Goal: Task Accomplishment & Management: Manage account settings

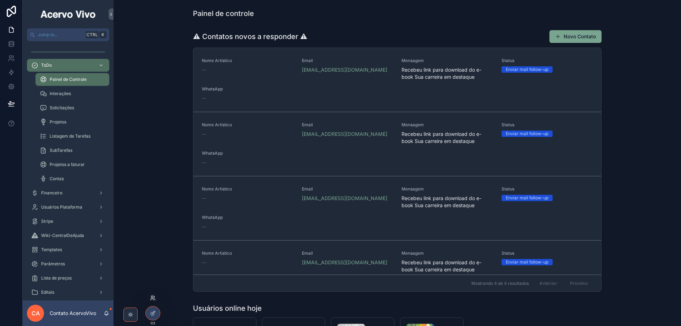
click at [151, 295] on div at bounding box center [152, 297] width 11 height 11
click at [151, 299] on icon at bounding box center [153, 298] width 6 height 6
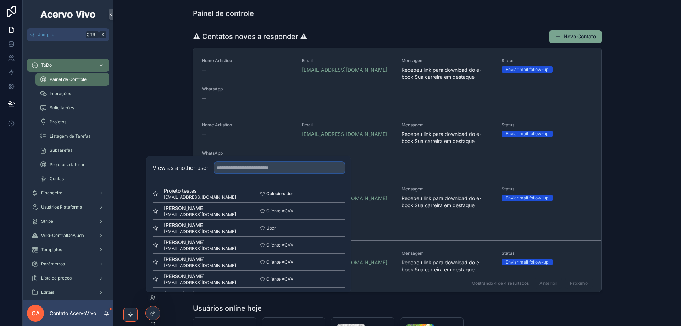
click at [272, 170] on input "text" at bounding box center [279, 167] width 131 height 11
type input "**"
click at [334, 263] on button "Select" at bounding box center [335, 262] width 18 height 10
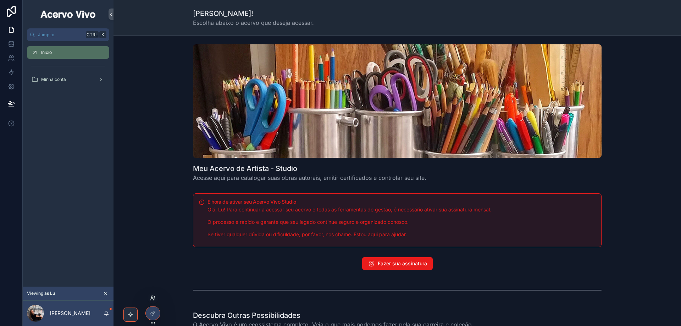
click at [155, 298] on icon at bounding box center [153, 298] width 6 height 6
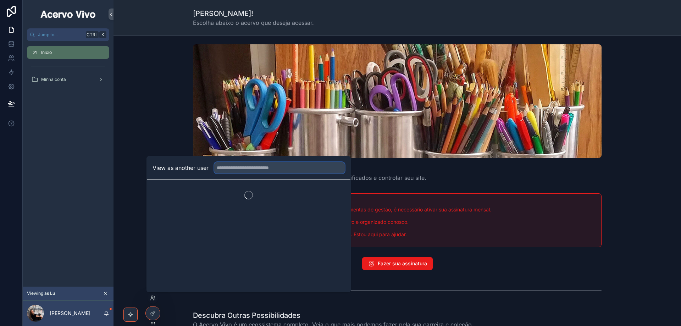
click at [237, 168] on input "text" at bounding box center [279, 167] width 131 height 11
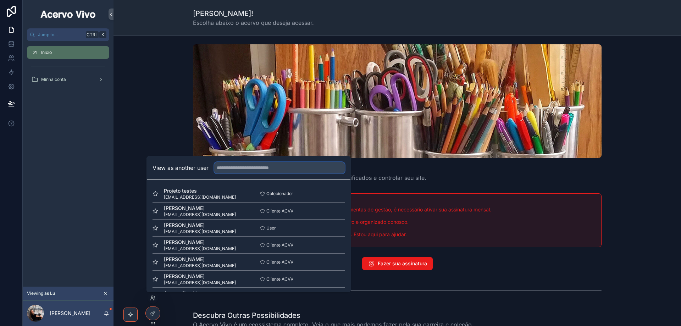
type input "*"
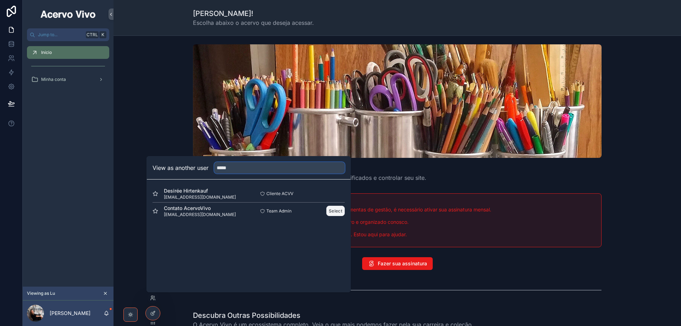
type input "*****"
click at [336, 213] on button "Select" at bounding box center [335, 211] width 18 height 10
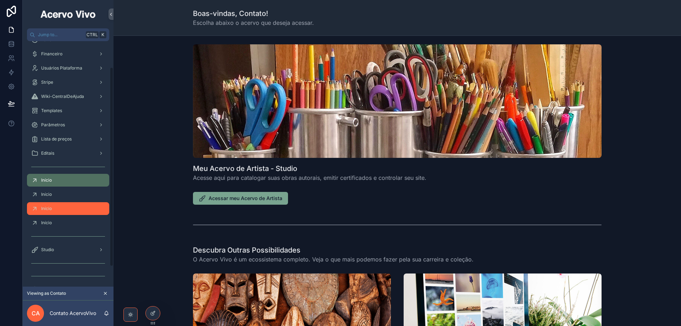
scroll to position [57, 0]
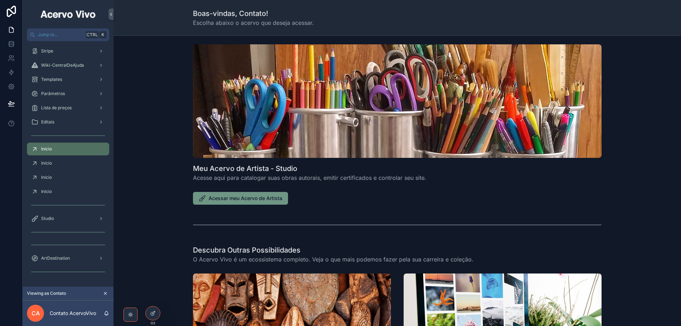
click at [212, 196] on span "Acessar meu Acervo de Artista" at bounding box center [246, 198] width 74 height 7
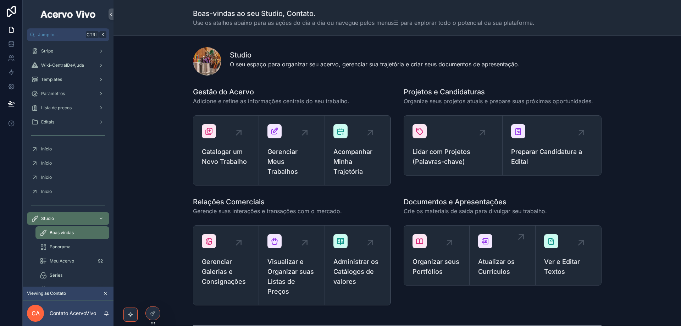
click at [499, 271] on span "Atualizar os Currículos" at bounding box center [502, 267] width 48 height 20
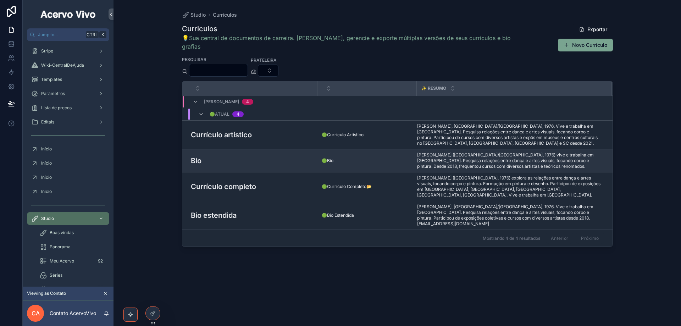
click at [201, 155] on h3 "Bio" at bounding box center [196, 160] width 11 height 11
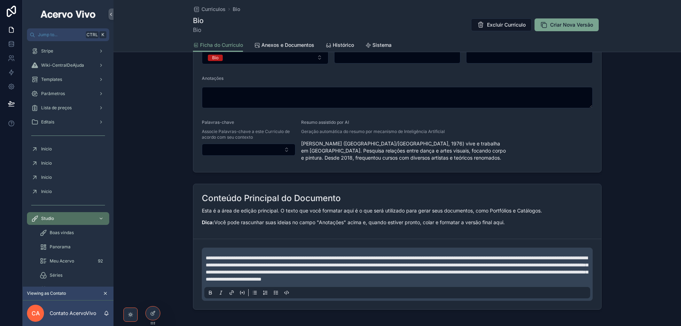
scroll to position [240, 0]
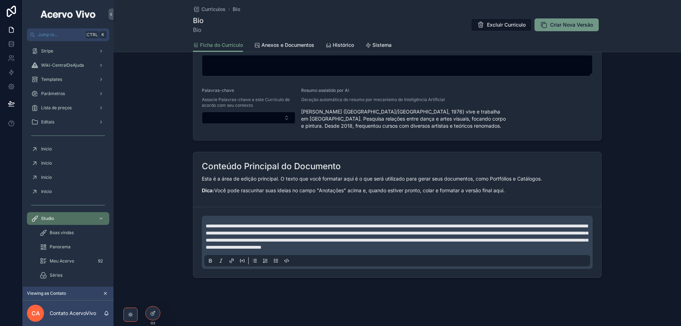
click at [563, 27] on span "Criar Nova Versão" at bounding box center [571, 24] width 43 height 7
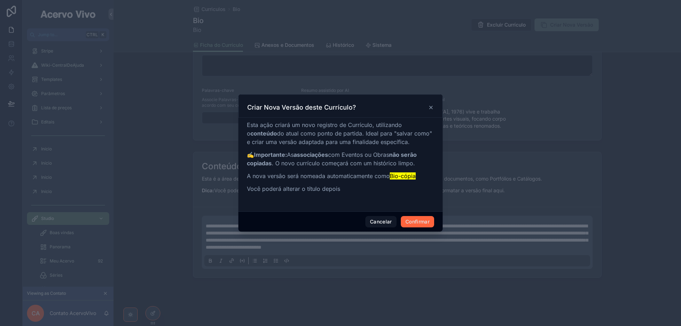
click at [417, 223] on button "Confirmar" at bounding box center [417, 221] width 33 height 11
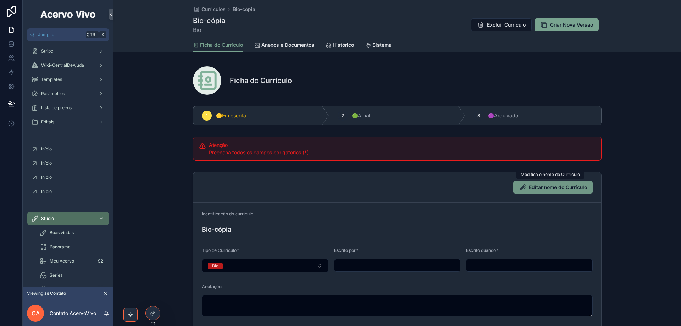
click at [538, 190] on span "Editar nome do Currículo" at bounding box center [558, 187] width 58 height 7
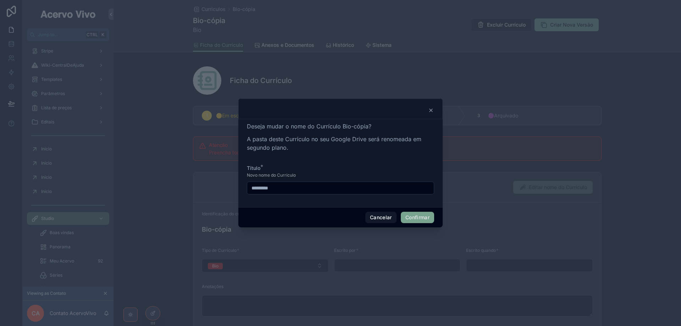
drag, startPoint x: 261, startPoint y: 188, endPoint x: 336, endPoint y: 201, distance: 75.7
click at [335, 202] on div "Deseja mudar o nome do Currículo Bio-cópia? A pasta deste Currículo no seu Goog…" at bounding box center [340, 163] width 204 height 88
type input "**********"
click at [408, 219] on button "Confirmar" at bounding box center [417, 217] width 33 height 11
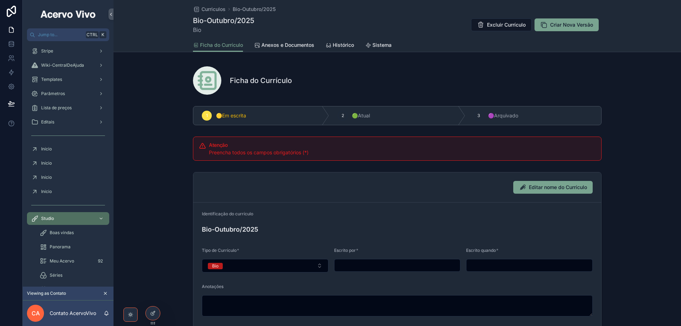
click at [381, 262] on input "scrollable content" at bounding box center [397, 265] width 126 height 10
type input "******"
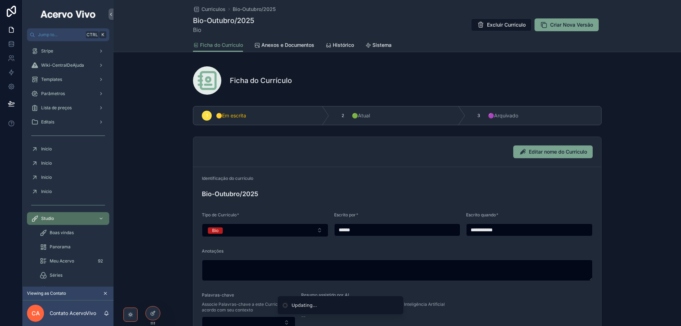
type input "**********"
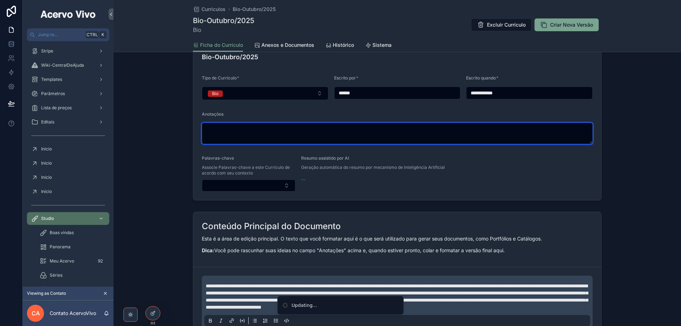
scroll to position [177, 0]
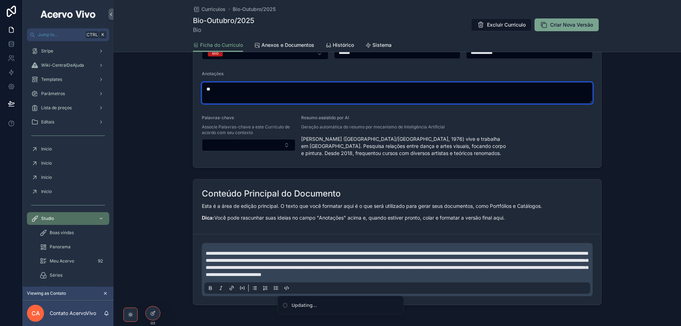
type textarea "*"
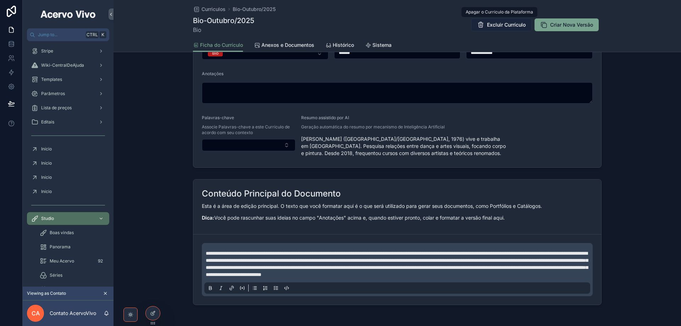
click at [500, 26] on span "Excluir Currículo" at bounding box center [506, 24] width 39 height 7
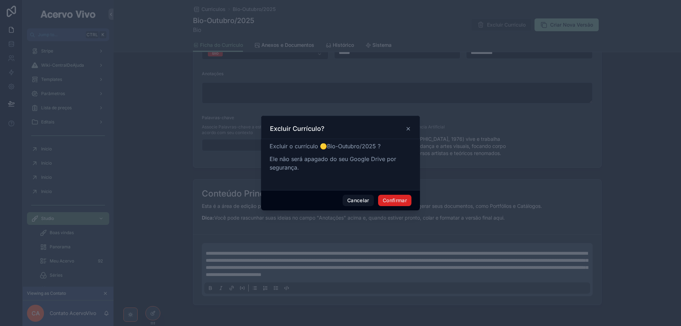
click at [404, 203] on button "Confirmar" at bounding box center [394, 200] width 33 height 11
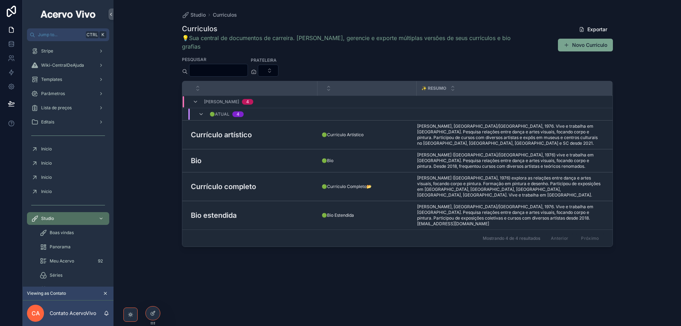
click at [217, 10] on div "Studio Curriculos Curriculos 💡Sua central de documentos de carreira. Crie, gere…" at bounding box center [398, 158] width 454 height 317
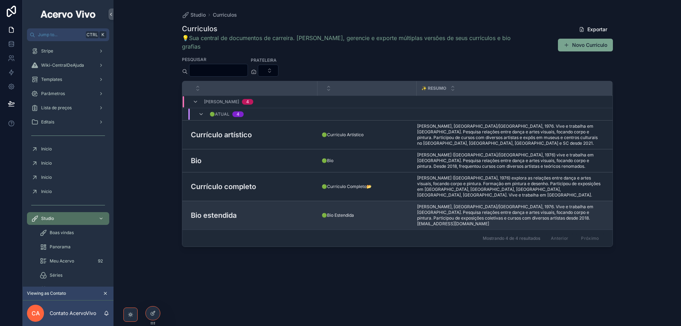
click at [288, 210] on div "Bio estendida Bio estendida" at bounding box center [252, 215] width 122 height 11
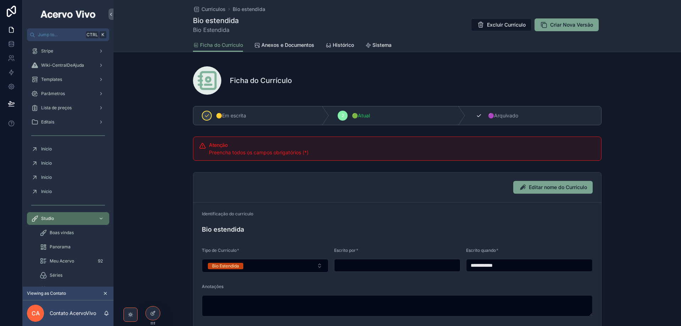
click at [481, 113] on div "3" at bounding box center [479, 116] width 10 height 10
click at [566, 26] on span "Criar Nova Versão" at bounding box center [571, 24] width 43 height 7
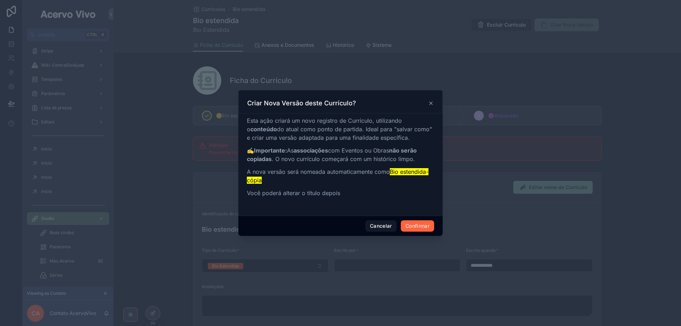
click at [410, 231] on button "Confirmar" at bounding box center [417, 225] width 33 height 11
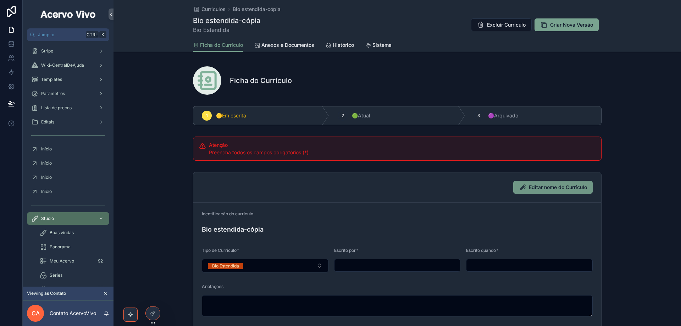
click at [550, 188] on span "Editar nome do Currículo" at bounding box center [558, 187] width 58 height 7
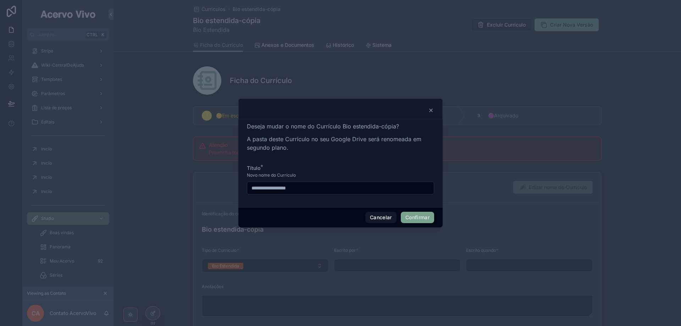
drag, startPoint x: 286, startPoint y: 188, endPoint x: 350, endPoint y: 189, distance: 63.5
click at [350, 189] on input "**********" at bounding box center [340, 188] width 187 height 10
type input "**********"
click at [415, 220] on button "Confirmar" at bounding box center [417, 217] width 33 height 11
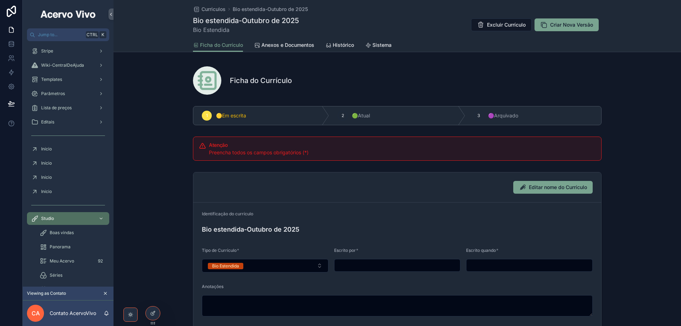
scroll to position [71, 0]
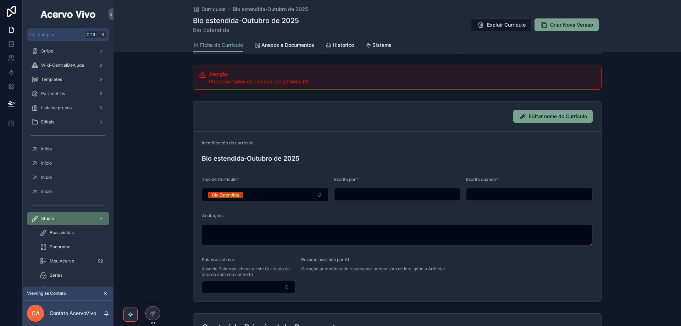
click at [389, 195] on input "scrollable content" at bounding box center [397, 194] width 126 height 10
type input "******"
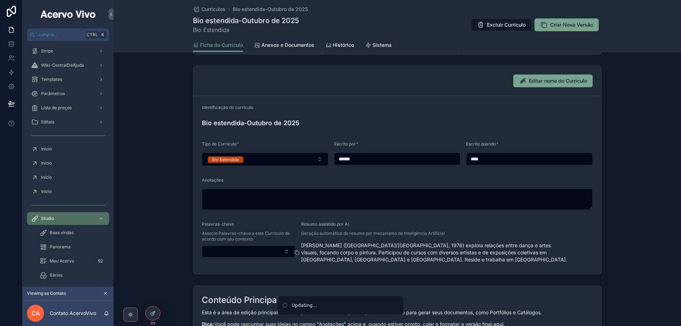
type input "**********"
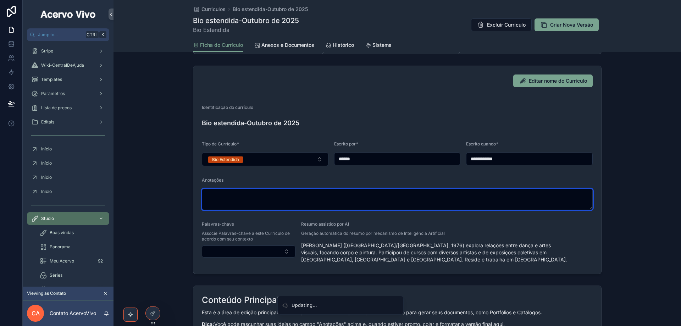
click at [393, 200] on textarea "scrollable content" at bounding box center [397, 199] width 391 height 21
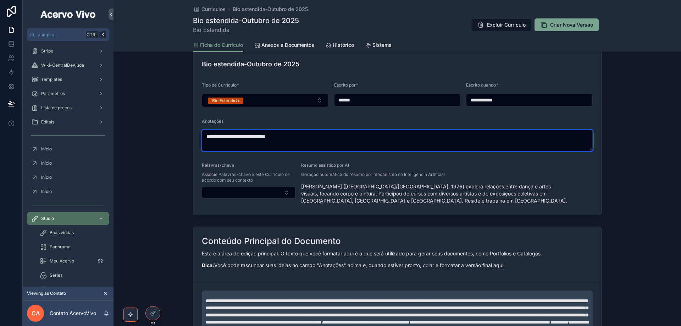
scroll to position [268, 0]
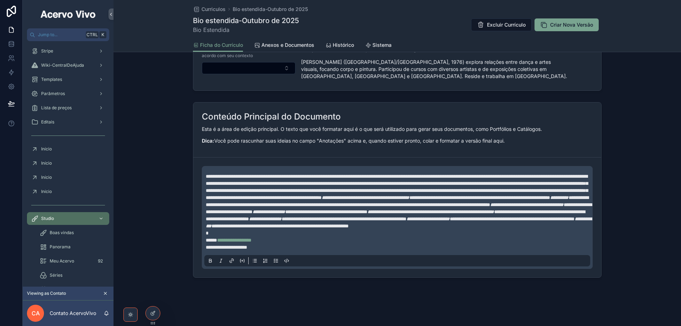
type textarea "**********"
click at [321, 195] on span "**********" at bounding box center [397, 187] width 382 height 26
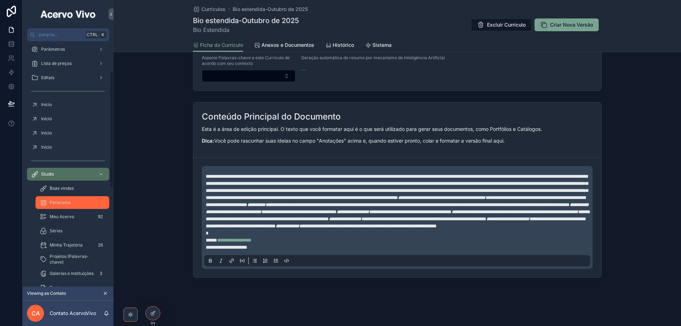
scroll to position [199, 0]
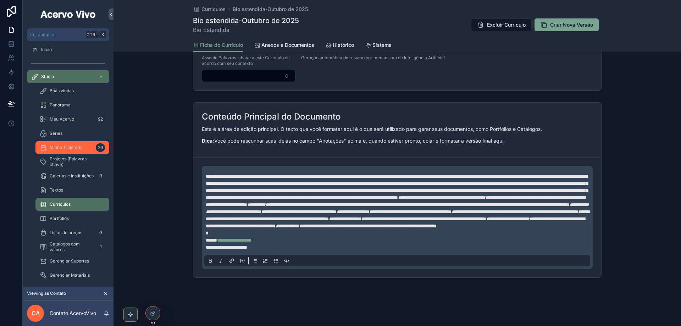
click at [68, 152] on div "Minha Trajetória 26" at bounding box center [72, 147] width 65 height 11
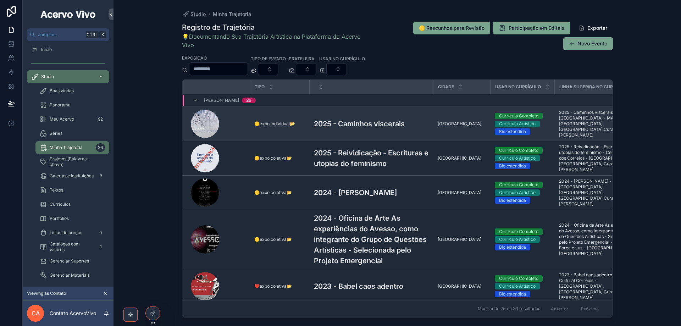
click at [351, 121] on h3 "2025 - Caminhos viscerais" at bounding box center [359, 123] width 91 height 11
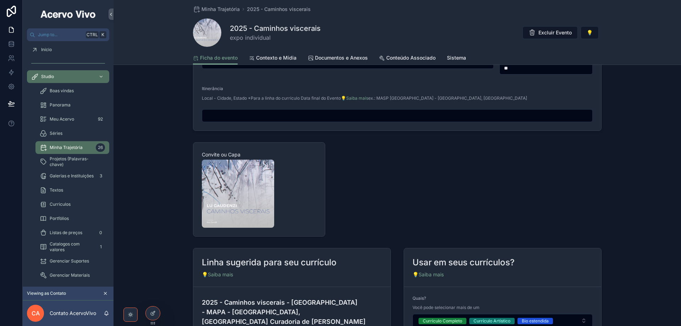
scroll to position [654, 0]
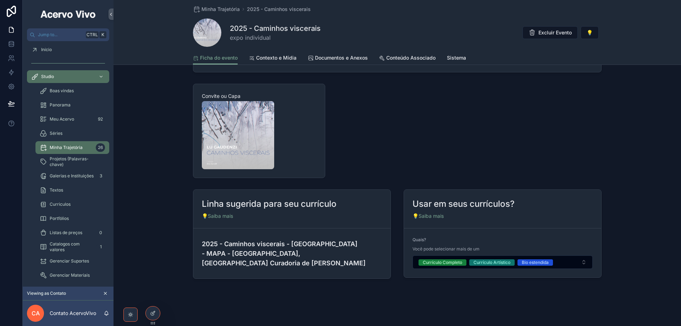
click at [196, 248] on form "2025 - Caminhos viscerais - Museu de Arte do Paço - MAPA - Porto Alegre, RS Cur…" at bounding box center [291, 253] width 197 height 50
click at [196, 251] on icon "scrollable content" at bounding box center [198, 254] width 6 height 6
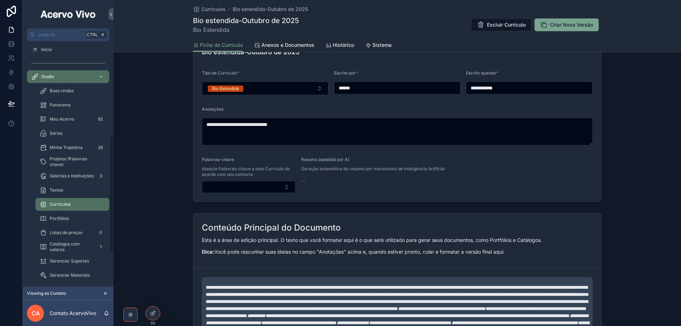
scroll to position [248, 0]
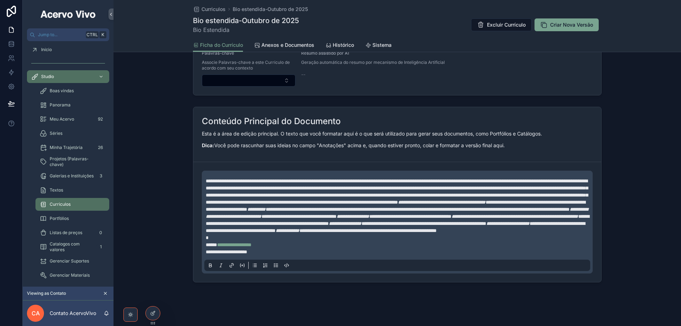
click at [371, 205] on span "**********" at bounding box center [397, 191] width 382 height 26
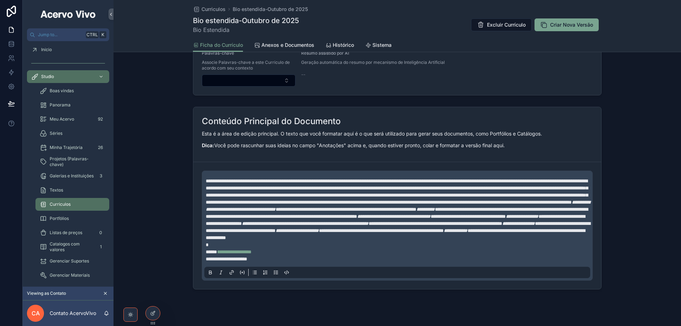
click at [422, 205] on span "**********" at bounding box center [397, 191] width 382 height 26
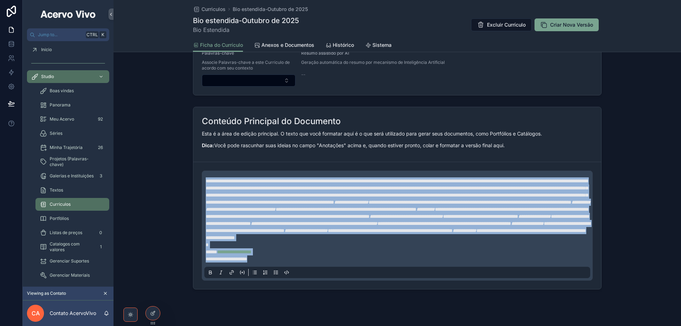
drag, startPoint x: 204, startPoint y: 182, endPoint x: 289, endPoint y: 274, distance: 125.7
click at [289, 262] on div "**********" at bounding box center [399, 219] width 386 height 85
copy div "**********"
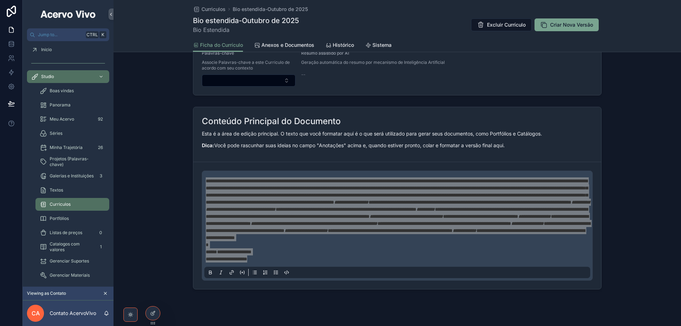
scroll to position [0, 0]
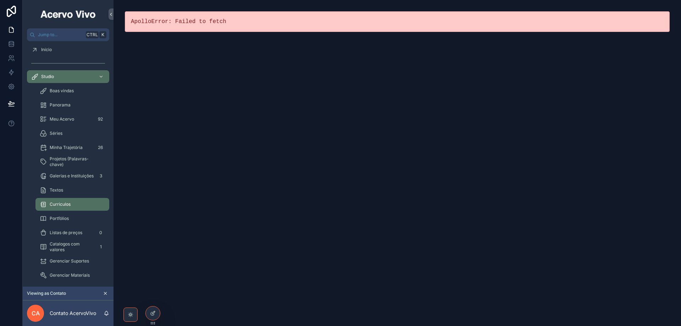
click at [74, 206] on div "Curriculos" at bounding box center [72, 204] width 65 height 11
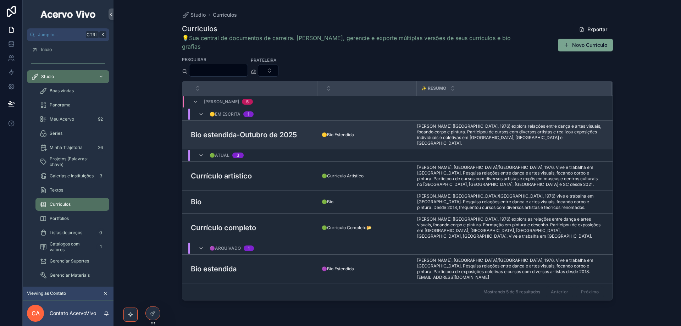
click at [378, 132] on div "🟡Bio Estendida 🟡Bio Estendida" at bounding box center [367, 135] width 91 height 6
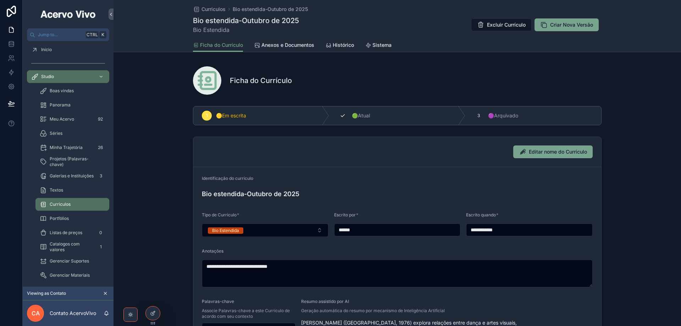
click at [369, 118] on div "2 🟢Atual" at bounding box center [397, 115] width 136 height 18
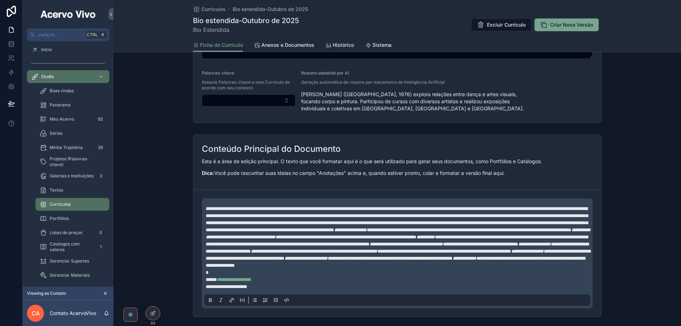
scroll to position [275, 0]
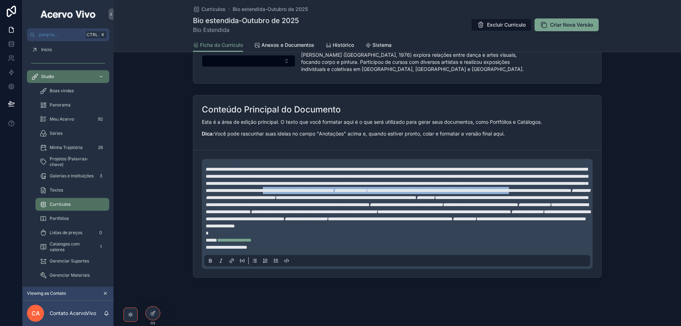
drag, startPoint x: 321, startPoint y: 184, endPoint x: 275, endPoint y: 190, distance: 46.1
click at [275, 190] on p "**********" at bounding box center [399, 205] width 386 height 78
copy p "**********"
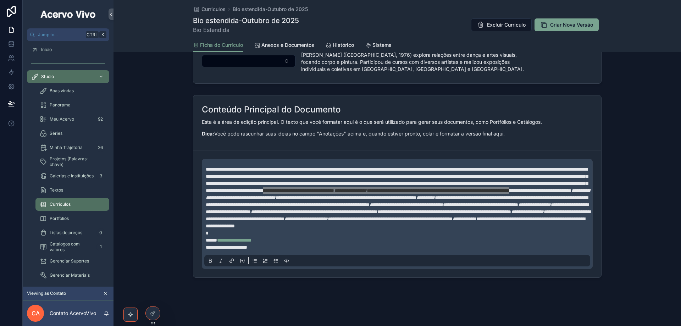
scroll to position [274, 0]
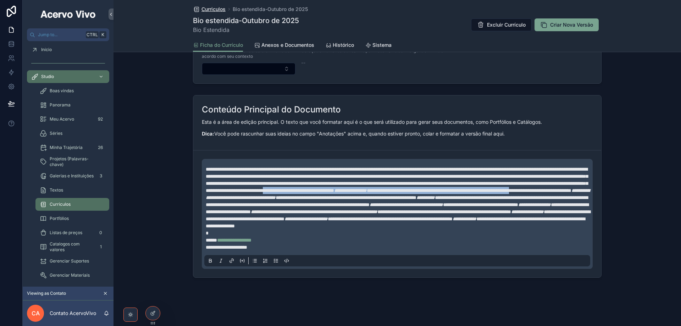
click at [217, 10] on span "Curriculos" at bounding box center [213, 9] width 24 height 7
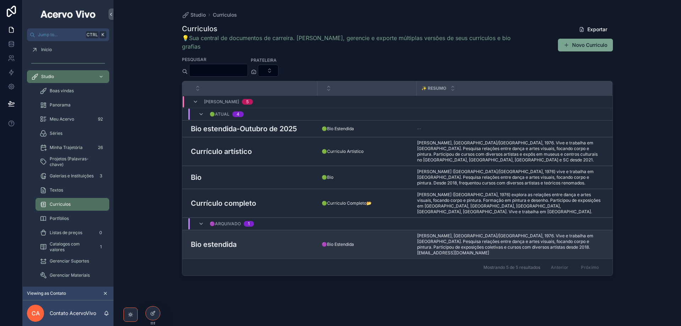
click at [275, 239] on div "Bio estendida Bio estendida" at bounding box center [252, 244] width 122 height 11
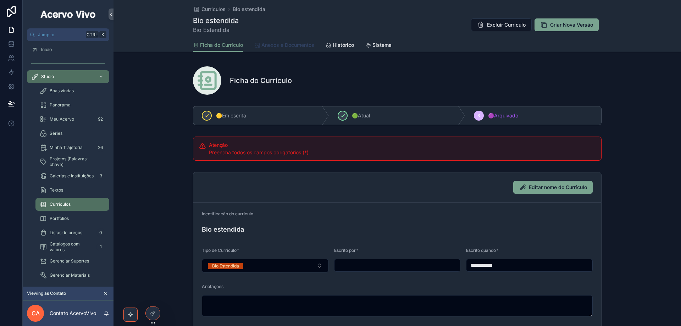
click at [301, 45] on span "Anexos e Documentos" at bounding box center [287, 44] width 53 height 7
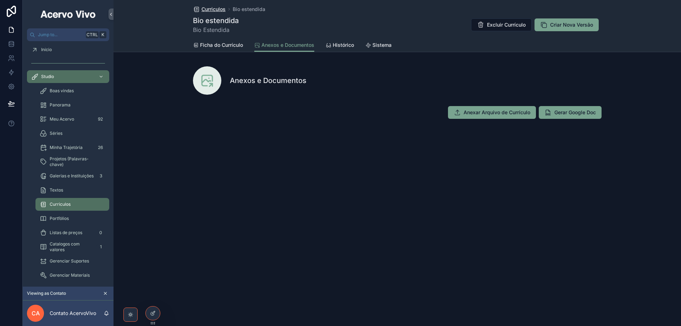
click at [214, 9] on span "Curriculos" at bounding box center [213, 9] width 24 height 7
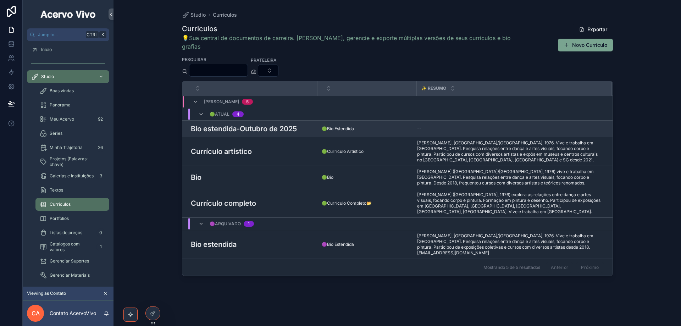
click at [278, 123] on h3 "Bio estendida-Outubro de 2025" at bounding box center [244, 128] width 106 height 11
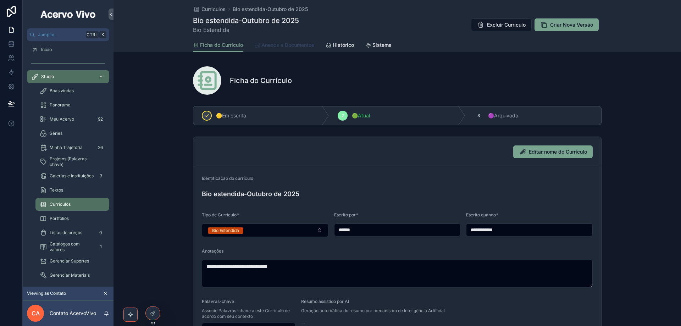
drag, startPoint x: 305, startPoint y: 47, endPoint x: 310, endPoint y: 56, distance: 10.0
click at [304, 48] on span "Anexos e Documentos" at bounding box center [287, 44] width 53 height 7
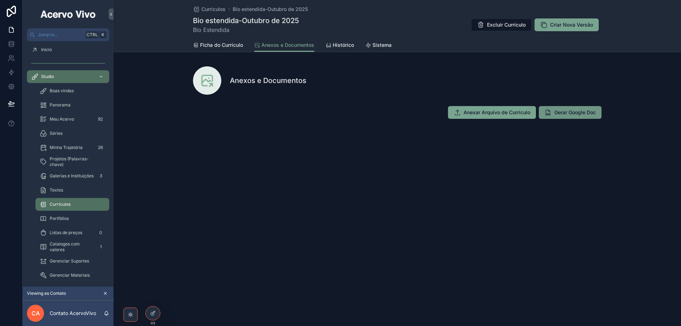
click at [576, 111] on span "Gerar Google Doc" at bounding box center [574, 112] width 41 height 7
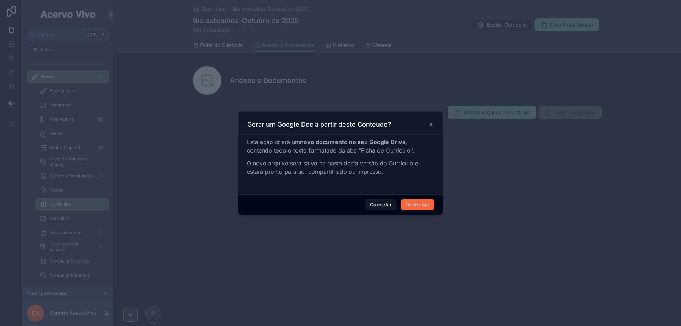
click at [421, 201] on button "Confirmar" at bounding box center [417, 204] width 33 height 11
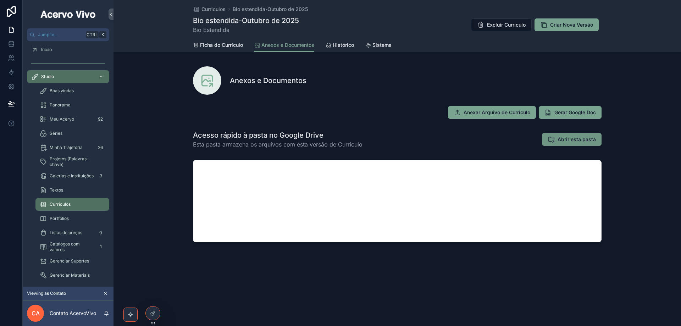
click at [569, 140] on span "Abrir esta pasta" at bounding box center [577, 139] width 38 height 7
click at [154, 299] on icon at bounding box center [153, 298] width 6 height 6
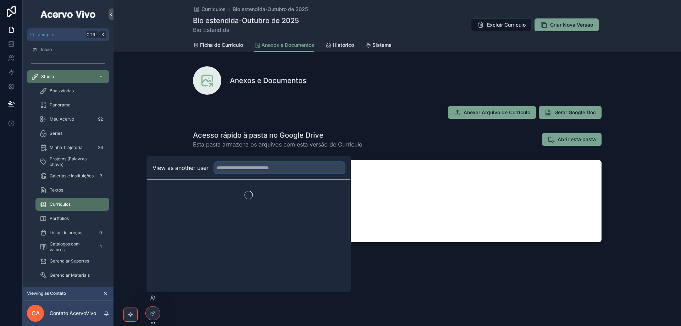
click at [242, 170] on input "text" at bounding box center [279, 167] width 131 height 11
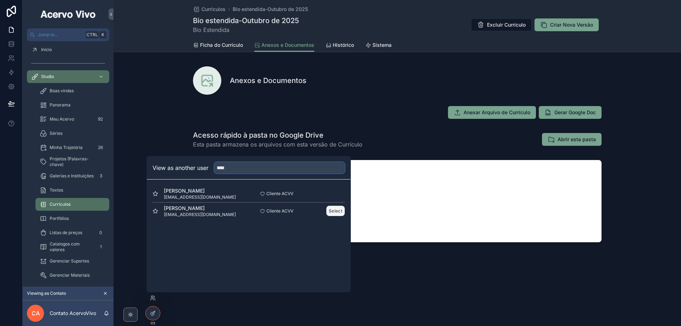
type input "****"
click at [335, 213] on button "Select" at bounding box center [335, 211] width 18 height 10
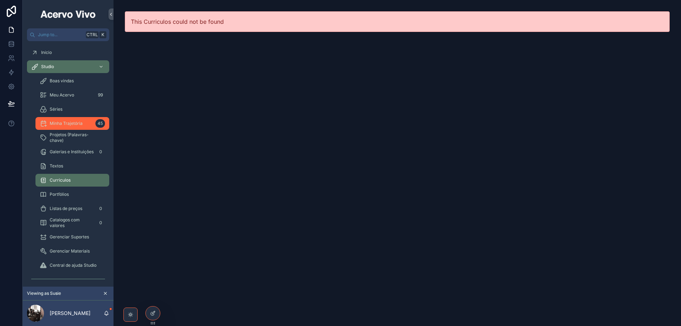
click at [78, 123] on span "Minha Trajetória" at bounding box center [66, 124] width 33 height 6
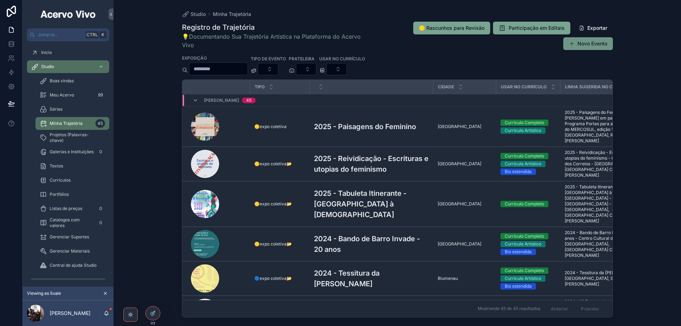
click at [594, 45] on button "Novo Evento" at bounding box center [588, 43] width 50 height 13
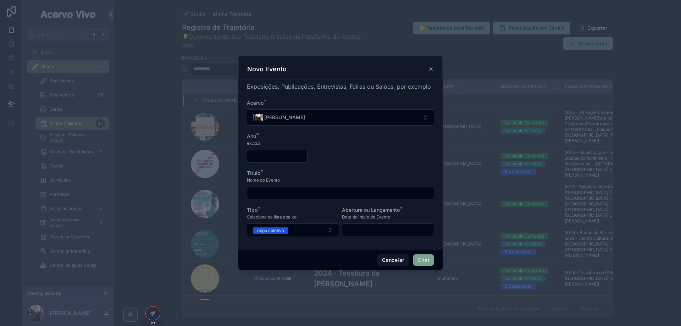
click at [290, 157] on input "scrollable content" at bounding box center [277, 156] width 60 height 10
type input "****"
click at [311, 194] on input "scrollable content" at bounding box center [340, 193] width 187 height 10
type input "**********"
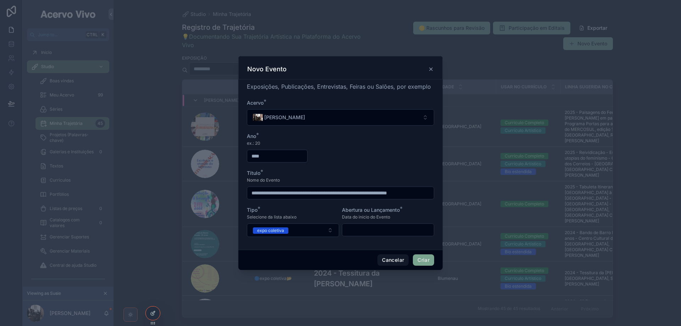
scroll to position [0, 0]
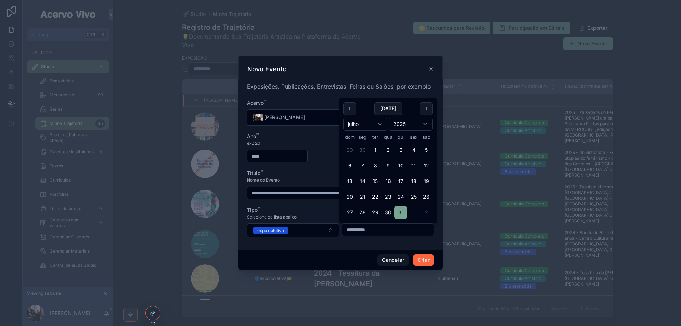
type input "**********"
click at [422, 263] on button "Criar" at bounding box center [423, 259] width 21 height 11
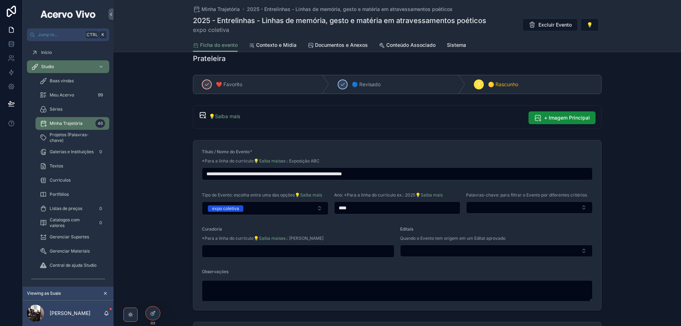
scroll to position [142, 0]
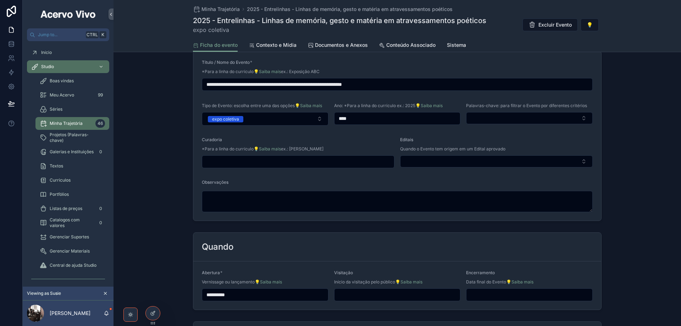
click at [277, 162] on input "scrollable content" at bounding box center [298, 162] width 192 height 10
type input "**********"
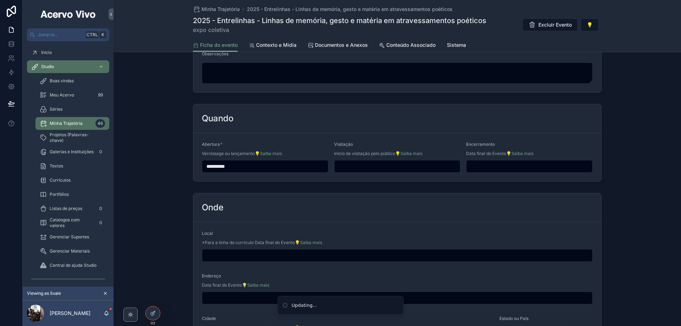
scroll to position [284, 0]
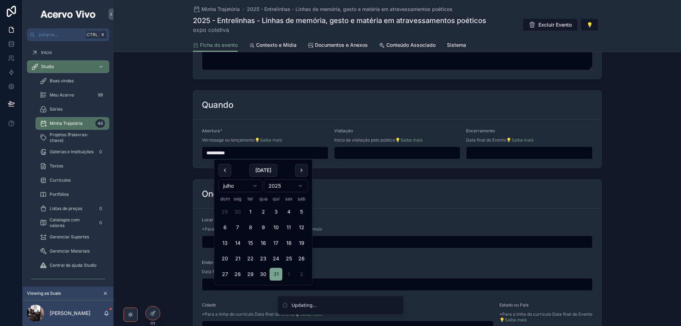
drag, startPoint x: 240, startPoint y: 153, endPoint x: 179, endPoint y: 160, distance: 62.0
click at [166, 157] on div "**********" at bounding box center [396, 129] width 567 height 83
click at [371, 146] on div "Visitação Início da visitação pelo público 💡Saiba mais" at bounding box center [397, 143] width 127 height 31
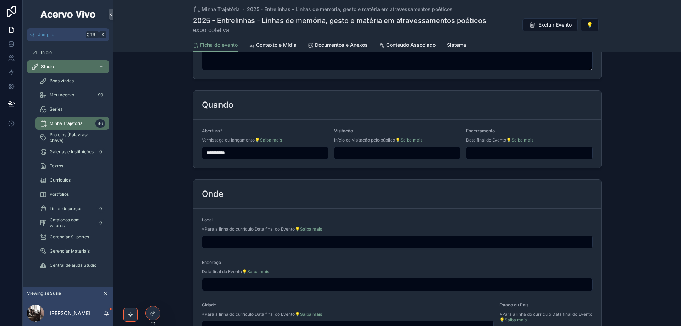
click at [371, 151] on input "scrollable content" at bounding box center [397, 153] width 126 height 10
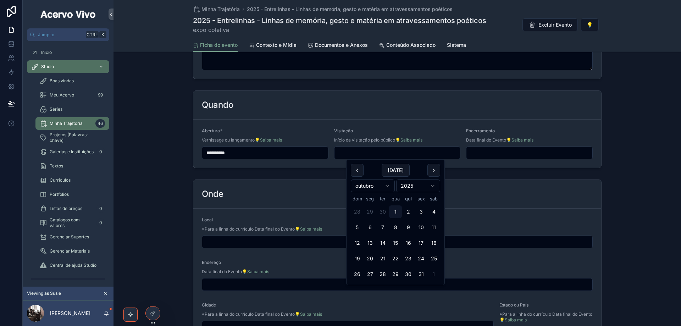
paste input "**********"
type input "**********"
click at [482, 156] on input "scrollable content" at bounding box center [529, 153] width 126 height 10
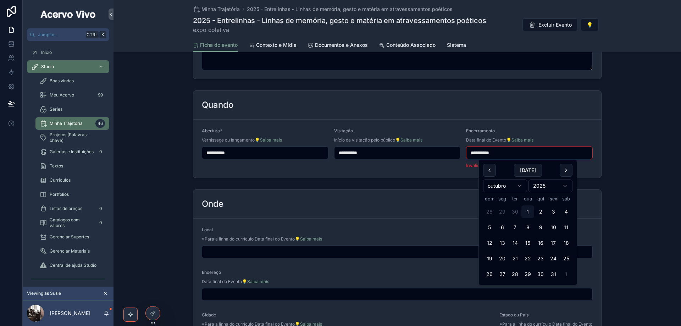
type input "**********"
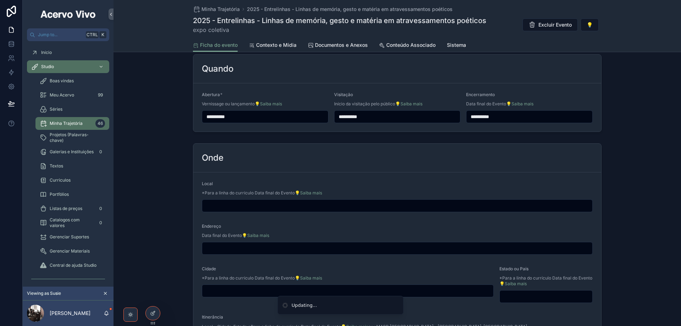
scroll to position [355, 0]
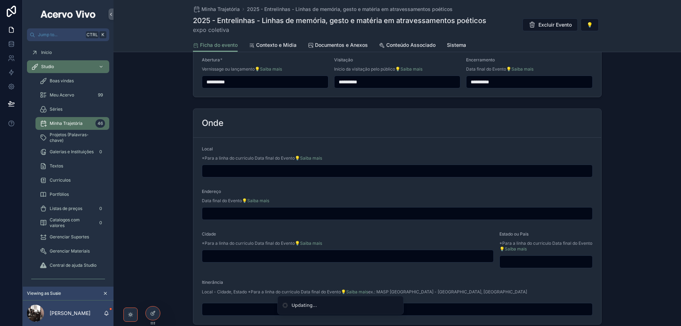
click at [287, 169] on input "scrollable content" at bounding box center [397, 171] width 390 height 10
type input "**********"
click at [260, 257] on input "scrollable content" at bounding box center [347, 256] width 291 height 10
type input "**********"
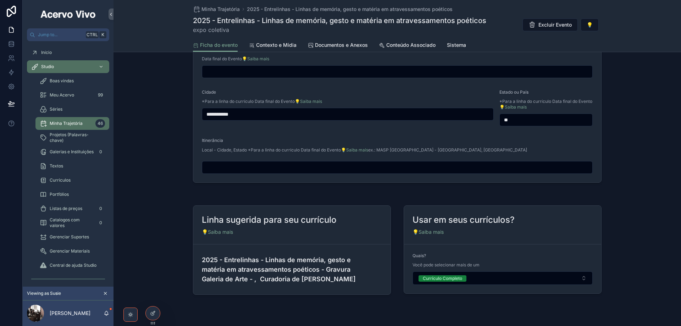
scroll to position [514, 0]
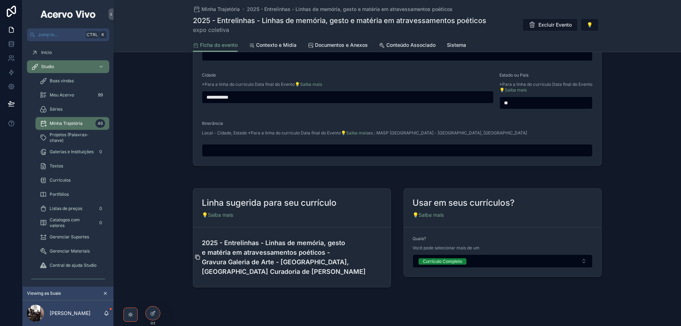
type input "**"
click at [195, 254] on icon "scrollable content" at bounding box center [198, 257] width 6 height 6
click at [67, 183] on div "Curriculos" at bounding box center [72, 179] width 65 height 11
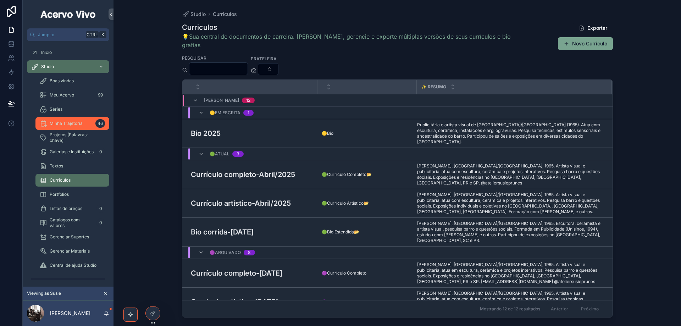
click at [83, 120] on div "Minha Trajetória 46" at bounding box center [72, 123] width 65 height 11
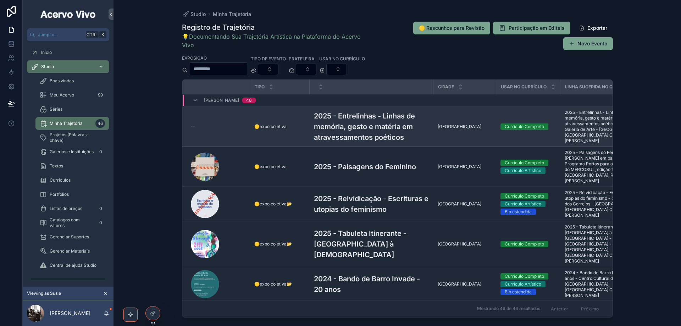
click at [355, 129] on h3 "2025 - Entrelinhas - Linhas de memória, gesto e matéria em atravessamentos poét…" at bounding box center [371, 127] width 115 height 32
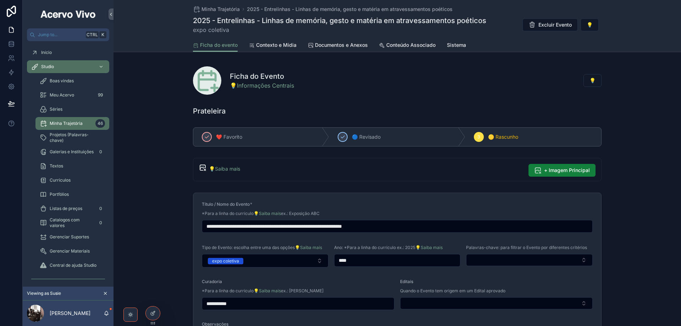
click at [563, 170] on span "+ Imagem Principal" at bounding box center [567, 170] width 46 height 7
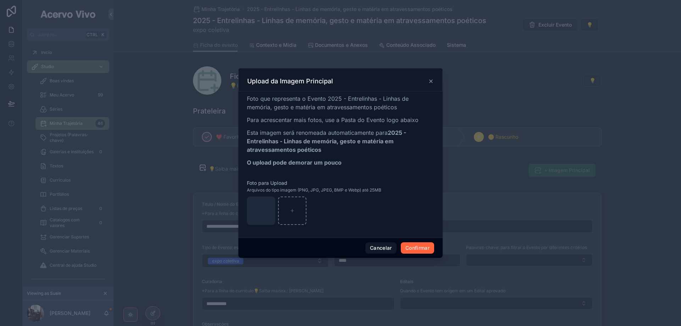
click at [433, 250] on button "Confirmar" at bounding box center [417, 247] width 33 height 11
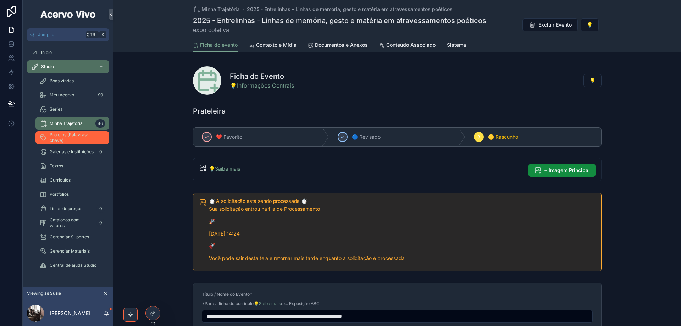
drag, startPoint x: 71, startPoint y: 141, endPoint x: 143, endPoint y: 145, distance: 72.1
click at [71, 141] on div "Projetos (Palavras-chave)" at bounding box center [72, 137] width 65 height 11
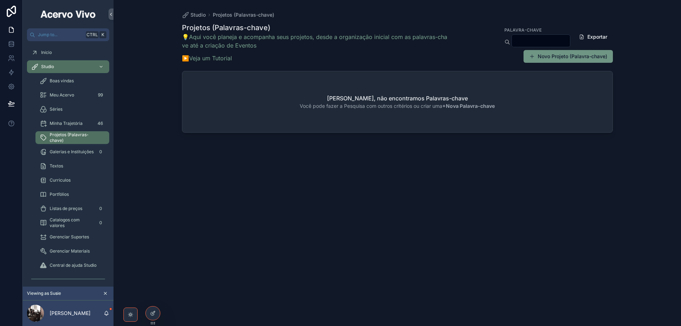
click at [565, 58] on button "Novo Projeto (Palavra-chave)" at bounding box center [567, 56] width 89 height 13
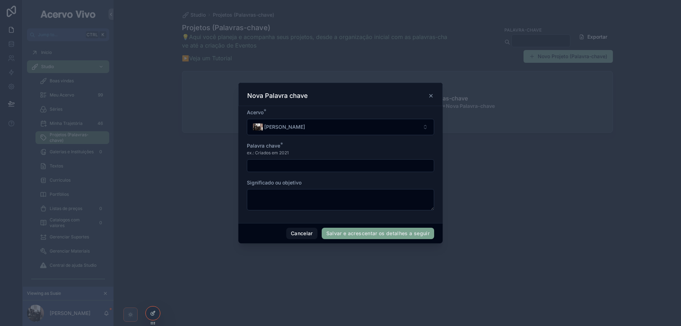
click at [276, 164] on input "scrollable content" at bounding box center [340, 166] width 187 height 10
type input "**********"
click at [349, 234] on button "Salvar e acrescentar os detalhes a seguir" at bounding box center [378, 233] width 112 height 11
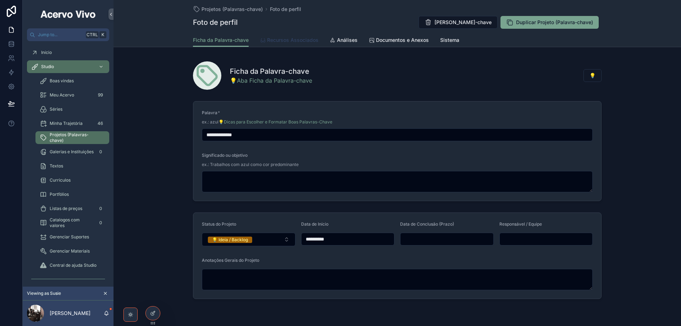
click at [298, 39] on span "Recursos Associados" at bounding box center [292, 40] width 51 height 7
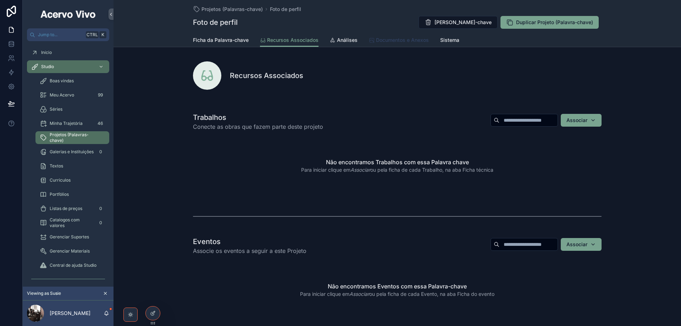
drag, startPoint x: 408, startPoint y: 37, endPoint x: 405, endPoint y: 40, distance: 4.0
click at [408, 37] on span "Documentos e Anexos" at bounding box center [402, 40] width 53 height 7
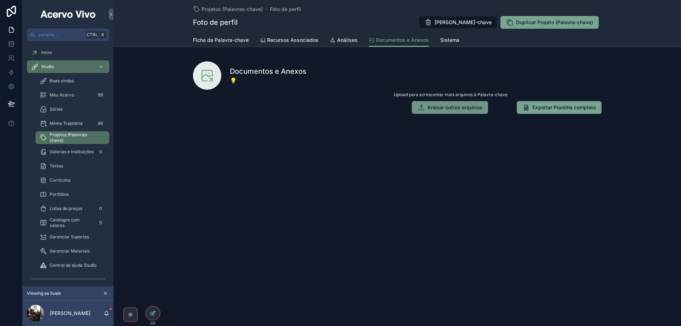
click at [447, 112] on button "Anexar outros arquivos" at bounding box center [450, 107] width 76 height 13
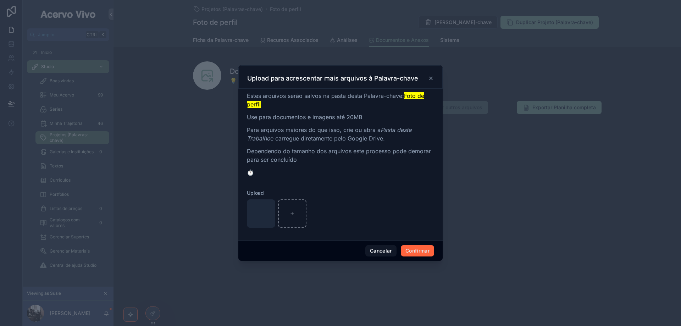
click at [419, 247] on button "Confirmar" at bounding box center [417, 250] width 33 height 11
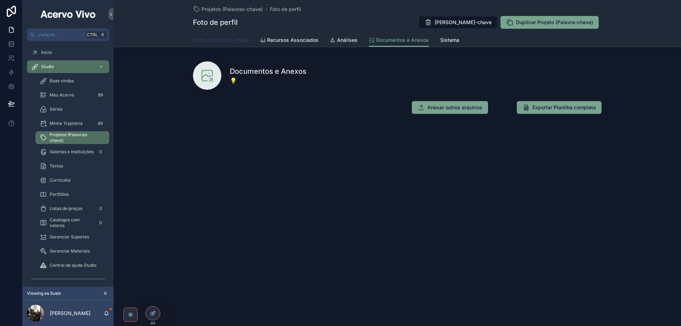
click at [229, 40] on span "Ficha da Palavra-chave" at bounding box center [221, 40] width 56 height 7
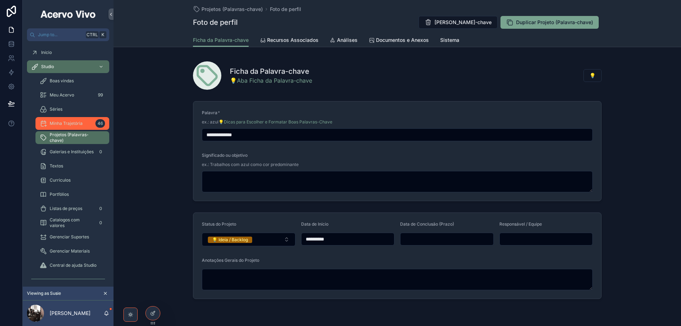
click at [77, 121] on span "Minha Trajetória" at bounding box center [66, 124] width 33 height 6
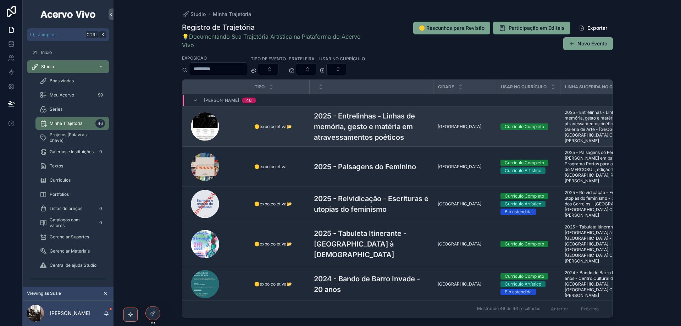
click at [392, 116] on h3 "2025 - Entrelinhas - Linhas de memória, gesto e matéria em atravessamentos poét…" at bounding box center [371, 127] width 115 height 32
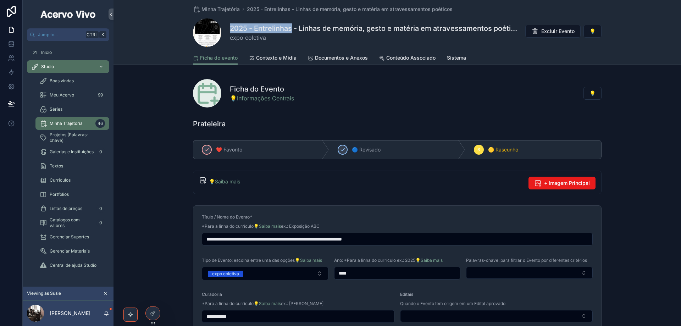
drag, startPoint x: 229, startPoint y: 29, endPoint x: 290, endPoint y: 31, distance: 61.7
click at [290, 31] on h1 "2025 - Entrelinhas - Linhas de memória, gesto e matéria em atravessamentos poét…" at bounding box center [374, 28] width 288 height 10
copy h1 "2025 - Entrelinhas"
click at [345, 57] on span "Documentos e Anexos" at bounding box center [341, 57] width 53 height 7
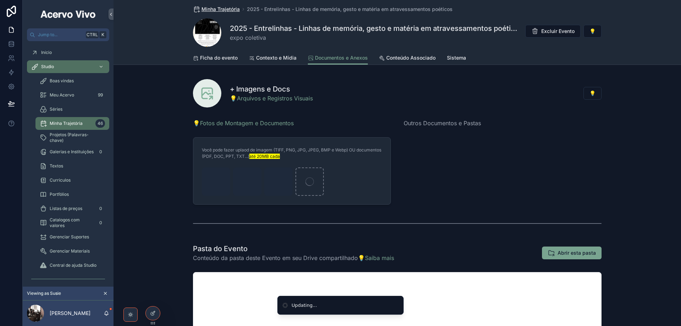
click at [216, 7] on span "Minha Trajetória" at bounding box center [220, 9] width 38 height 7
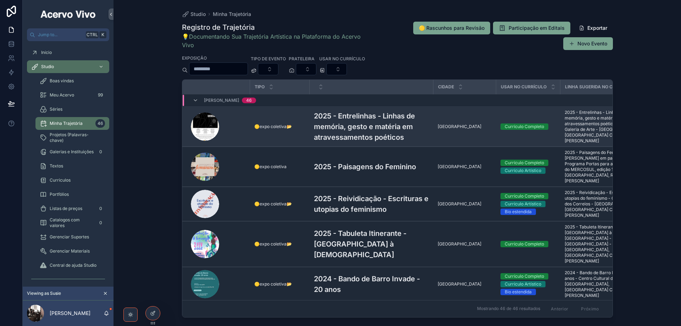
click at [356, 128] on h3 "2025 - Entrelinhas - Linhas de memória, gesto e matéria em atravessamentos poét…" at bounding box center [371, 127] width 115 height 32
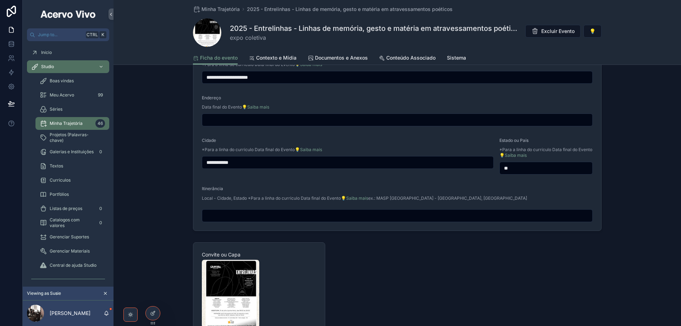
scroll to position [603, 0]
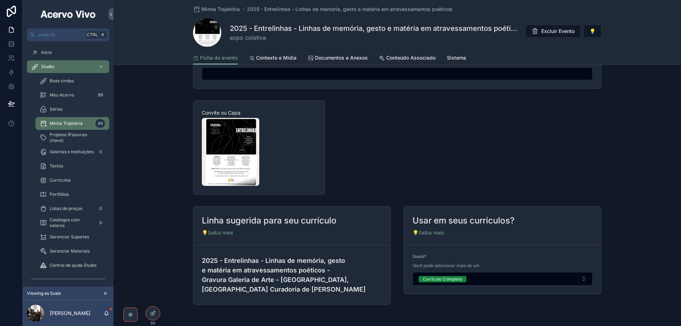
click at [196, 271] on form "2025 - Entrelinhas - Linhas de memória, gesto e matéria em atravessamentos poét…" at bounding box center [291, 275] width 197 height 60
click at [196, 272] on icon "scrollable content" at bounding box center [198, 275] width 6 height 6
click at [201, 8] on span "Minha Trajetória" at bounding box center [220, 9] width 38 height 7
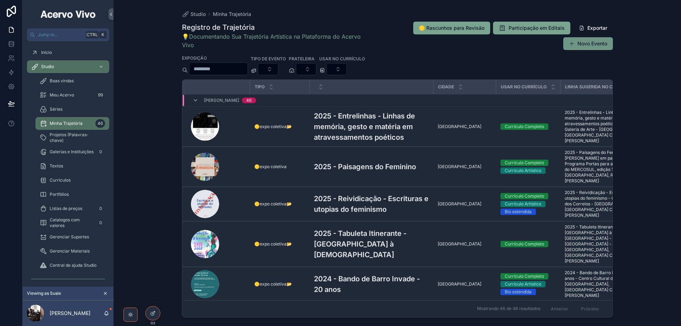
click at [605, 45] on button "Novo Evento" at bounding box center [588, 43] width 50 height 13
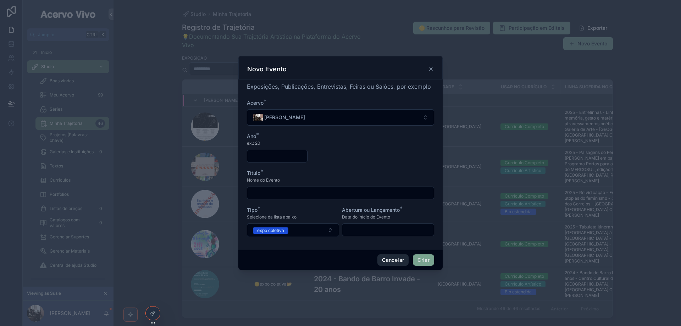
click at [398, 263] on button "Cancelar" at bounding box center [392, 259] width 31 height 11
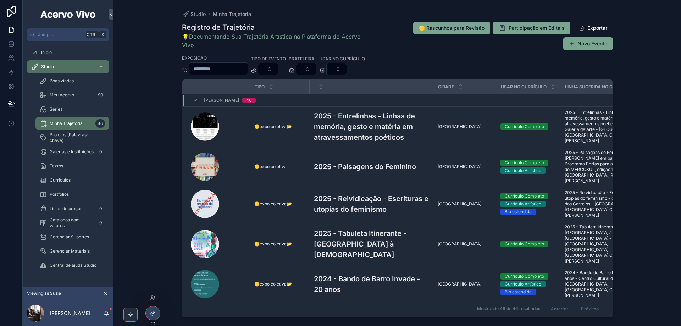
click at [152, 316] on icon at bounding box center [153, 313] width 6 height 6
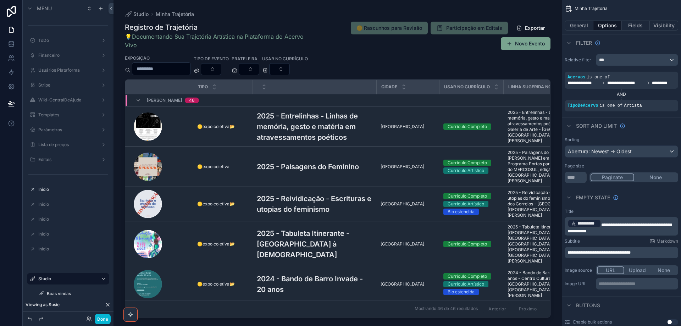
click at [530, 43] on div "scrollable content" at bounding box center [337, 158] width 448 height 317
click at [534, 45] on button "Novo Evento" at bounding box center [526, 43] width 50 height 13
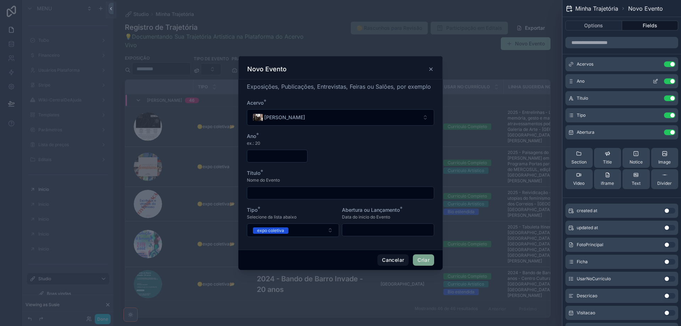
drag, startPoint x: 650, startPoint y: 80, endPoint x: 632, endPoint y: 85, distance: 18.3
click at [653, 80] on icon at bounding box center [656, 81] width 6 height 6
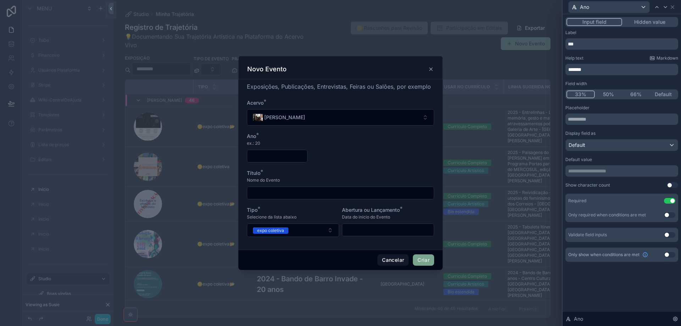
click at [592, 69] on p "*******" at bounding box center [622, 69] width 109 height 7
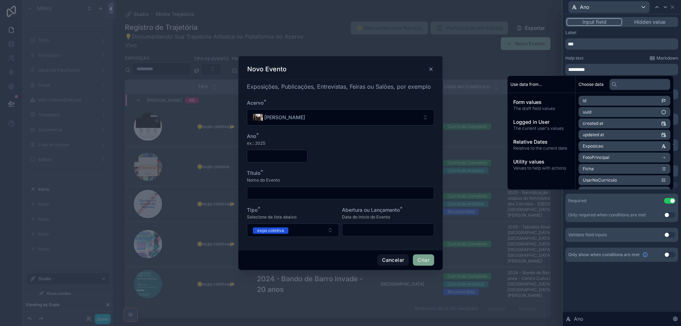
click at [103, 321] on div "scrollable content" at bounding box center [340, 163] width 681 height 326
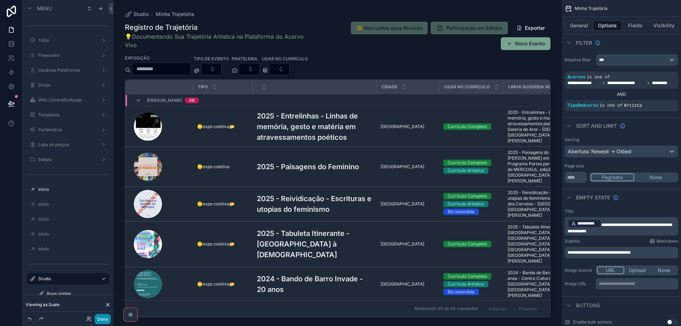
click at [105, 319] on button "Done" at bounding box center [103, 319] width 16 height 10
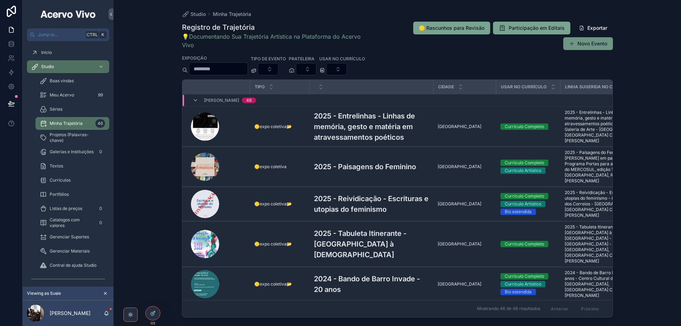
click at [584, 43] on button "Novo Evento" at bounding box center [588, 43] width 50 height 13
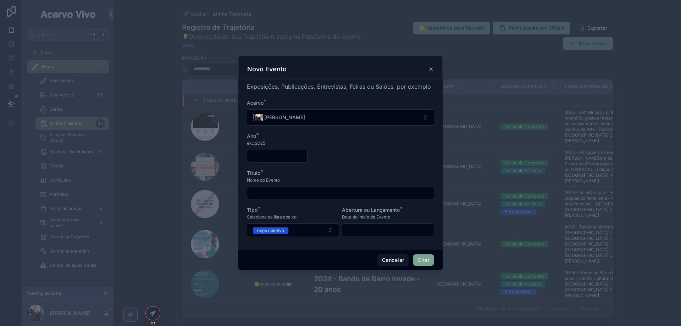
click at [291, 158] on input "scrollable content" at bounding box center [277, 156] width 60 height 10
type input "****"
type input "*"
type input "**********"
click at [359, 231] on input "scrollable content" at bounding box center [388, 230] width 92 height 10
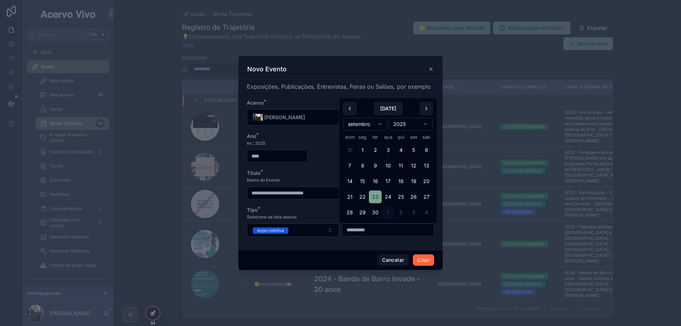
type input "**********"
click at [423, 262] on button "Criar" at bounding box center [423, 259] width 21 height 11
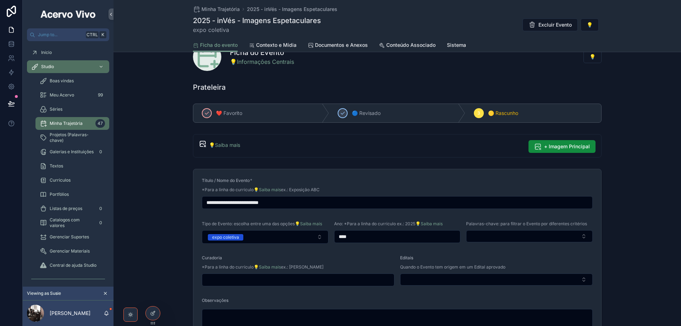
scroll to position [71, 0]
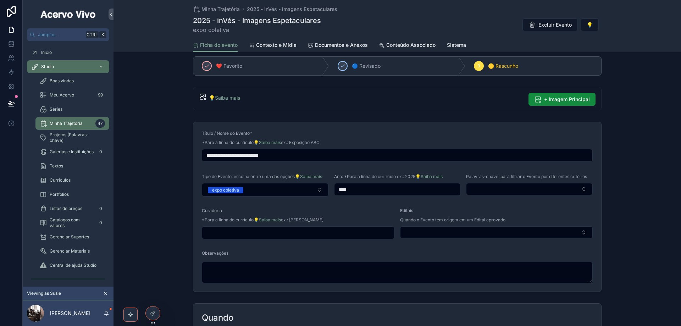
click at [280, 232] on input "scrollable content" at bounding box center [298, 233] width 192 height 10
type input "*"
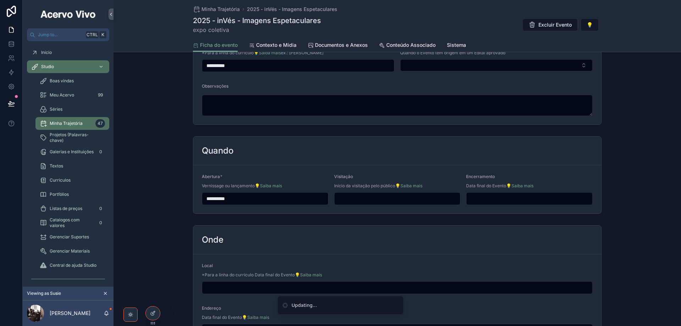
scroll to position [284, 0]
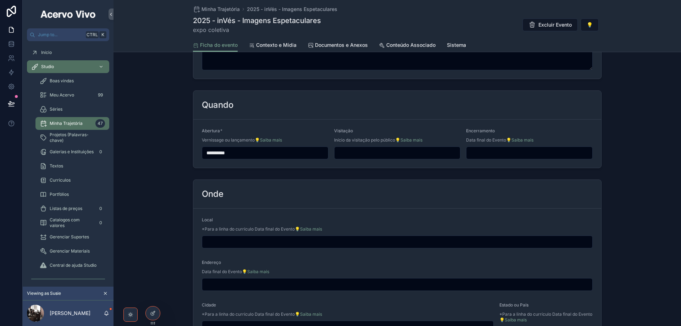
type input "**********"
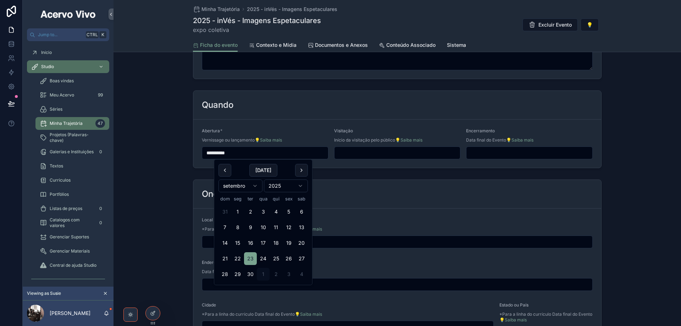
drag, startPoint x: 244, startPoint y: 153, endPoint x: 190, endPoint y: 153, distance: 54.3
click at [190, 153] on div "**********" at bounding box center [396, 129] width 567 height 83
click at [368, 153] on input "scrollable content" at bounding box center [397, 153] width 126 height 10
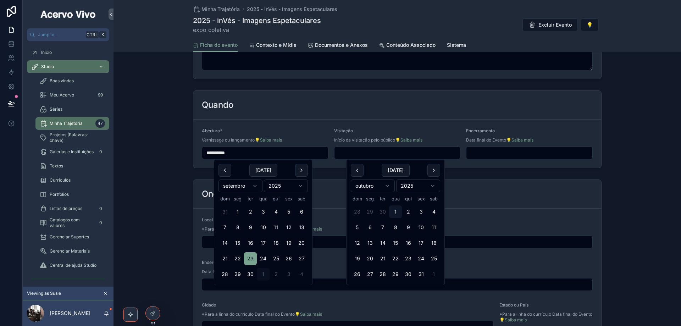
paste input "**********"
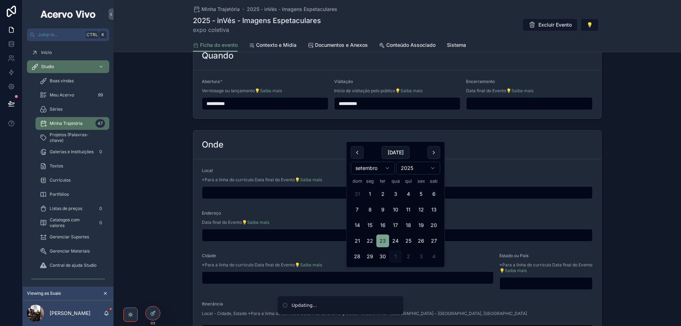
scroll to position [390, 0]
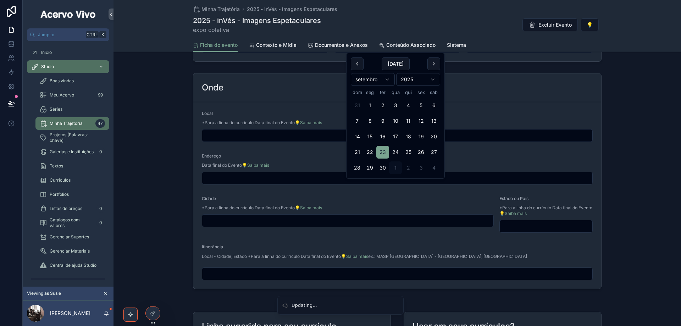
type input "**********"
click at [237, 136] on input "scrollable content" at bounding box center [397, 136] width 390 height 10
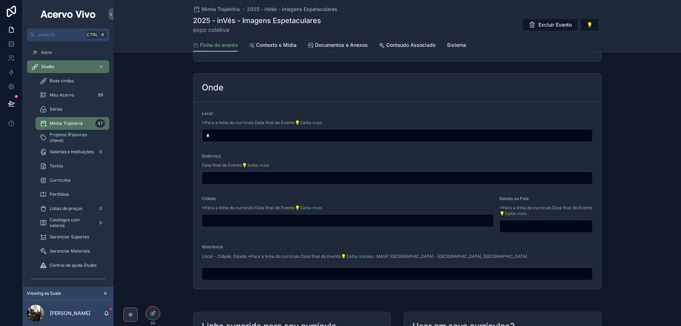
type input "**********"
click at [253, 174] on input "scrollable content" at bounding box center [397, 178] width 390 height 10
type input "**********"
type input "**"
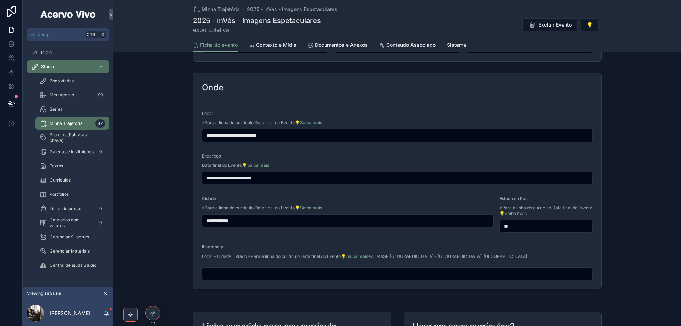
drag, startPoint x: 242, startPoint y: 134, endPoint x: 192, endPoint y: 140, distance: 50.3
click at [193, 140] on form "**********" at bounding box center [397, 195] width 408 height 187
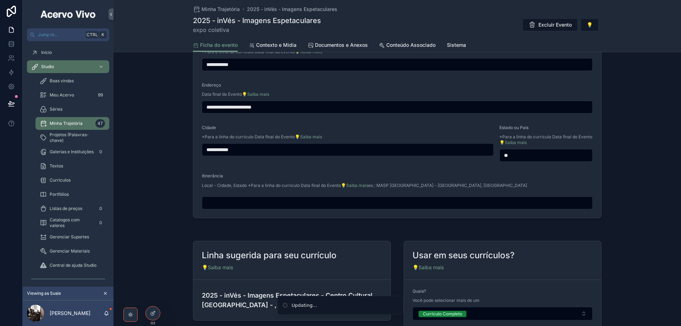
scroll to position [512, 0]
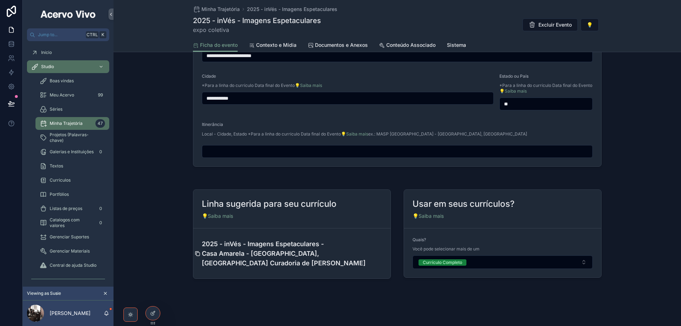
type input "**********"
click at [196, 252] on icon "scrollable content" at bounding box center [197, 253] width 3 height 3
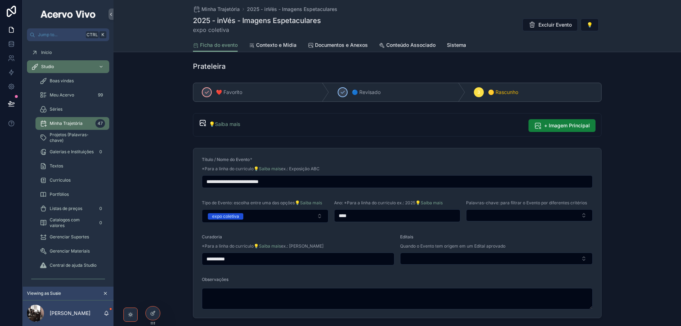
scroll to position [0, 0]
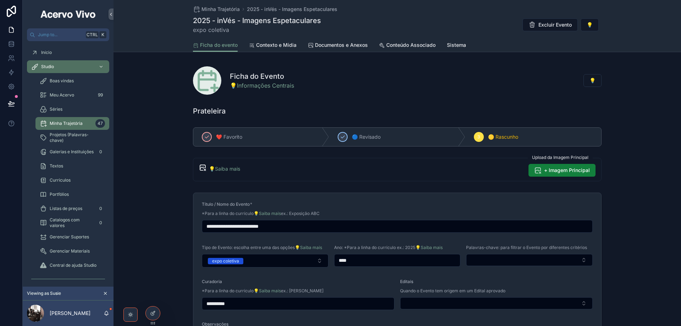
click at [570, 171] on span "+ Imagem Principal" at bounding box center [567, 170] width 46 height 7
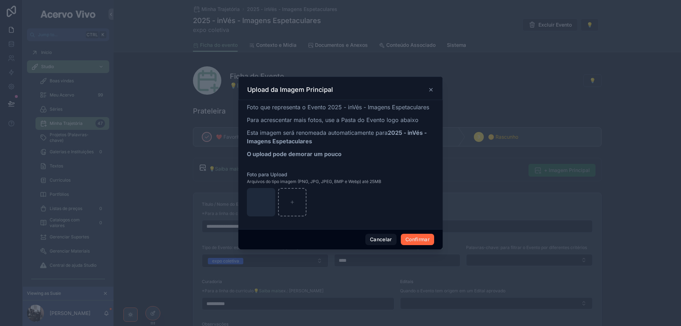
click at [413, 240] on button "Confirmar" at bounding box center [417, 239] width 33 height 11
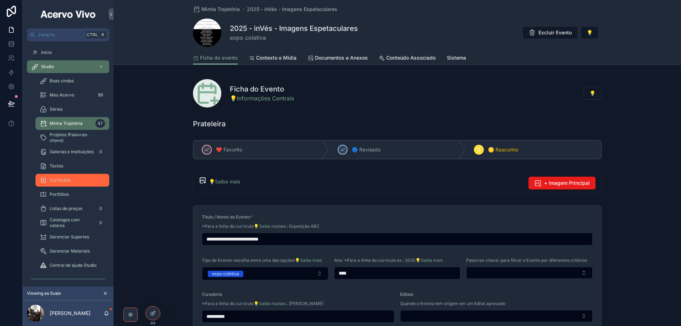
click at [74, 180] on div "Curriculos" at bounding box center [72, 179] width 65 height 11
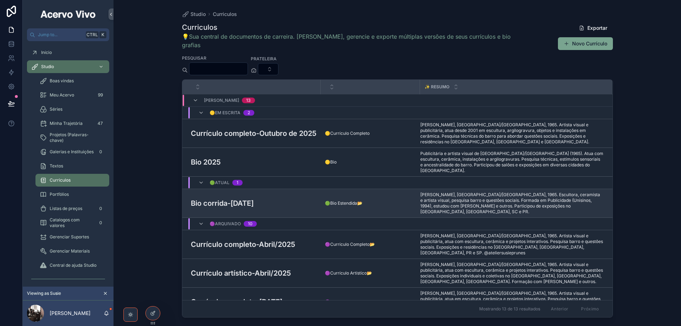
click at [254, 198] on h3 "Bio corrida-fevereiro2025" at bounding box center [222, 203] width 63 height 11
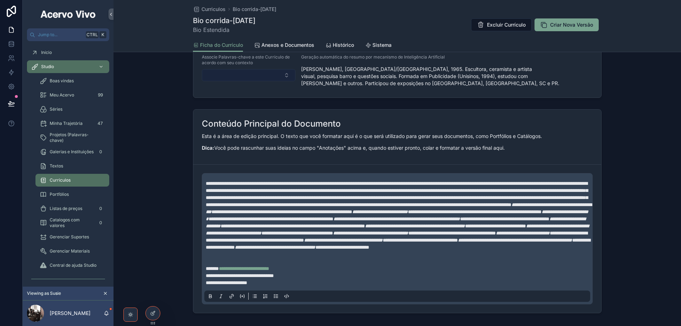
scroll to position [248, 0]
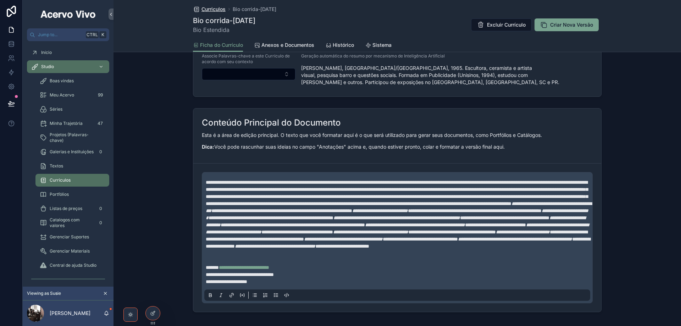
click at [211, 11] on span "Curriculos" at bounding box center [213, 9] width 24 height 7
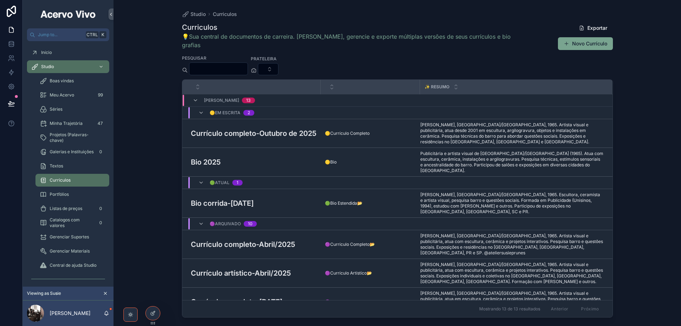
click at [302, 198] on div "Bio corrida-fevereiro2025 Bio corrida-fevereiro2025" at bounding box center [254, 203] width 126 height 11
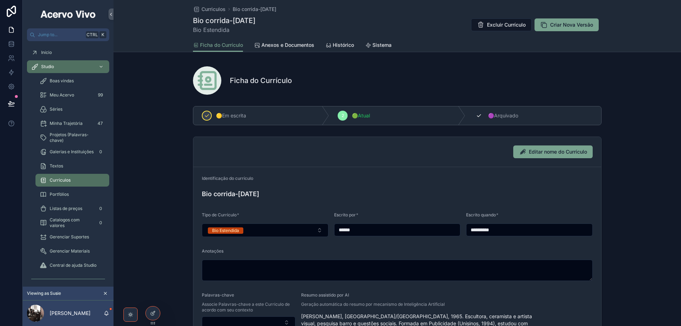
click at [498, 117] on span "🟣Arquivado" at bounding box center [503, 115] width 30 height 7
click at [217, 11] on span "Curriculos" at bounding box center [213, 9] width 24 height 7
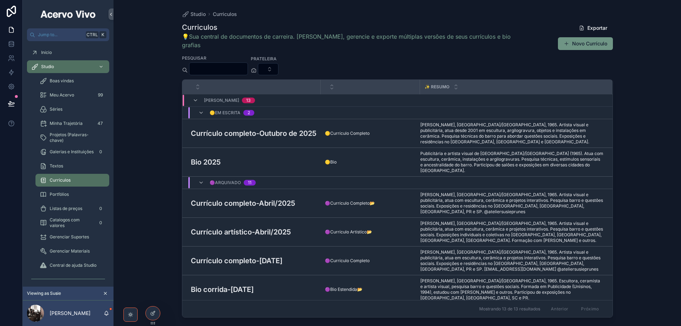
click at [580, 37] on button "Novo Currículo" at bounding box center [585, 43] width 55 height 13
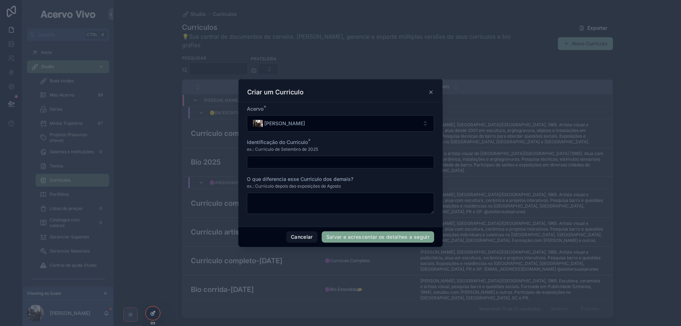
click at [316, 163] on input "scrollable content" at bounding box center [340, 162] width 187 height 10
type input "**********"
click at [360, 238] on button "Salvar e acrescentar os detalhes a seguir" at bounding box center [378, 236] width 112 height 11
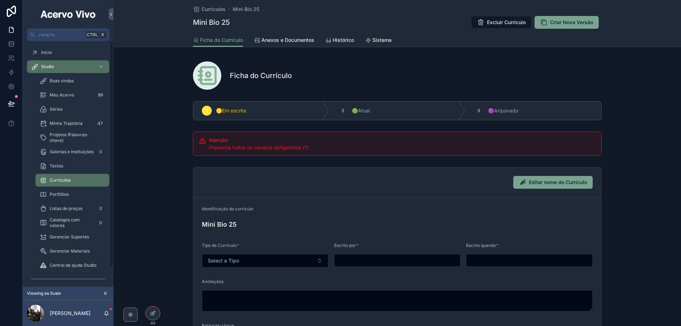
scroll to position [71, 0]
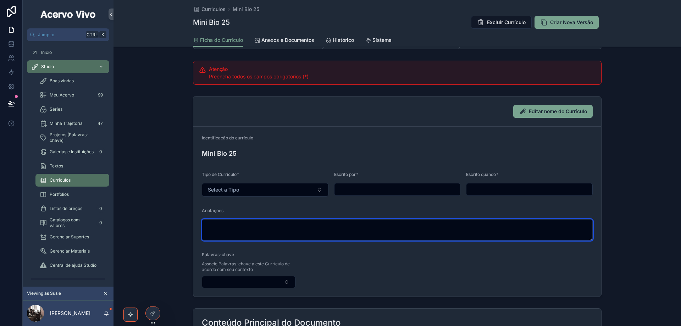
click at [251, 227] on textarea "scrollable content" at bounding box center [397, 229] width 391 height 21
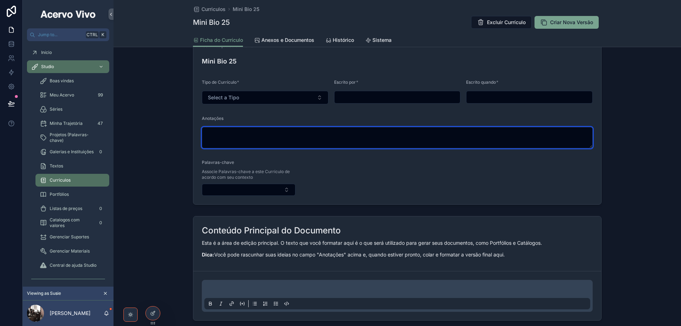
scroll to position [206, 0]
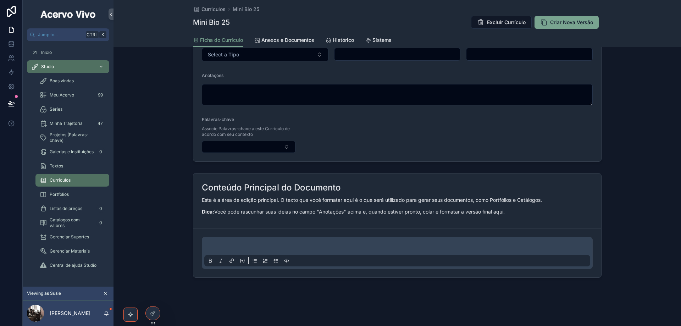
click at [247, 244] on p "scrollable content" at bounding box center [399, 247] width 386 height 7
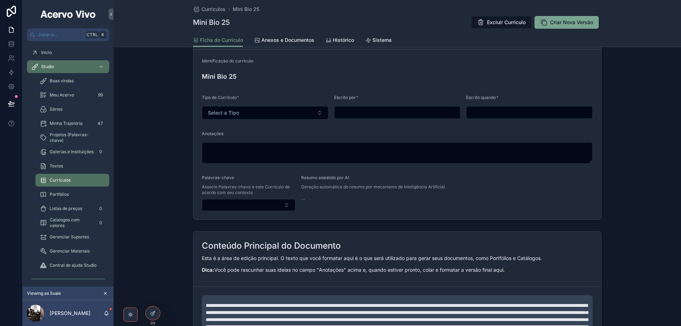
scroll to position [100, 0]
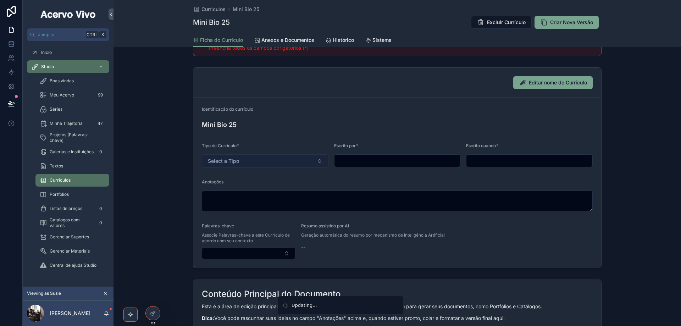
click at [237, 161] on span "Select a Tipo" at bounding box center [223, 160] width 31 height 7
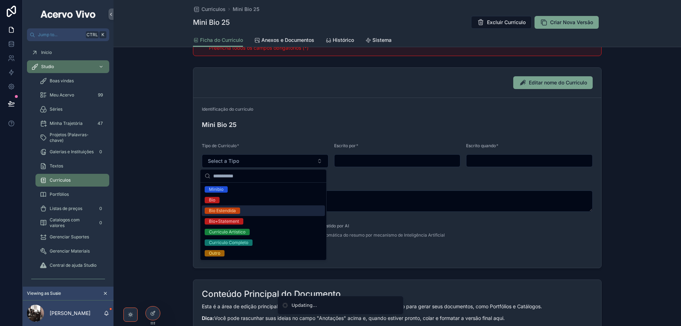
click at [243, 215] on div "Bio Estendida" at bounding box center [263, 210] width 123 height 11
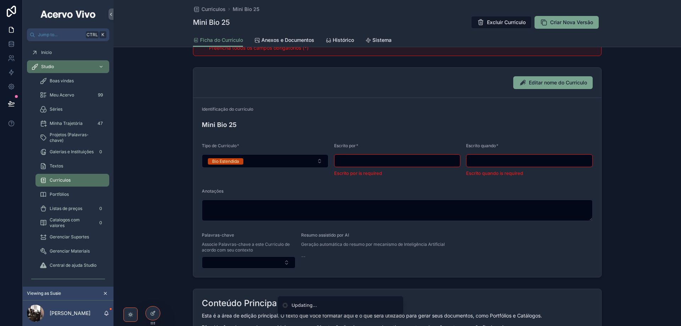
click at [355, 162] on input "scrollable content" at bounding box center [397, 161] width 126 height 10
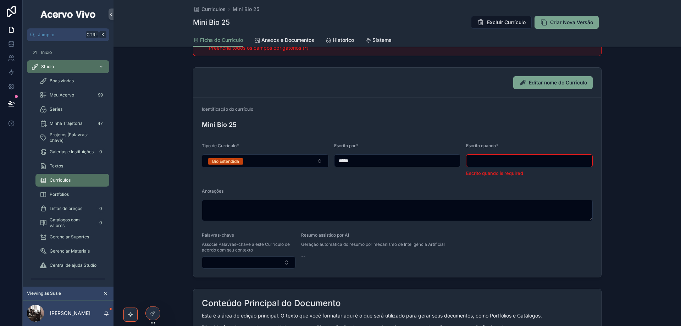
type input "*****"
click at [484, 160] on input "scrollable content" at bounding box center [529, 161] width 126 height 10
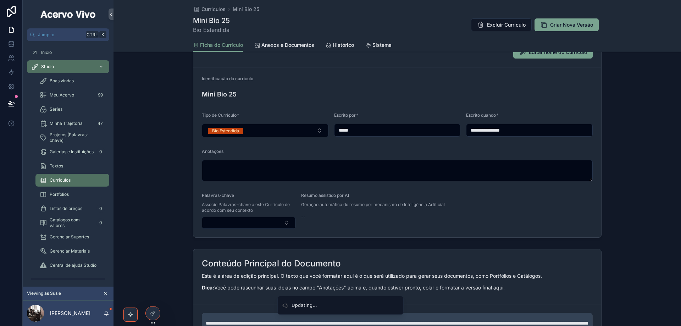
scroll to position [105, 0]
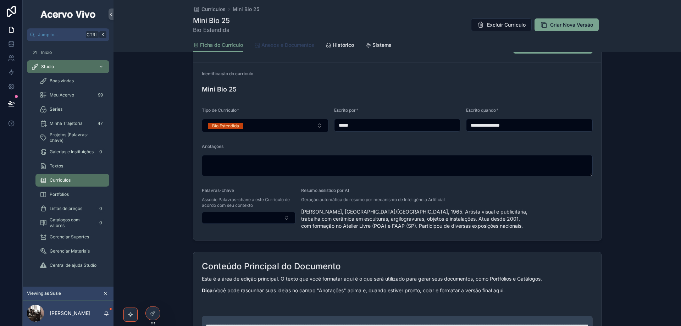
type input "**********"
drag, startPoint x: 306, startPoint y: 46, endPoint x: 304, endPoint y: 54, distance: 7.5
click at [306, 46] on span "Anexos e Documentos" at bounding box center [287, 44] width 53 height 7
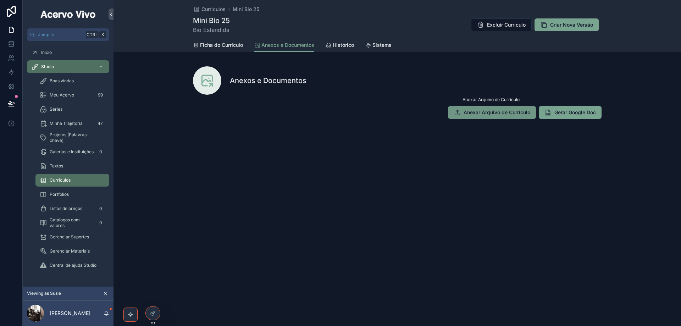
click at [499, 116] on button "Anexar Arquivo de Currículo" at bounding box center [492, 112] width 88 height 13
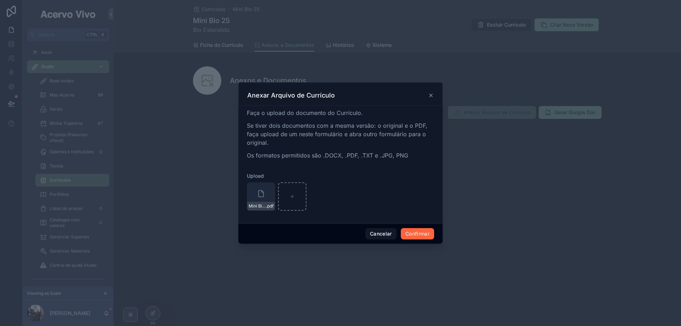
click at [426, 233] on button "Confirmar" at bounding box center [417, 233] width 33 height 11
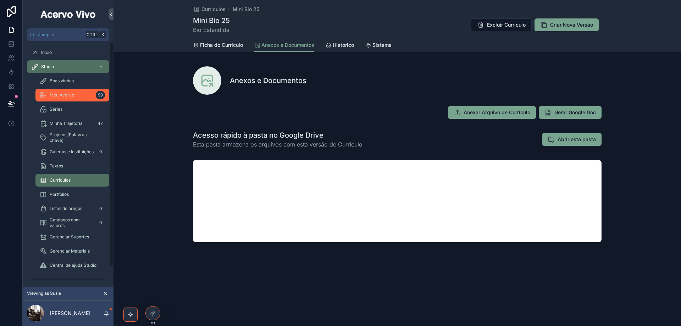
click at [77, 98] on div "Meu Acervo 99" at bounding box center [72, 94] width 65 height 11
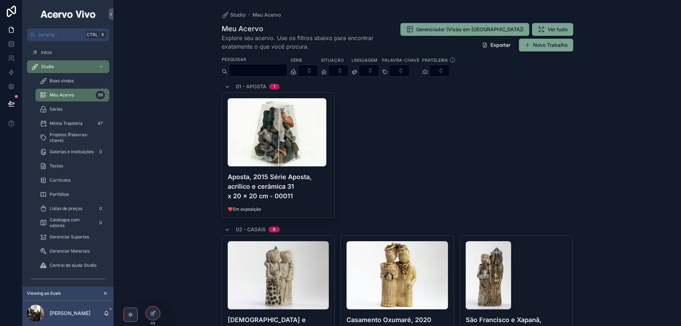
drag, startPoint x: 548, startPoint y: 46, endPoint x: 514, endPoint y: 58, distance: 36.3
click at [548, 46] on button "Novo Trabalho" at bounding box center [546, 45] width 54 height 13
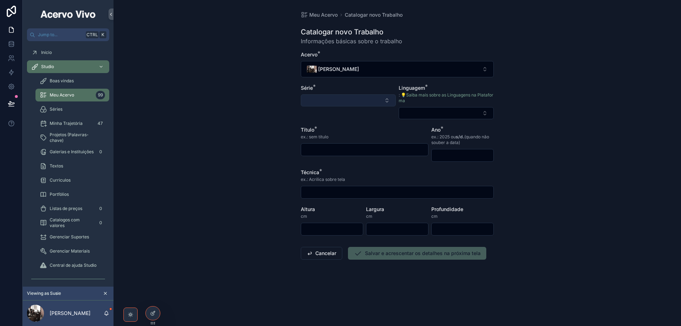
click at [322, 99] on button "Select Button" at bounding box center [348, 100] width 95 height 12
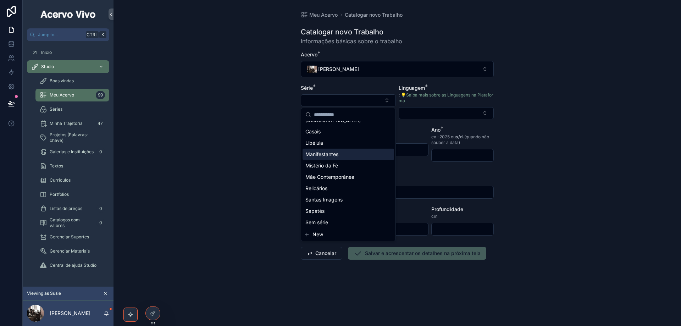
scroll to position [10, 0]
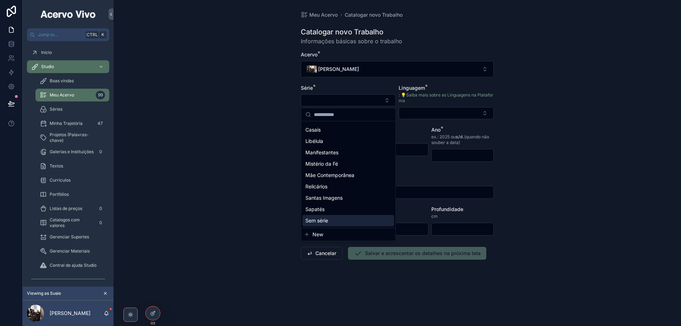
click at [358, 222] on div "Sem série" at bounding box center [349, 220] width 92 height 11
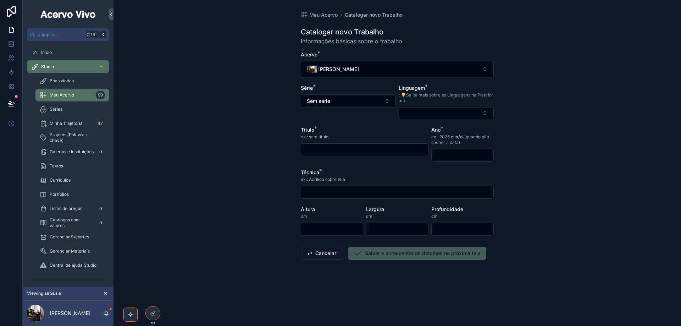
click at [355, 149] on input "scrollable content" at bounding box center [364, 150] width 127 height 10
paste input "**********"
type input "**********"
click at [412, 113] on button "Select Button" at bounding box center [446, 113] width 95 height 12
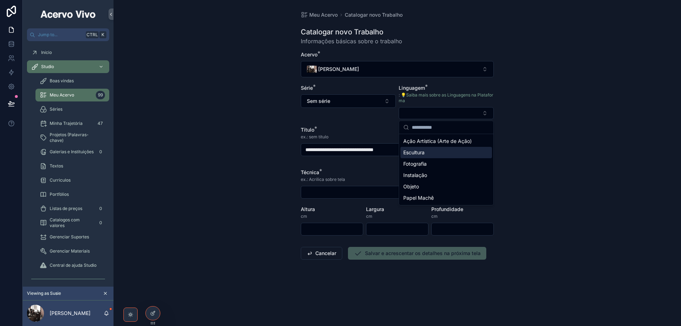
click at [425, 149] on div "Escultura" at bounding box center [446, 152] width 92 height 11
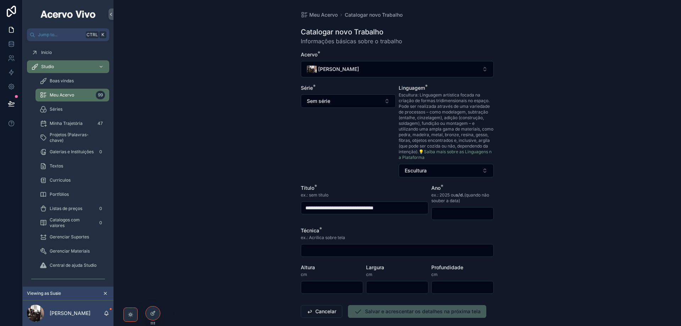
click at [444, 211] on input "scrollable content" at bounding box center [463, 214] width 62 height 10
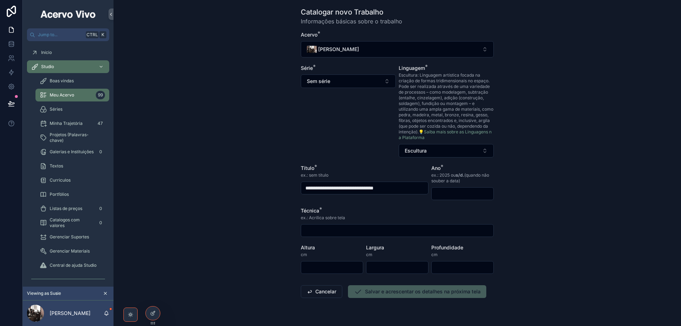
scroll to position [37, 0]
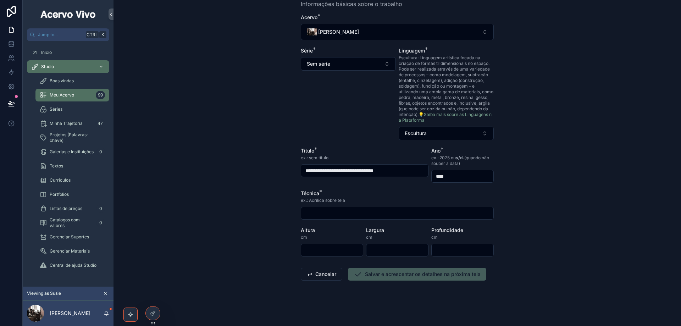
type input "****"
click at [310, 212] on input "scrollable content" at bounding box center [397, 213] width 192 height 10
paste input "**********"
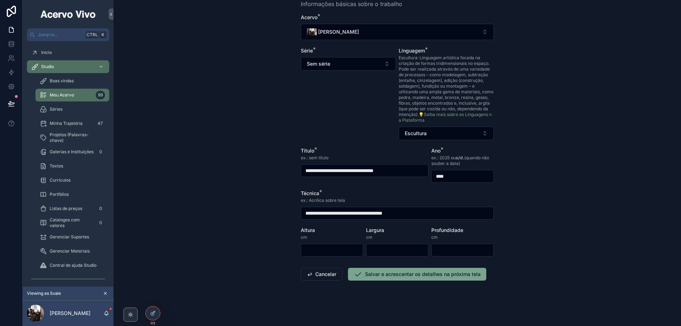
type input "**********"
click at [307, 250] on input "scrollable content" at bounding box center [332, 250] width 62 height 10
type input "***"
type input "**"
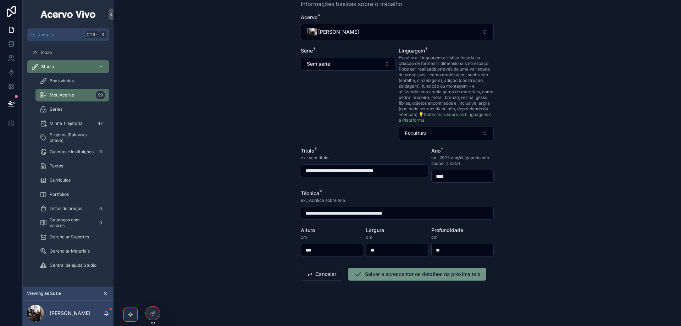
click at [359, 278] on icon "scrollable content" at bounding box center [358, 274] width 9 height 9
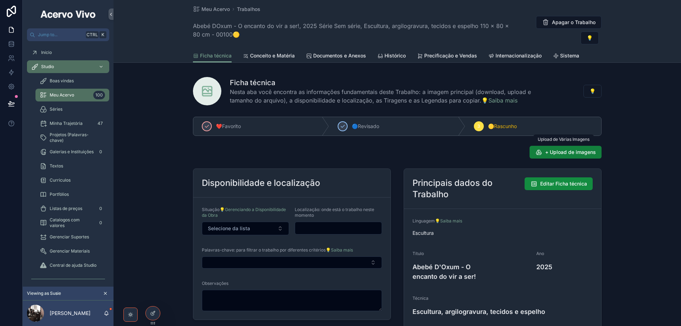
click at [572, 153] on span "+ Upload de imagens" at bounding box center [570, 152] width 51 height 7
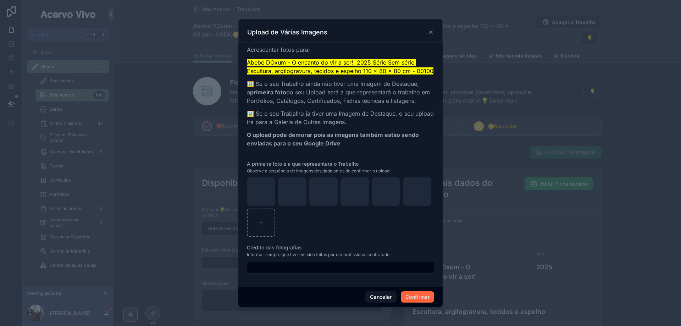
click at [412, 299] on button "Confirmar" at bounding box center [417, 296] width 33 height 11
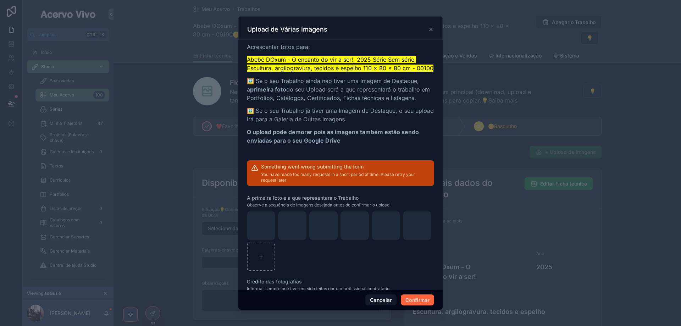
click at [421, 299] on button "Confirmar" at bounding box center [417, 299] width 33 height 11
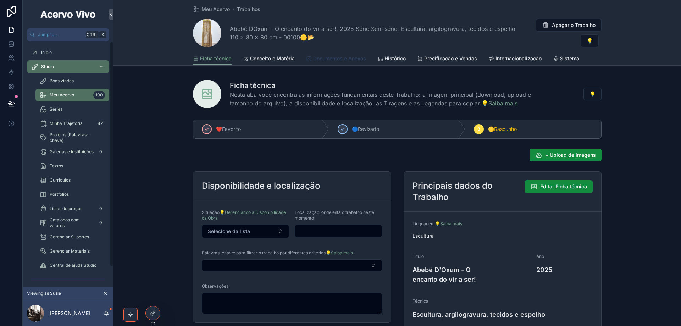
click at [319, 54] on link "Documentos e Anexos" at bounding box center [336, 59] width 60 height 14
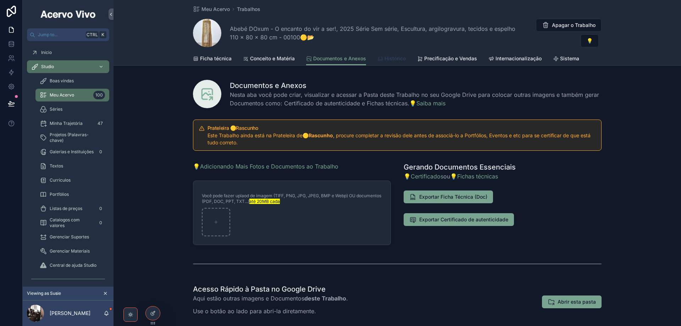
click at [392, 62] on link "Histórico" at bounding box center [391, 59] width 28 height 14
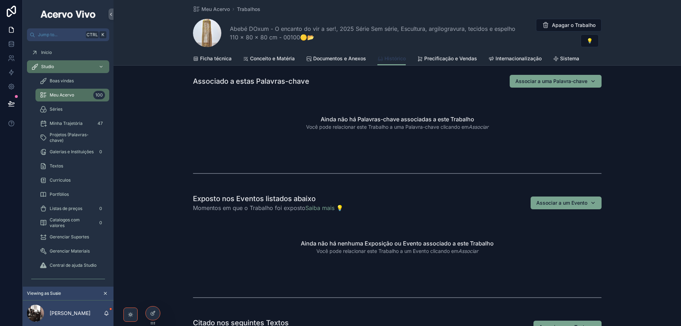
scroll to position [213, 0]
click at [556, 203] on span "Associar a um Evento" at bounding box center [561, 201] width 51 height 7
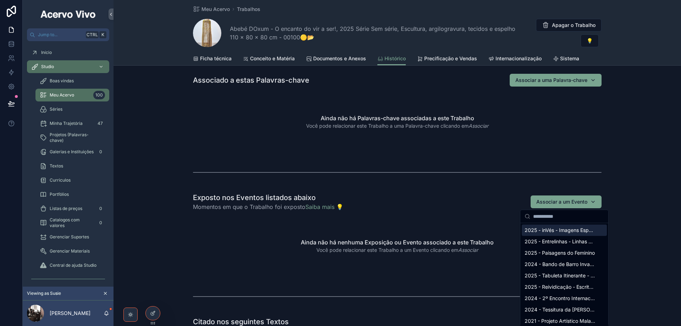
click at [560, 229] on span "2025 - inVés - Imagens Espetaculares" at bounding box center [560, 230] width 71 height 7
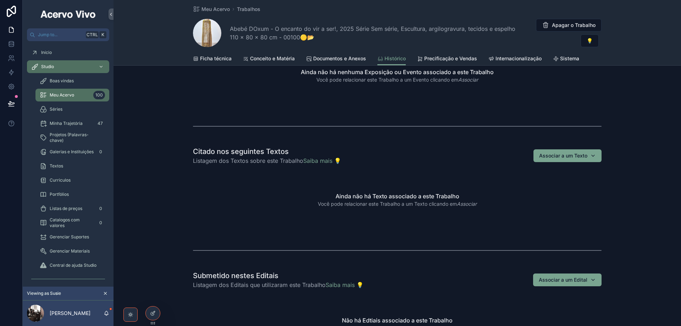
scroll to position [390, 0]
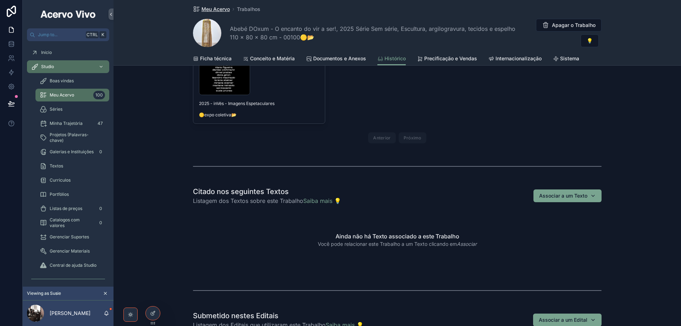
click at [214, 11] on span "Meu Acervo" at bounding box center [215, 9] width 28 height 7
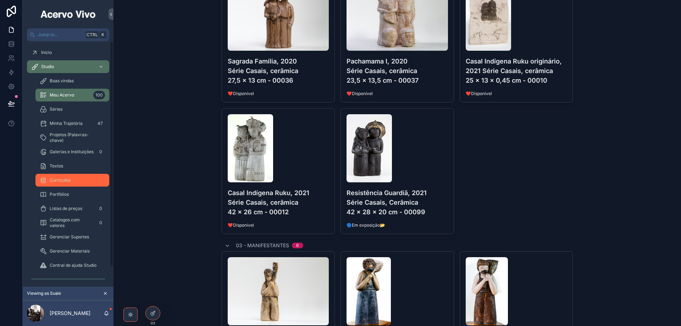
click at [71, 182] on div "Curriculos" at bounding box center [72, 179] width 65 height 11
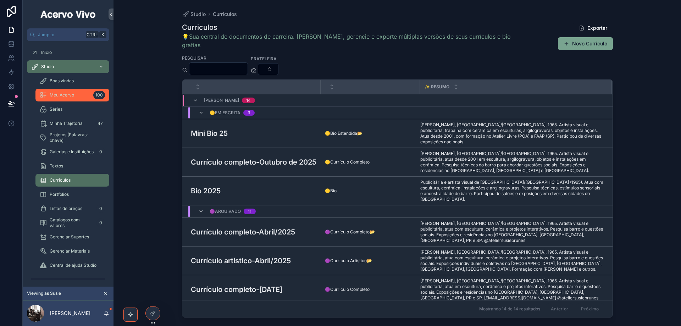
click at [78, 92] on div "Meu Acervo 100" at bounding box center [72, 94] width 65 height 11
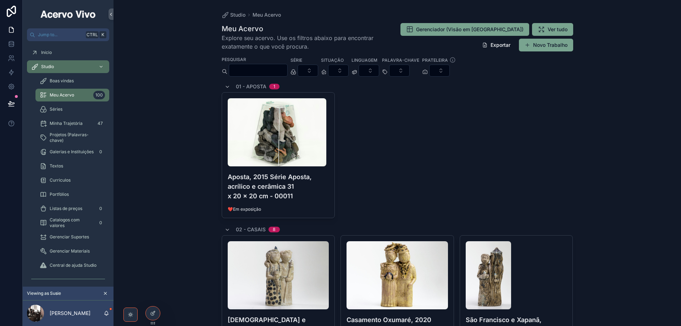
click at [260, 68] on input "scrollable content" at bounding box center [258, 70] width 58 height 10
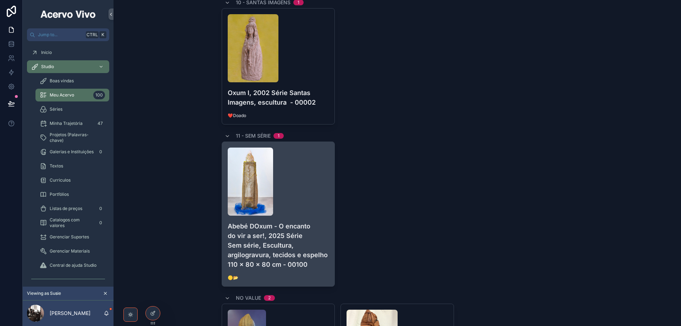
scroll to position [319, 0]
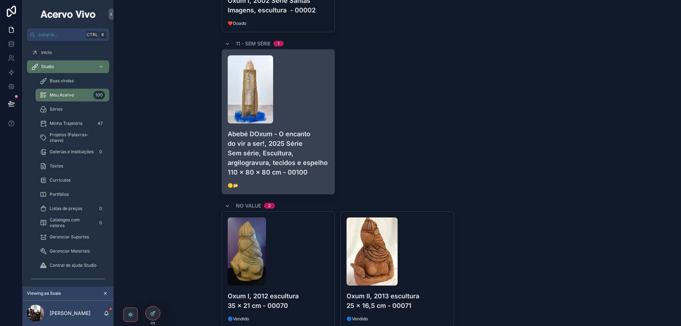
type input "***"
click at [301, 99] on div "scrollable content" at bounding box center [278, 89] width 101 height 68
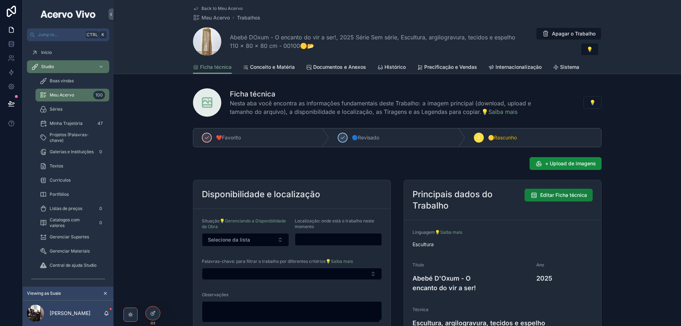
click at [569, 192] on span "Editar Ficha técnica" at bounding box center [563, 195] width 47 height 7
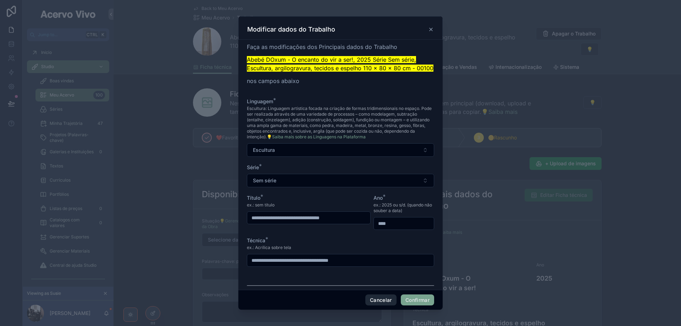
click at [380, 301] on button "Cancelar" at bounding box center [380, 299] width 31 height 11
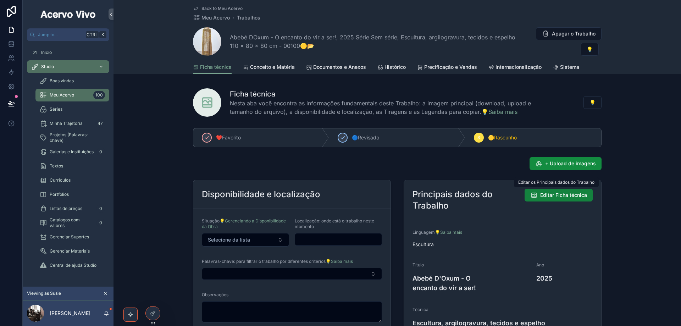
click at [563, 195] on span "Editar Ficha técnica" at bounding box center [563, 195] width 47 height 7
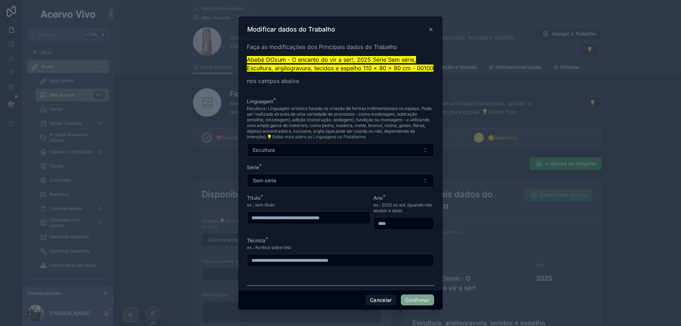
click at [273, 223] on input "**********" at bounding box center [308, 218] width 123 height 10
type input "**********"
click at [380, 298] on button "Cancelar" at bounding box center [380, 299] width 31 height 11
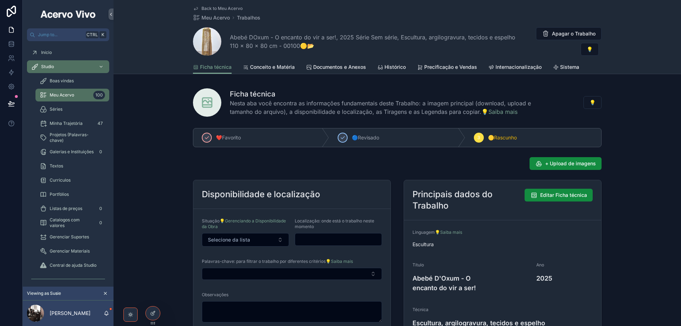
click at [210, 10] on span "Back to Meu Acervo" at bounding box center [221, 9] width 41 height 6
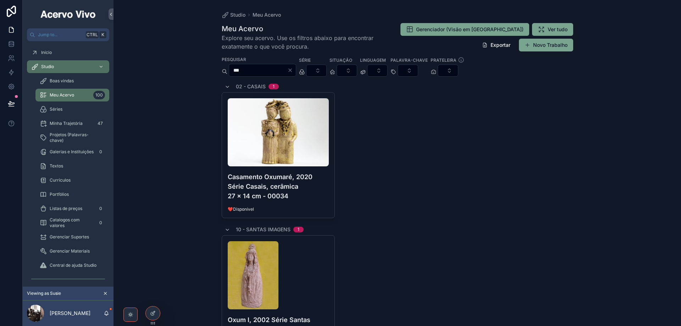
drag, startPoint x: 307, startPoint y: 69, endPoint x: 297, endPoint y: 72, distance: 11.0
click at [293, 69] on icon "Clear" at bounding box center [290, 70] width 6 height 6
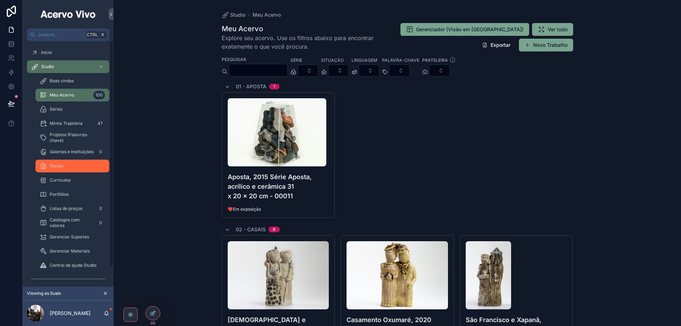
click at [59, 171] on div "Textos" at bounding box center [72, 165] width 65 height 11
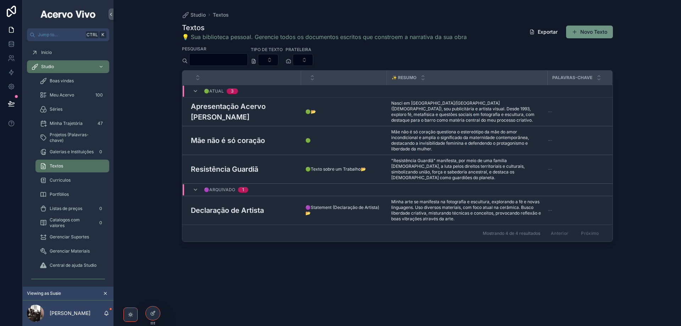
click at [593, 31] on button "Novo Texto" at bounding box center [589, 32] width 47 height 13
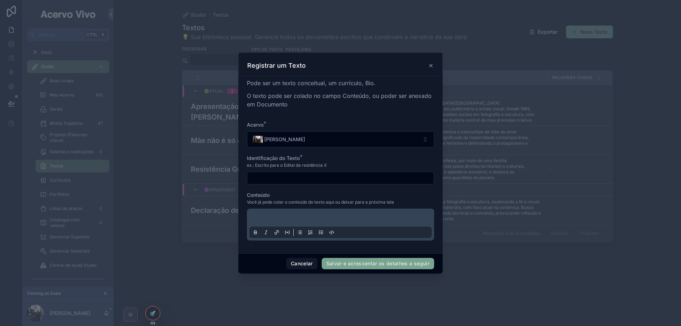
click at [267, 176] on input "scrollable content" at bounding box center [340, 178] width 187 height 10
paste input "**********"
type input "**********"
click at [331, 216] on p "scrollable content" at bounding box center [342, 218] width 182 height 7
click at [315, 216] on p "scrollable content" at bounding box center [342, 218] width 182 height 7
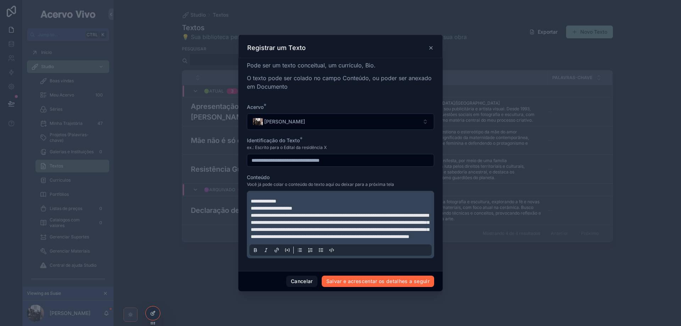
click at [362, 287] on button "Salvar e acrescentar os detalhes a seguir" at bounding box center [378, 281] width 112 height 11
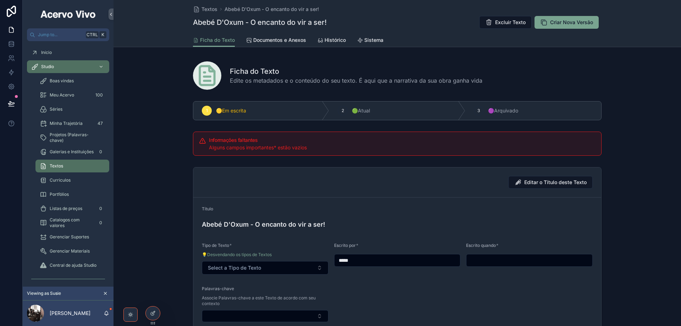
click at [525, 262] on input "scrollable content" at bounding box center [529, 260] width 126 height 10
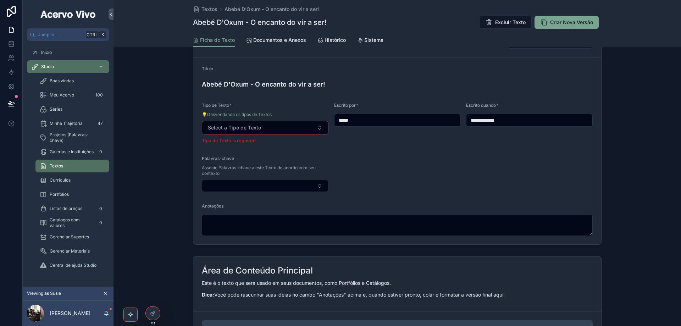
scroll to position [106, 0]
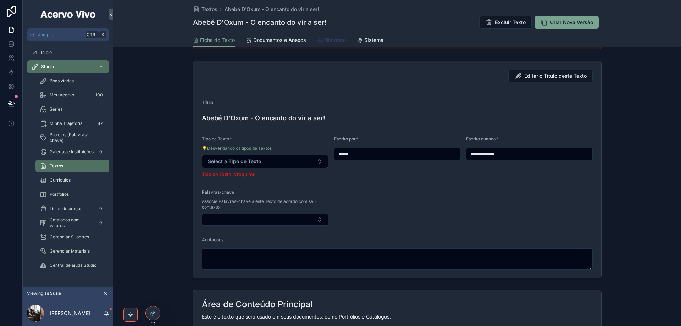
type input "**********"
click at [332, 45] on link "Histórico" at bounding box center [331, 41] width 28 height 14
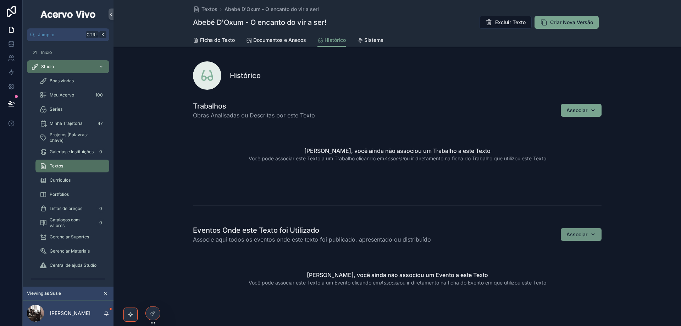
click at [591, 239] on button "Associar" at bounding box center [581, 234] width 41 height 13
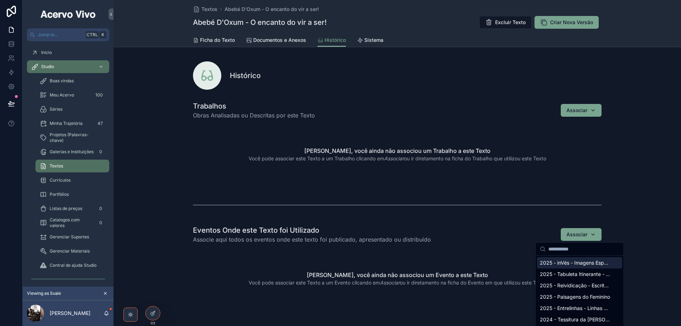
click at [574, 263] on span "2025 - inVés - Imagens Espetaculares" at bounding box center [575, 262] width 71 height 7
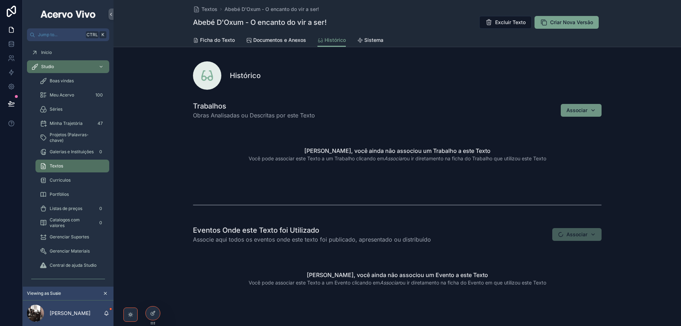
click at [593, 111] on div "Associar" at bounding box center [580, 110] width 29 height 7
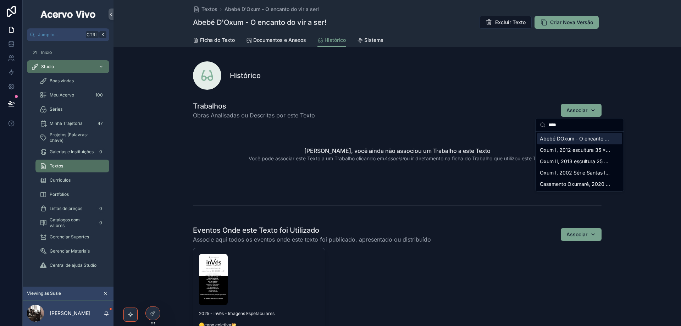
type input "****"
click at [554, 141] on span "Abebé DOxum - O encanto do vir a ser!, 2025 Série Sem série, Escultura, argilog…" at bounding box center [575, 138] width 71 height 7
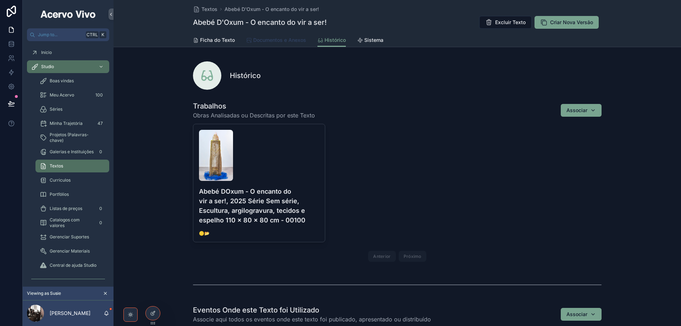
drag, startPoint x: 276, startPoint y: 39, endPoint x: 279, endPoint y: 53, distance: 14.5
click at [276, 39] on span "Documentos e Anexos" at bounding box center [279, 40] width 53 height 7
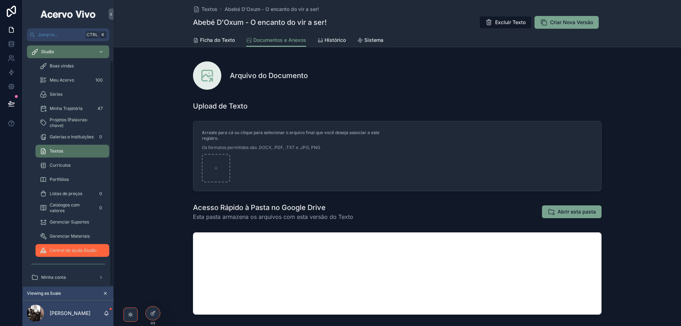
scroll to position [21, 0]
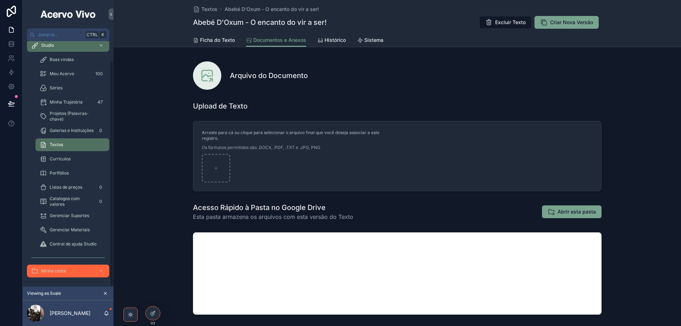
click at [57, 272] on span "Minha conta" at bounding box center [53, 271] width 25 height 6
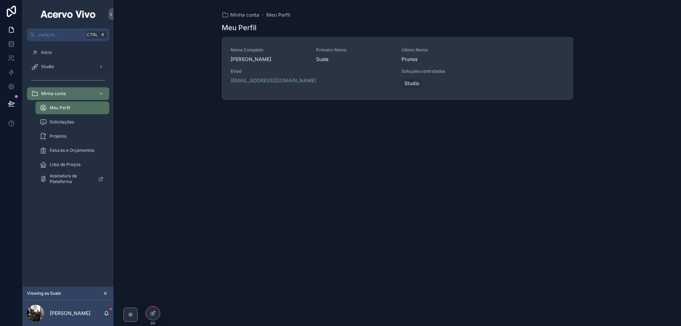
click at [336, 78] on div "prunessusie@gmail.com" at bounding box center [312, 80] width 163 height 7
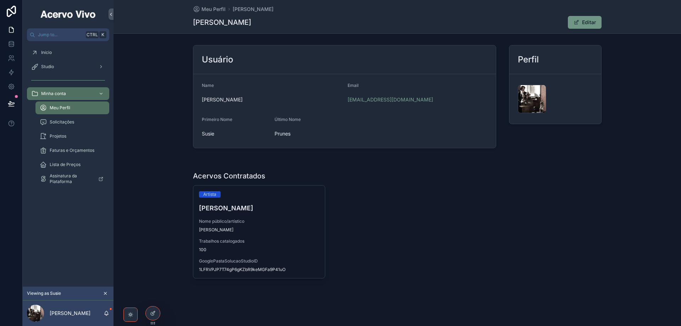
drag, startPoint x: 590, startPoint y: 22, endPoint x: 587, endPoint y: 25, distance: 4.3
click at [590, 22] on button "Editar" at bounding box center [585, 22] width 34 height 13
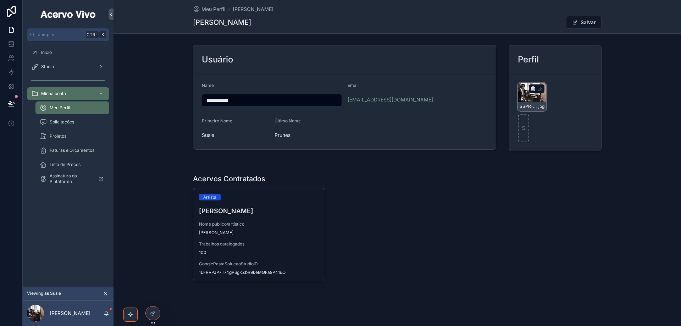
click at [533, 89] on icon "scrollable content" at bounding box center [533, 88] width 0 height 1
drag, startPoint x: 545, startPoint y: 75, endPoint x: 517, endPoint y: 80, distance: 29.2
click at [545, 75] on icon "scrollable content" at bounding box center [546, 76] width 6 height 6
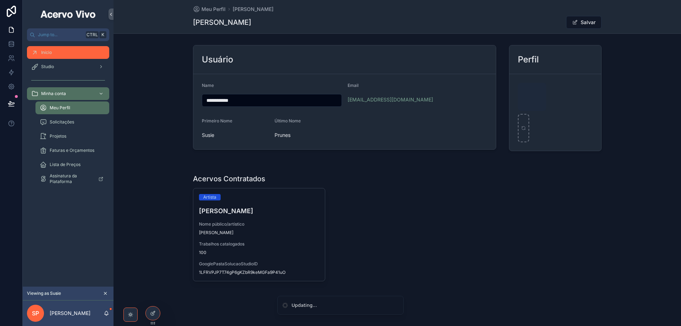
click at [62, 47] on div "Início" at bounding box center [68, 52] width 74 height 11
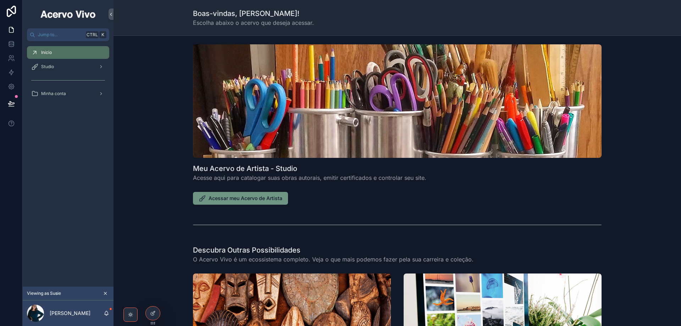
click at [236, 200] on span "Acessar meu Acervo de Artista" at bounding box center [246, 198] width 74 height 7
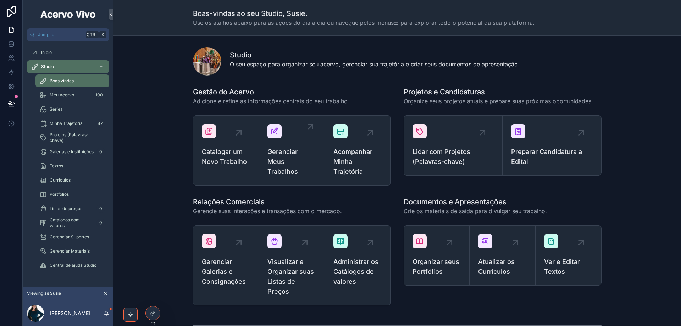
click at [297, 164] on span "Gerenciar Meus Trabalhos" at bounding box center [291, 162] width 48 height 30
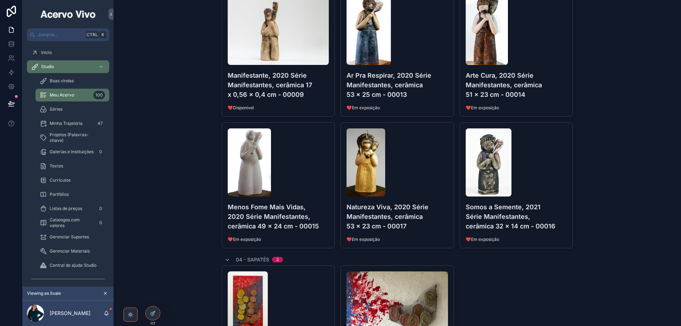
scroll to position [638, 0]
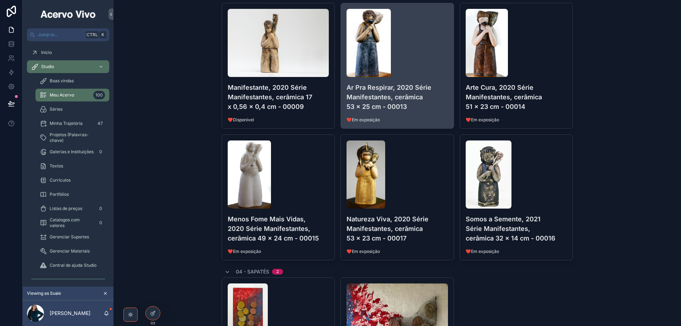
click at [426, 117] on span "❤️Em exposição" at bounding box center [397, 120] width 101 height 6
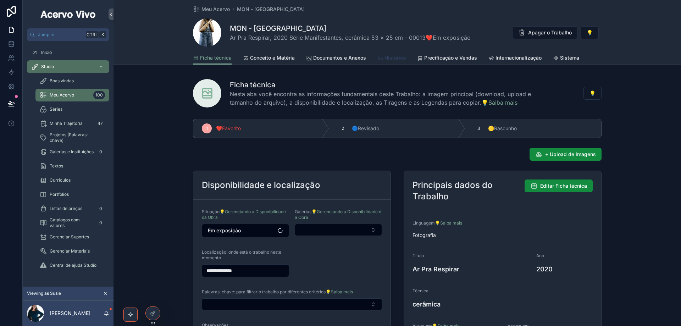
click at [391, 59] on span "Histórico" at bounding box center [394, 57] width 21 height 7
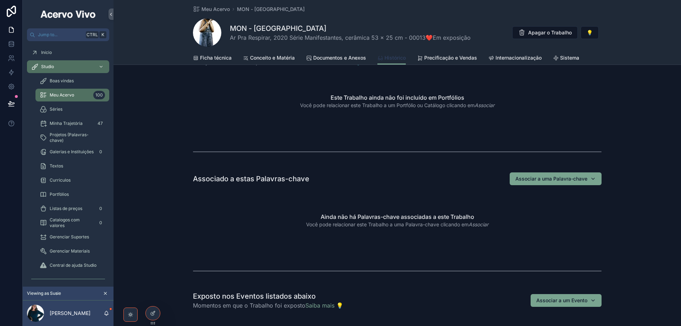
scroll to position [213, 0]
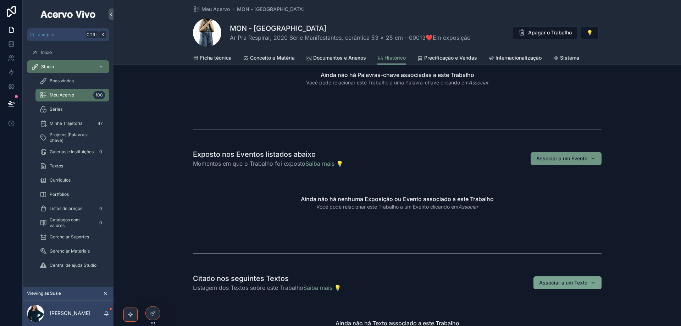
click at [594, 159] on button "Associar a um Evento" at bounding box center [566, 158] width 71 height 13
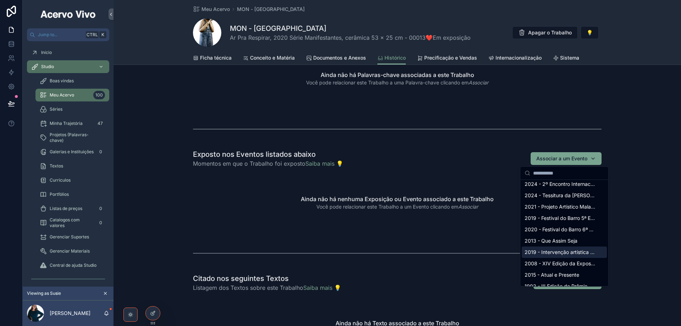
scroll to position [0, 0]
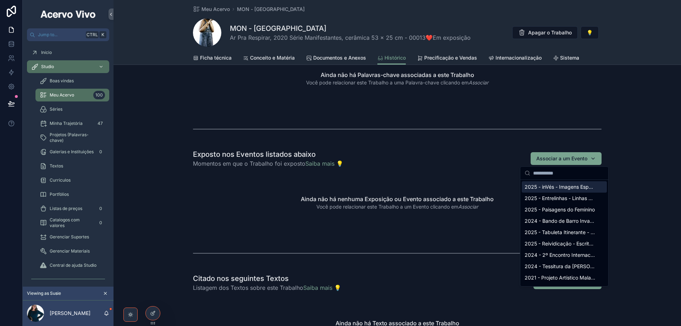
click at [566, 169] on input "scrollable content" at bounding box center [568, 173] width 71 height 13
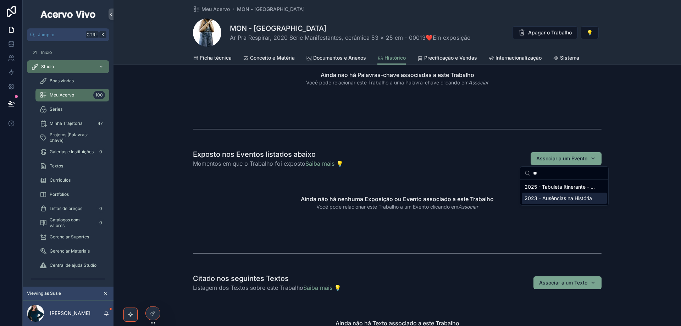
type input "**"
click at [563, 198] on span "2023 - Ausências na História" at bounding box center [558, 198] width 67 height 7
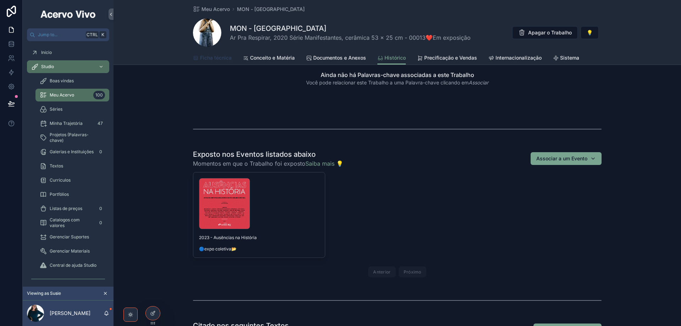
click at [220, 57] on span "Ficha técnica" at bounding box center [216, 57] width 32 height 7
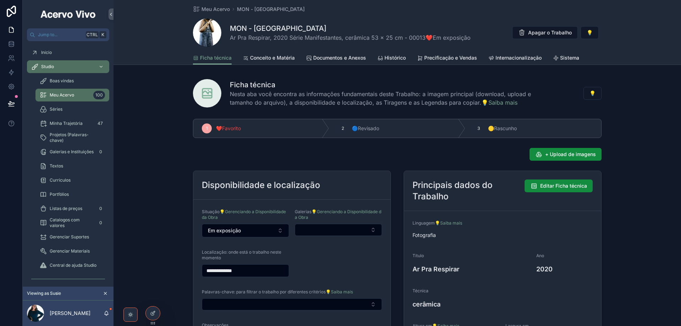
drag, startPoint x: 249, startPoint y: 271, endPoint x: 179, endPoint y: 278, distance: 70.2
click at [178, 278] on div "**********" at bounding box center [396, 254] width 567 height 277
type input "*******"
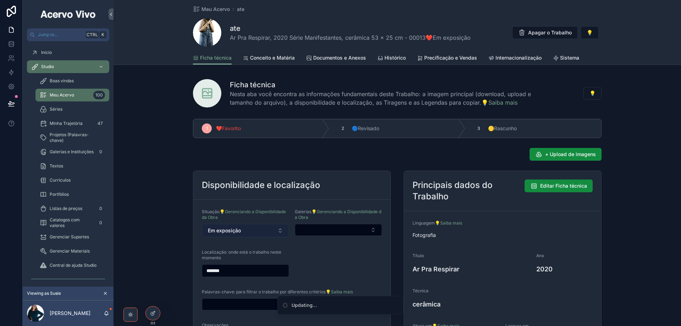
click at [230, 229] on span "Em exposição" at bounding box center [224, 230] width 33 height 7
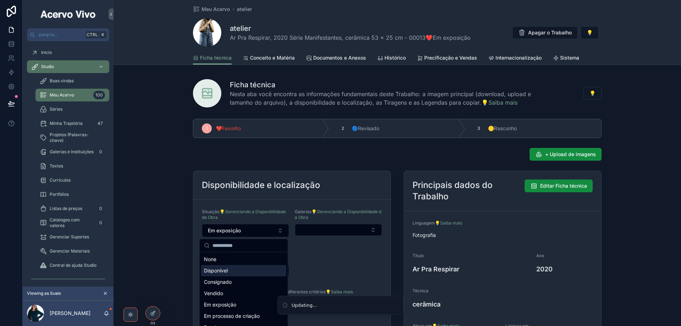
click at [236, 273] on div "Disponível" at bounding box center [243, 270] width 85 height 11
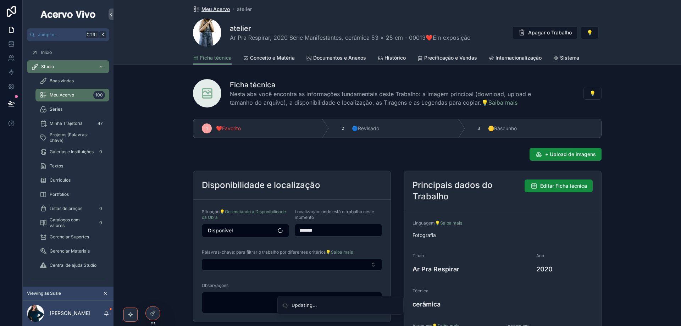
click at [212, 11] on span "Meu Acervo" at bounding box center [215, 9] width 28 height 7
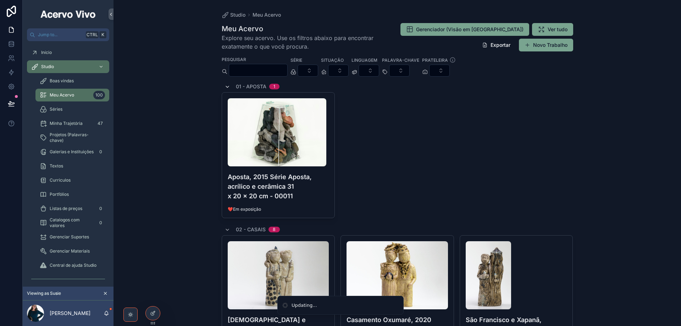
click at [225, 87] on icon "scrollable content" at bounding box center [228, 87] width 6 height 6
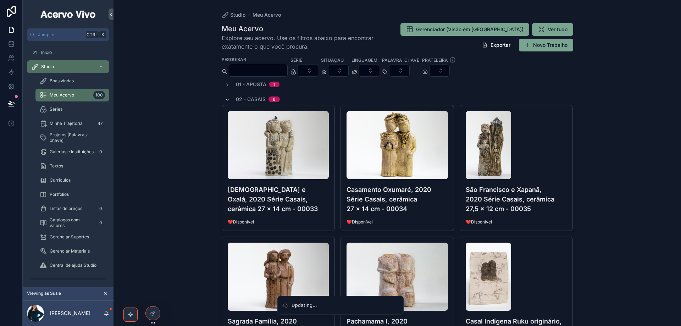
click at [226, 97] on icon "scrollable content" at bounding box center [228, 100] width 6 height 6
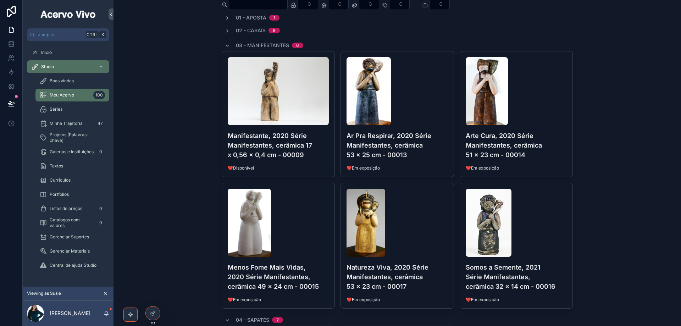
scroll to position [71, 0]
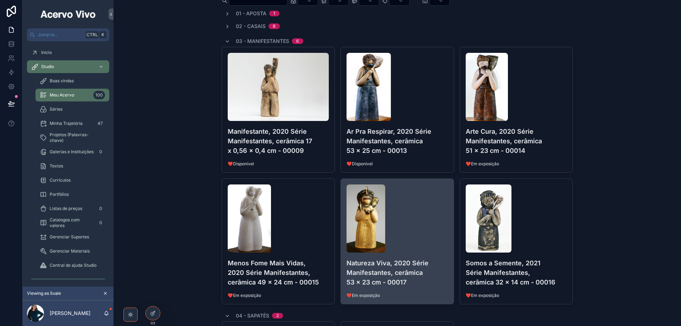
click at [428, 243] on div "scrollable content" at bounding box center [397, 218] width 101 height 68
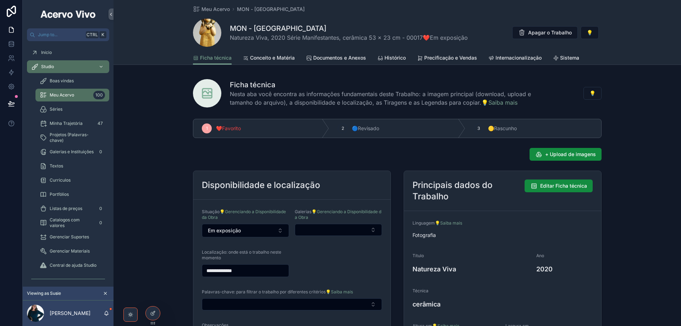
drag, startPoint x: 256, startPoint y: 275, endPoint x: 182, endPoint y: 275, distance: 74.1
click at [182, 275] on div "**********" at bounding box center [396, 254] width 567 height 277
type input "**********"
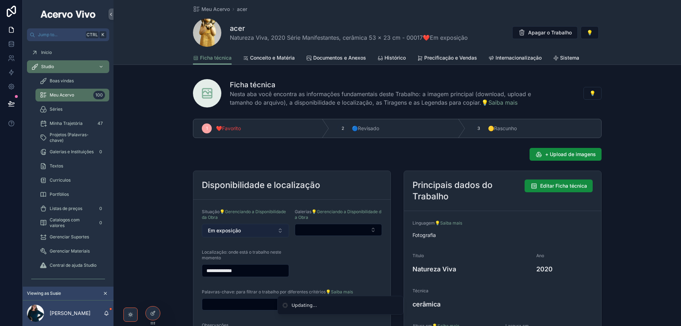
click at [248, 232] on button "Em exposição" at bounding box center [245, 230] width 87 height 13
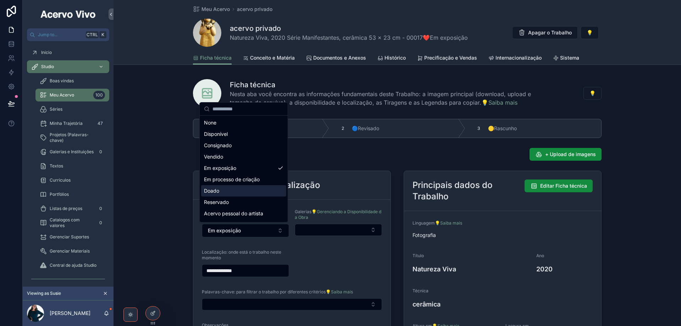
click at [245, 189] on div "Doado" at bounding box center [243, 190] width 85 height 11
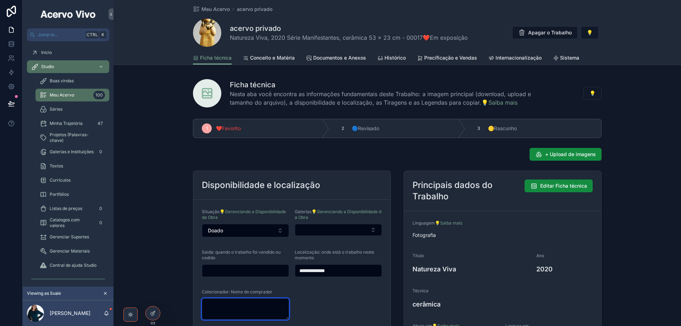
click at [250, 308] on textarea "scrollable content" at bounding box center [245, 308] width 87 height 21
type textarea "**********"
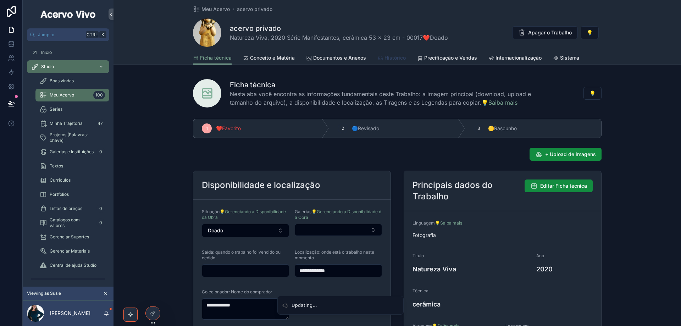
click at [398, 60] on span "Histórico" at bounding box center [394, 57] width 21 height 7
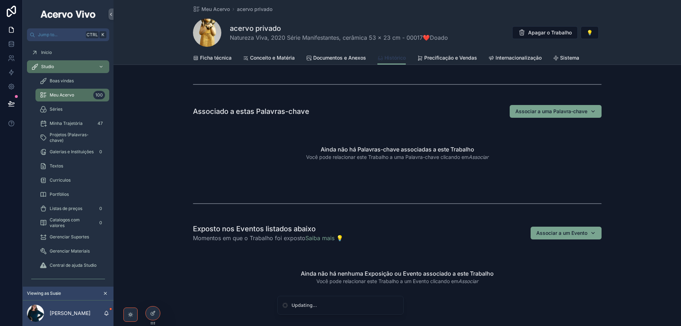
scroll to position [177, 0]
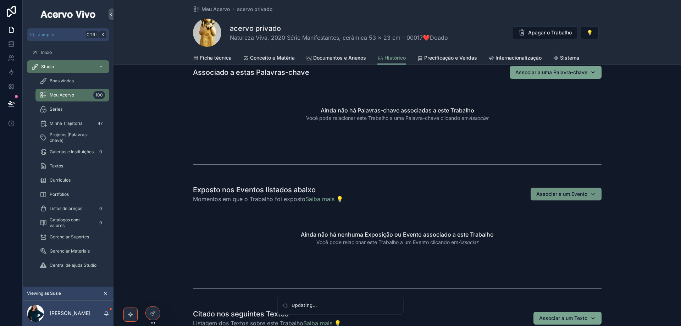
click at [563, 194] on span "Associar a um Evento" at bounding box center [561, 193] width 51 height 7
type input "***"
click at [557, 225] on span "2023 - Ausências na História" at bounding box center [558, 222] width 67 height 7
click at [216, 9] on span "Meu Acervo" at bounding box center [215, 9] width 28 height 7
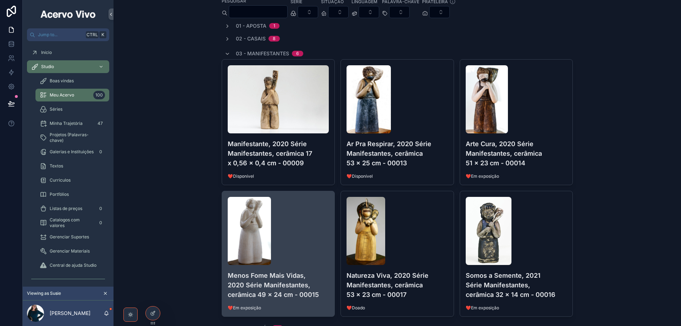
scroll to position [71, 0]
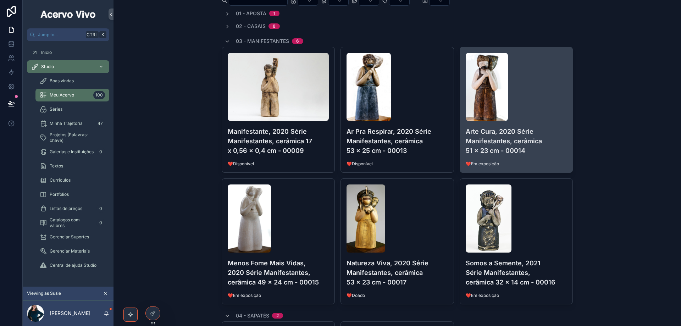
click at [547, 124] on div "Arte Cura, 2020 Série Manifestantes, cerâmica 51 x 23 cm - 00014 ❤️Em exposição" at bounding box center [516, 109] width 113 height 125
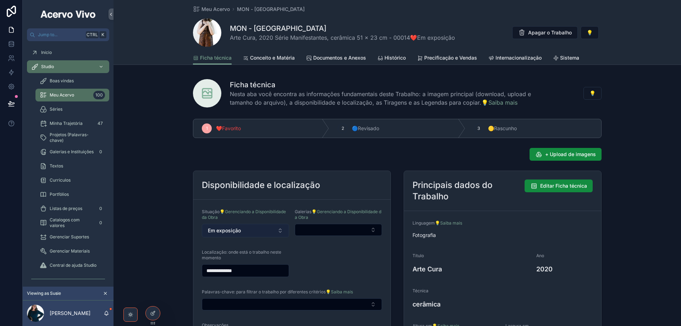
drag, startPoint x: 251, startPoint y: 231, endPoint x: 225, endPoint y: 233, distance: 26.4
click at [225, 233] on button "Em exposição" at bounding box center [245, 230] width 87 height 13
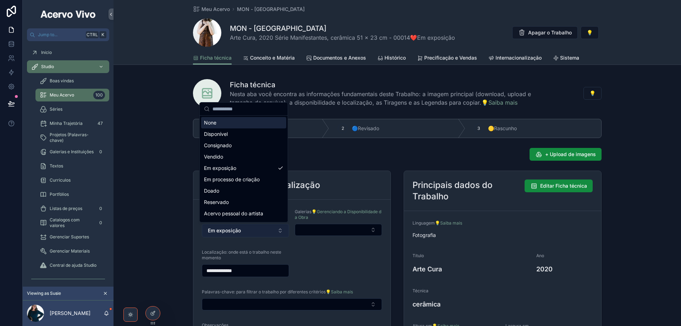
click at [249, 232] on button "Em exposição" at bounding box center [245, 230] width 87 height 13
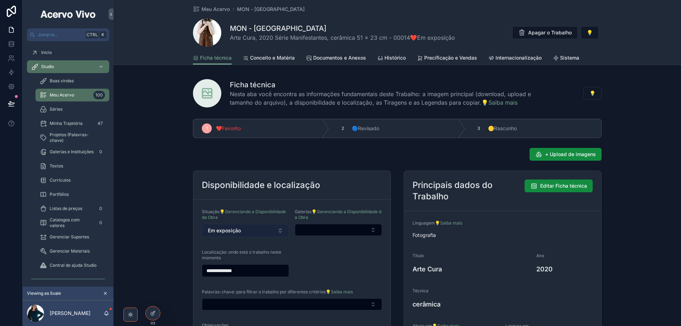
click at [250, 232] on button "Em exposição" at bounding box center [245, 230] width 87 height 13
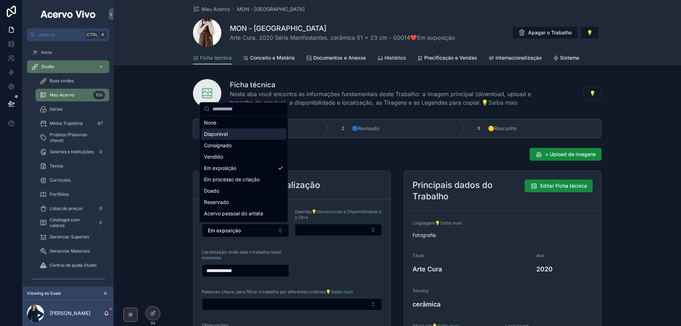
click at [240, 133] on div "Disponível" at bounding box center [243, 133] width 85 height 11
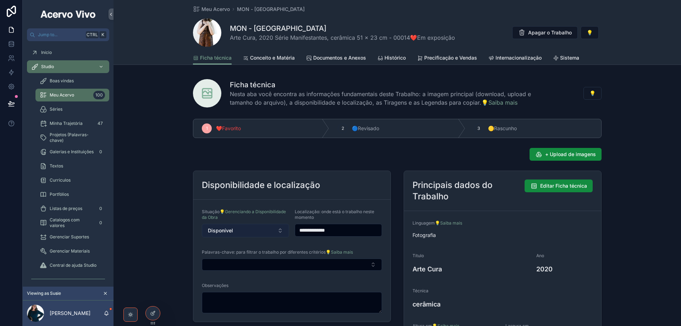
drag, startPoint x: 344, startPoint y: 231, endPoint x: 286, endPoint y: 234, distance: 58.6
click at [286, 234] on form "**********" at bounding box center [291, 261] width 197 height 122
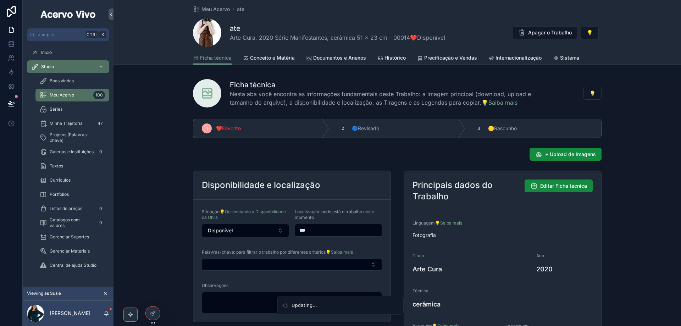
type input "*******"
click at [397, 59] on span "Histórico" at bounding box center [394, 57] width 21 height 7
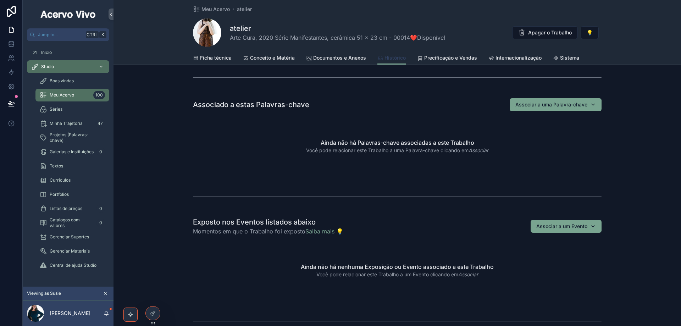
scroll to position [177, 0]
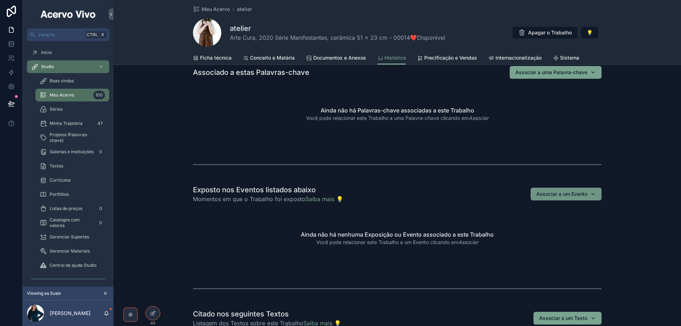
click at [595, 196] on button "Associar a um Evento" at bounding box center [566, 194] width 71 height 13
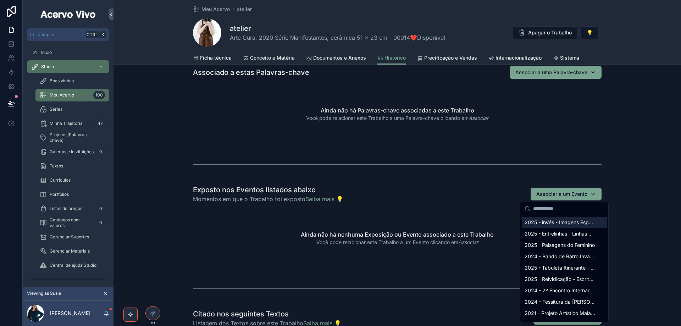
type input "*"
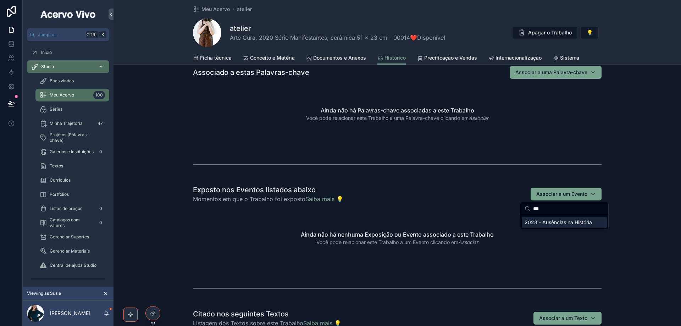
type input "***"
click at [566, 222] on span "2023 - Ausências na História" at bounding box center [558, 222] width 67 height 7
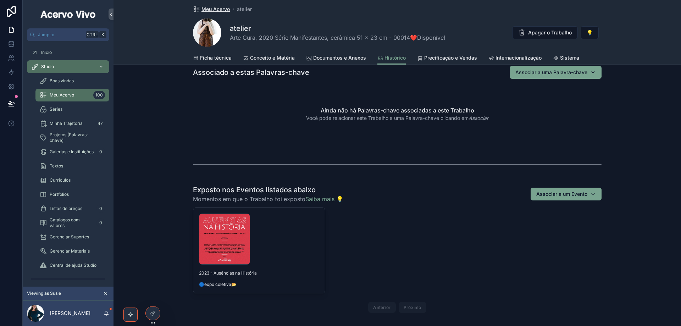
click at [214, 7] on span "Meu Acervo" at bounding box center [215, 9] width 28 height 7
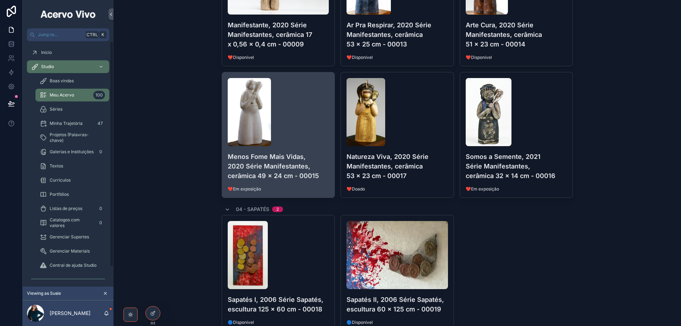
click at [318, 165] on h4 "Menos Fome Mais Vidas, 2020 Série Manifestantes, cerâmica 49 x 24 cm - 00015" at bounding box center [278, 166] width 101 height 29
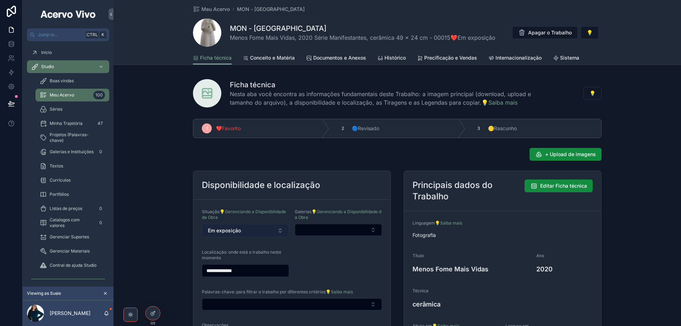
click at [233, 232] on span "Em exposição" at bounding box center [224, 230] width 33 height 7
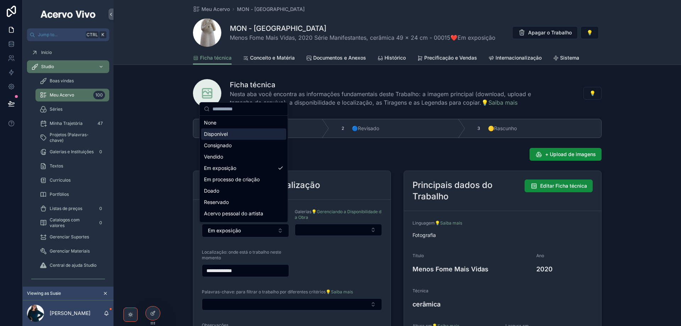
click at [243, 138] on div "Disponível" at bounding box center [243, 133] width 85 height 11
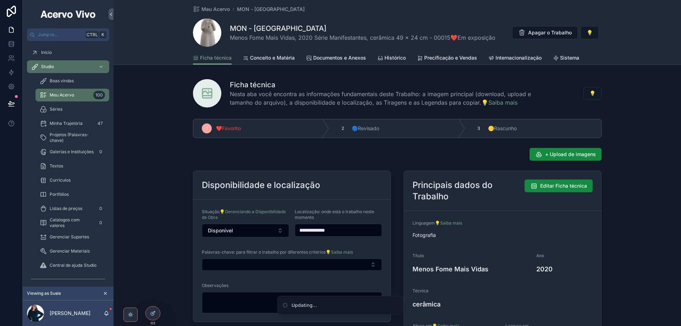
drag, startPoint x: 341, startPoint y: 229, endPoint x: 290, endPoint y: 228, distance: 51.4
click at [290, 228] on form "**********" at bounding box center [291, 261] width 197 height 122
type input "*"
type input "*******"
click at [398, 57] on span "Histórico" at bounding box center [394, 57] width 21 height 7
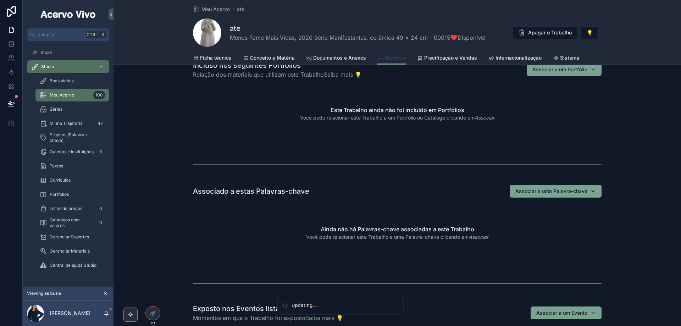
scroll to position [106, 0]
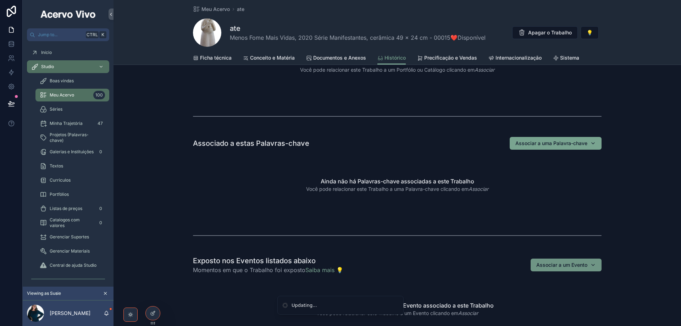
click at [593, 267] on div "Associar a um Evento" at bounding box center [566, 264] width 60 height 7
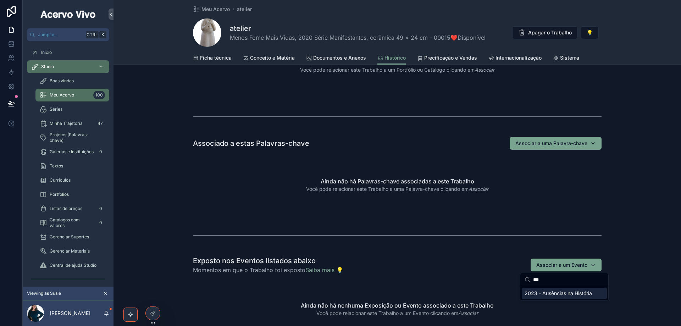
type input "***"
click at [574, 292] on span "2023 - Ausências na História" at bounding box center [558, 293] width 67 height 7
click at [216, 9] on span "Meu Acervo" at bounding box center [215, 9] width 28 height 7
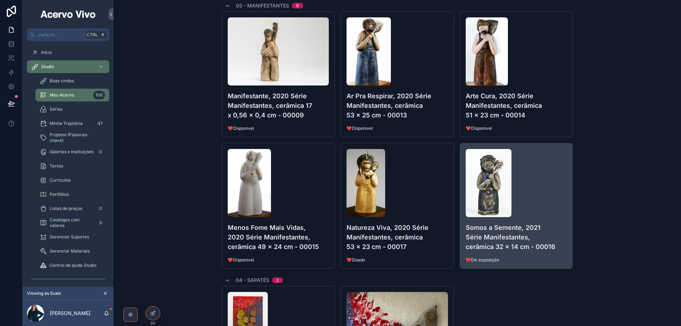
click at [553, 208] on div "scrollable content" at bounding box center [516, 183] width 101 height 68
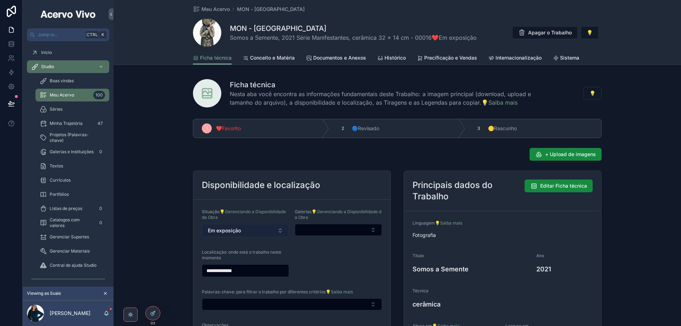
click at [235, 229] on span "Em exposição" at bounding box center [224, 230] width 33 height 7
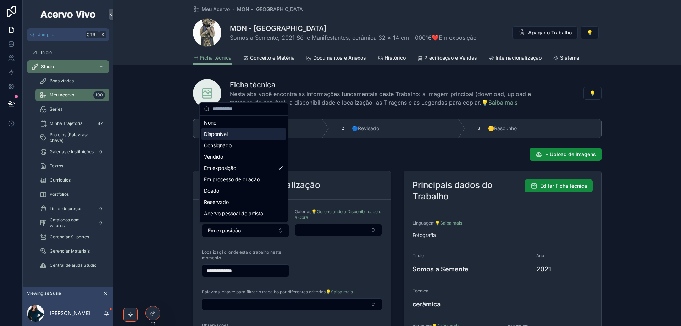
click at [242, 137] on div "Disponível" at bounding box center [243, 133] width 85 height 11
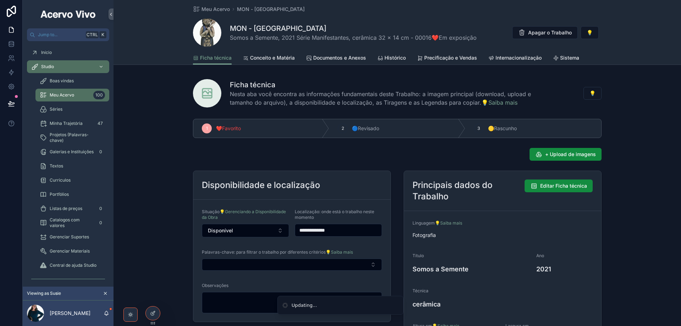
drag, startPoint x: 340, startPoint y: 231, endPoint x: 290, endPoint y: 229, distance: 49.7
click at [290, 229] on form "**********" at bounding box center [291, 261] width 197 height 122
type input "*******"
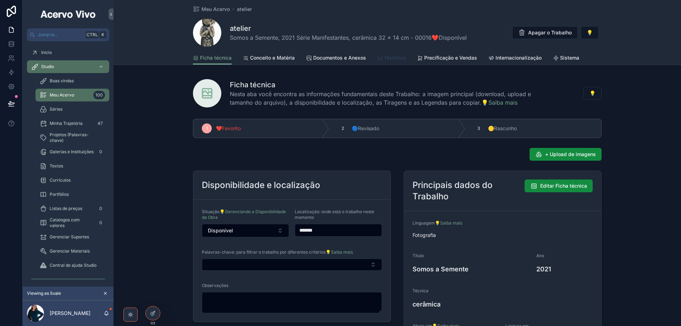
click at [387, 56] on span "Histórico" at bounding box center [394, 57] width 21 height 7
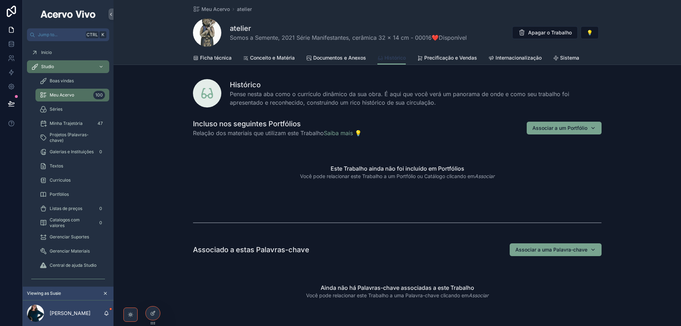
scroll to position [106, 0]
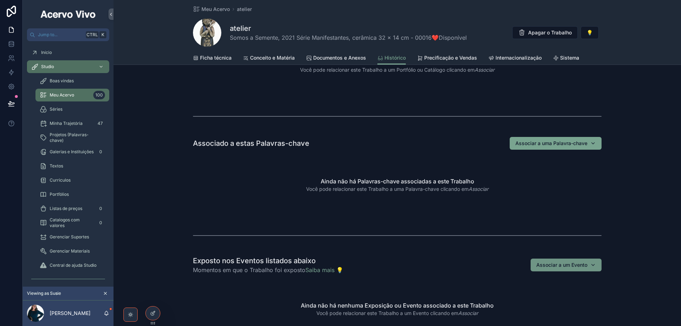
click at [596, 266] on button "Associar a um Evento" at bounding box center [566, 265] width 71 height 13
click at [561, 279] on input "scrollable content" at bounding box center [568, 279] width 71 height 13
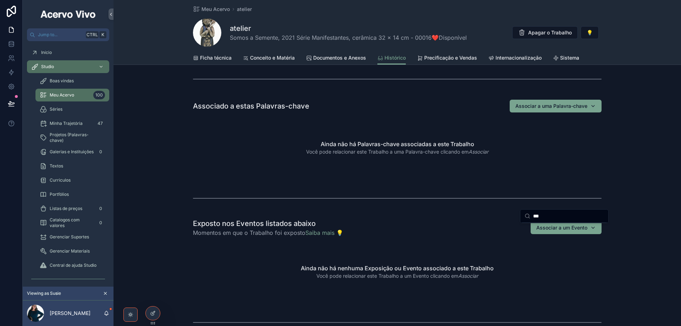
scroll to position [177, 0]
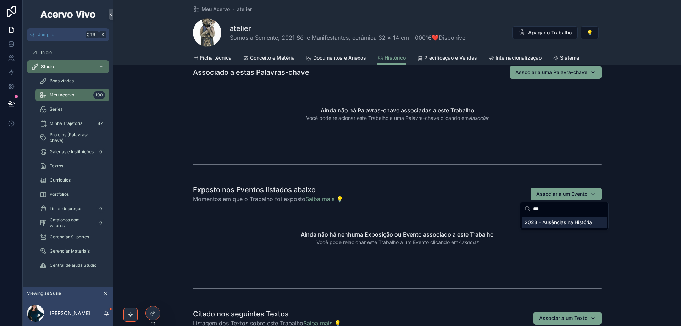
type input "***"
click at [553, 223] on span "2023 - Ausências na História" at bounding box center [558, 222] width 67 height 7
click at [219, 10] on span "Meu Acervo" at bounding box center [215, 9] width 28 height 7
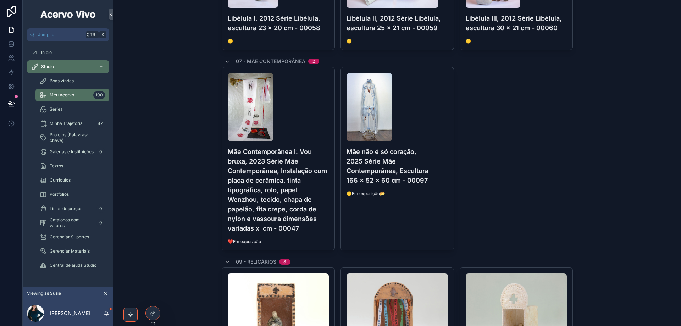
scroll to position [603, 0]
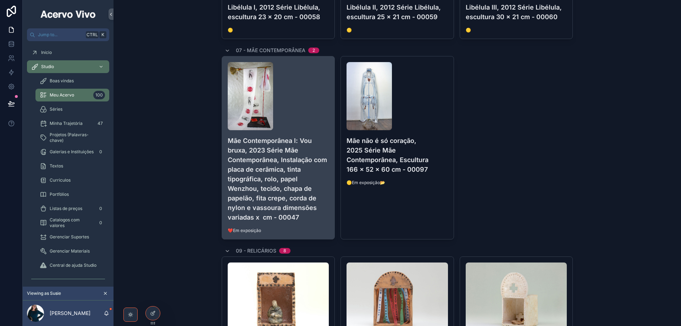
click at [318, 218] on h4 "Mãe Contemporânea l: Vou bruxa, 2023 Série Mãe Contemporânea, Instalação com pl…" at bounding box center [278, 179] width 101 height 86
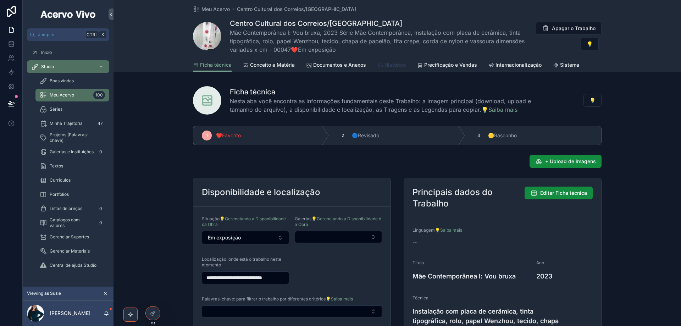
click at [400, 63] on span "Histórico" at bounding box center [394, 64] width 21 height 7
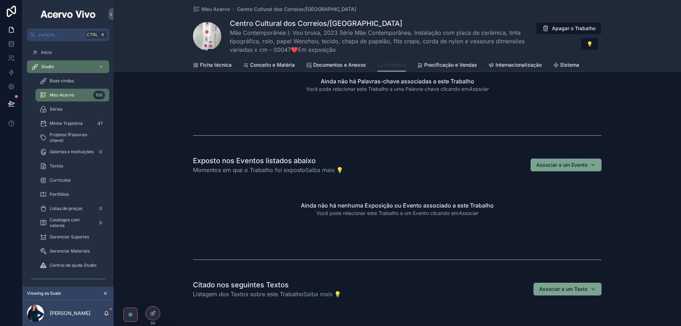
scroll to position [213, 0]
click at [593, 166] on div "Associar a um Evento" at bounding box center [566, 165] width 60 height 7
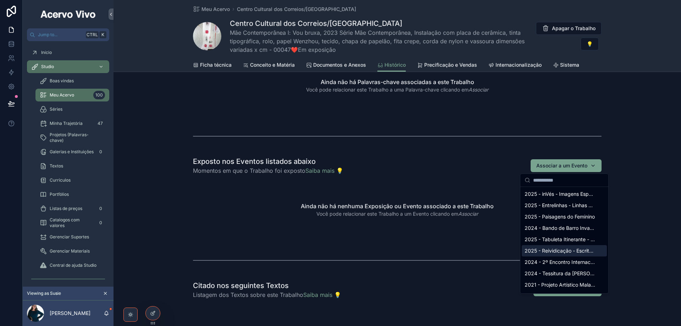
click at [559, 252] on span "2025 - Reividicação - Escrituras e utopias do feminismo" at bounding box center [560, 250] width 71 height 7
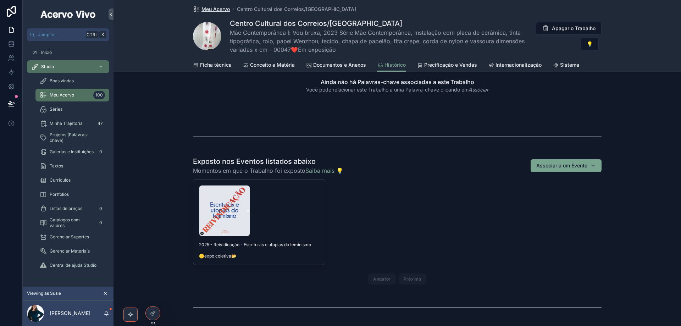
click at [212, 12] on span "Meu Acervo" at bounding box center [215, 9] width 28 height 7
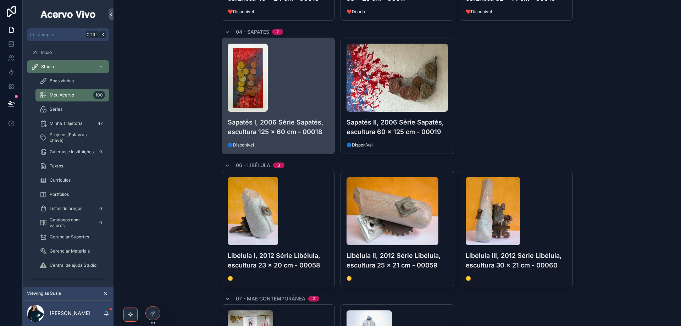
scroll to position [532, 0]
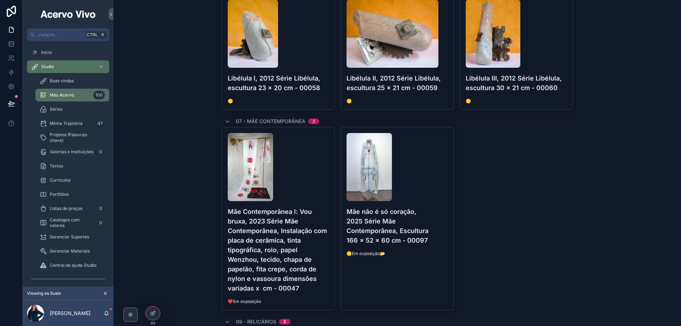
click at [318, 185] on div "scrollable content" at bounding box center [278, 167] width 101 height 68
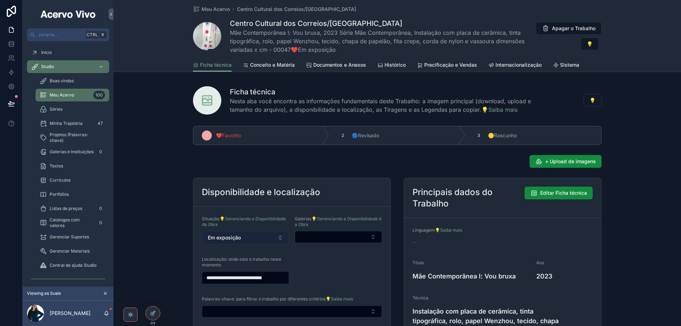
click at [249, 240] on button "Em exposição" at bounding box center [245, 237] width 87 height 13
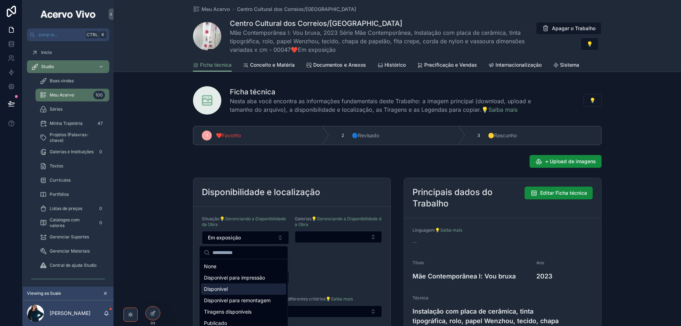
click at [257, 286] on div "Disponível" at bounding box center [243, 288] width 85 height 11
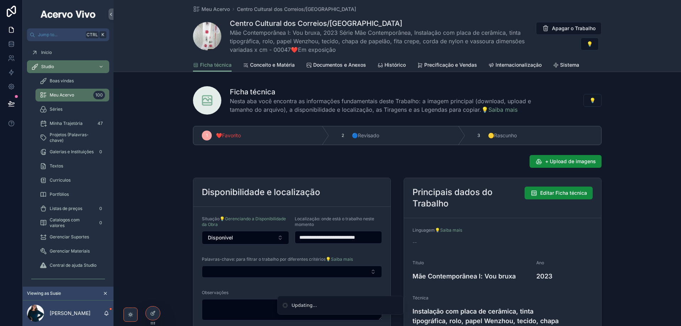
scroll to position [71, 0]
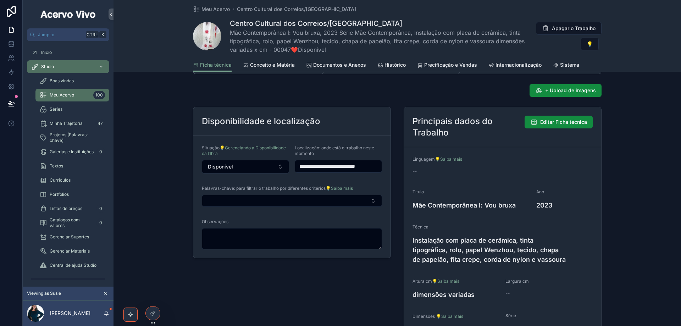
click at [302, 167] on input "**********" at bounding box center [338, 166] width 87 height 10
click at [299, 165] on input "**********" at bounding box center [338, 166] width 87 height 10
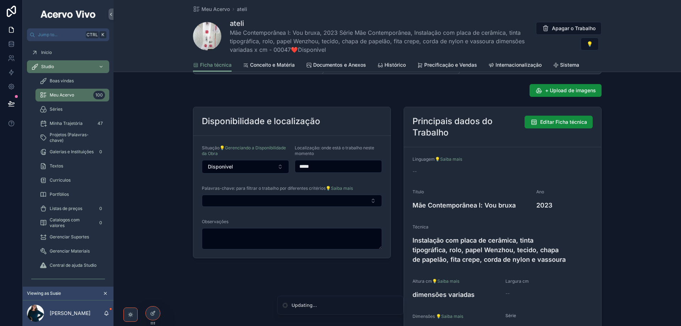
type input "*******"
click at [352, 132] on div "Disponibilidade e localização" at bounding box center [291, 121] width 197 height 29
click at [573, 124] on span "Editar Ficha técnica" at bounding box center [563, 121] width 47 height 7
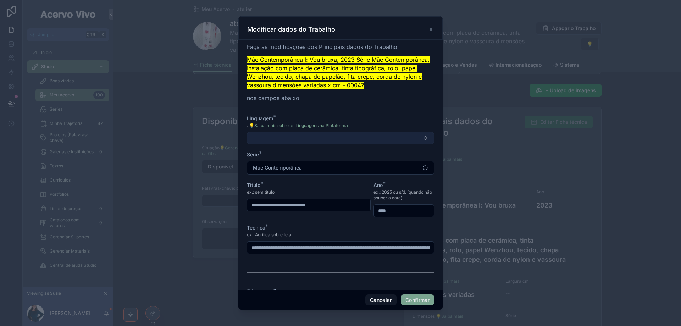
click at [295, 137] on button "Select Button" at bounding box center [340, 138] width 187 height 12
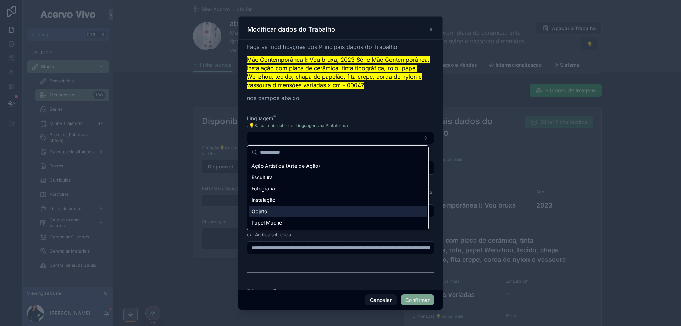
click at [292, 212] on div "Objeto" at bounding box center [338, 211] width 178 height 11
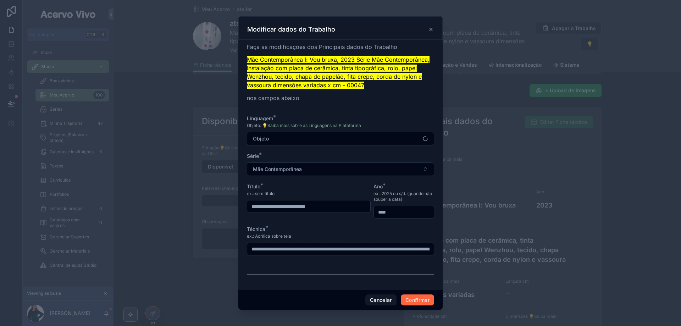
click at [424, 300] on button "Confirmar" at bounding box center [417, 299] width 33 height 11
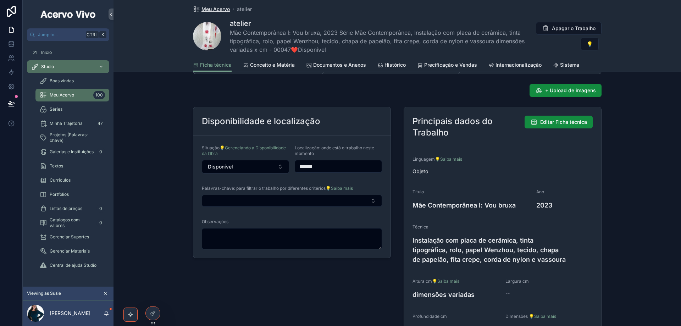
click at [215, 9] on span "Meu Acervo" at bounding box center [215, 9] width 28 height 7
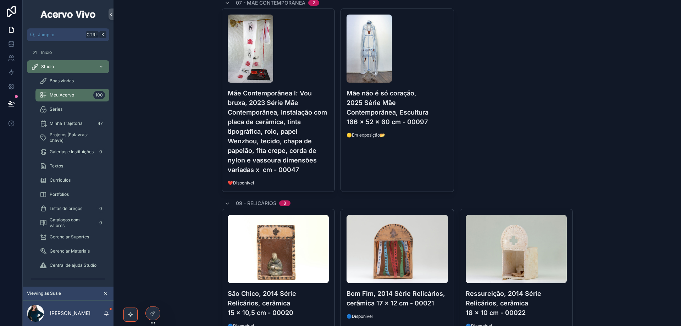
scroll to position [603, 0]
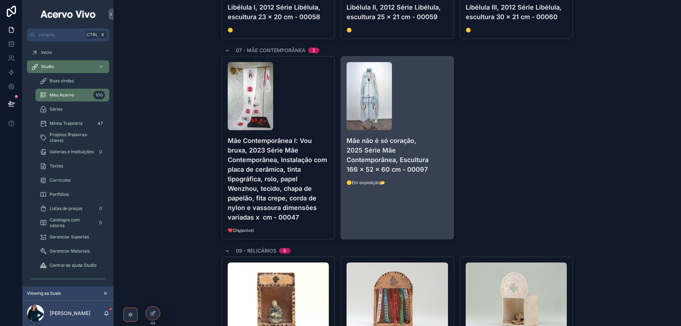
click at [419, 215] on link "Mãe não é só coração, 2025 Série Mãe Contemporânea, Escultura 166 x 52 x 60 cm …" at bounding box center [396, 147] width 113 height 183
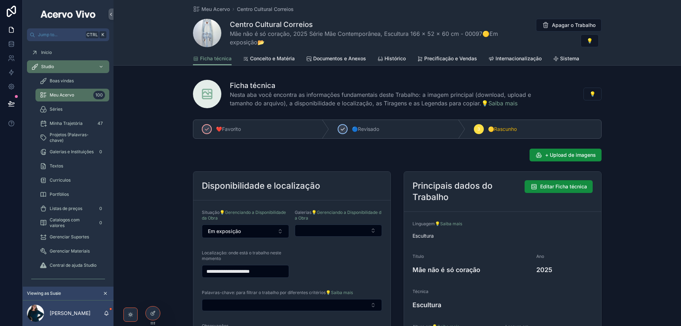
drag, startPoint x: 343, startPoint y: 130, endPoint x: 331, endPoint y: 153, distance: 25.4
click at [342, 130] on icon "scrollable content" at bounding box center [343, 129] width 6 height 6
click at [257, 230] on button "Em exposição" at bounding box center [245, 231] width 87 height 13
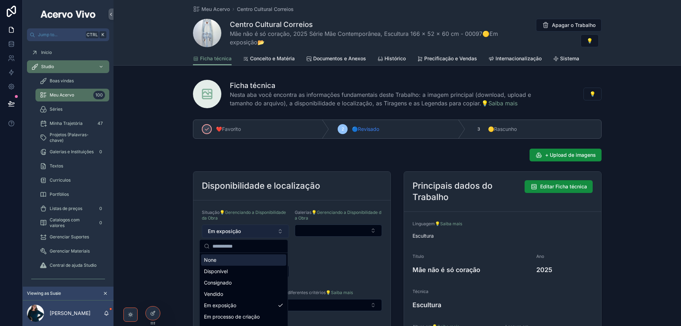
click at [256, 231] on button "Em exposição" at bounding box center [245, 231] width 87 height 13
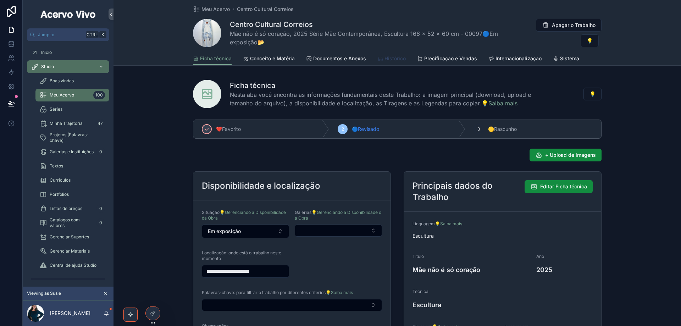
click at [397, 59] on span "Histórico" at bounding box center [394, 58] width 21 height 7
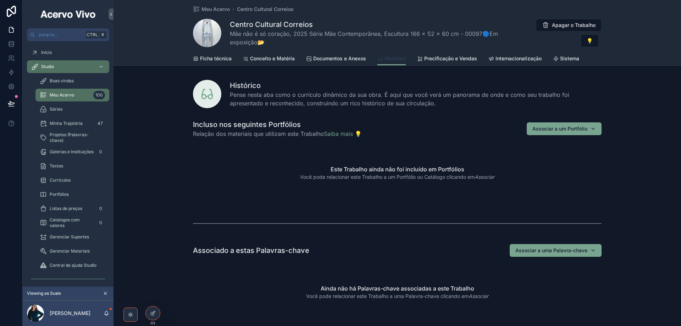
scroll to position [142, 0]
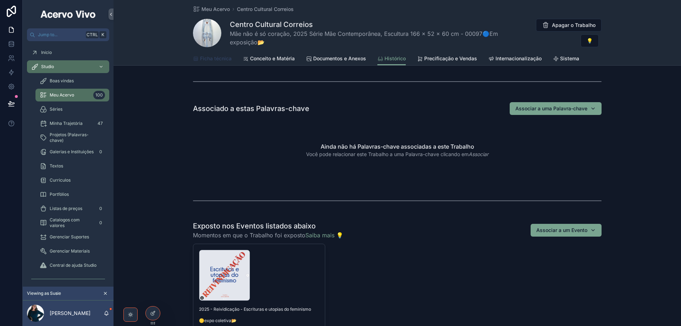
click at [220, 59] on span "Ficha técnica" at bounding box center [216, 58] width 32 height 7
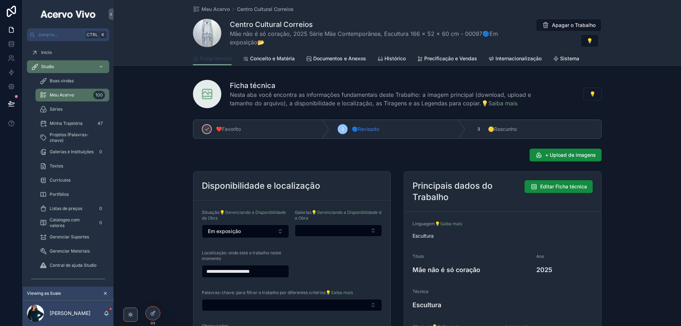
scroll to position [106, 0]
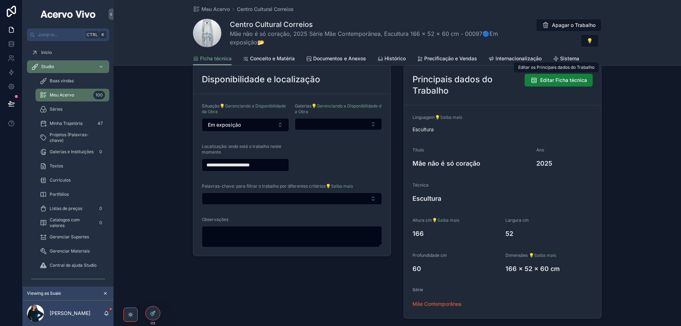
click at [549, 81] on span "Editar Ficha técnica" at bounding box center [563, 80] width 47 height 7
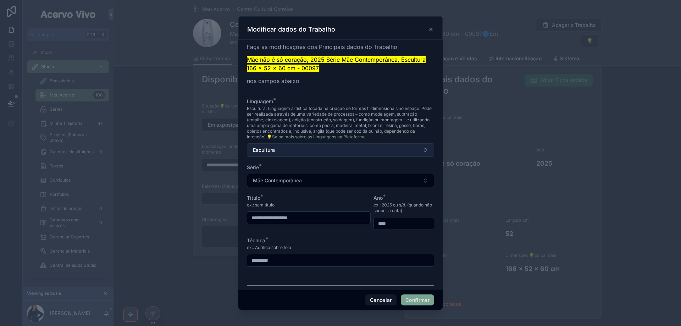
click at [296, 152] on button "Escultura" at bounding box center [340, 149] width 187 height 13
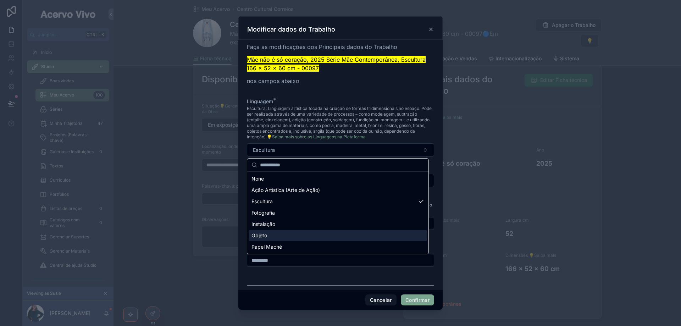
click at [291, 237] on div "Objeto" at bounding box center [338, 235] width 178 height 11
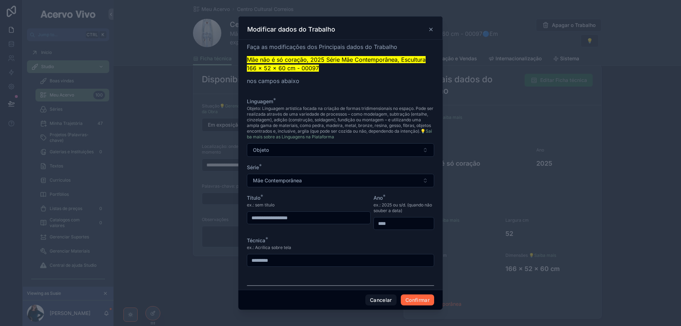
click at [427, 301] on button "Confirmar" at bounding box center [417, 299] width 33 height 11
click at [154, 162] on div at bounding box center [340, 163] width 681 height 326
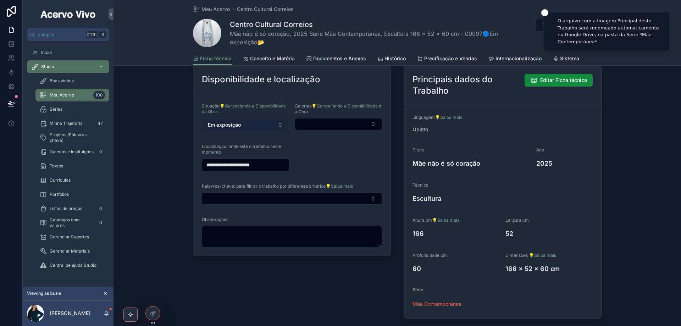
click at [254, 127] on button "Em exposição" at bounding box center [245, 124] width 87 height 13
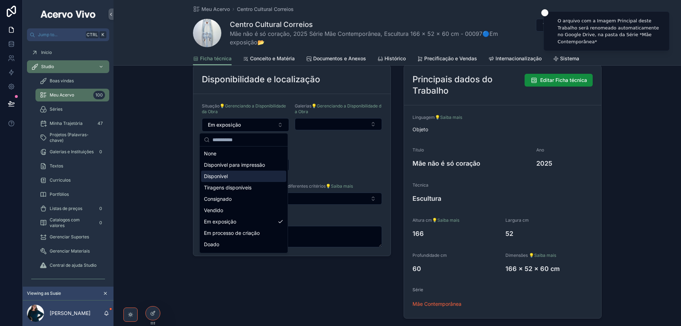
click at [246, 177] on div "Disponível" at bounding box center [243, 176] width 85 height 11
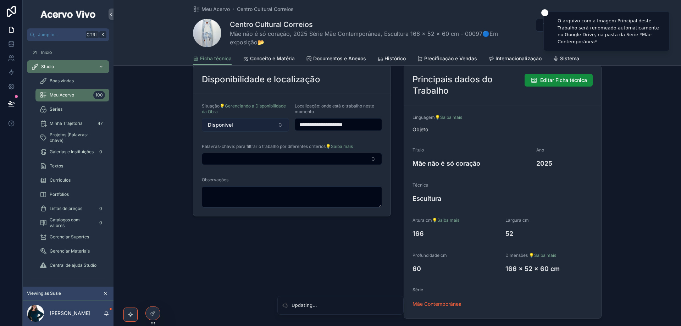
drag, startPoint x: 364, startPoint y: 124, endPoint x: 281, endPoint y: 125, distance: 83.4
click at [278, 123] on form "**********" at bounding box center [291, 155] width 197 height 122
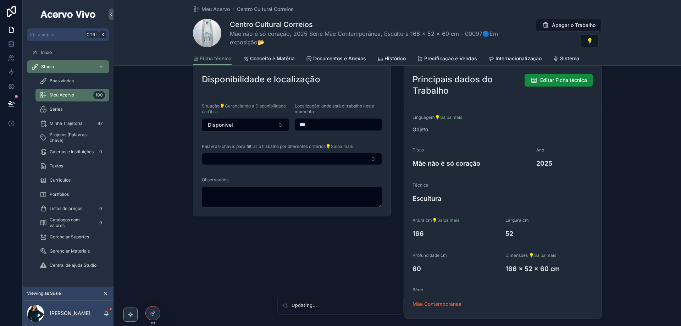
type input "*******"
click at [209, 11] on span "Meu Acervo" at bounding box center [215, 9] width 28 height 7
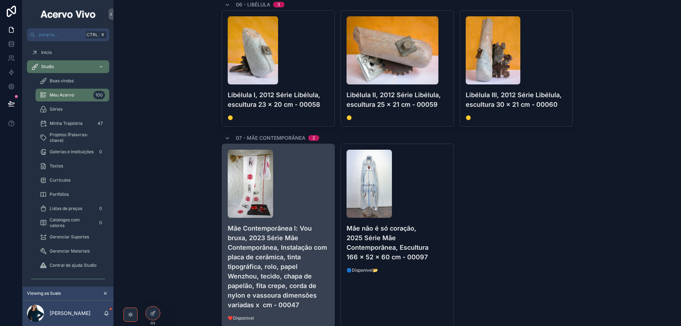
scroll to position [567, 0]
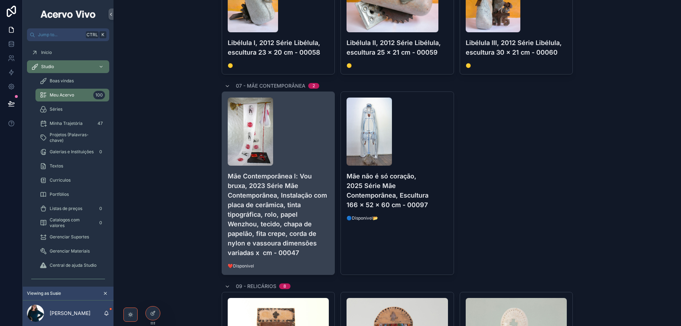
click at [306, 143] on div "scrollable content" at bounding box center [278, 132] width 101 height 68
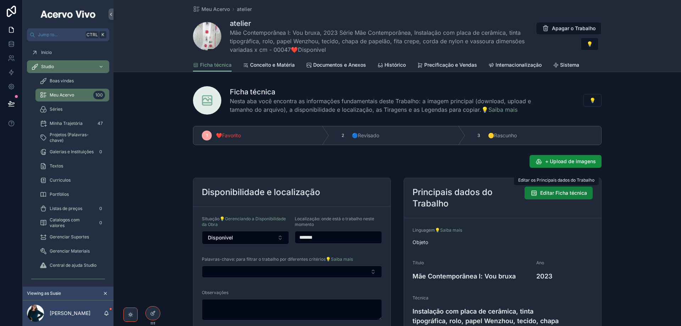
click at [564, 194] on span "Editar Ficha técnica" at bounding box center [563, 192] width 47 height 7
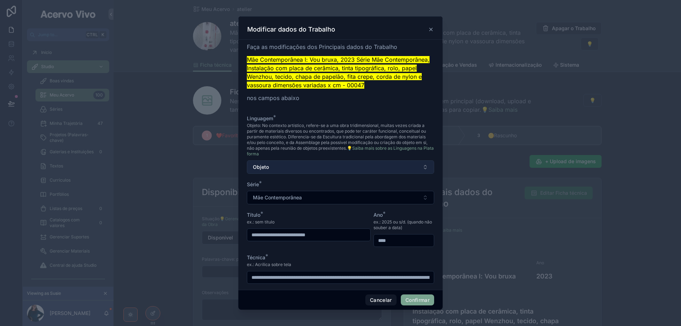
click at [281, 168] on button "Objeto" at bounding box center [340, 166] width 187 height 13
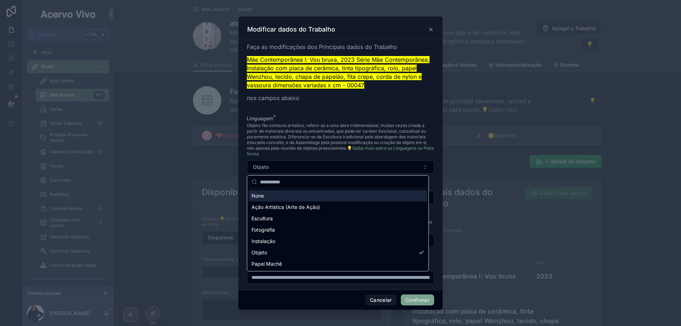
click at [338, 155] on span "Objeto: No contexto artístico, refere-se a uma obra tridimensional, muitas veze…" at bounding box center [340, 140] width 187 height 34
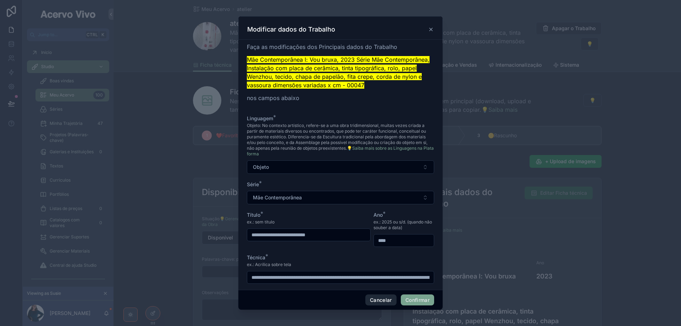
click at [383, 300] on button "Cancelar" at bounding box center [380, 299] width 31 height 11
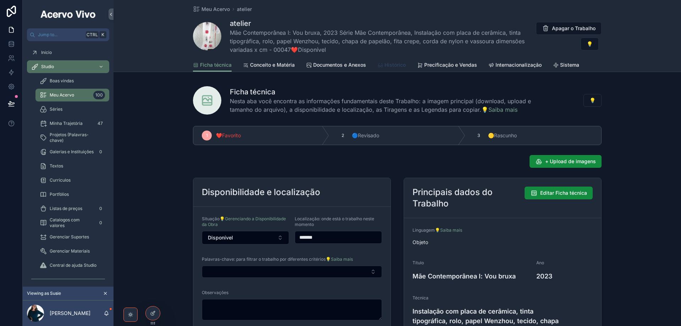
click at [391, 65] on span "Histórico" at bounding box center [394, 64] width 21 height 7
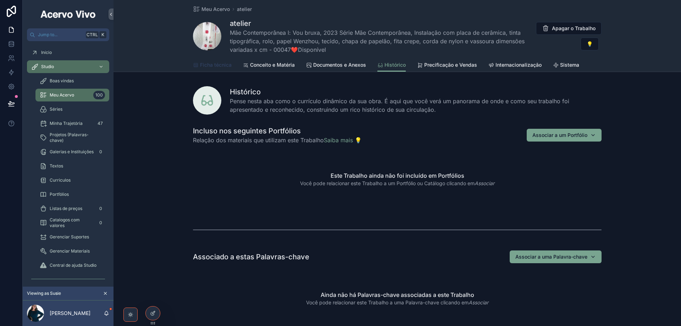
click at [217, 65] on span "Ficha técnica" at bounding box center [216, 64] width 32 height 7
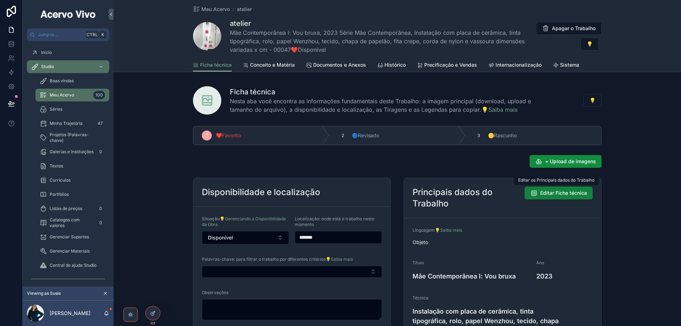
click at [567, 195] on span "Editar Ficha técnica" at bounding box center [563, 192] width 47 height 7
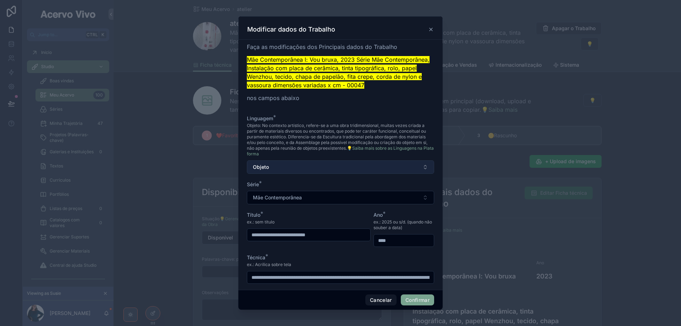
click at [320, 165] on button "Objeto" at bounding box center [340, 166] width 187 height 13
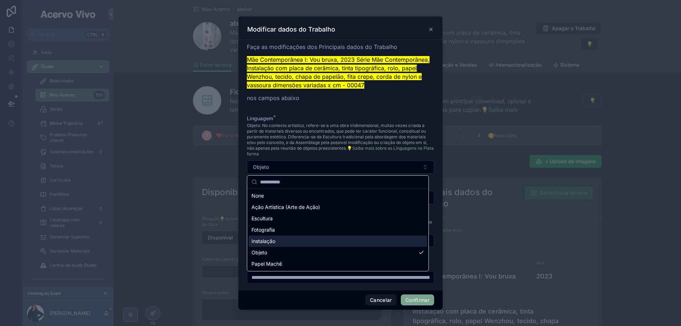
click at [291, 239] on div "Instalação" at bounding box center [338, 241] width 178 height 11
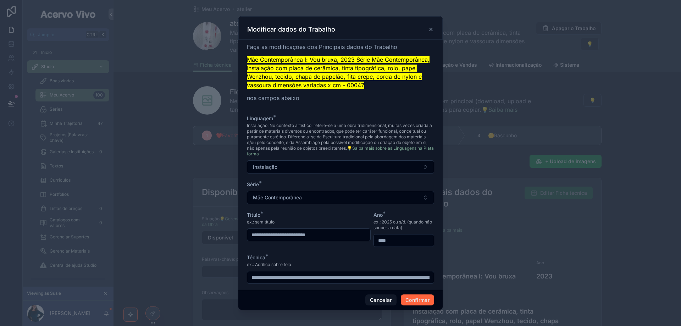
click at [422, 300] on button "Confirmar" at bounding box center [417, 299] width 33 height 11
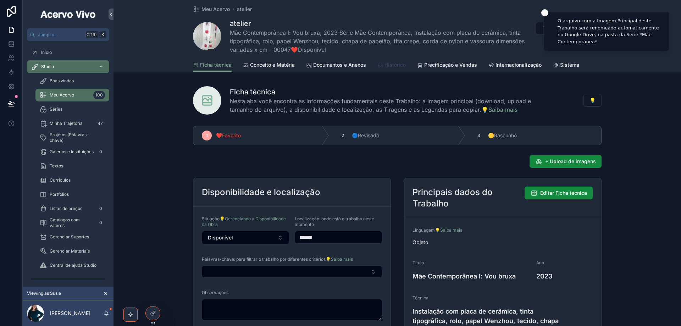
click at [387, 68] on span "Histórico" at bounding box center [394, 64] width 21 height 7
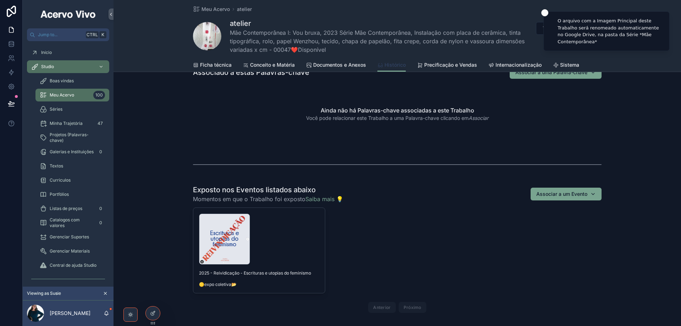
scroll to position [248, 0]
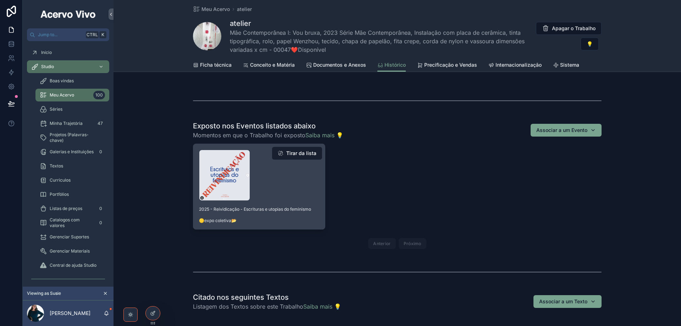
click at [299, 153] on button "Tirar da lista" at bounding box center [297, 153] width 50 height 13
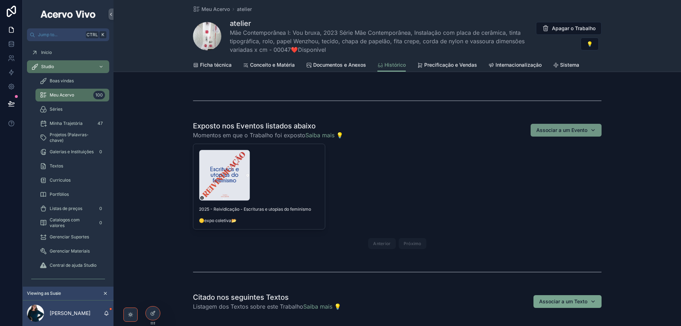
click at [594, 131] on button "Associar a um Evento" at bounding box center [566, 130] width 71 height 13
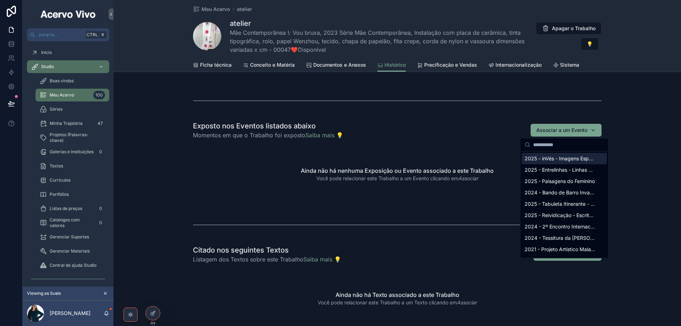
click at [555, 146] on input "scrollable content" at bounding box center [568, 144] width 71 height 13
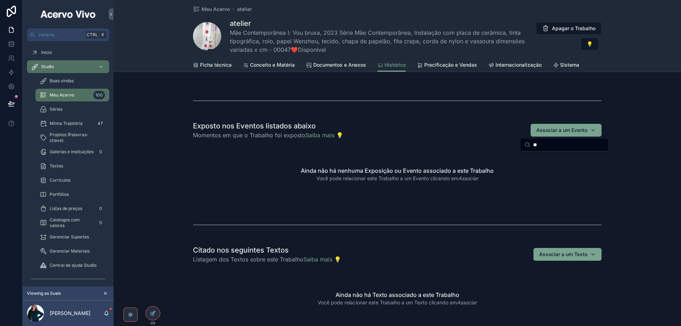
type input "*"
click at [60, 124] on span "Minha Trajetória" at bounding box center [66, 124] width 33 height 6
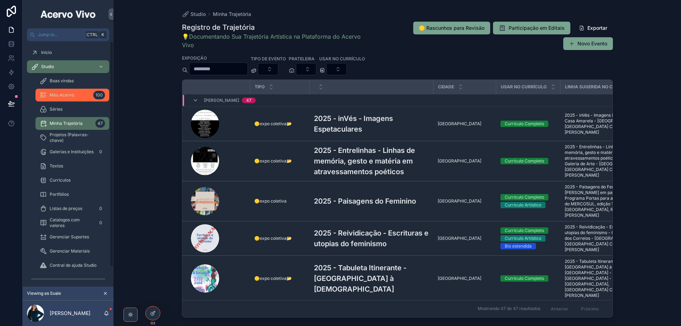
click at [71, 94] on span "Meu Acervo" at bounding box center [62, 95] width 24 height 6
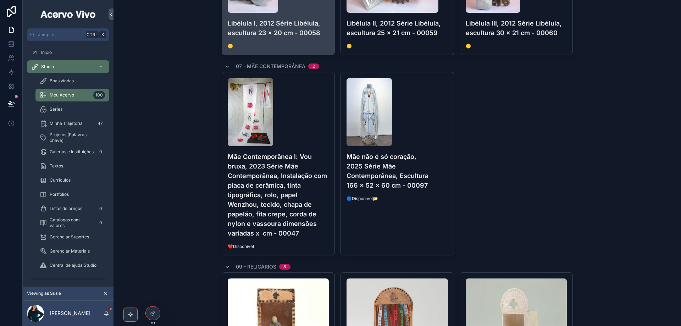
scroll to position [638, 0]
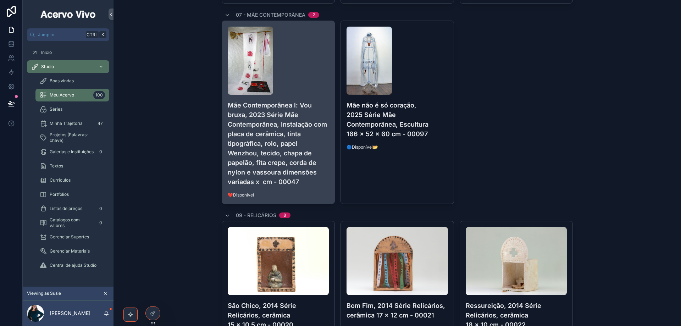
click at [311, 84] on div "scrollable content" at bounding box center [278, 61] width 101 height 68
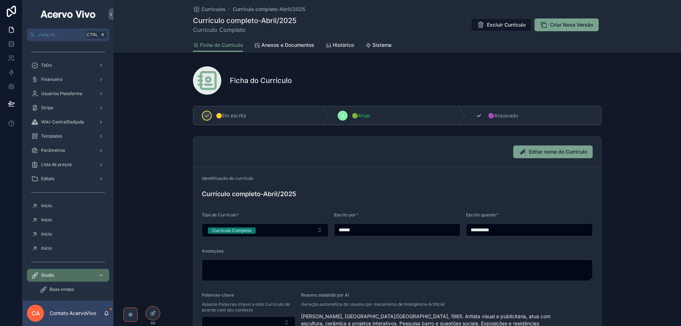
click at [502, 117] on span "🟣Arquivado" at bounding box center [503, 115] width 30 height 7
click at [566, 24] on span "Criar Nova Versão" at bounding box center [571, 24] width 43 height 7
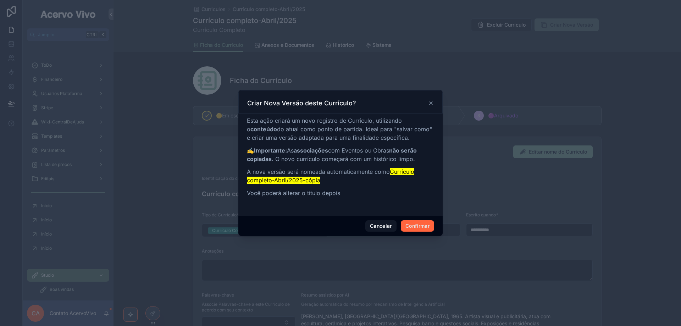
click at [420, 227] on button "Confirmar" at bounding box center [417, 225] width 33 height 11
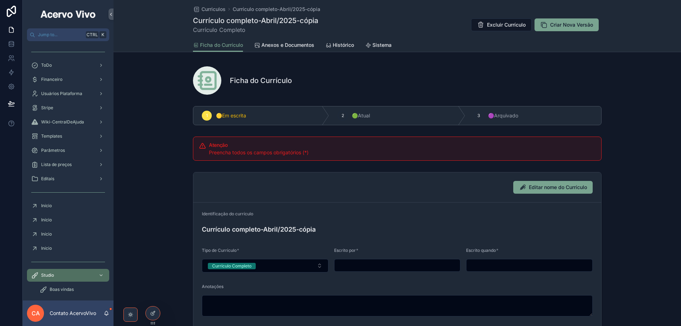
click at [376, 263] on input "scrollable content" at bounding box center [397, 265] width 126 height 10
type input "******"
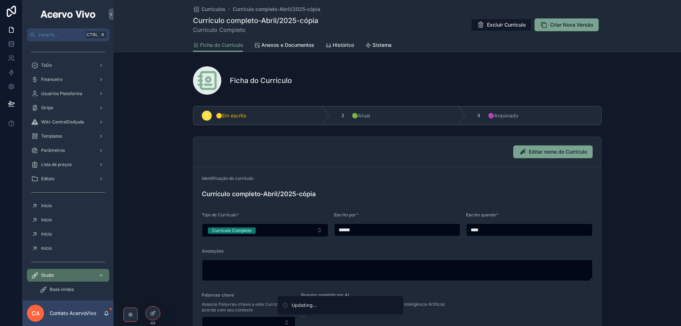
type input "**********"
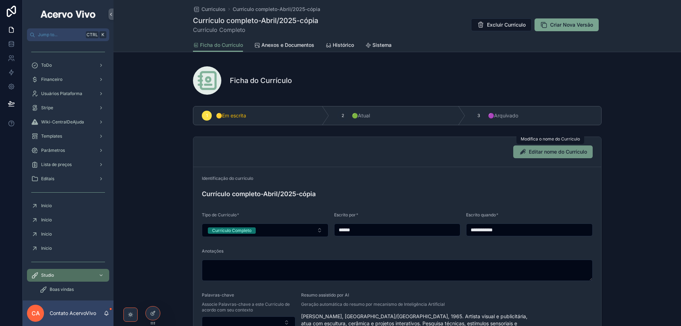
click at [543, 151] on span "Editar nome do Currículo" at bounding box center [558, 151] width 58 height 7
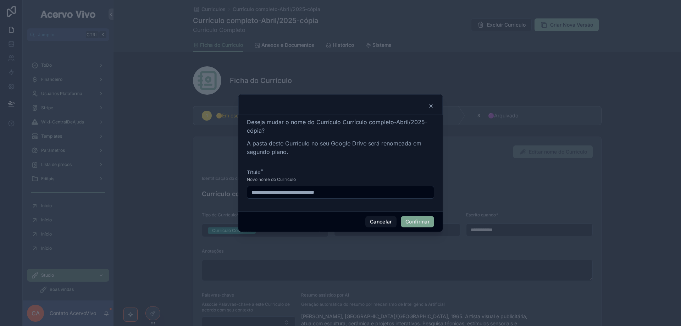
drag, startPoint x: 303, startPoint y: 193, endPoint x: 357, endPoint y: 195, distance: 54.0
click at [357, 195] on input "**********" at bounding box center [340, 192] width 187 height 10
type input "**********"
click at [412, 222] on button "Confirmar" at bounding box center [417, 221] width 33 height 11
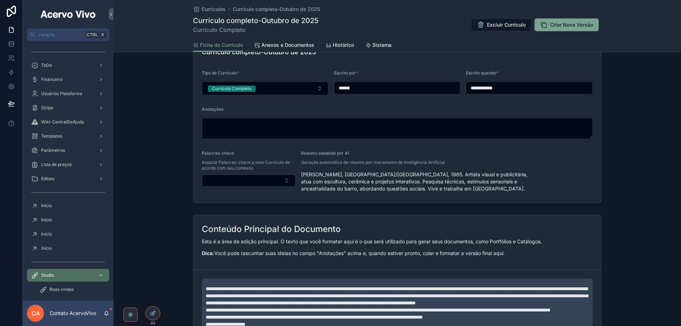
scroll to position [319, 0]
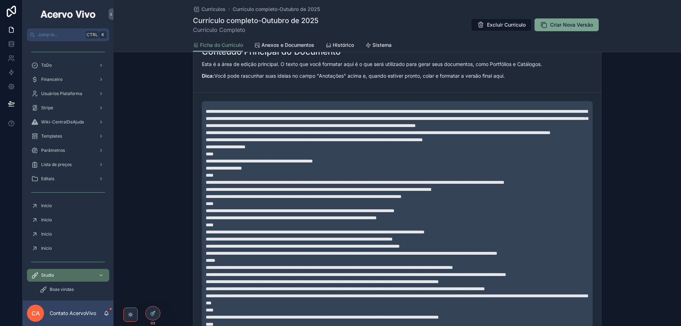
click at [257, 172] on p "**********" at bounding box center [399, 168] width 386 height 7
click at [248, 179] on p "****" at bounding box center [399, 175] width 386 height 7
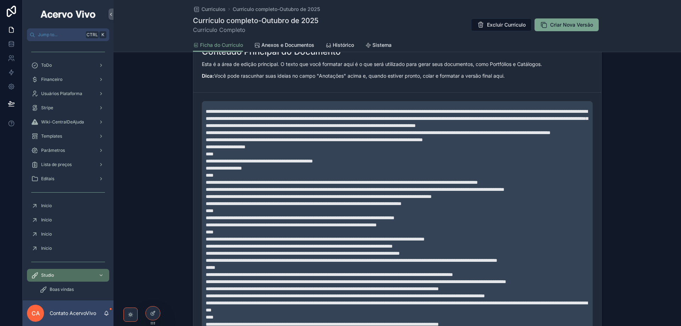
click at [235, 179] on p "****" at bounding box center [399, 175] width 386 height 7
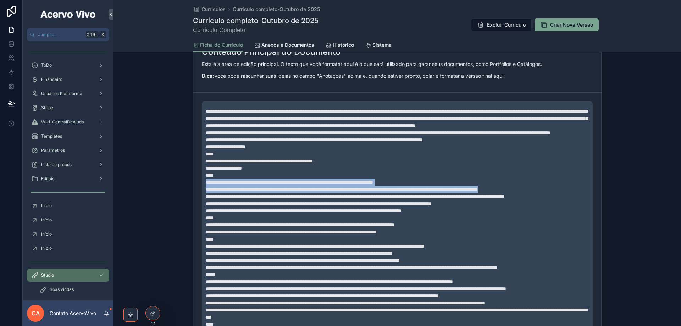
drag, startPoint x: 204, startPoint y: 195, endPoint x: 581, endPoint y: 200, distance: 376.7
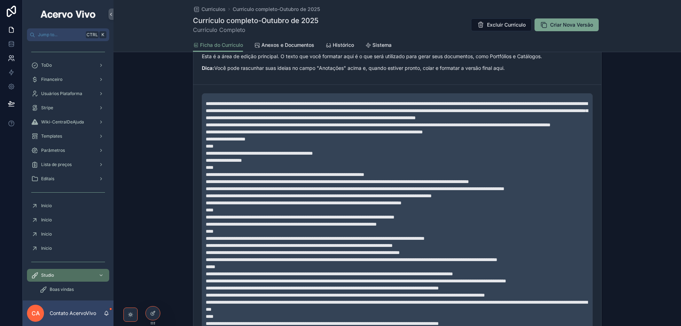
scroll to position [311, 0]
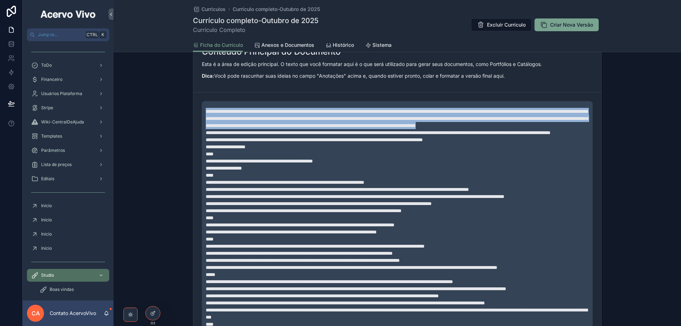
drag, startPoint x: 204, startPoint y: 110, endPoint x: 382, endPoint y: 131, distance: 179.2
click at [382, 131] on p "**********" at bounding box center [399, 125] width 386 height 35
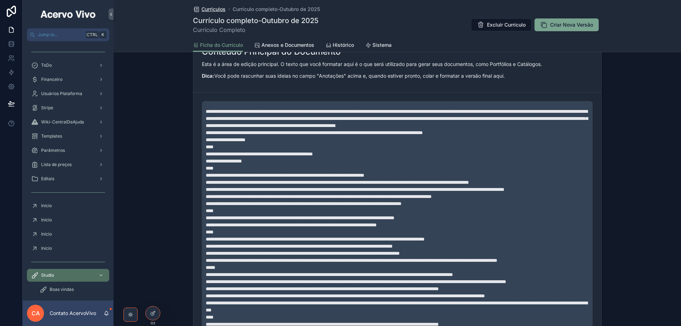
click at [208, 10] on span "Curriculos" at bounding box center [213, 9] width 24 height 7
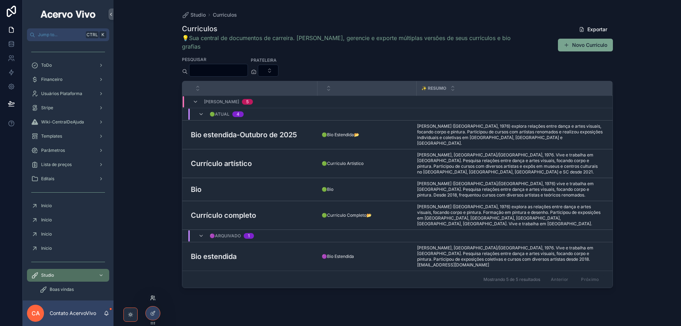
click at [154, 298] on icon at bounding box center [153, 298] width 6 height 6
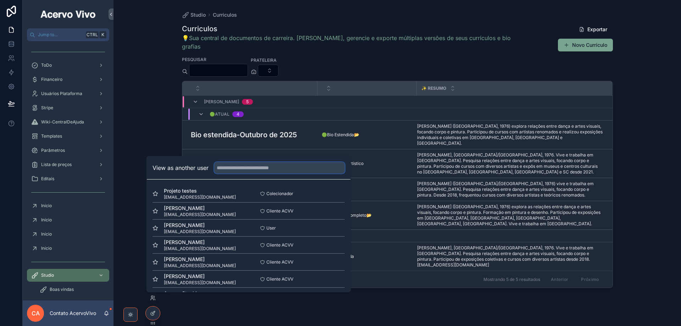
click at [245, 169] on input "text" at bounding box center [279, 167] width 131 height 11
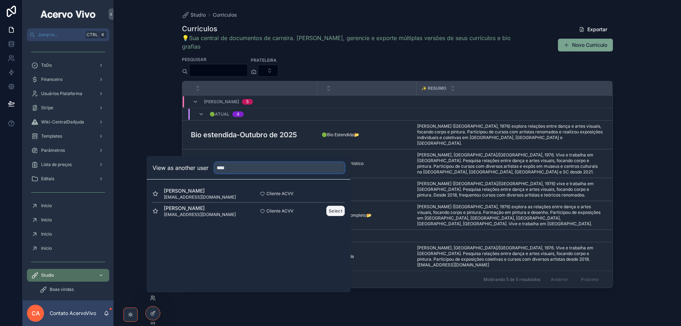
type input "****"
click at [330, 211] on button "Select" at bounding box center [335, 211] width 18 height 10
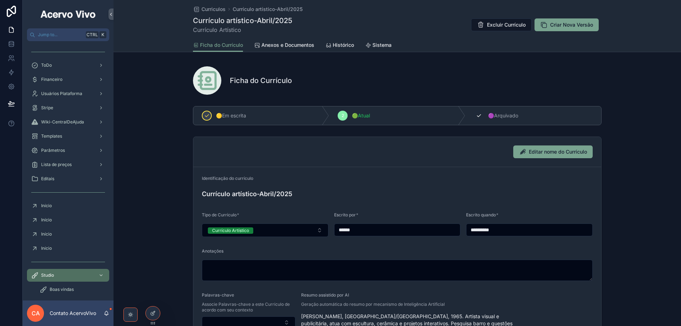
click at [507, 116] on span "🟣Arquivado" at bounding box center [503, 115] width 30 height 7
click at [567, 27] on span "Criar Nova Versão" at bounding box center [571, 24] width 43 height 7
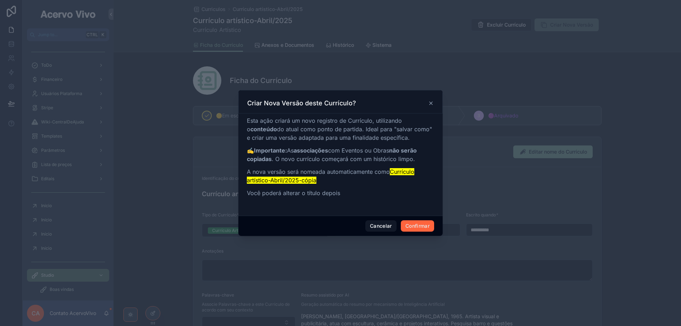
click at [417, 228] on button "Confirmar" at bounding box center [417, 225] width 33 height 11
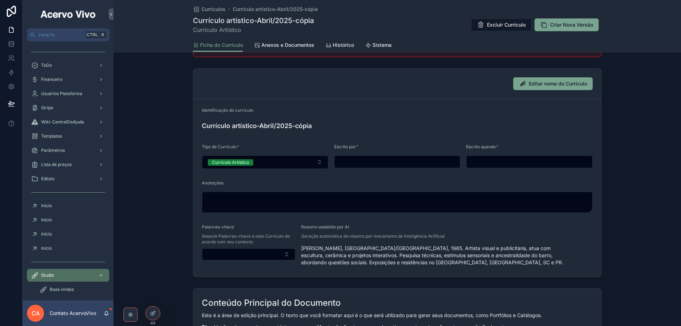
scroll to position [177, 0]
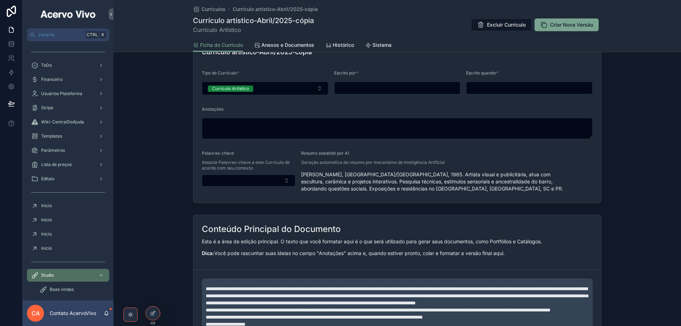
click at [353, 87] on input "scrollable content" at bounding box center [397, 88] width 126 height 10
type input "*"
type input "******"
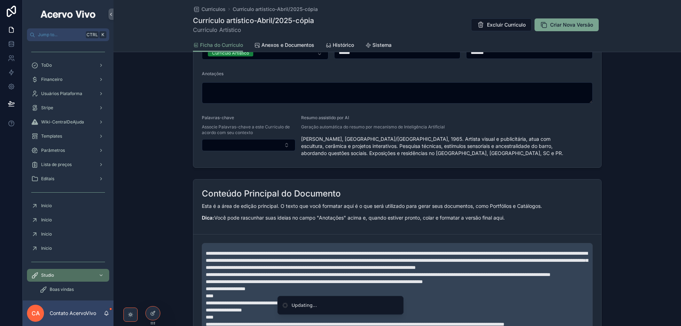
scroll to position [142, 0]
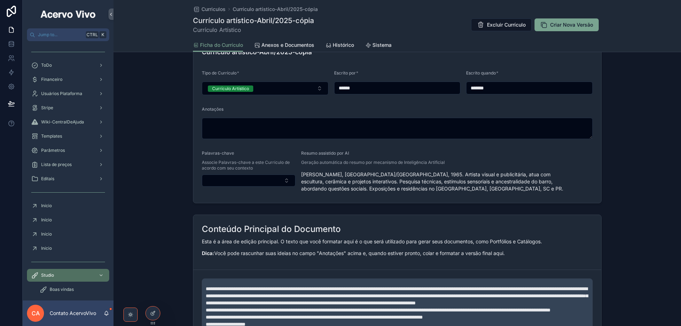
type input "**********"
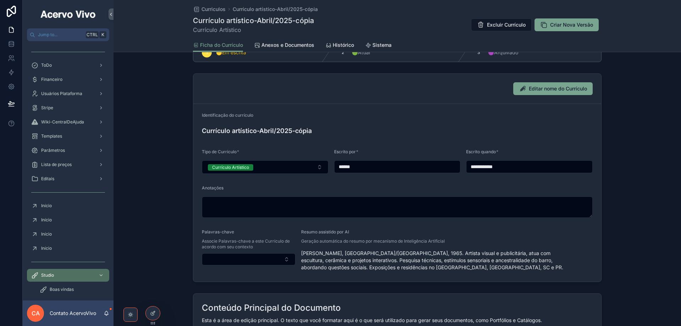
scroll to position [0, 0]
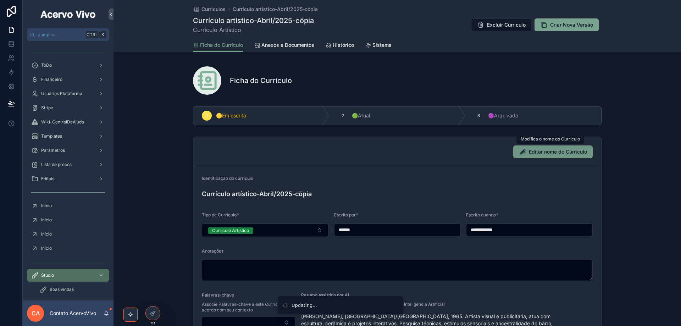
click at [529, 151] on span "Editar nome do Currículo" at bounding box center [558, 151] width 58 height 7
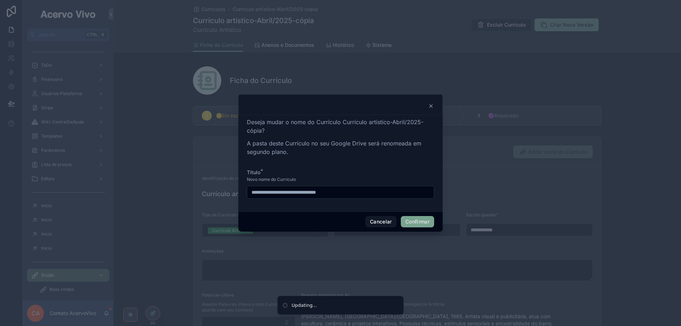
drag, startPoint x: 296, startPoint y: 195, endPoint x: 422, endPoint y: 187, distance: 126.9
click at [429, 195] on input "**********" at bounding box center [340, 192] width 187 height 10
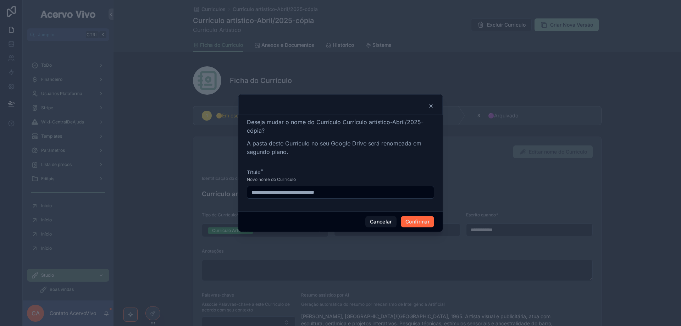
type input "**********"
click at [417, 221] on button "Confirmar" at bounding box center [417, 221] width 33 height 11
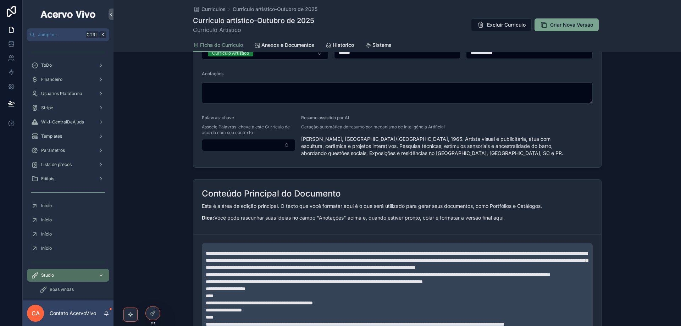
scroll to position [319, 0]
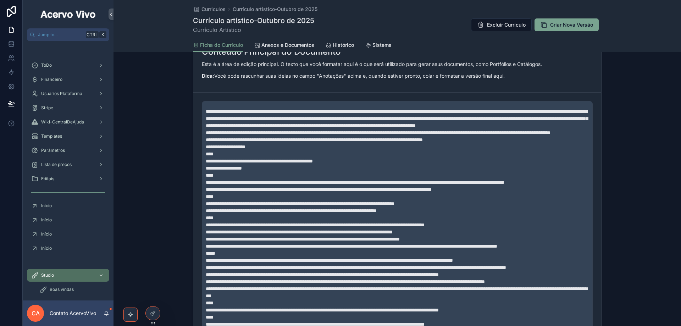
click at [241, 179] on p "****" at bounding box center [399, 175] width 386 height 7
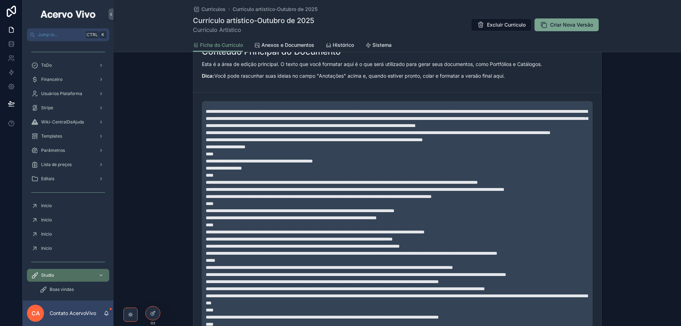
click at [228, 179] on p "****" at bounding box center [399, 175] width 386 height 7
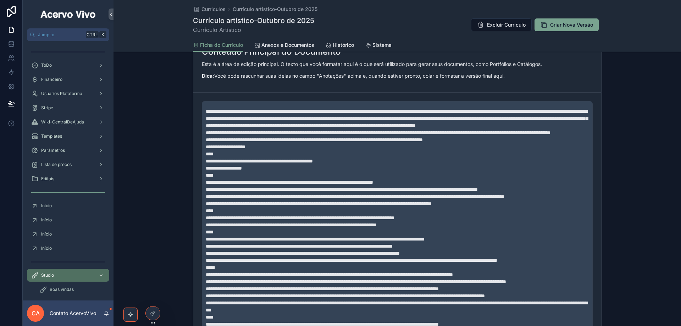
scroll to position [311, 0]
drag, startPoint x: 210, startPoint y: 210, endPoint x: 201, endPoint y: 210, distance: 8.5
copy span "**"
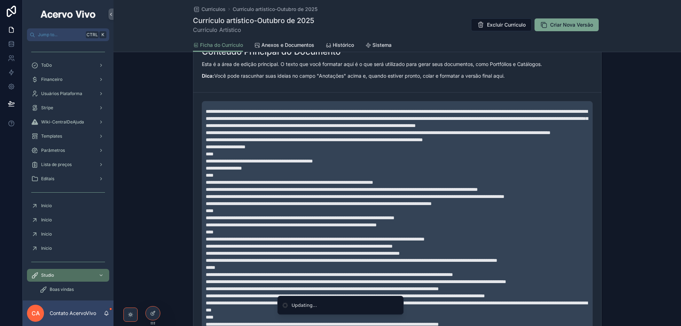
click at [206, 192] on span "**********" at bounding box center [342, 189] width 272 height 5
click at [206, 185] on span "**********" at bounding box center [289, 182] width 167 height 5
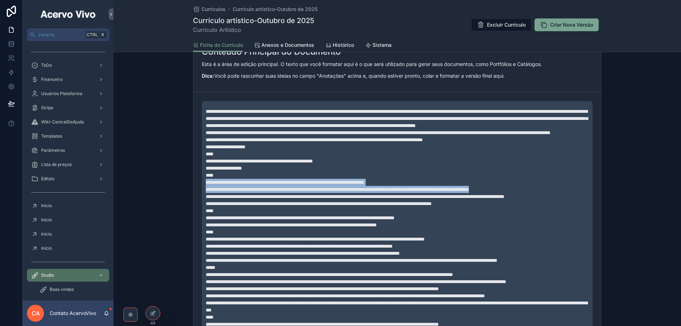
drag, startPoint x: 204, startPoint y: 197, endPoint x: 570, endPoint y: 203, distance: 366.1
copy div "**********"
click at [494, 27] on span "Excluir Currículo" at bounding box center [506, 24] width 39 height 7
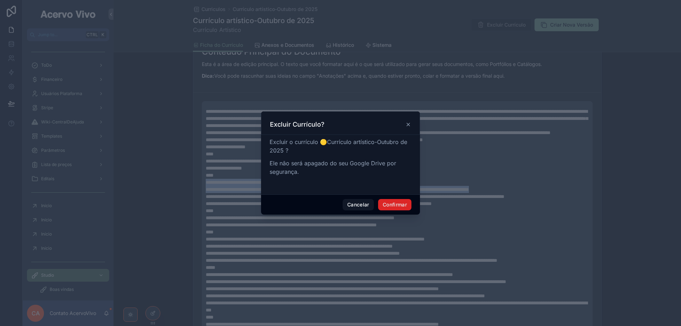
click at [399, 207] on button "Confirmar" at bounding box center [394, 204] width 33 height 11
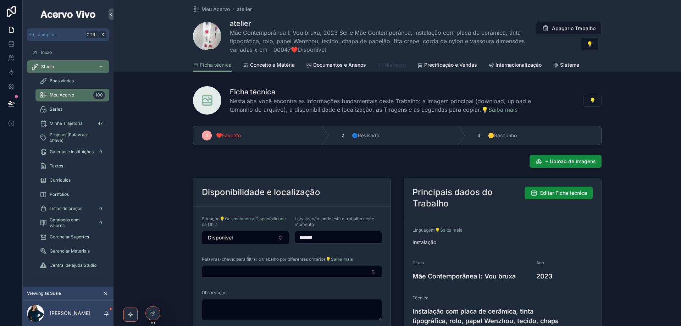
click at [399, 63] on span "Histórico" at bounding box center [394, 64] width 21 height 7
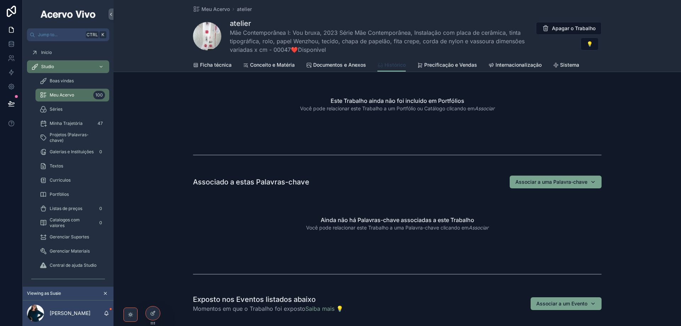
scroll to position [177, 0]
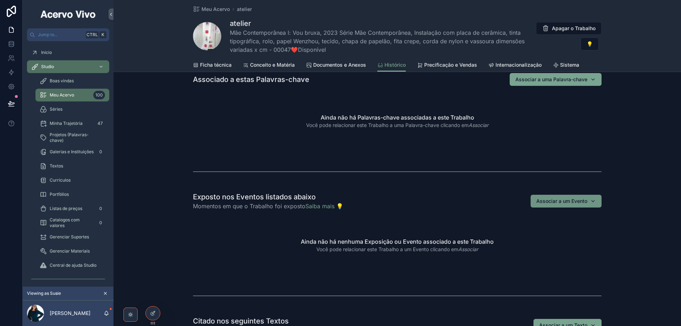
click at [596, 201] on button "Associar a um Evento" at bounding box center [566, 201] width 71 height 13
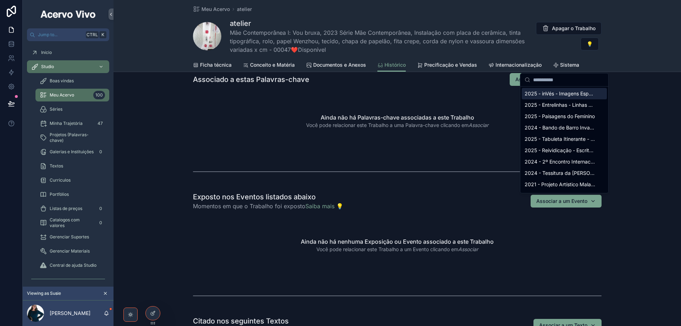
click at [544, 79] on input "scrollable content" at bounding box center [568, 79] width 71 height 13
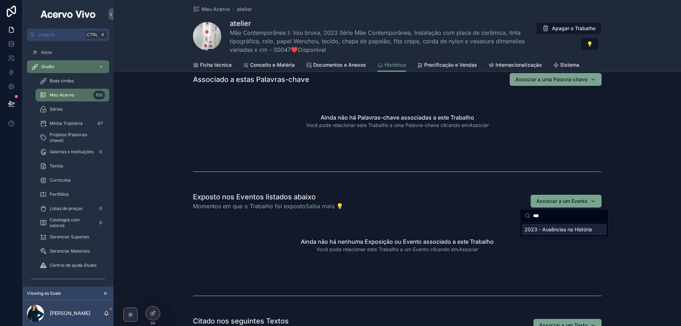
type input "***"
drag, startPoint x: 571, startPoint y: 228, endPoint x: 567, endPoint y: 228, distance: 4.0
click at [571, 229] on span "2023 - Ausências na História" at bounding box center [558, 229] width 67 height 7
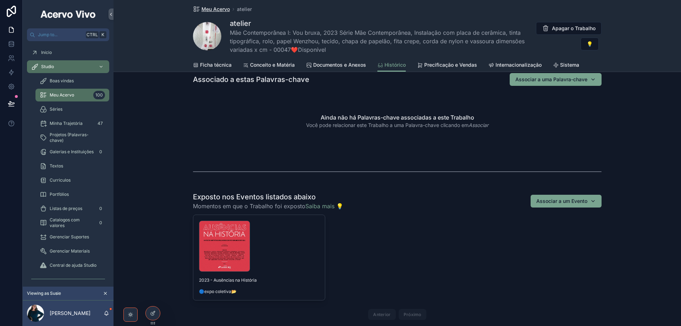
click at [218, 10] on span "Meu Acervo" at bounding box center [215, 9] width 28 height 7
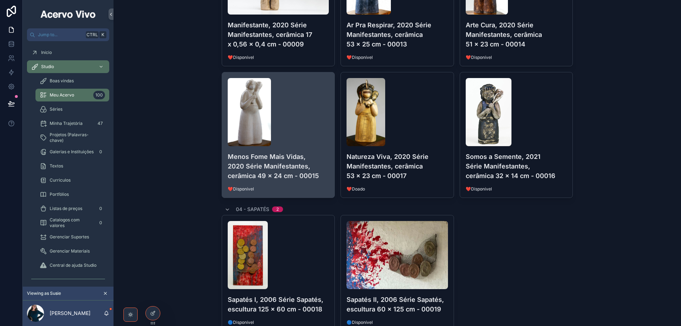
scroll to position [35, 0]
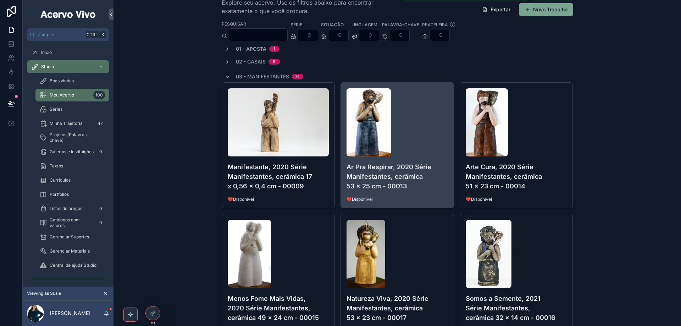
click at [439, 123] on div "scrollable content" at bounding box center [397, 122] width 101 height 68
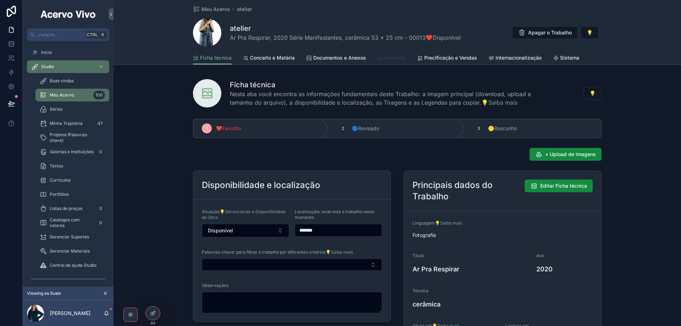
click at [397, 57] on span "Histórico" at bounding box center [394, 57] width 21 height 7
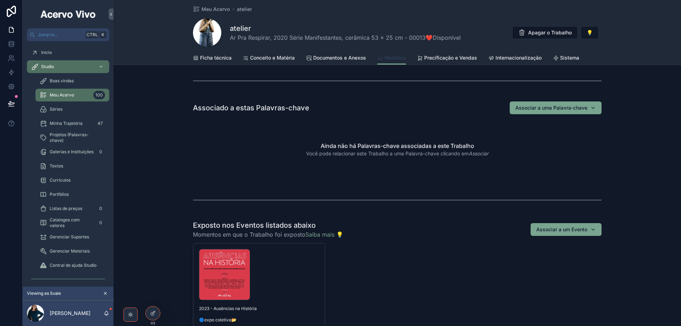
scroll to position [248, 0]
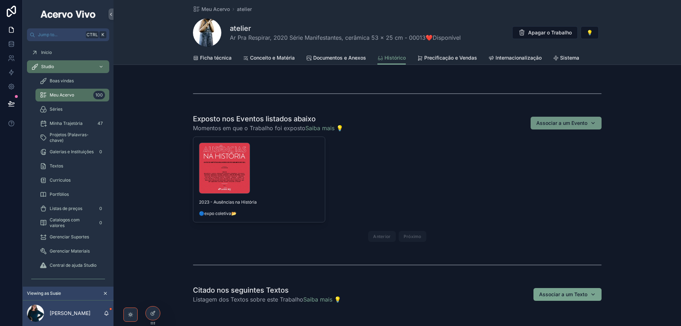
click at [594, 123] on div "Associar a um Evento" at bounding box center [566, 123] width 60 height 7
type input "***"
click at [571, 153] on span "2022 - Fora das Sombras: Novas Gerações do Feminino na Arte Contemporânea" at bounding box center [560, 151] width 71 height 7
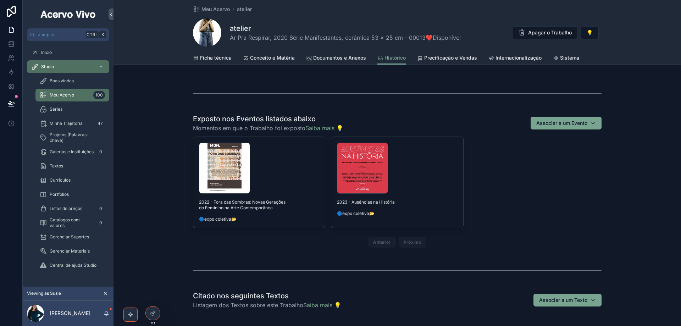
click at [0, 0] on button "Tirar da lista" at bounding box center [0, 0] width 0 height 0
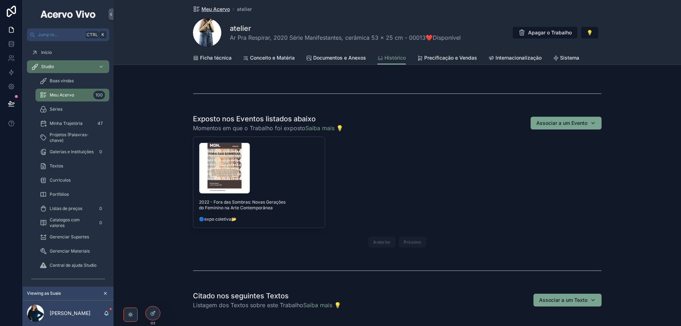
click at [216, 10] on span "Meu Acervo" at bounding box center [215, 9] width 28 height 7
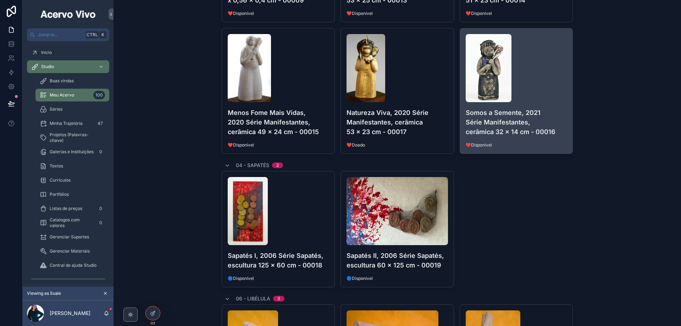
scroll to position [177, 0]
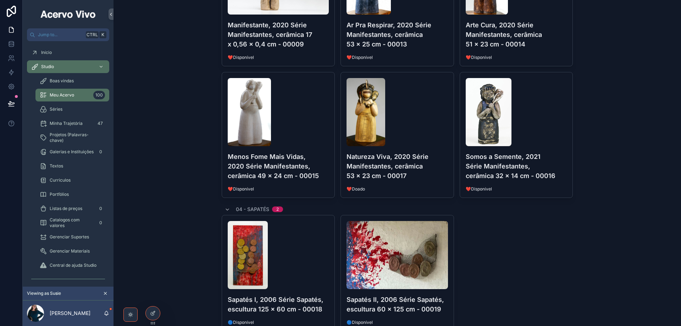
click at [553, 116] on div "scrollable content" at bounding box center [516, 112] width 101 height 68
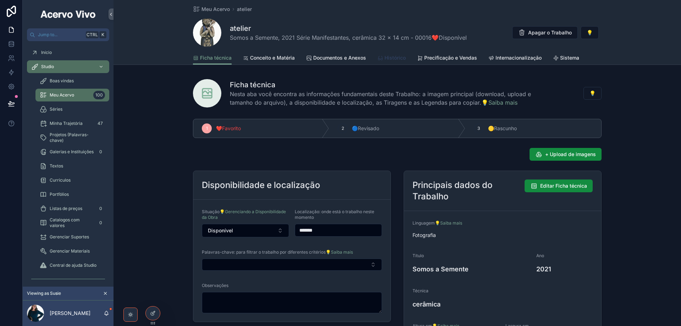
click at [390, 58] on span "Histórico" at bounding box center [394, 57] width 21 height 7
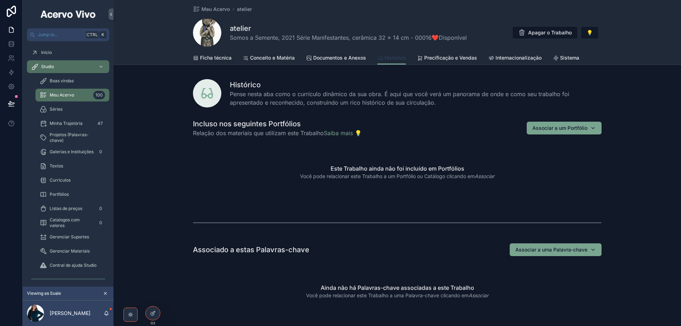
scroll to position [142, 0]
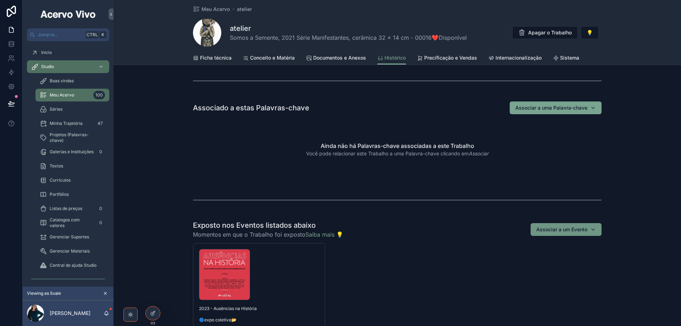
click at [594, 231] on div "Associar a um Evento" at bounding box center [566, 229] width 60 height 7
type input "***"
click at [571, 270] on span "2022 - Fora das Sombras: Novas Gerações do Feminino na Arte Contemporânea" at bounding box center [560, 269] width 71 height 7
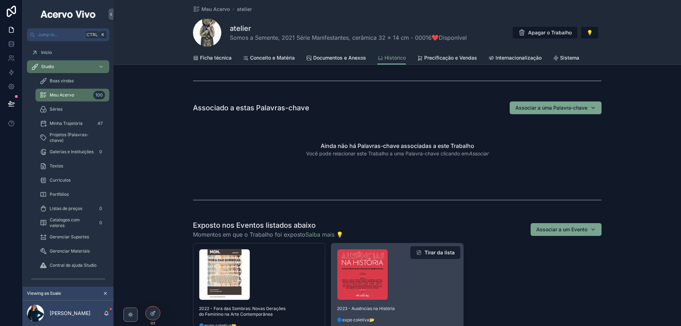
click at [446, 253] on button "Tirar da lista" at bounding box center [435, 252] width 50 height 13
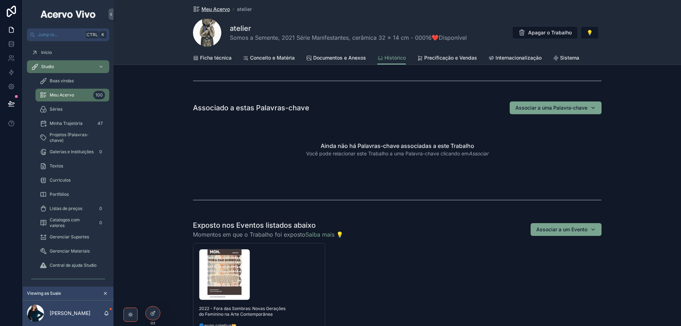
click at [213, 10] on span "Meu Acervo" at bounding box center [215, 9] width 28 height 7
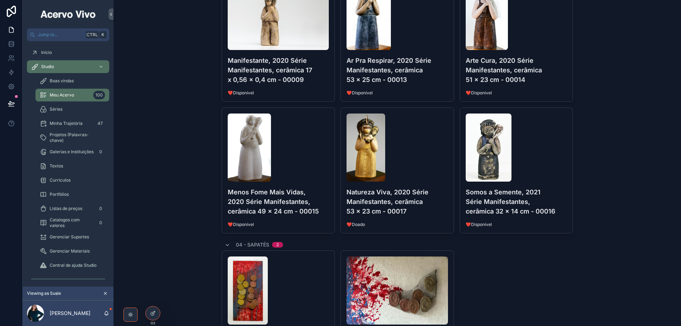
click at [439, 184] on div "Natureza Viva, 2020 Série Manifestantes, cerâmica 53 x 23 cm - 00017 ❤️Doado" at bounding box center [397, 170] width 113 height 125
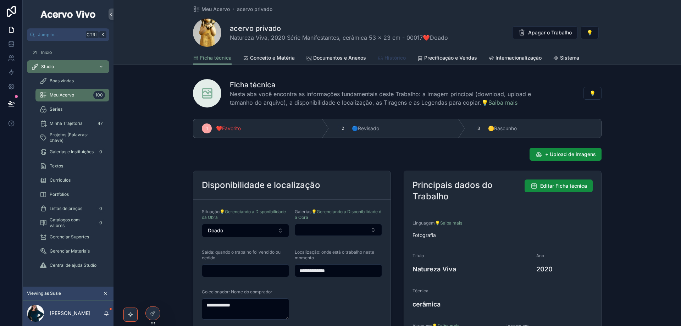
click at [395, 57] on span "Histórico" at bounding box center [394, 57] width 21 height 7
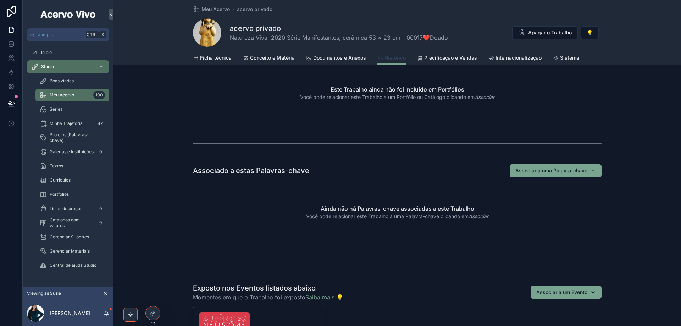
scroll to position [177, 0]
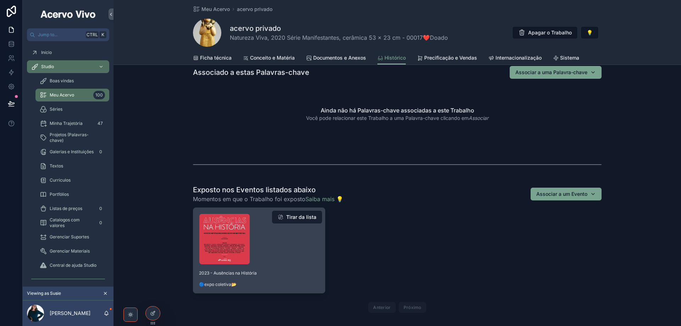
click at [289, 218] on button "Tirar da lista" at bounding box center [297, 217] width 50 height 13
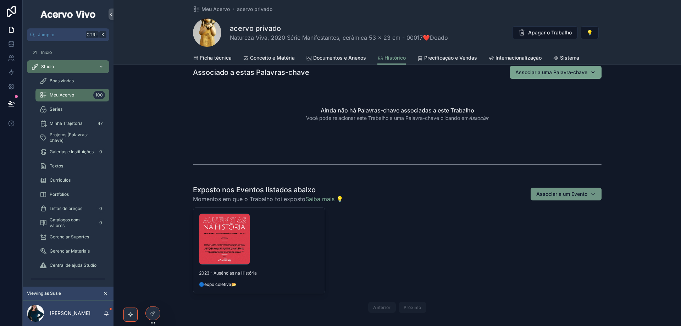
click at [591, 195] on div "Associar a um Evento" at bounding box center [566, 193] width 60 height 7
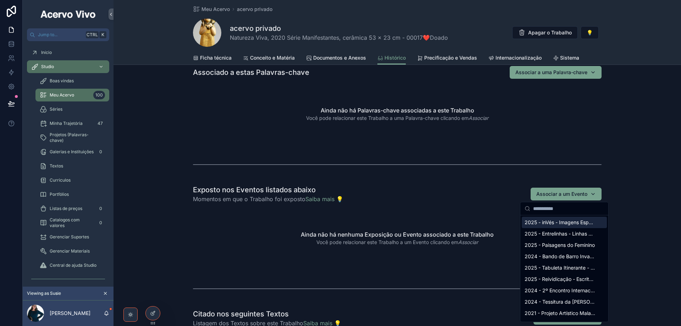
click at [557, 207] on input "scrollable content" at bounding box center [568, 208] width 71 height 13
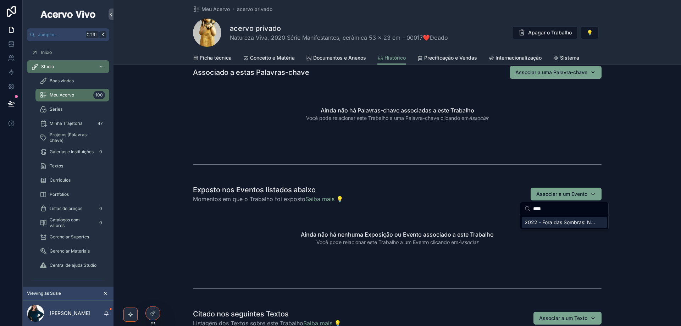
type input "****"
click at [558, 221] on span "2022 - Fora das Sombras: Novas Gerações do Feminino na Arte Contemporânea" at bounding box center [560, 222] width 71 height 7
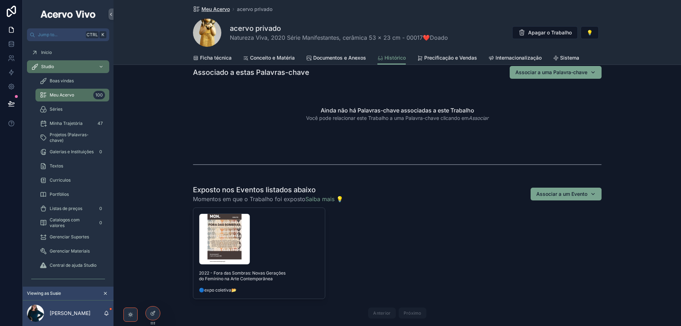
click at [211, 7] on span "Meu Acervo" at bounding box center [215, 9] width 28 height 7
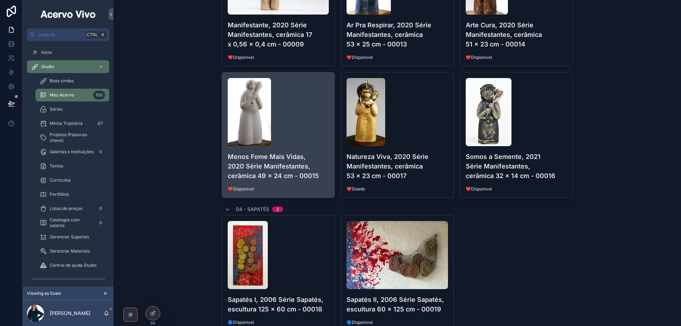
click at [282, 128] on div "scrollable content" at bounding box center [278, 112] width 101 height 68
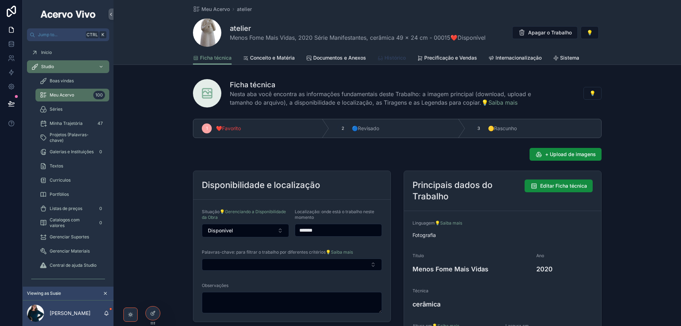
click at [391, 57] on span "Histórico" at bounding box center [394, 57] width 21 height 7
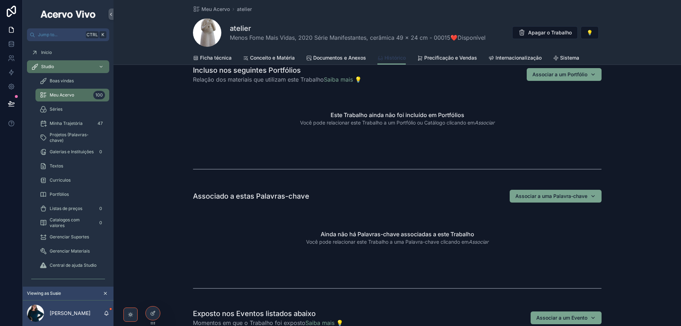
scroll to position [142, 0]
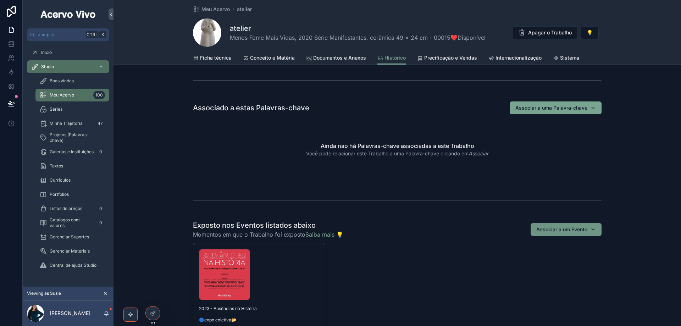
click at [595, 232] on button "Associar a um Evento" at bounding box center [566, 229] width 71 height 13
type input "****"
drag, startPoint x: 556, startPoint y: 260, endPoint x: 551, endPoint y: 261, distance: 4.7
click at [555, 261] on span "2022 - Fora das Sombras: Novas Gerações do Feminino na Arte Contemporânea" at bounding box center [560, 257] width 71 height 7
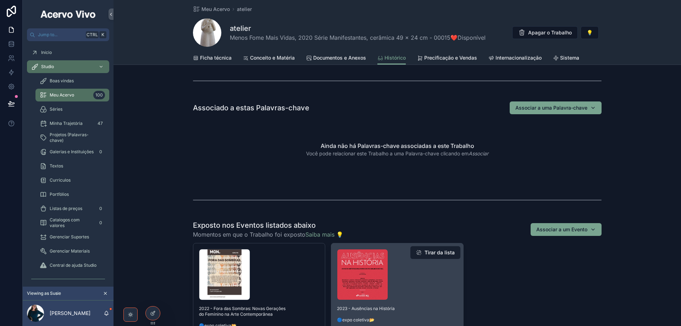
click at [444, 253] on button "Tirar da lista" at bounding box center [435, 252] width 50 height 13
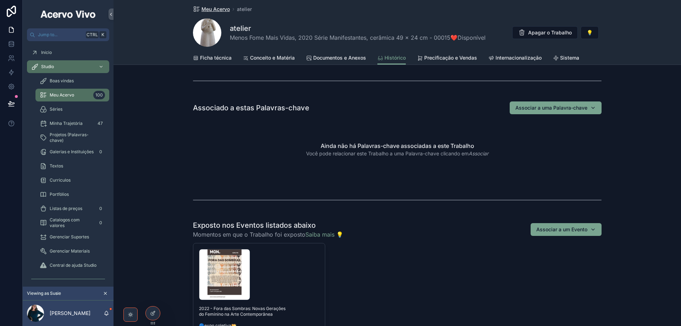
click at [212, 7] on span "Meu Acervo" at bounding box center [215, 9] width 28 height 7
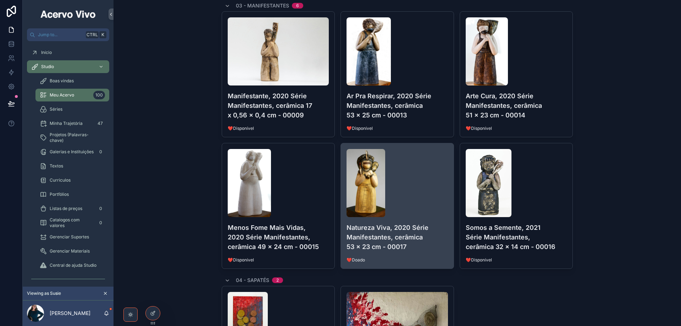
scroll to position [35, 0]
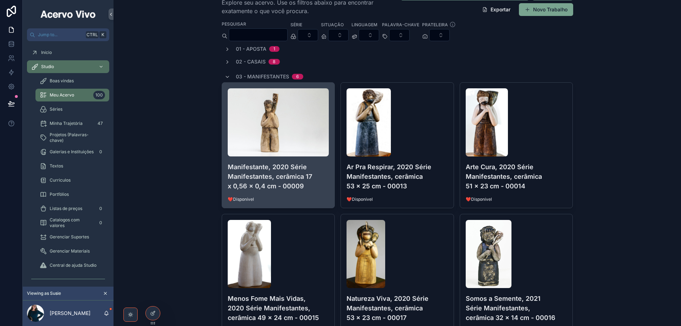
click at [321, 168] on h4 "Manifestante, 2020 Série Manifestantes, cerâmica 17 x 0,56 x 0,4 cm - 00009" at bounding box center [278, 176] width 101 height 29
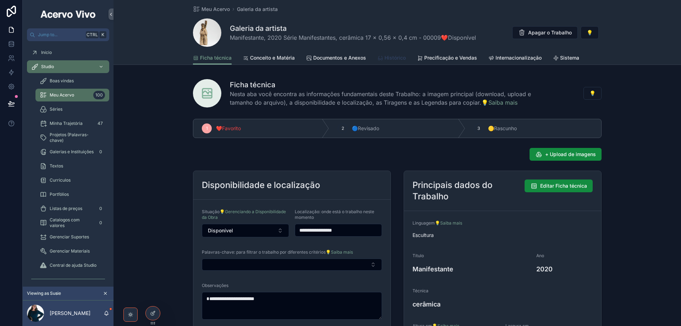
click at [394, 58] on span "Histórico" at bounding box center [394, 57] width 21 height 7
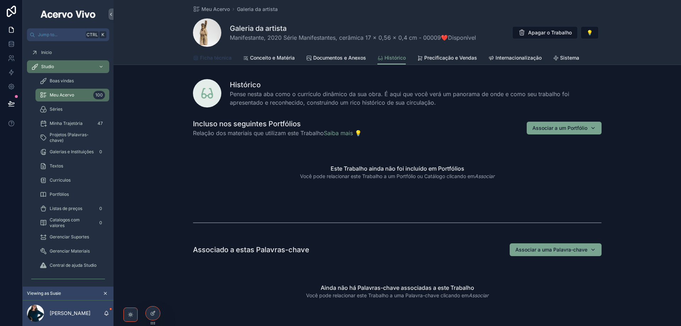
click at [219, 57] on span "Ficha técnica" at bounding box center [216, 57] width 32 height 7
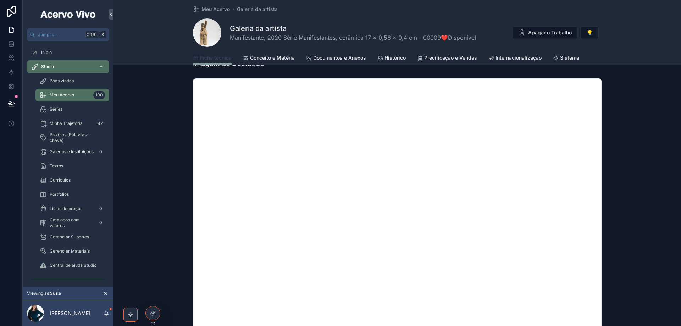
scroll to position [390, 0]
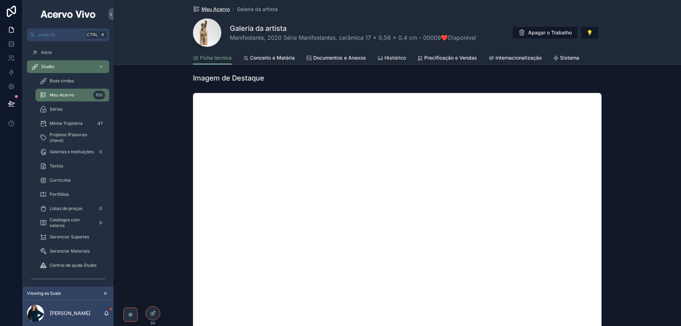
click at [217, 10] on span "Meu Acervo" at bounding box center [215, 9] width 28 height 7
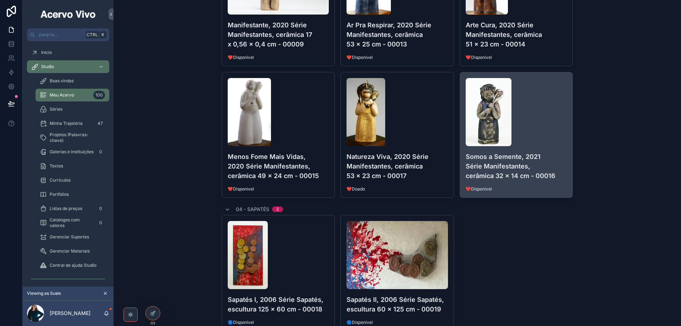
scroll to position [71, 0]
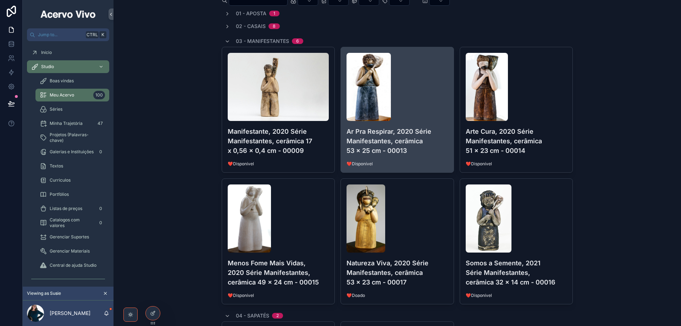
click at [439, 104] on div "scrollable content" at bounding box center [397, 87] width 101 height 68
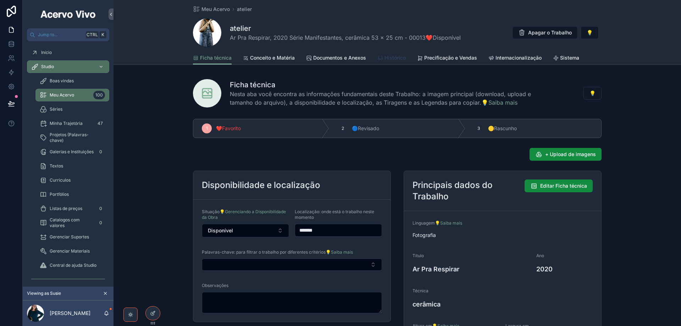
click at [390, 60] on span "Histórico" at bounding box center [394, 57] width 21 height 7
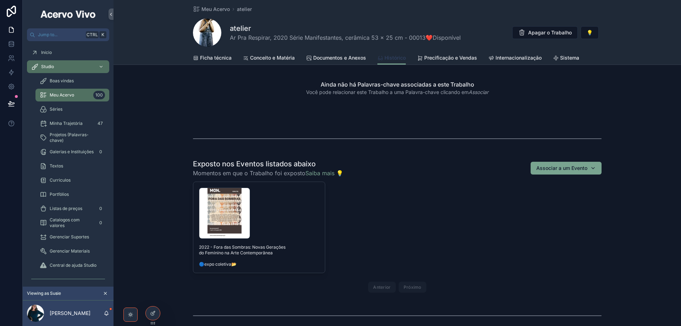
scroll to position [248, 0]
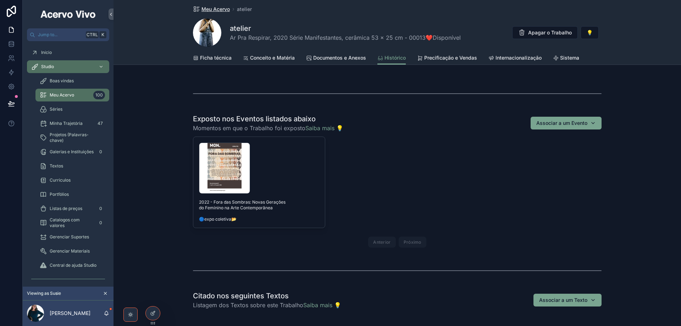
click at [216, 9] on span "Meu Acervo" at bounding box center [215, 9] width 28 height 7
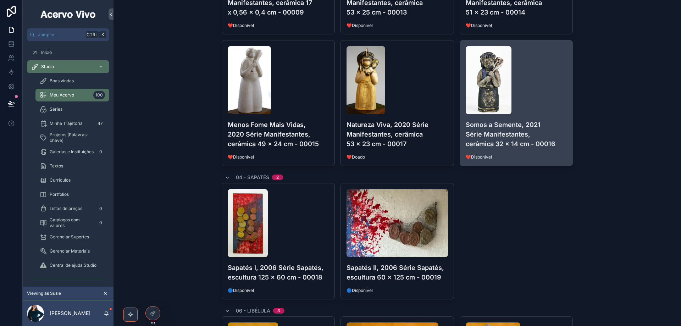
scroll to position [142, 0]
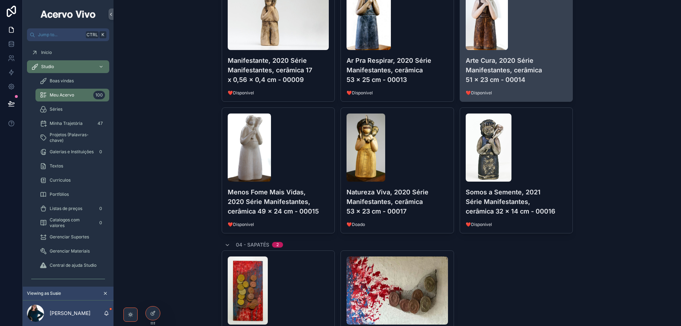
click at [549, 65] on h4 "Arte Cura, 2020 Série Manifestantes, cerâmica 51 x 23 cm - 00014" at bounding box center [516, 70] width 101 height 29
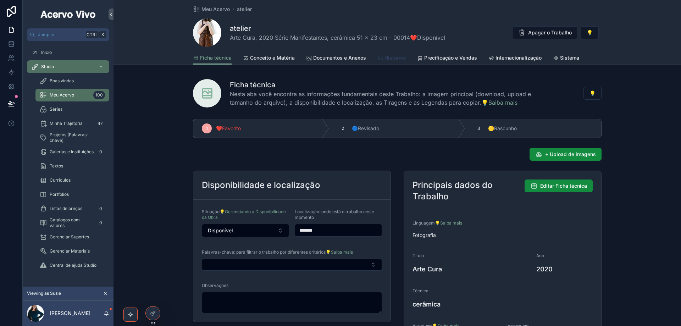
click at [394, 54] on link "Histórico" at bounding box center [391, 58] width 28 height 14
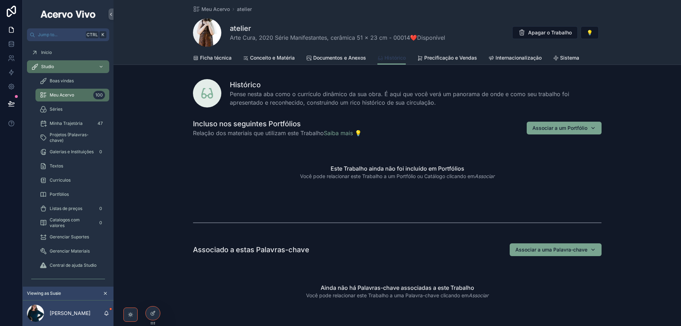
scroll to position [177, 0]
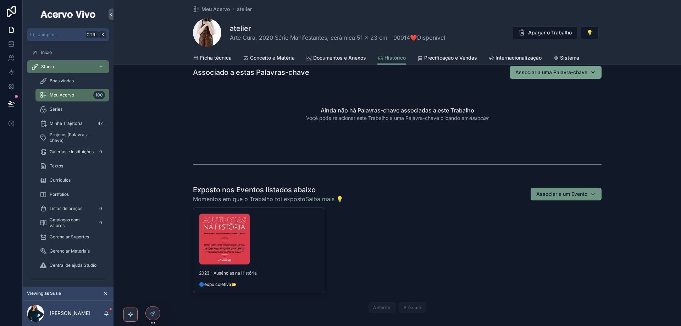
click at [593, 195] on div "Associar a um Evento" at bounding box center [566, 193] width 60 height 7
type input "****"
drag, startPoint x: 566, startPoint y: 223, endPoint x: 534, endPoint y: 229, distance: 32.1
click at [565, 223] on span "2022 - Fora das Sombras: Novas Gerações do Feminino na Arte Contemporânea" at bounding box center [560, 222] width 71 height 7
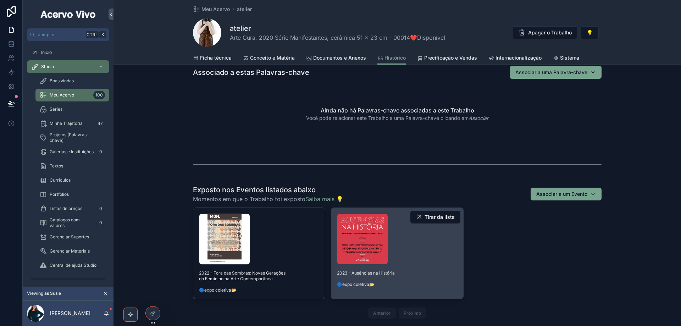
click at [449, 217] on button "Tirar da lista" at bounding box center [435, 217] width 50 height 13
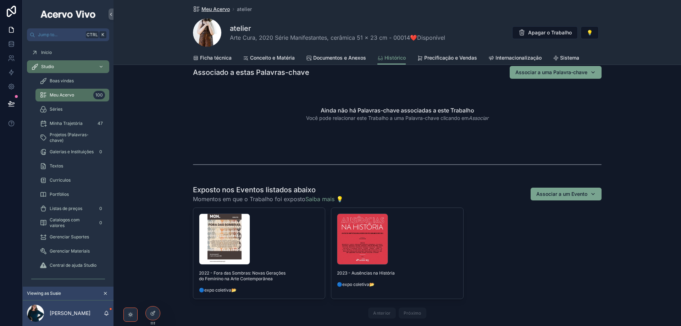
click at [212, 8] on span "Meu Acervo" at bounding box center [215, 9] width 28 height 7
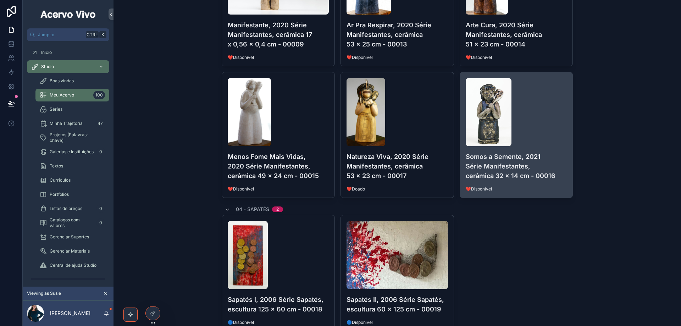
click at [558, 135] on div "scrollable content" at bounding box center [516, 112] width 101 height 68
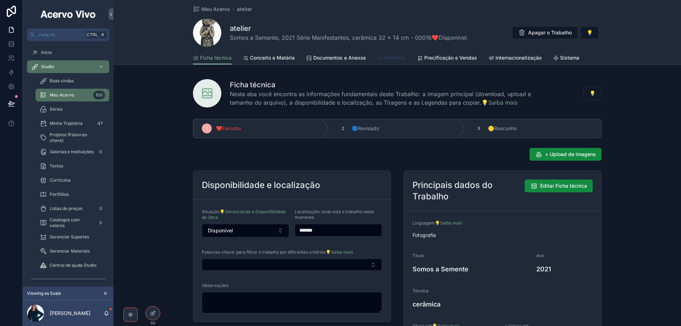
click at [395, 58] on span "Histórico" at bounding box center [394, 57] width 21 height 7
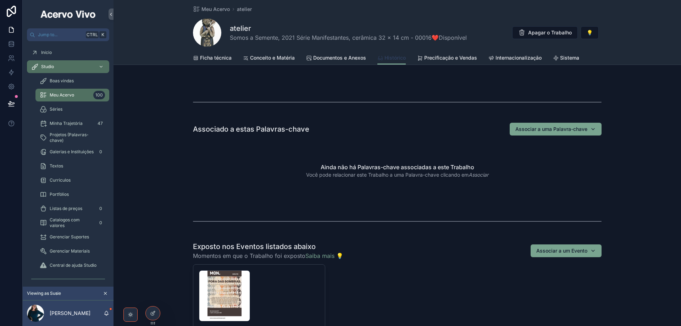
scroll to position [177, 0]
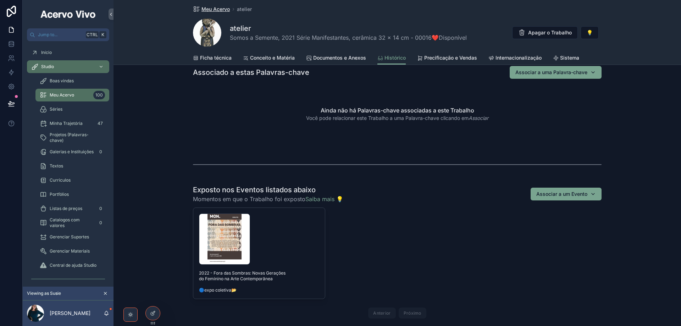
click at [209, 10] on span "Meu Acervo" at bounding box center [215, 9] width 28 height 7
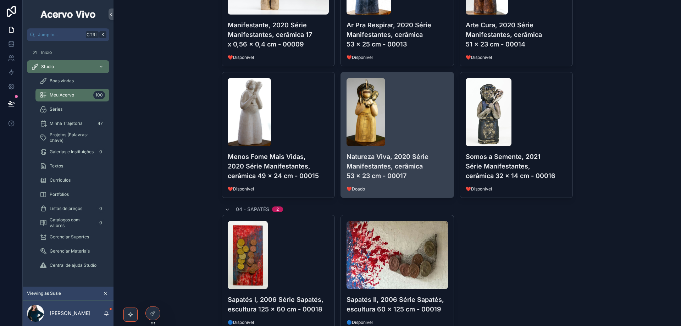
click at [415, 109] on div "scrollable content" at bounding box center [397, 112] width 101 height 68
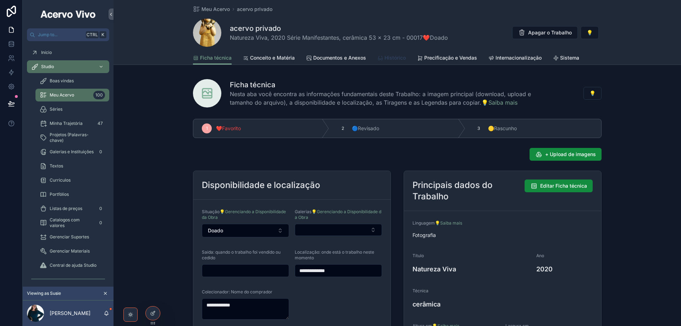
click at [392, 59] on span "Histórico" at bounding box center [394, 57] width 21 height 7
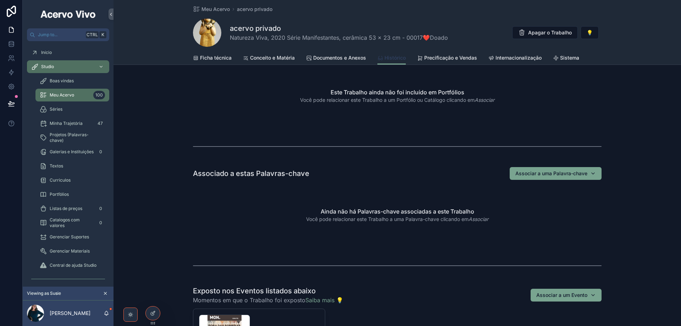
scroll to position [142, 0]
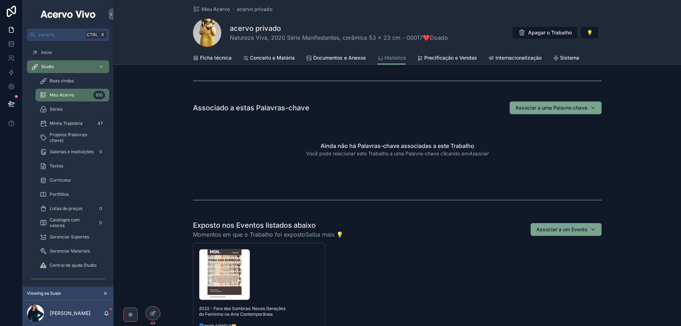
click at [215, 5] on div "Meu Acervo acervo privado acervo privado Natureza Viva, 2020 Série Manifestante…" at bounding box center [397, 25] width 409 height 51
click at [215, 8] on span "Meu Acervo" at bounding box center [215, 9] width 28 height 7
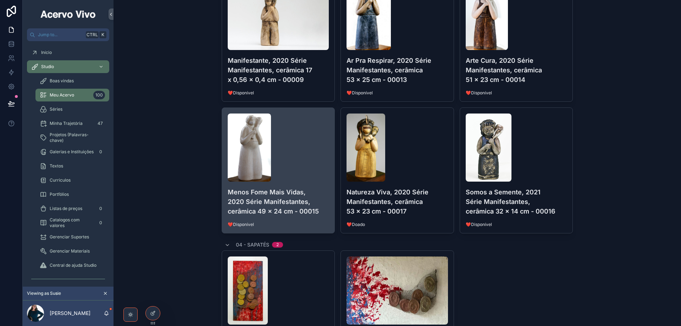
click at [312, 160] on div "scrollable content" at bounding box center [278, 147] width 101 height 68
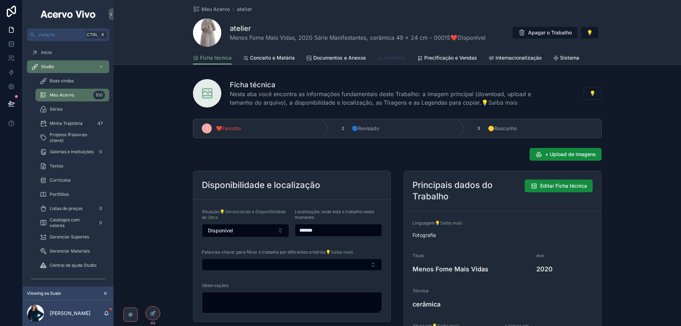
click at [386, 57] on span "Histórico" at bounding box center [394, 57] width 21 height 7
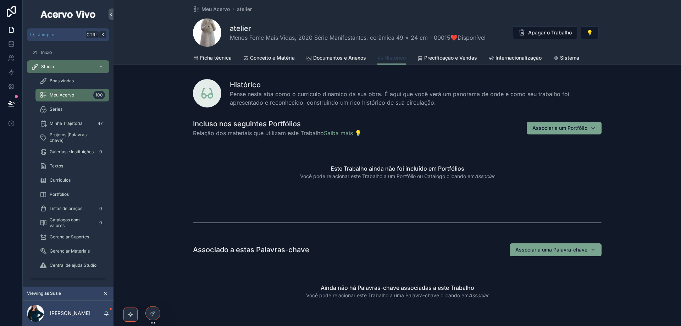
scroll to position [177, 0]
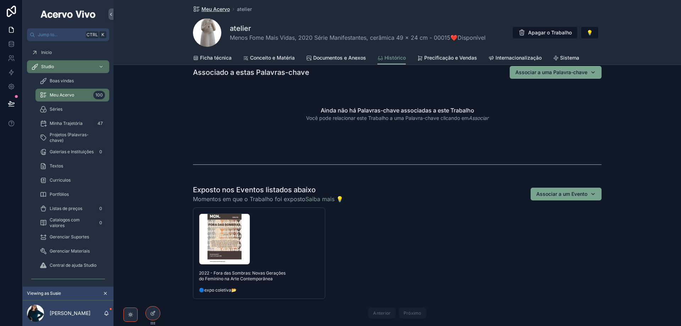
click at [223, 9] on span "Meu Acervo" at bounding box center [215, 9] width 28 height 7
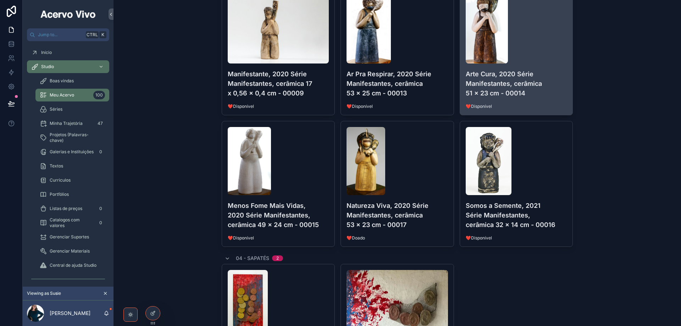
scroll to position [71, 0]
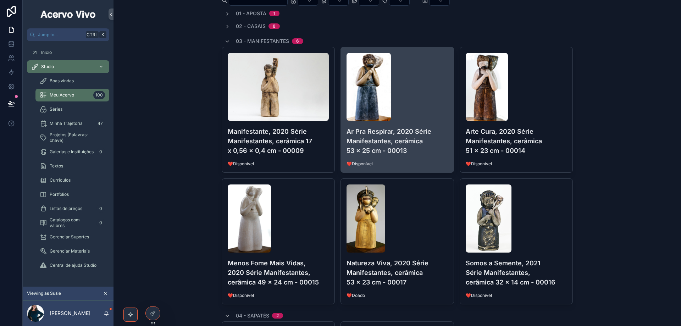
click at [430, 104] on div "scrollable content" at bounding box center [397, 87] width 101 height 68
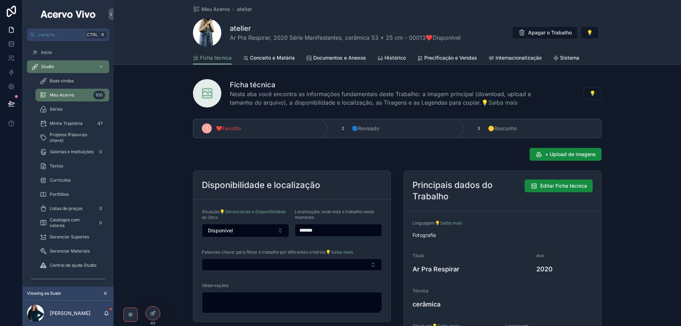
scroll to position [71, 0]
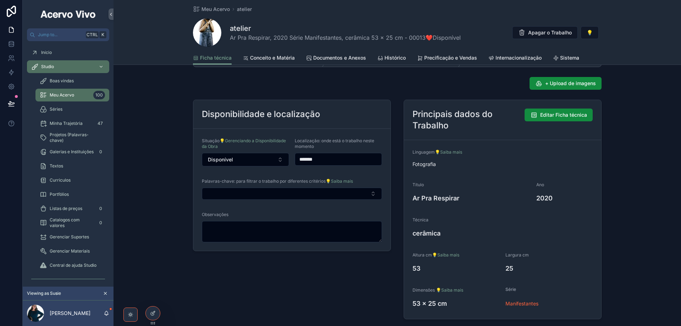
click at [343, 194] on button "Select Button" at bounding box center [292, 194] width 180 height 12
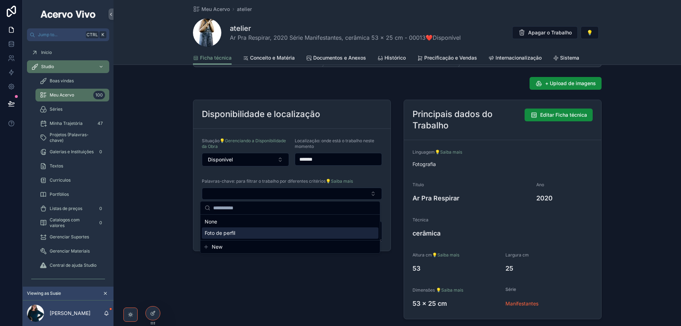
click at [216, 246] on span "New" at bounding box center [217, 246] width 11 height 7
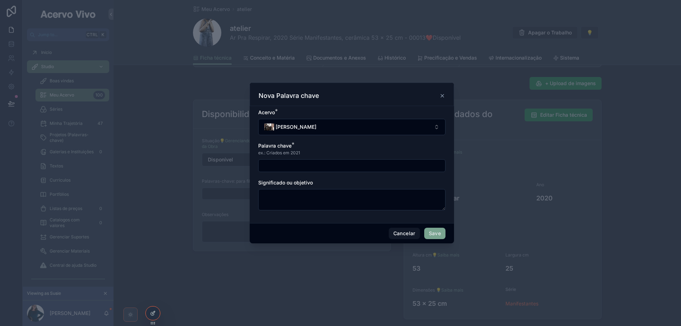
click at [298, 167] on input "scrollable content" at bounding box center [352, 166] width 187 height 10
type input "**********"
click at [437, 231] on button "Save" at bounding box center [434, 233] width 21 height 11
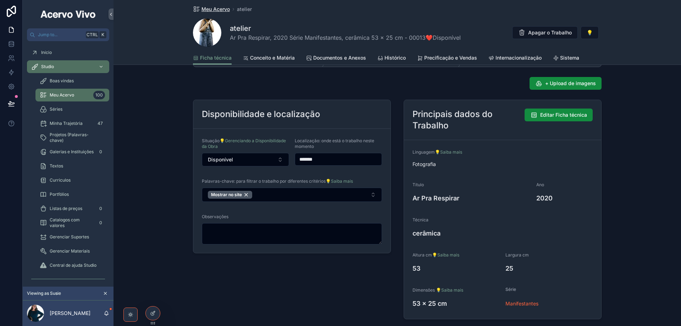
click at [213, 10] on span "Meu Acervo" at bounding box center [215, 9] width 28 height 7
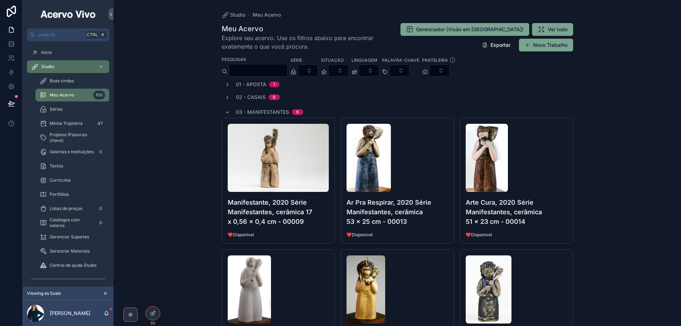
click at [268, 66] on input "scrollable content" at bounding box center [258, 70] width 58 height 10
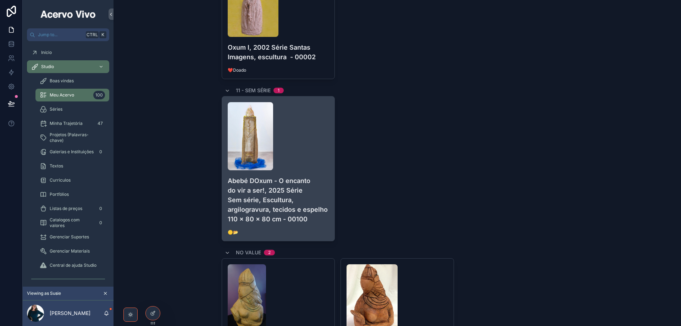
scroll to position [177, 0]
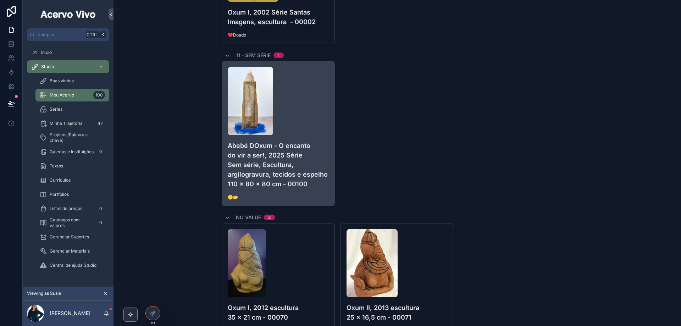
type input "***"
click at [311, 112] on div "scrollable content" at bounding box center [278, 101] width 101 height 68
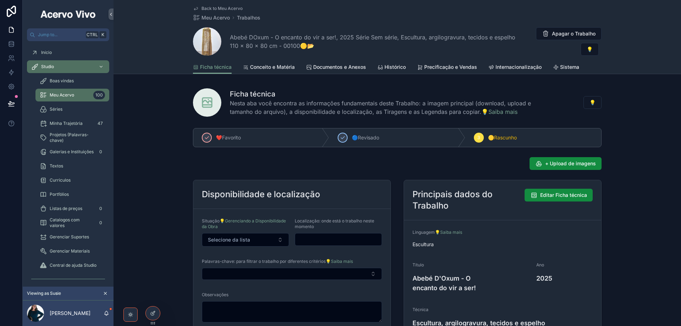
scroll to position [71, 0]
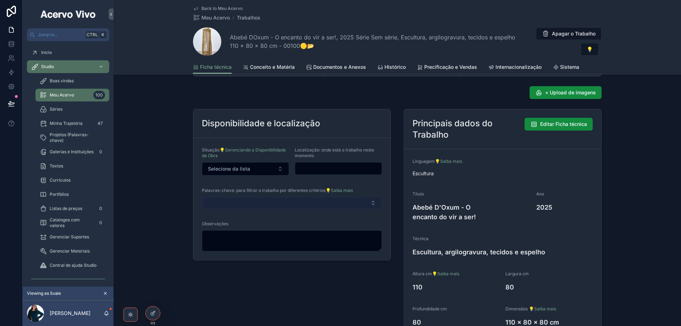
click at [336, 203] on button "Select Button" at bounding box center [292, 203] width 180 height 12
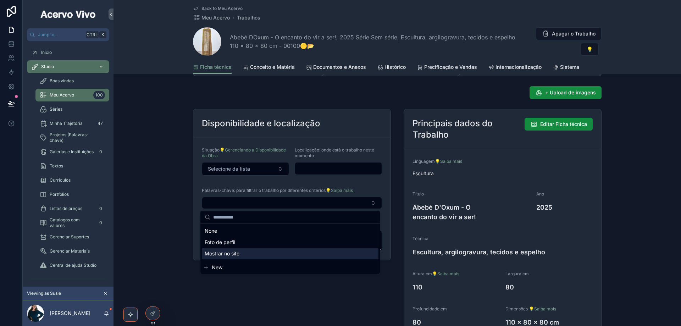
click at [214, 255] on span "Mostrar no site" at bounding box center [222, 253] width 35 height 7
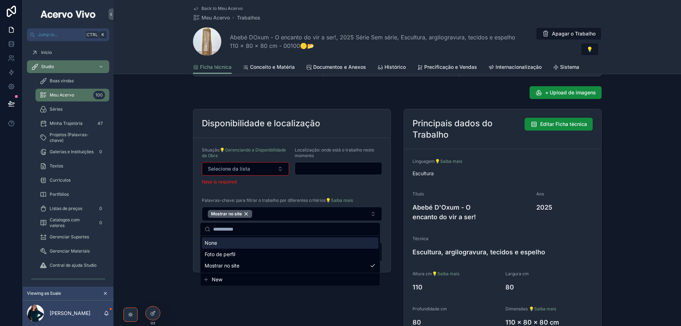
click at [351, 183] on div "Localização: onde está o trabalho neste momento" at bounding box center [338, 165] width 87 height 39
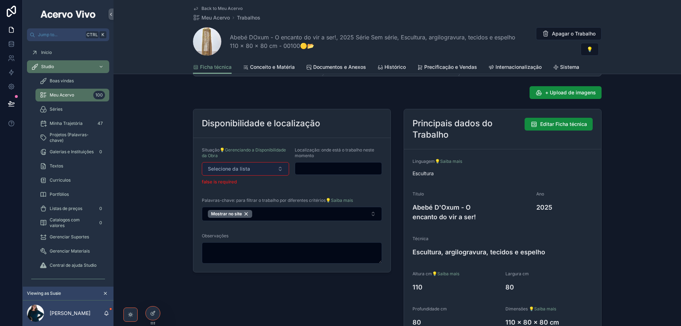
click at [279, 169] on button "Selecione da lista" at bounding box center [245, 168] width 87 height 13
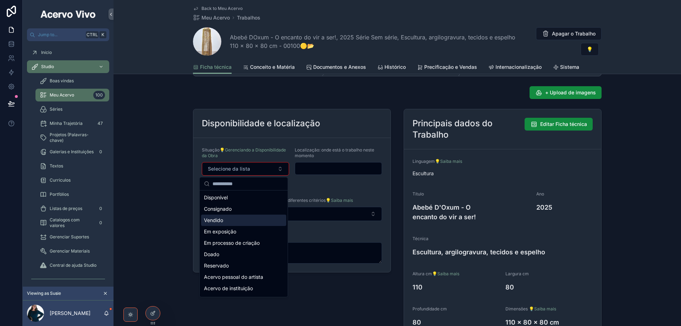
click at [353, 185] on div "Localização: onde está o trabalho neste momento" at bounding box center [338, 165] width 87 height 39
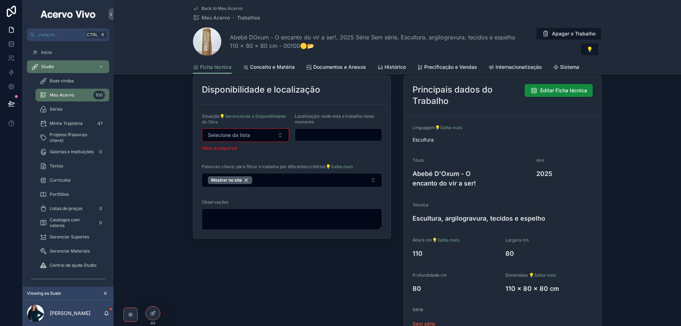
scroll to position [106, 0]
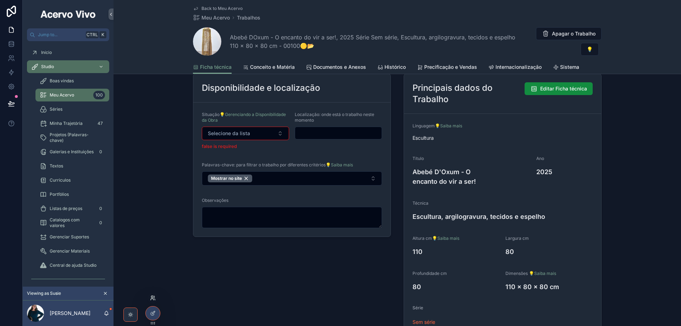
click at [153, 299] on icon at bounding box center [153, 298] width 6 height 6
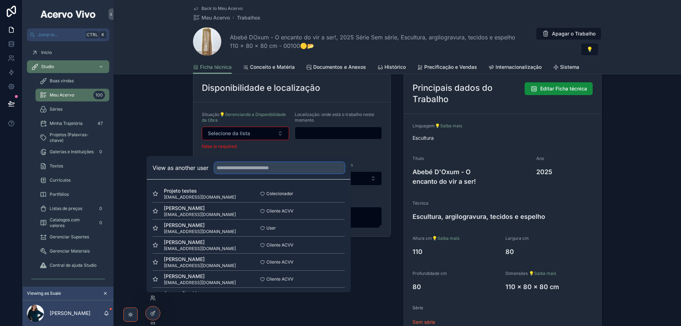
click at [250, 166] on input "text" at bounding box center [279, 167] width 131 height 11
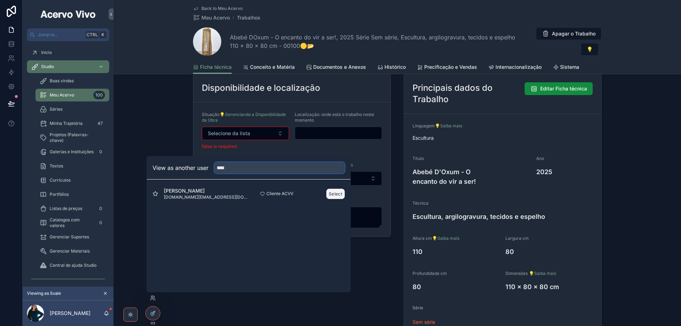
type input "****"
click at [335, 196] on button "Select" at bounding box center [335, 194] width 18 height 10
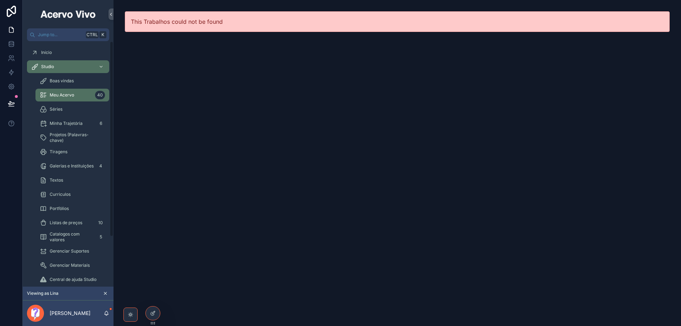
click at [77, 93] on div "Meu Acervo 40" at bounding box center [72, 94] width 65 height 11
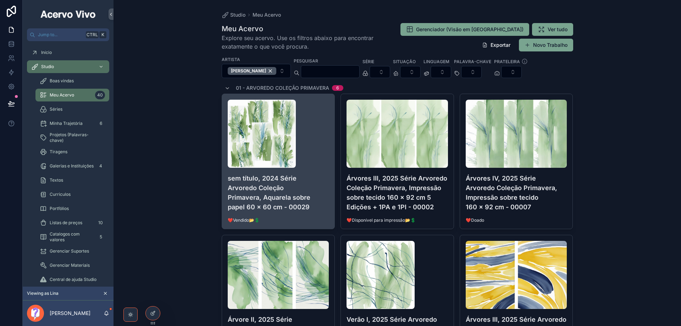
click at [317, 150] on div "scrollable content" at bounding box center [278, 134] width 101 height 68
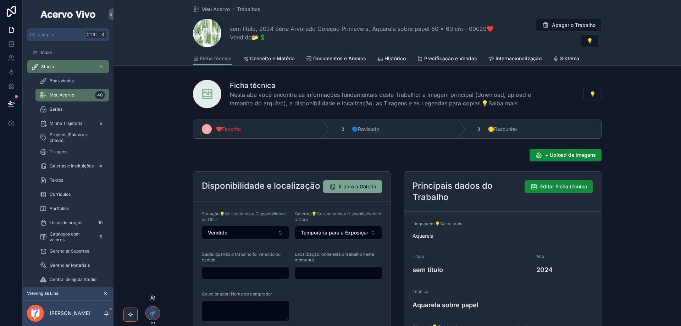
click at [153, 298] on icon at bounding box center [153, 298] width 6 height 6
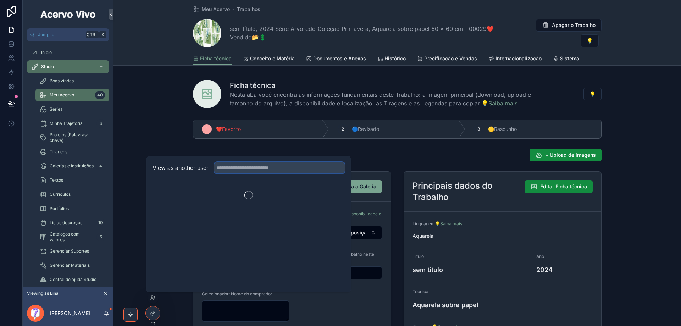
click at [246, 166] on input "text" at bounding box center [279, 167] width 131 height 11
type input "*****"
click at [331, 195] on button "Select" at bounding box center [335, 194] width 18 height 10
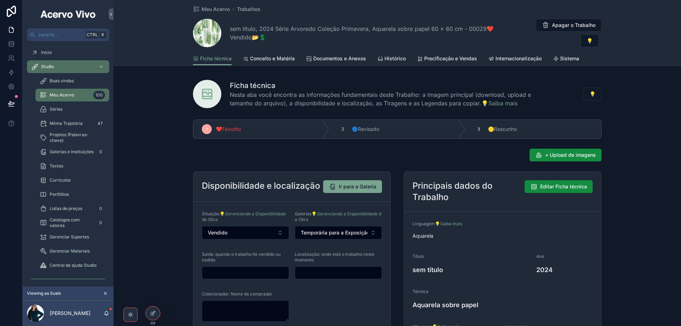
click at [214, 8] on span "Meu Acervo" at bounding box center [215, 9] width 28 height 7
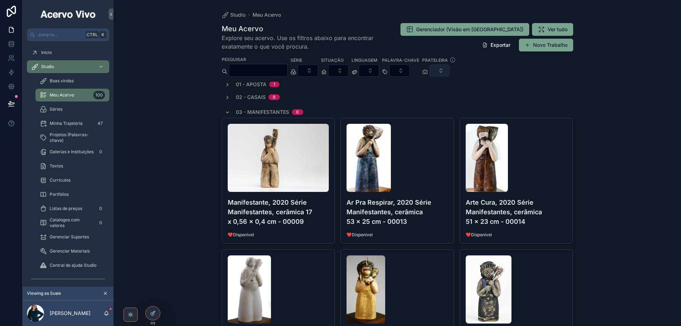
click at [450, 70] on button "Select Button" at bounding box center [439, 71] width 21 height 12
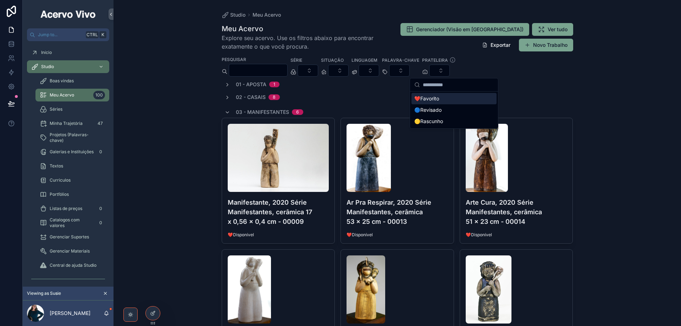
click at [457, 100] on div "❤️Favorito" at bounding box center [453, 98] width 85 height 11
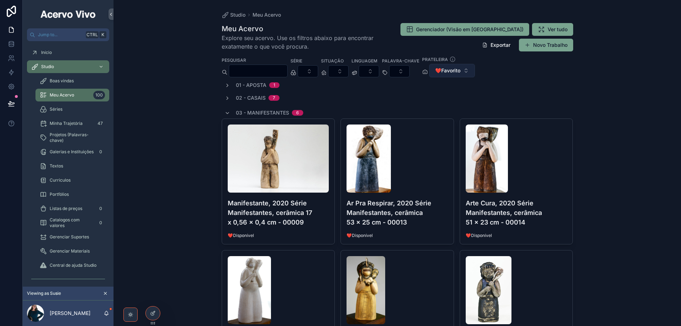
click at [460, 73] on span "❤️Favorito" at bounding box center [447, 70] width 25 height 7
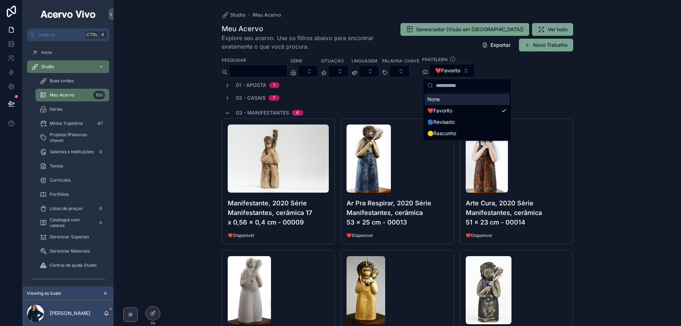
click at [453, 101] on div "None" at bounding box center [467, 99] width 85 height 11
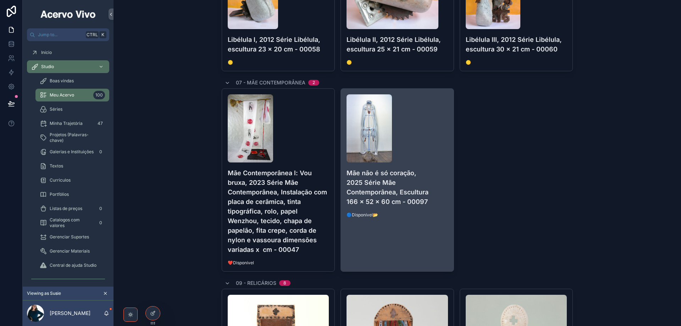
scroll to position [603, 0]
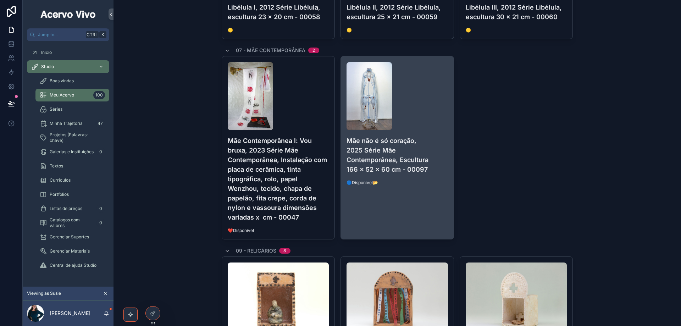
click at [423, 118] on div "scrollable content" at bounding box center [397, 96] width 101 height 68
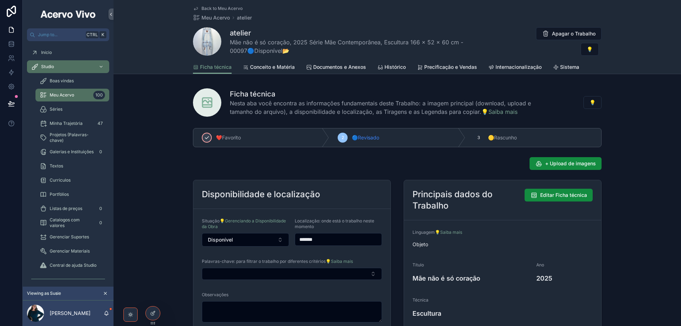
click at [205, 137] on icon "scrollable content" at bounding box center [207, 138] width 6 height 6
click at [211, 16] on span "Meu Acervo" at bounding box center [215, 17] width 28 height 7
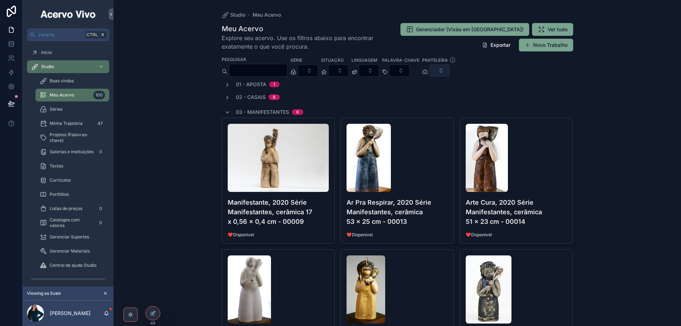
click at [448, 74] on button "Select Button" at bounding box center [439, 71] width 21 height 12
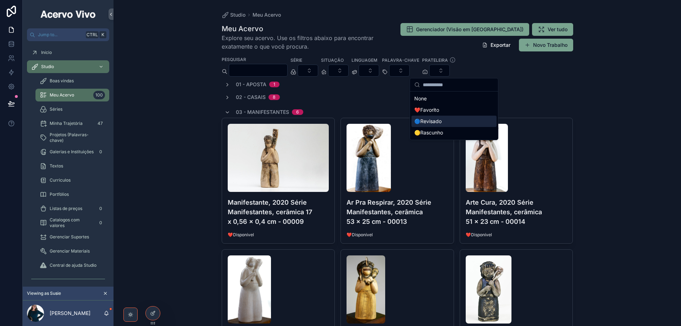
click at [451, 121] on div "🔵Revisado" at bounding box center [453, 121] width 85 height 11
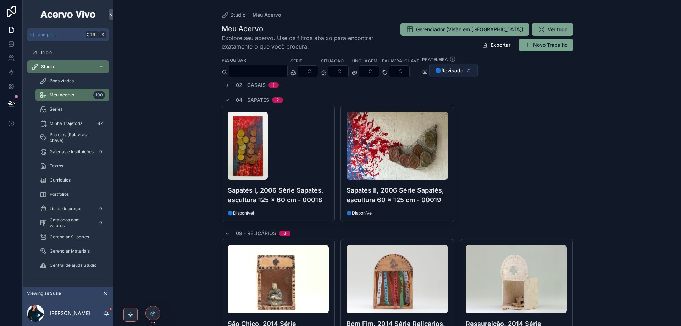
click at [462, 68] on span "🔵Revisado" at bounding box center [449, 70] width 28 height 7
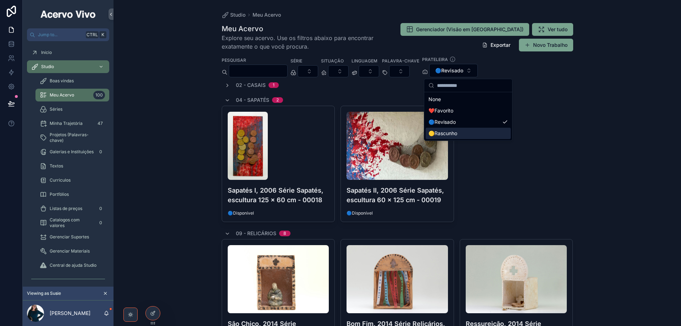
click at [473, 134] on div "🟡Rascunho" at bounding box center [468, 133] width 85 height 11
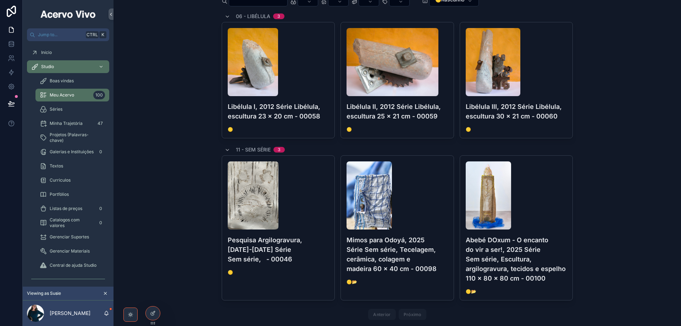
scroll to position [90, 0]
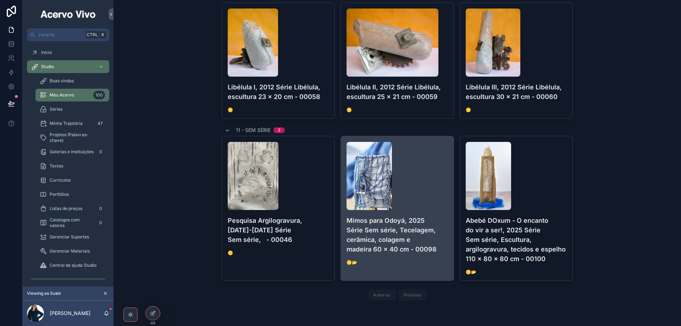
click at [392, 270] on div "Mimos para Odoyá, 2025 Série Sem série, Tecelagem, cerâmica, colagem e madeira …" at bounding box center [397, 203] width 113 height 135
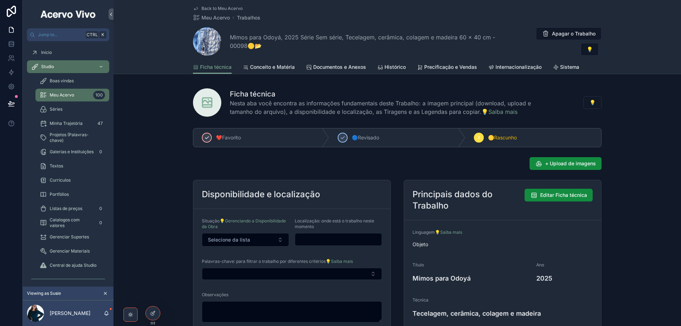
click at [204, 140] on div "scrollable content" at bounding box center [207, 138] width 10 height 10
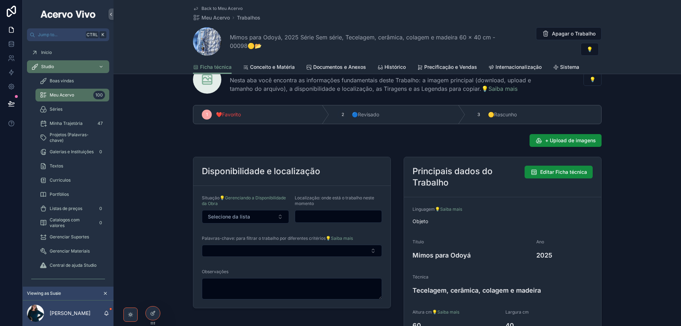
scroll to position [35, 0]
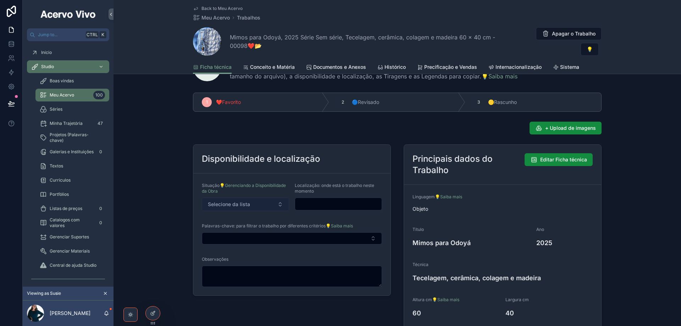
click at [233, 206] on span "Selecione da lista" at bounding box center [229, 204] width 42 height 7
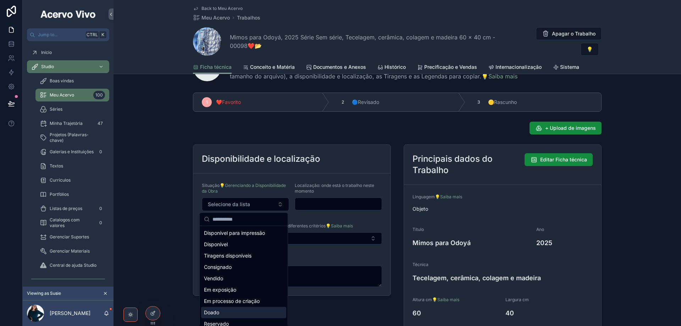
click at [232, 314] on div "Doado" at bounding box center [243, 312] width 85 height 11
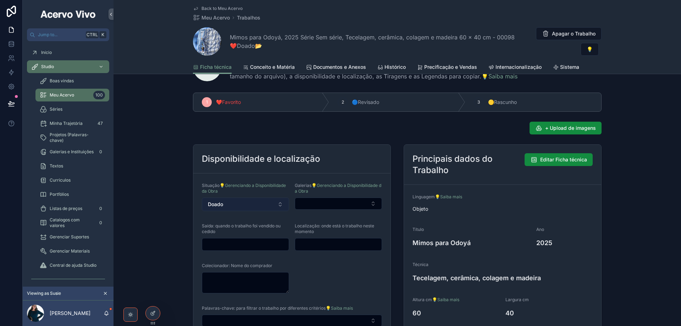
click at [249, 204] on button "Doado" at bounding box center [245, 204] width 87 height 13
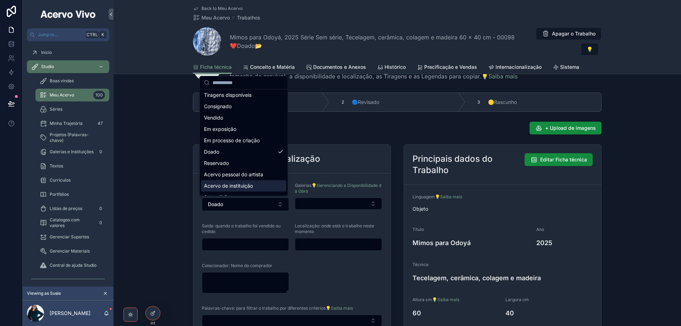
click at [243, 189] on span "Acervo de instituição" at bounding box center [228, 185] width 49 height 7
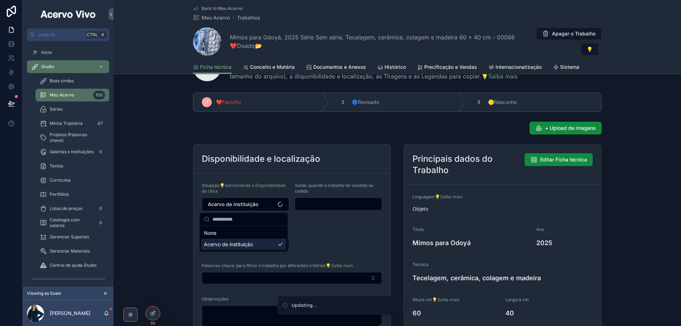
scroll to position [0, 0]
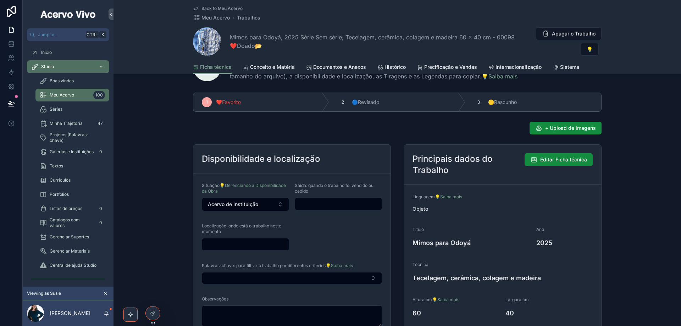
click at [232, 243] on input "scrollable content" at bounding box center [245, 244] width 87 height 10
click at [328, 236] on form "Situação 💡Gerenciando a Disponibilidade da Obra Acervo de instituição Saída: qu…" at bounding box center [291, 254] width 197 height 162
click at [210, 7] on span "Back to Meu Acervo" at bounding box center [221, 9] width 41 height 6
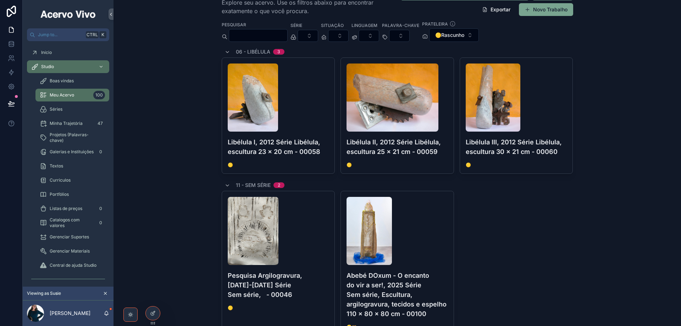
scroll to position [90, 0]
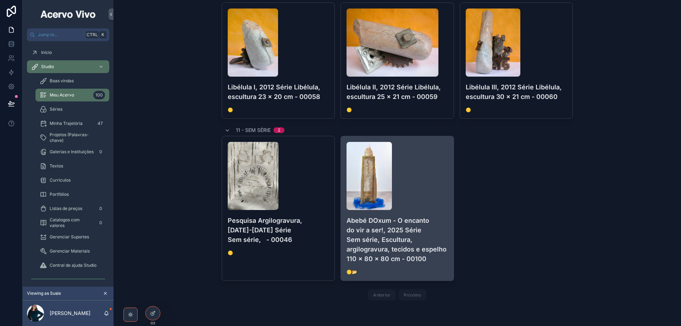
click at [435, 192] on div "scrollable content" at bounding box center [397, 176] width 101 height 68
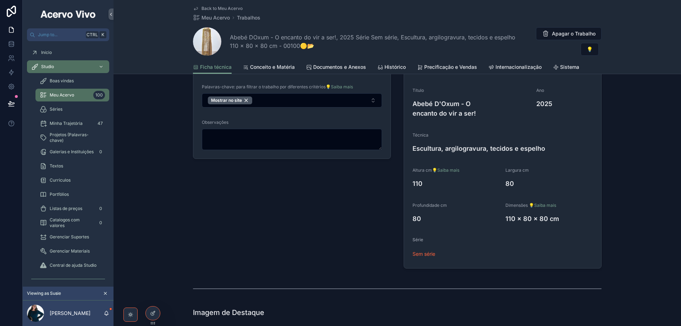
scroll to position [177, 0]
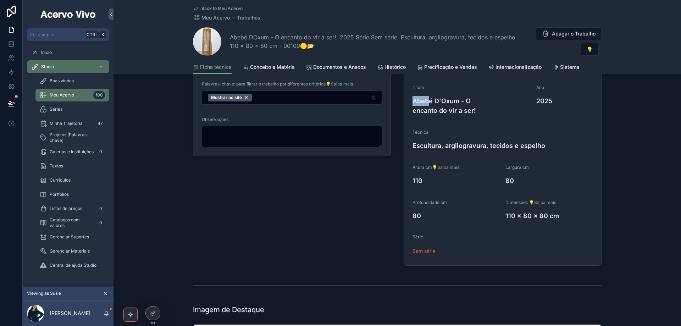
drag, startPoint x: 413, startPoint y: 102, endPoint x: 433, endPoint y: 104, distance: 20.0
click at [432, 104] on h4 "Abebé D'Oxum - O encanto do vir a ser!" at bounding box center [471, 105] width 118 height 19
click at [440, 101] on h4 "Abebé D'Oxum - O encanto do vir a ser!" at bounding box center [471, 105] width 118 height 19
click at [437, 101] on h4 "Abebé D'Oxum - O encanto do vir a ser!" at bounding box center [471, 105] width 118 height 19
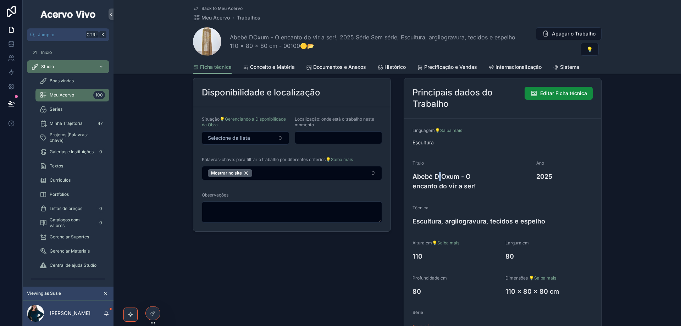
scroll to position [35, 0]
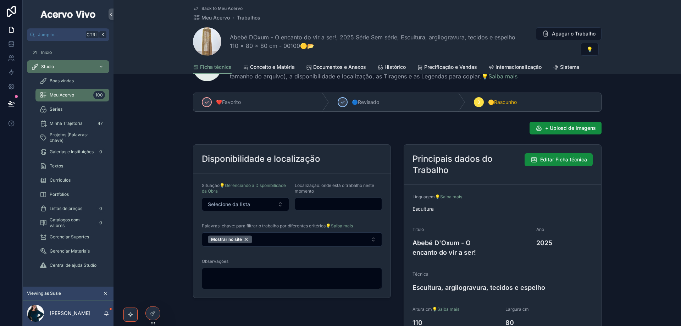
click at [251, 37] on span "Abebé DOxum - O encanto do vir a ser!, 2025 Série Sem série, Escultura, argilog…" at bounding box center [377, 41] width 295 height 17
click at [250, 37] on span "Abebé DOxum - O encanto do vir a ser!, 2025 Série Sem série, Escultura, argilog…" at bounding box center [377, 41] width 295 height 17
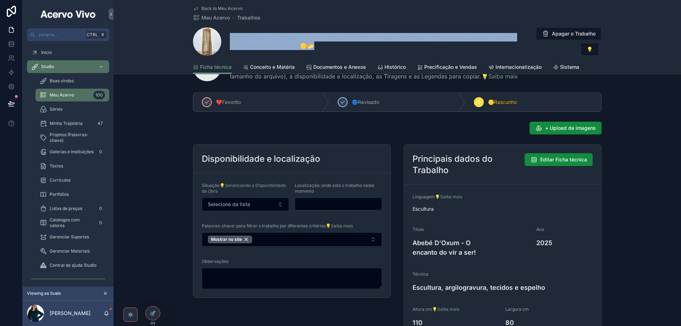
click at [250, 37] on span "Abebé DOxum - O encanto do vir a ser!, 2025 Série Sem série, Escultura, argilog…" at bounding box center [377, 41] width 295 height 17
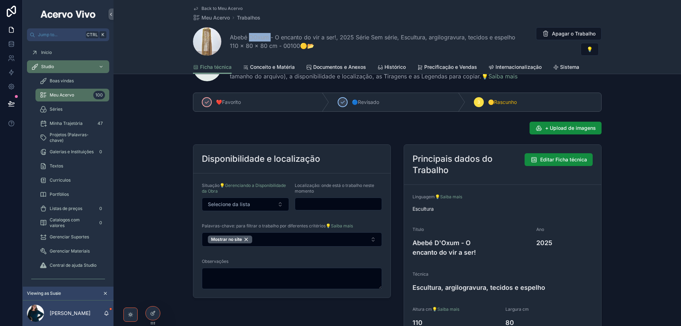
click at [250, 37] on span "Abebé DOxum - O encanto do vir a ser!, 2025 Série Sem série, Escultura, argilog…" at bounding box center [377, 41] width 295 height 17
click at [250, 38] on span "Abebé DOxum - O encanto do vir a ser!, 2025 Série Sem série, Escultura, argilog…" at bounding box center [377, 41] width 295 height 17
click at [438, 240] on h4 "Abebé D'Oxum - O encanto do vir a ser!" at bounding box center [471, 247] width 118 height 19
click at [251, 37] on span "Abebé DOxum - O encanto do vir a ser!, 2025 Série Sem série, Escultura, argilog…" at bounding box center [377, 41] width 295 height 17
click at [178, 133] on div "❤️Favorito 🔵Revisado 3 🟡Rascunho + Upload de imagens Disponibilidade e localiza…" at bounding box center [396, 250] width 567 height 321
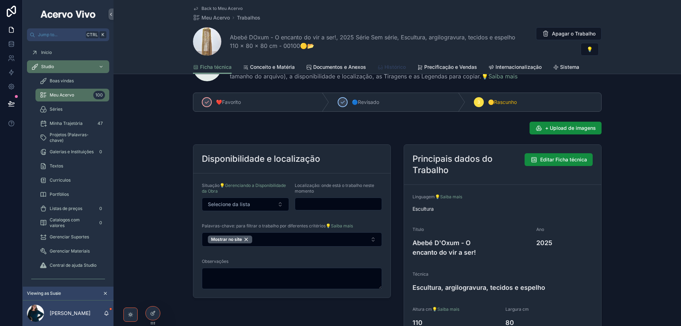
click at [399, 67] on span "Histórico" at bounding box center [394, 66] width 21 height 7
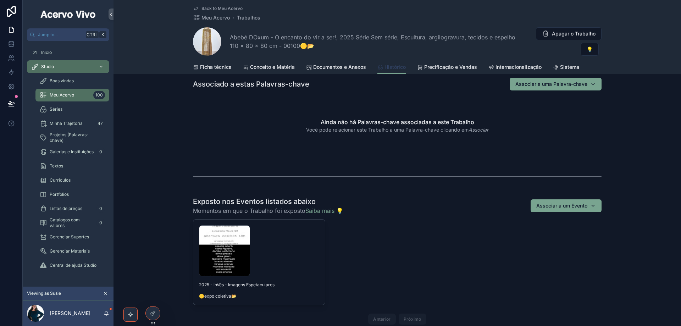
scroll to position [284, 0]
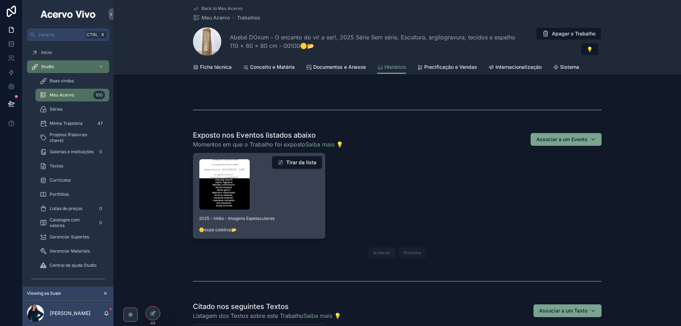
click at [287, 187] on div "2025-inVés---Imagens-Espetaculares .jpeg" at bounding box center [259, 184] width 120 height 51
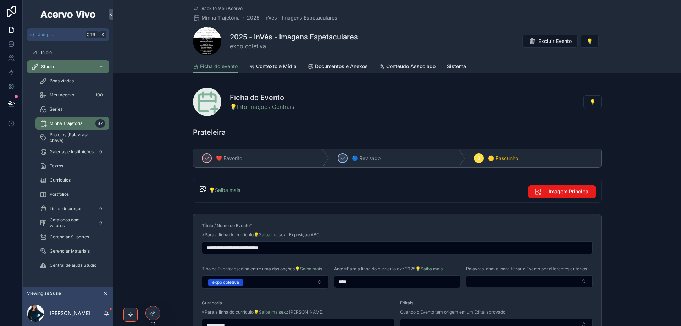
scroll to position [106, 0]
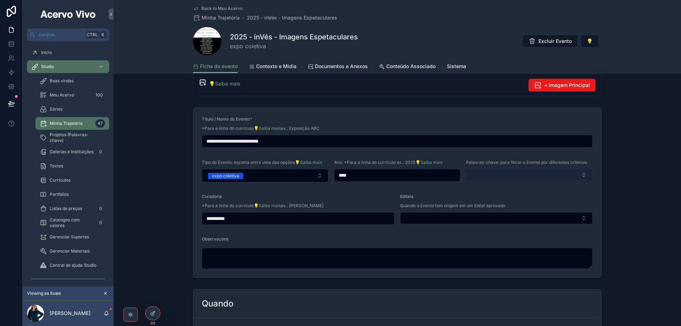
click at [473, 177] on button "Select Button" at bounding box center [529, 175] width 127 height 12
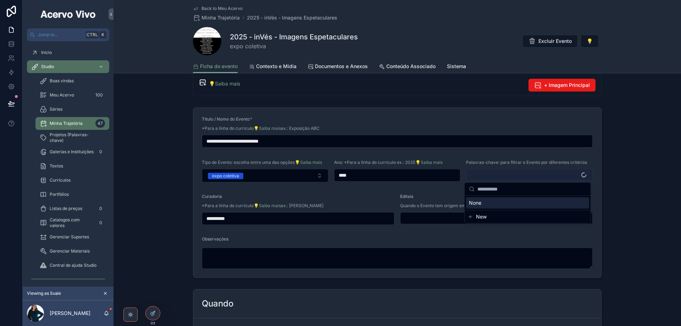
click at [472, 174] on button "Select Button" at bounding box center [529, 175] width 127 height 12
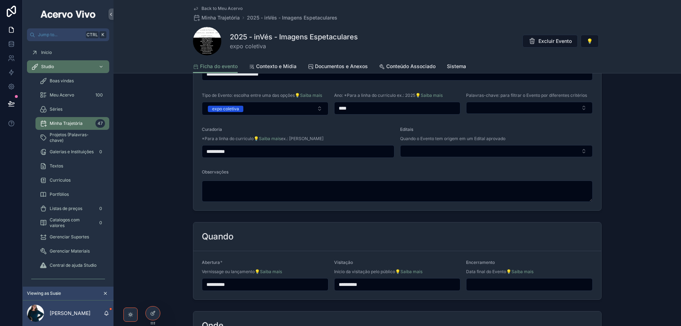
scroll to position [213, 0]
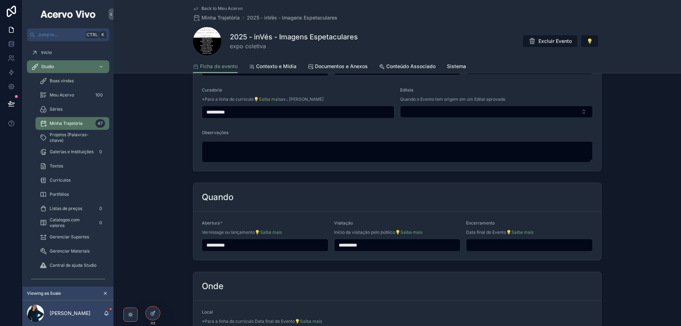
click at [472, 244] on input "scrollable content" at bounding box center [529, 245] width 126 height 10
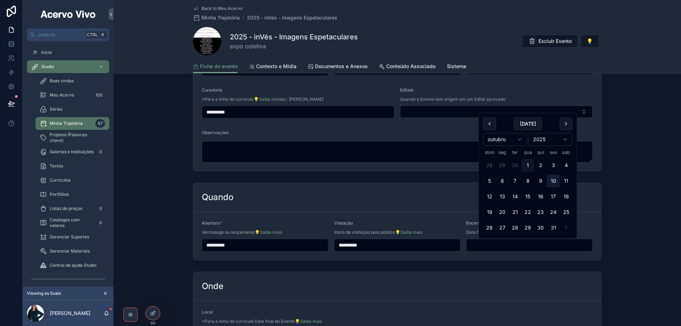
click at [553, 182] on button "10" at bounding box center [553, 180] width 13 height 13
type input "**********"
click at [431, 192] on div "Quando" at bounding box center [397, 197] width 391 height 11
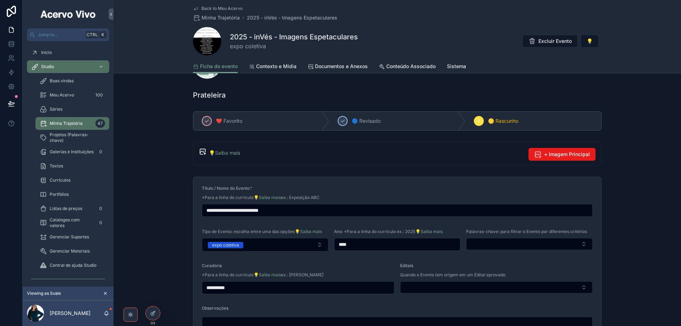
scroll to position [0, 0]
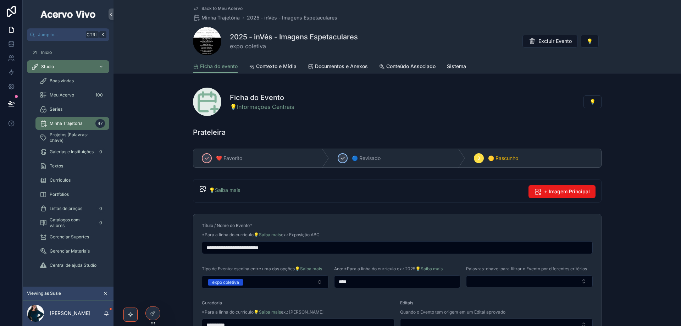
click at [344, 157] on div "scrollable content" at bounding box center [343, 158] width 10 height 10
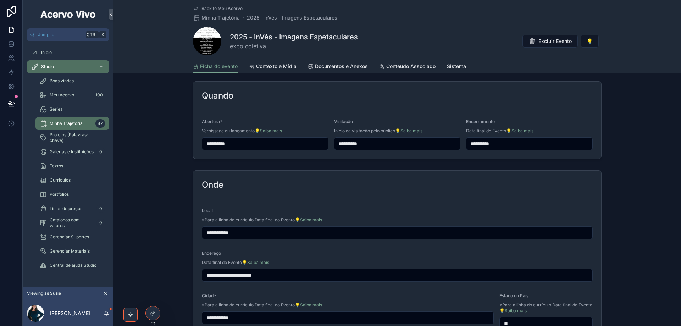
scroll to position [390, 0]
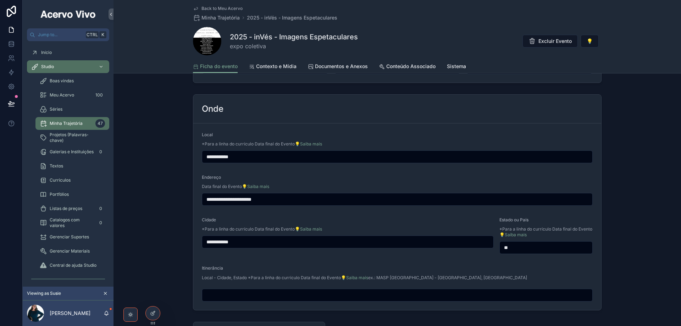
drag, startPoint x: 205, startPoint y: 199, endPoint x: 289, endPoint y: 202, distance: 84.8
click at [289, 202] on input "**********" at bounding box center [397, 199] width 390 height 10
click at [250, 159] on input "**********" at bounding box center [397, 157] width 390 height 10
type input "**********"
drag, startPoint x: 241, startPoint y: 157, endPoint x: 204, endPoint y: 162, distance: 37.8
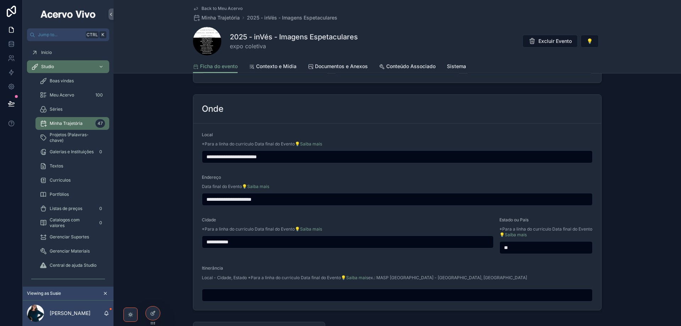
click at [204, 162] on div "**********" at bounding box center [397, 156] width 391 height 13
type input "**********"
click at [309, 173] on form "**********" at bounding box center [397, 216] width 408 height 187
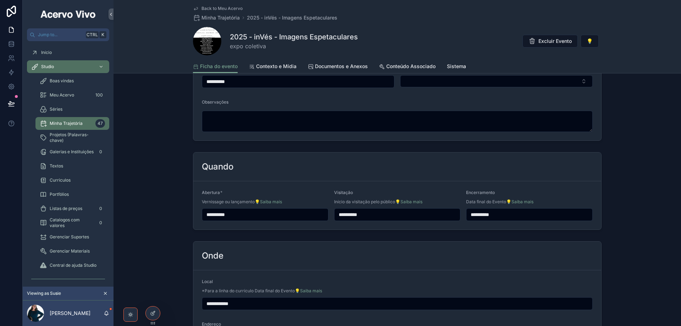
scroll to position [284, 0]
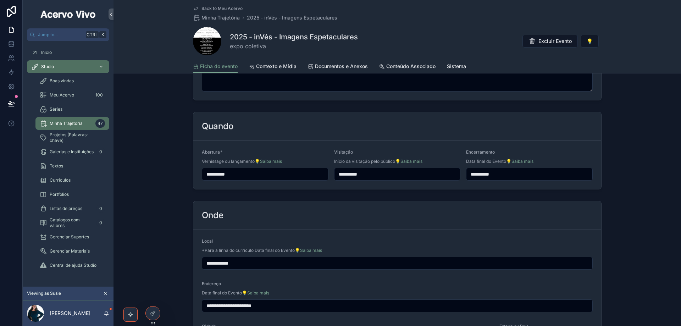
click at [219, 8] on span "Back to Meu Acervo" at bounding box center [221, 9] width 41 height 6
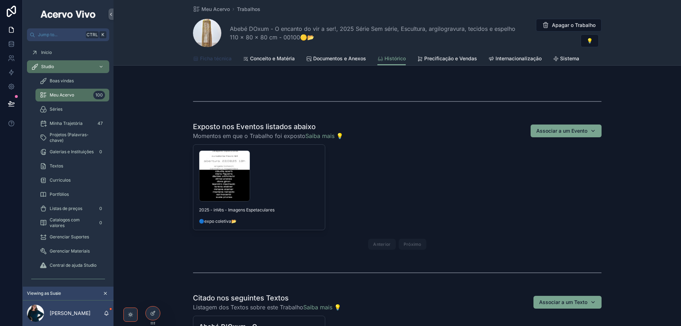
click at [220, 62] on link "Ficha técnica" at bounding box center [212, 59] width 39 height 14
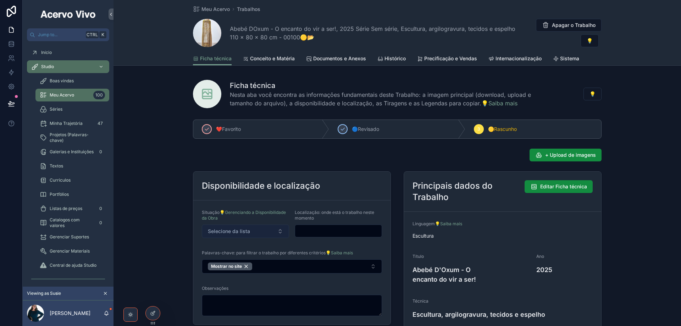
click at [259, 230] on button "Selecione da lista" at bounding box center [245, 231] width 87 height 13
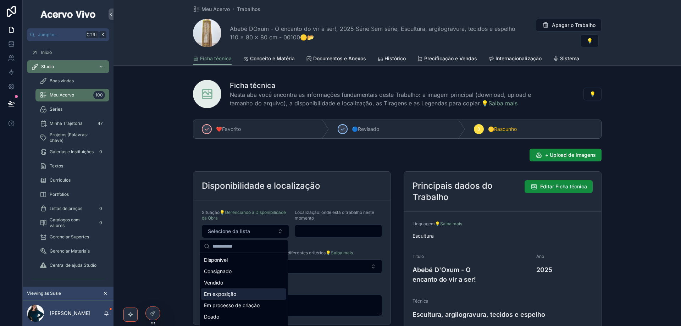
click at [248, 293] on div "Em exposição" at bounding box center [243, 293] width 85 height 11
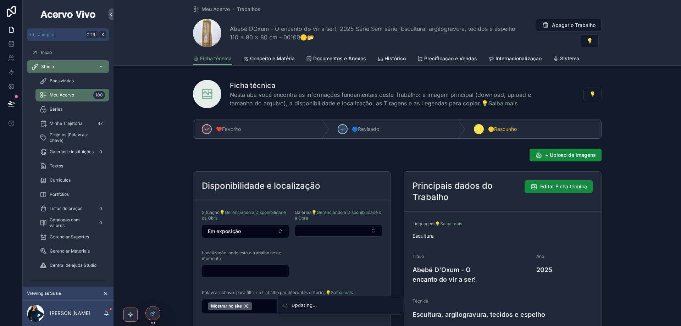
click at [250, 270] on input "scrollable content" at bounding box center [245, 271] width 87 height 10
type input "**********"
click at [340, 132] on div "scrollable content" at bounding box center [343, 129] width 10 height 10
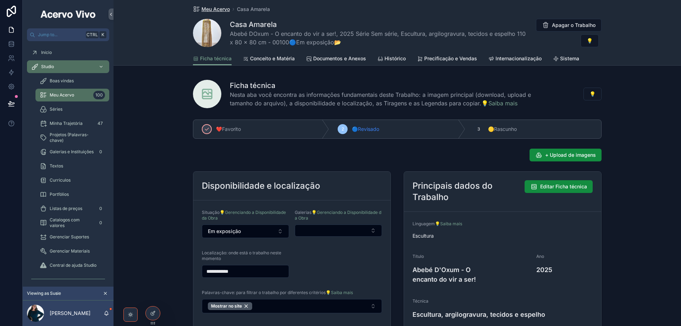
click at [216, 10] on span "Meu Acervo" at bounding box center [215, 9] width 28 height 7
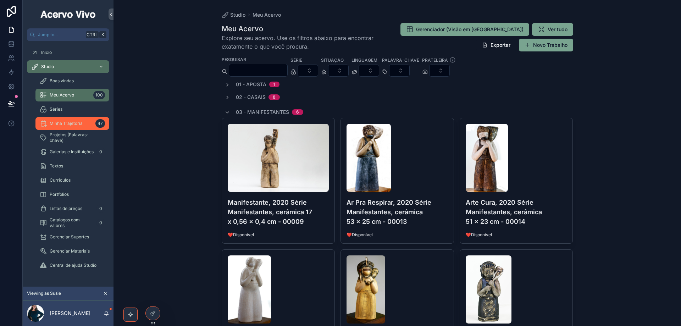
click at [65, 127] on div "Minha Trajetória 47" at bounding box center [72, 123] width 65 height 11
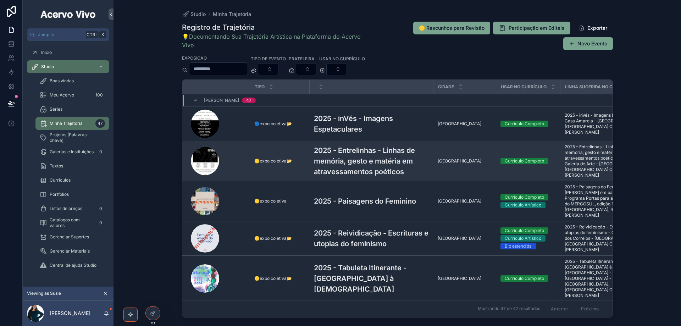
click at [375, 160] on h3 "2025 - Entrelinhas - Linhas de memória, gesto e matéria em atravessamentos poét…" at bounding box center [371, 161] width 115 height 32
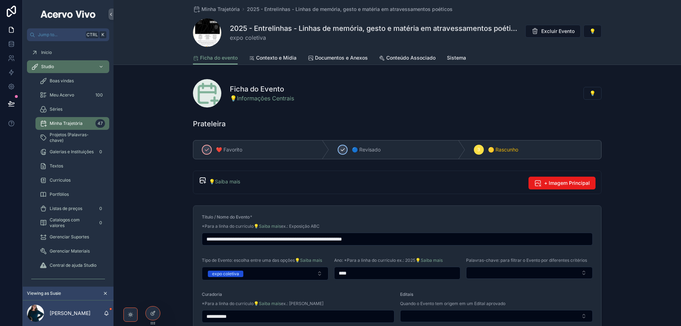
click at [343, 151] on icon "scrollable content" at bounding box center [343, 150] width 6 height 6
click at [59, 95] on span "Meu Acervo" at bounding box center [62, 95] width 24 height 6
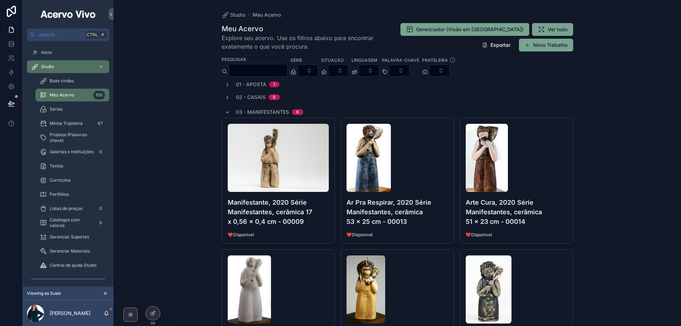
click at [257, 69] on input "scrollable content" at bounding box center [258, 70] width 58 height 10
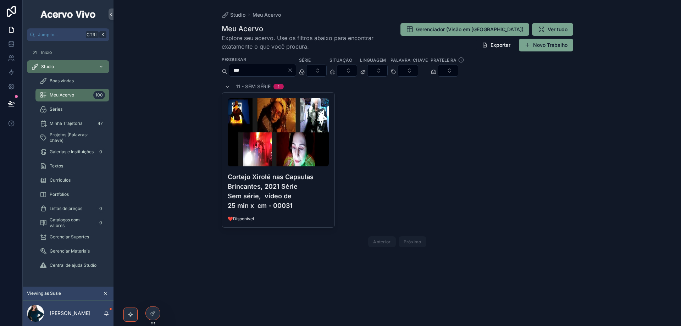
type input "***"
click at [149, 261] on div "Studio Meu Acervo Meu Acervo Explore seu acervo. Use os filtros abaixo para enc…" at bounding box center [396, 163] width 567 height 326
click at [57, 165] on span "Textos" at bounding box center [56, 166] width 13 height 6
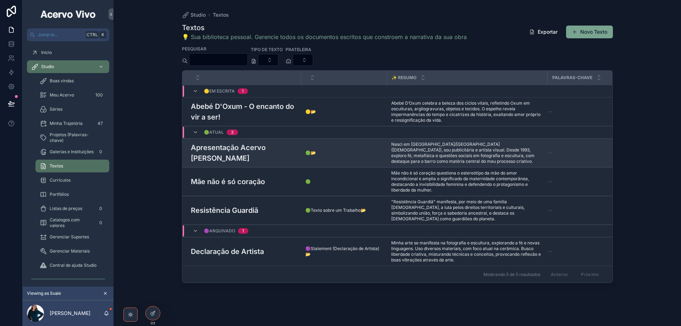
click at [230, 150] on h3 "Apresentação Acervo Susie Prunes" at bounding box center [244, 152] width 106 height 21
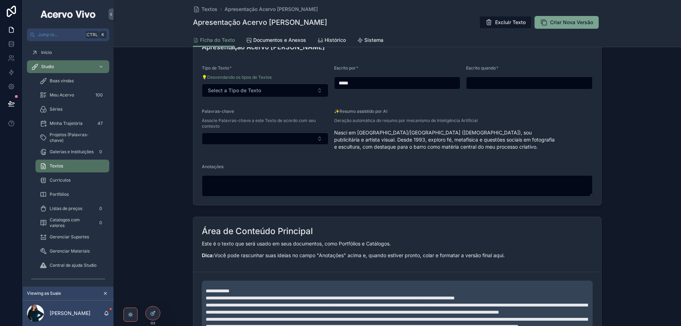
scroll to position [292, 0]
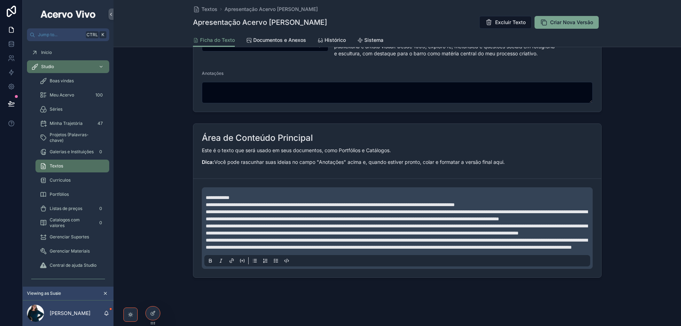
click at [454, 246] on p "**********" at bounding box center [399, 244] width 386 height 14
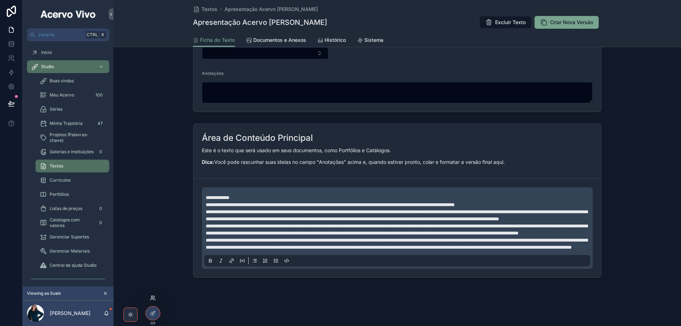
click at [153, 297] on icon at bounding box center [152, 297] width 2 height 2
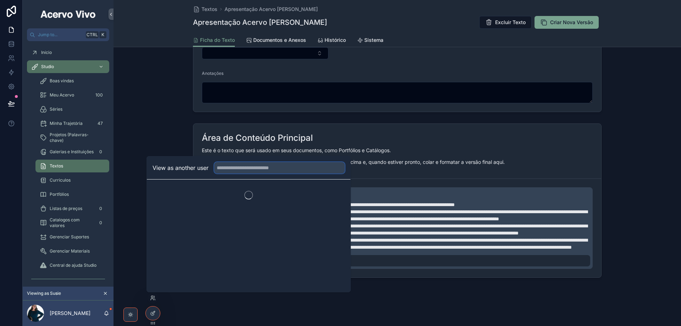
click at [310, 167] on input "text" at bounding box center [279, 167] width 131 height 11
type input "*****"
click at [337, 194] on button "Select" at bounding box center [335, 194] width 18 height 10
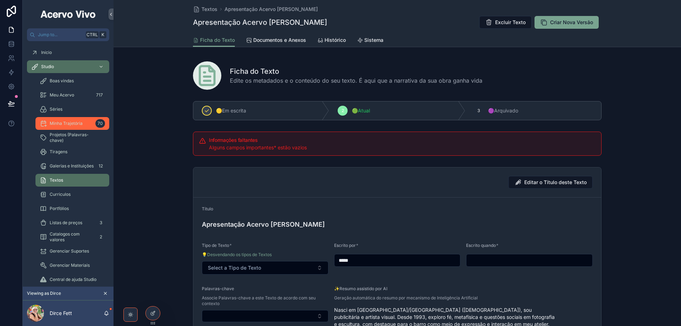
click at [67, 127] on div "Minha Trajetória 70" at bounding box center [72, 123] width 65 height 11
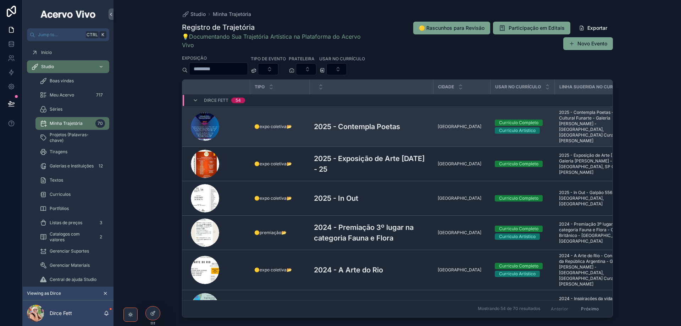
click at [356, 126] on h3 "2025 - Contempla Poetas" at bounding box center [357, 126] width 86 height 11
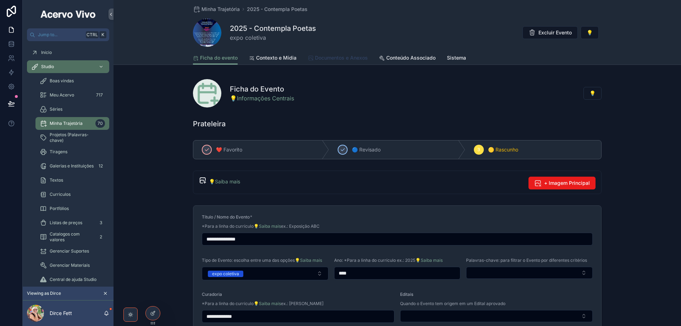
click at [343, 60] on span "Documentos e Anexos" at bounding box center [341, 57] width 53 height 7
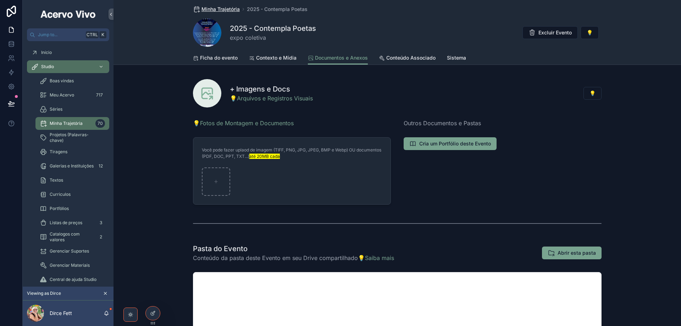
click at [214, 10] on span "Minha Trajetória" at bounding box center [220, 9] width 38 height 7
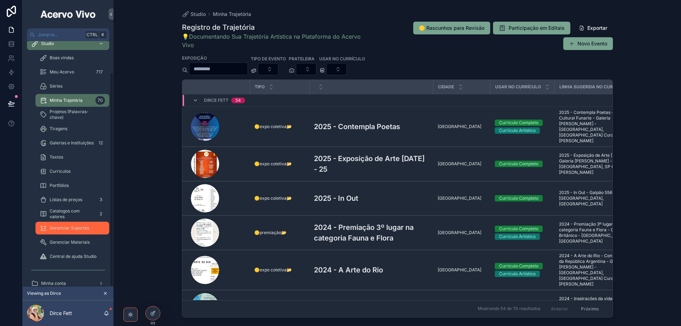
scroll to position [35, 0]
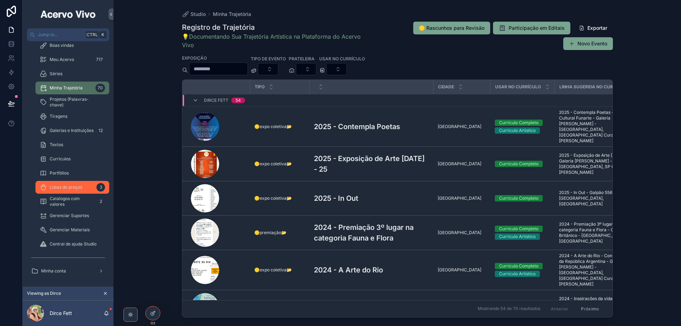
click at [74, 191] on div "Listas de preços 3" at bounding box center [72, 187] width 65 height 11
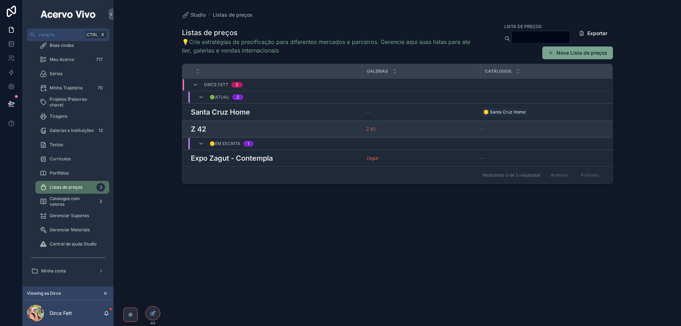
click at [256, 125] on div "Z 42 Z 42" at bounding box center [274, 129] width 167 height 11
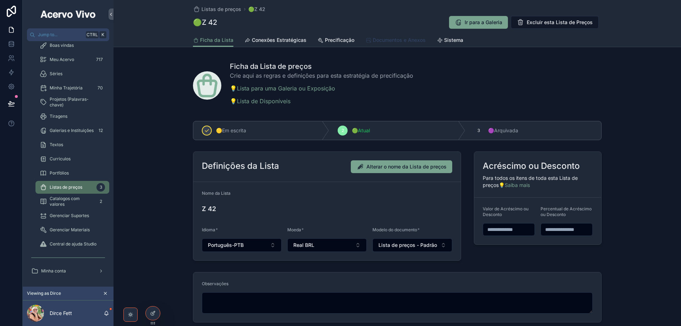
click at [393, 40] on span "Documentos e Anexos" at bounding box center [399, 40] width 53 height 7
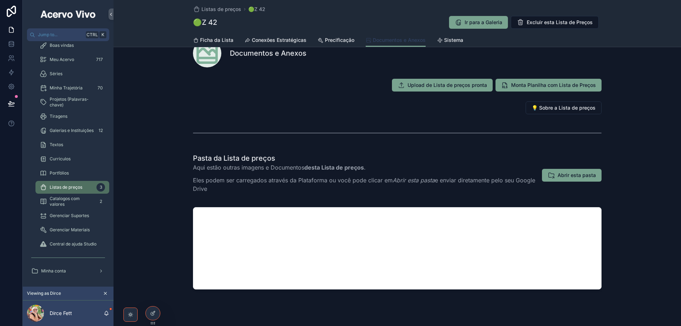
scroll to position [34, 0]
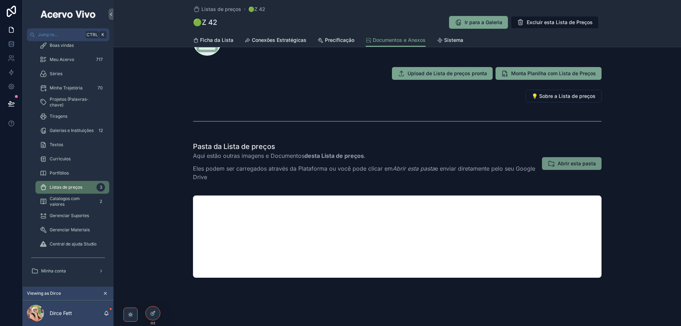
click at [572, 166] on span "Abrir esta pasta" at bounding box center [577, 163] width 38 height 7
click at [61, 60] on span "Meu Acervo" at bounding box center [62, 60] width 24 height 6
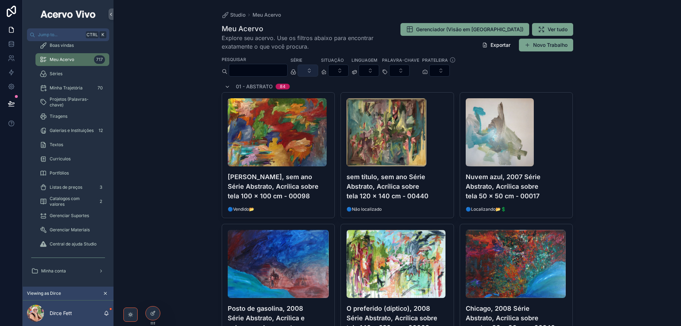
click at [318, 70] on button "Select Button" at bounding box center [308, 71] width 21 height 12
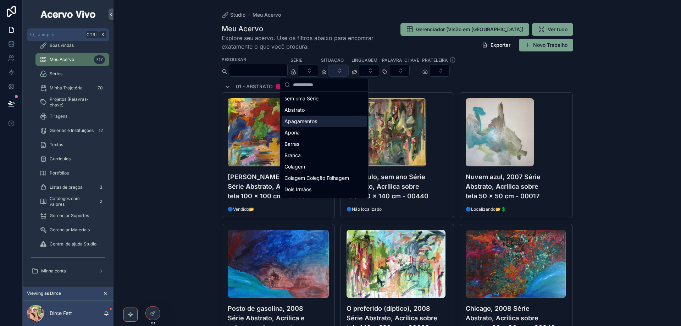
click at [349, 71] on button "Select Button" at bounding box center [338, 71] width 21 height 12
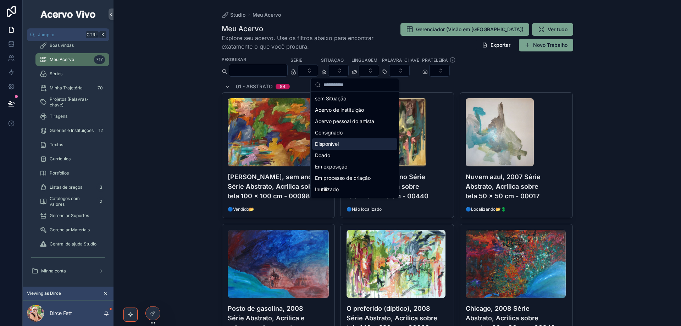
click at [343, 146] on div "Disponível" at bounding box center [354, 143] width 85 height 11
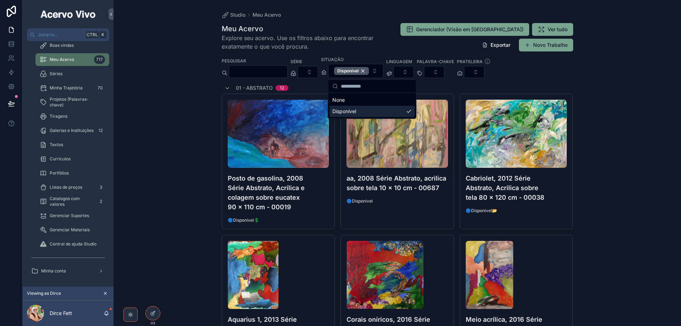
click at [583, 79] on div "Studio Meu Acervo Meu Acervo Explore seu acervo. Use os filtros abaixo para enc…" at bounding box center [396, 163] width 567 height 326
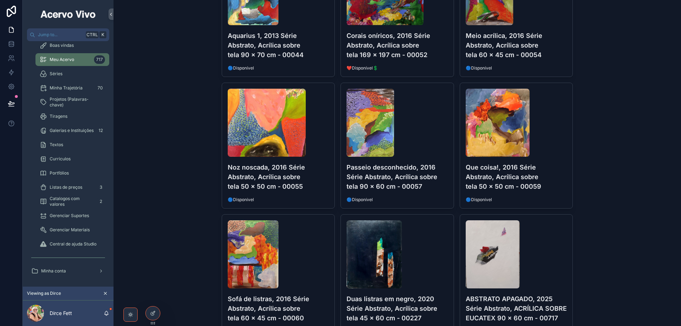
scroll to position [461, 0]
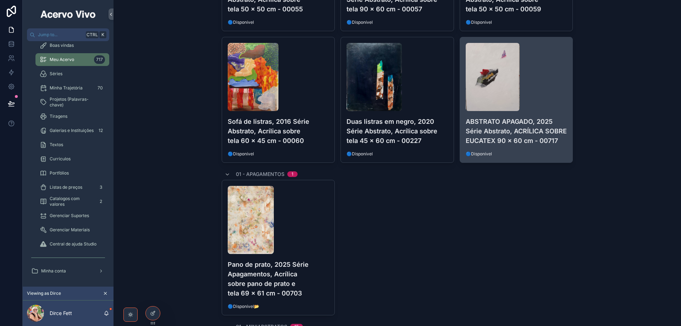
click at [536, 106] on div "scrollable content" at bounding box center [516, 77] width 101 height 68
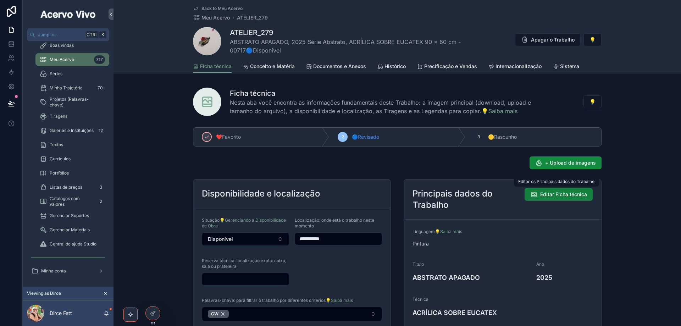
click at [540, 195] on span "Editar Ficha técnica" at bounding box center [563, 194] width 47 height 7
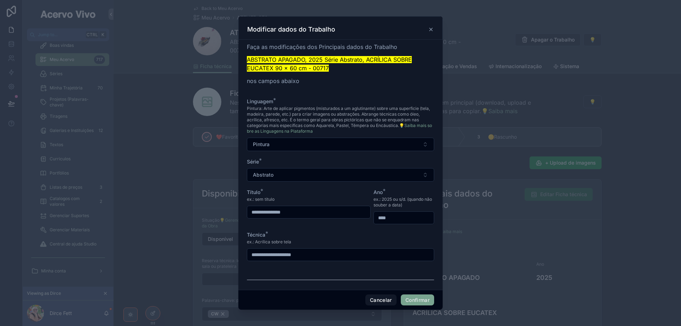
drag, startPoint x: 312, startPoint y: 212, endPoint x: 236, endPoint y: 213, distance: 76.6
click at [236, 213] on div "**********" at bounding box center [340, 163] width 681 height 326
type input "**********"
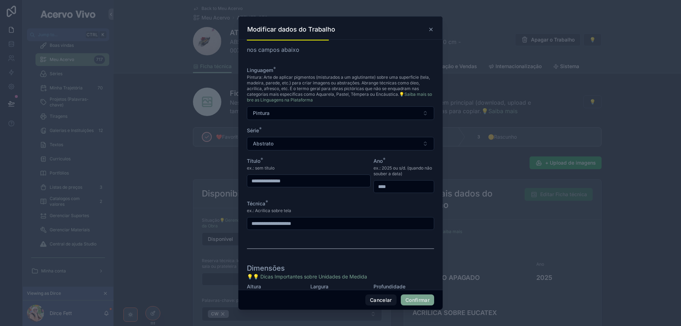
scroll to position [67, 0]
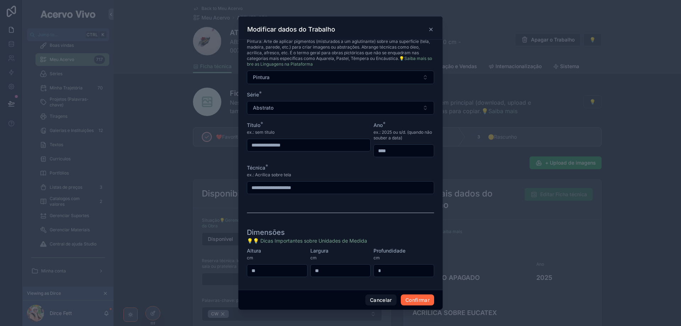
type input "**********"
click at [419, 298] on button "Confirmar" at bounding box center [417, 299] width 33 height 11
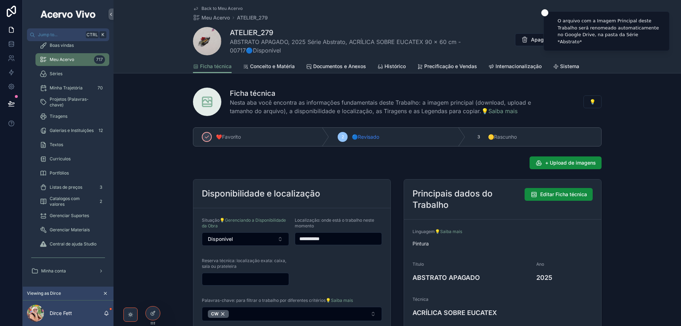
click at [220, 7] on span "Back to Meu Acervo" at bounding box center [221, 9] width 41 height 6
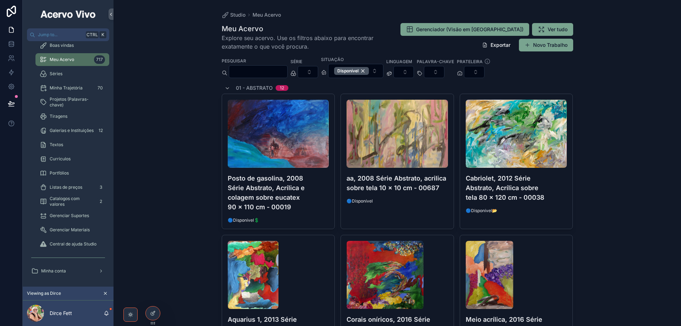
drag, startPoint x: 380, startPoint y: 72, endPoint x: 196, endPoint y: 64, distance: 184.6
click at [369, 72] on div "Disponível" at bounding box center [351, 71] width 35 height 8
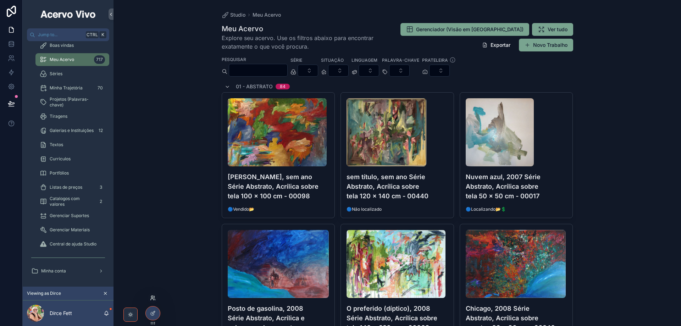
click at [154, 299] on icon at bounding box center [152, 299] width 3 height 1
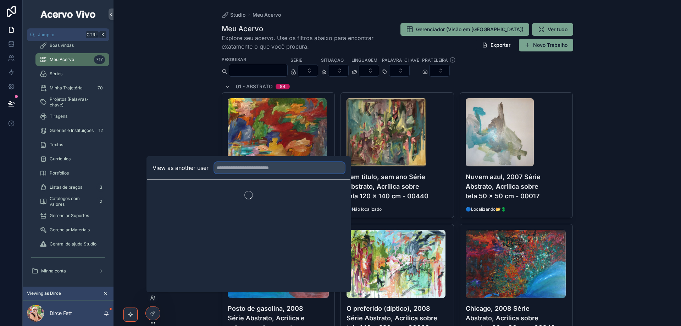
click at [227, 171] on input "text" at bounding box center [279, 167] width 131 height 11
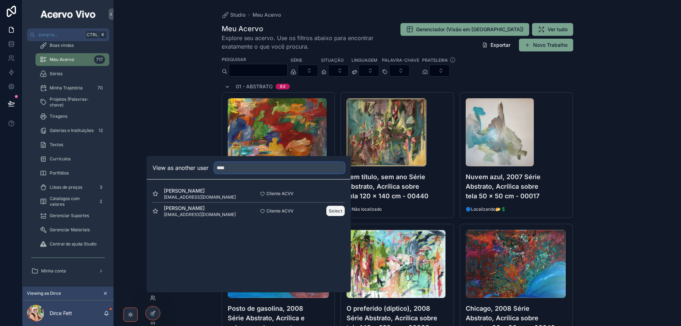
type input "****"
click at [336, 210] on button "Select" at bounding box center [335, 211] width 18 height 10
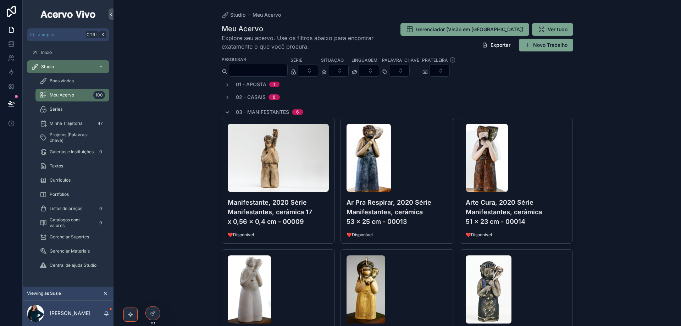
click at [227, 111] on icon "scrollable content" at bounding box center [228, 113] width 6 height 6
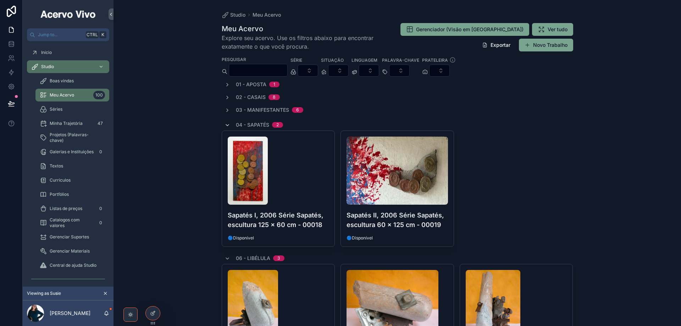
click at [226, 124] on icon "scrollable content" at bounding box center [228, 125] width 6 height 6
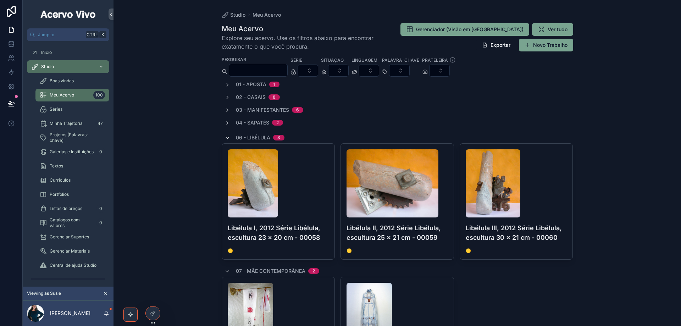
click at [228, 135] on icon "scrollable content" at bounding box center [228, 138] width 6 height 6
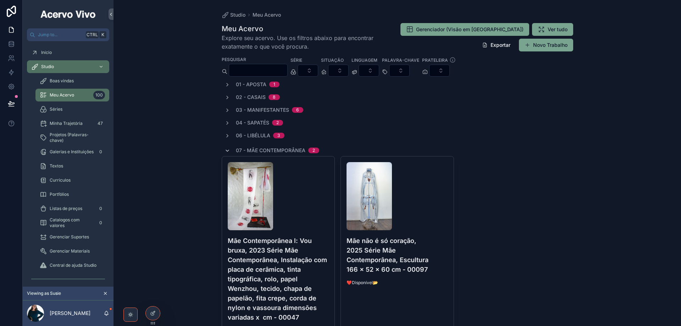
click at [225, 151] on icon "scrollable content" at bounding box center [228, 151] width 6 height 6
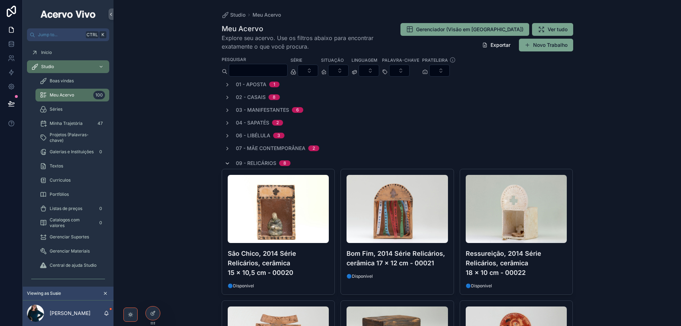
click at [226, 164] on icon "scrollable content" at bounding box center [228, 164] width 6 height 6
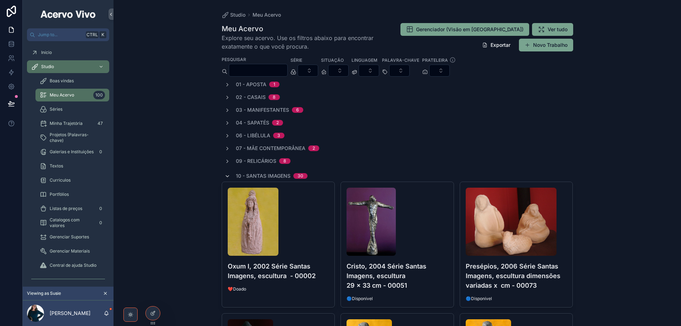
click at [225, 177] on icon "scrollable content" at bounding box center [228, 176] width 6 height 6
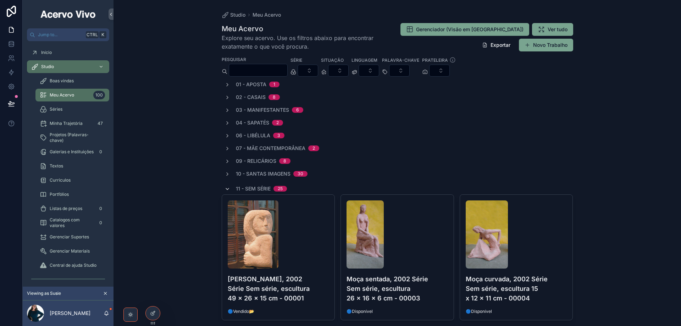
click at [226, 188] on icon "scrollable content" at bounding box center [228, 189] width 6 height 6
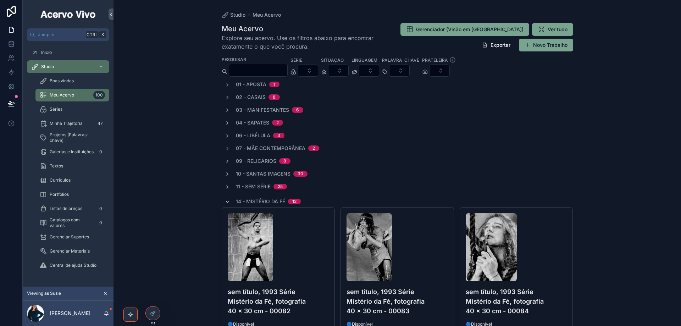
click at [226, 201] on icon "scrollable content" at bounding box center [228, 202] width 6 height 6
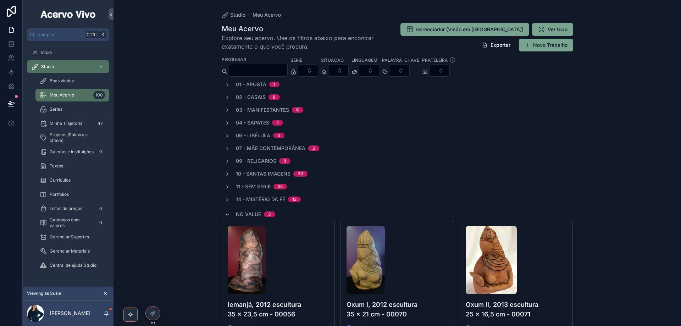
click at [226, 212] on icon "scrollable content" at bounding box center [228, 215] width 6 height 6
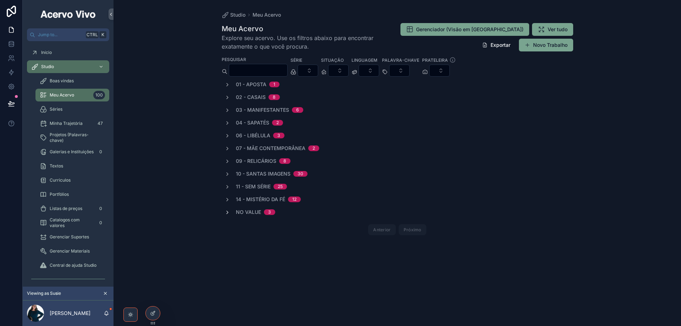
click at [225, 212] on icon "scrollable content" at bounding box center [228, 213] width 6 height 6
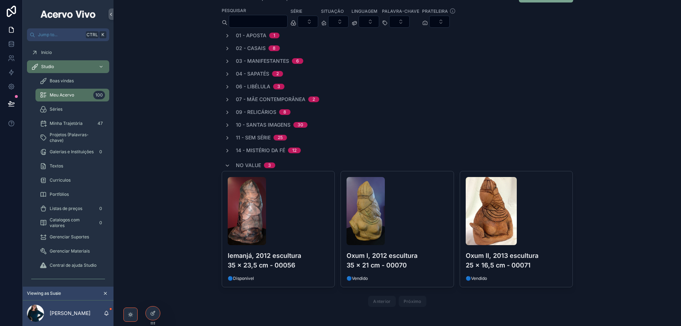
scroll to position [55, 0]
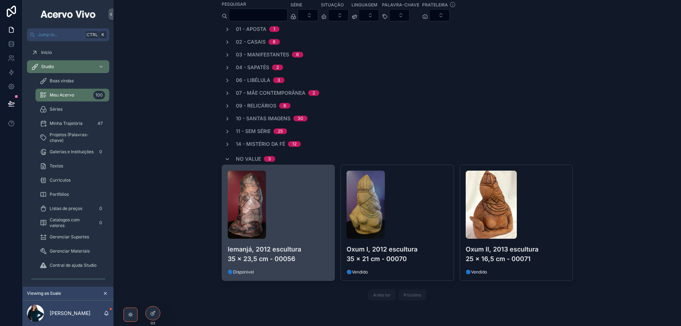
click at [310, 245] on h4 "Iemanjá, 2012 escultura 35 x 23,5 cm - 00056" at bounding box center [278, 253] width 101 height 19
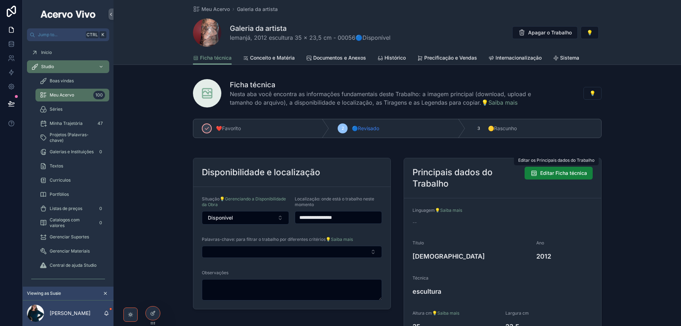
click at [541, 173] on span "Editar Ficha técnica" at bounding box center [563, 173] width 47 height 7
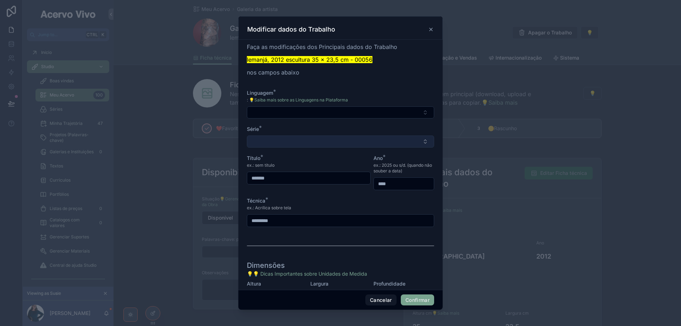
click at [332, 142] on button "Select Button" at bounding box center [340, 141] width 187 height 12
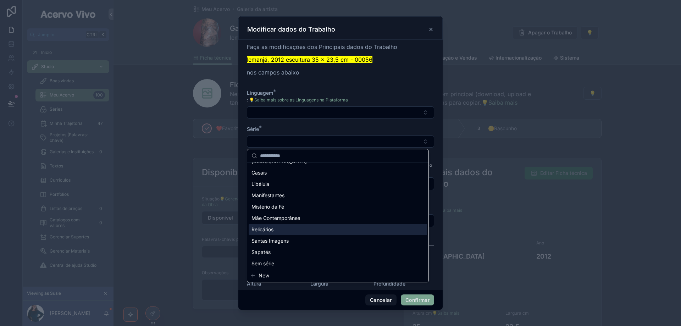
scroll to position [10, 0]
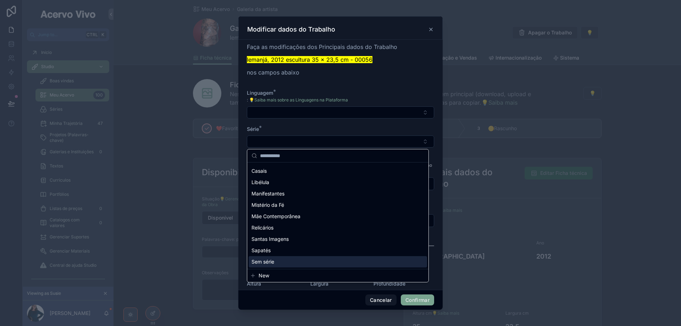
click at [311, 267] on div "Sem série" at bounding box center [338, 261] width 178 height 11
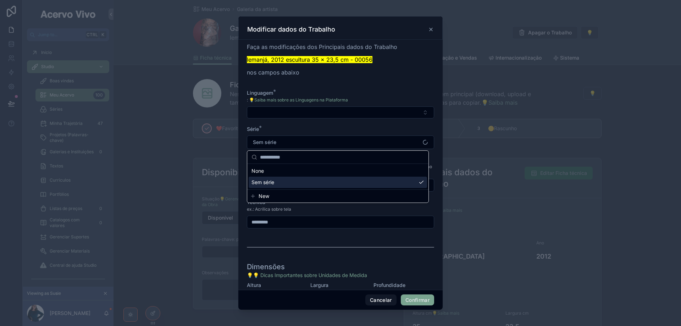
scroll to position [0, 0]
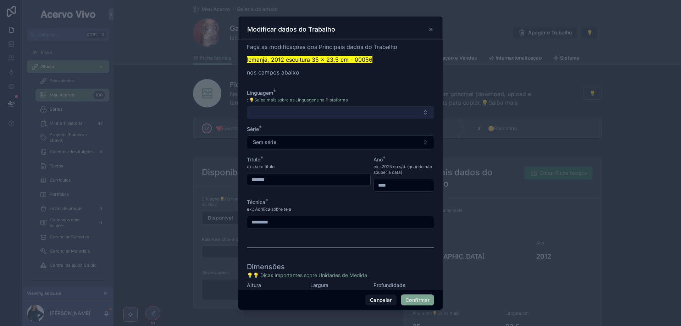
click at [292, 111] on button "Select Button" at bounding box center [340, 112] width 187 height 12
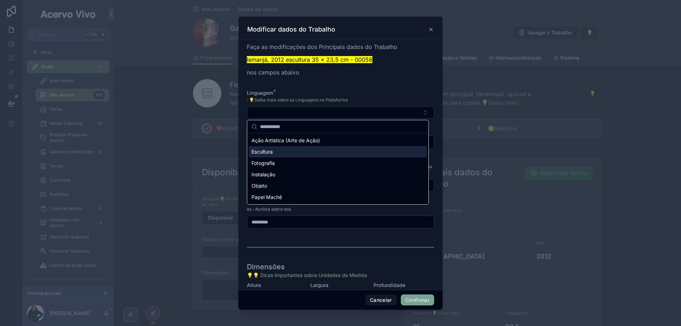
click at [288, 154] on div "Escultura" at bounding box center [338, 151] width 178 height 11
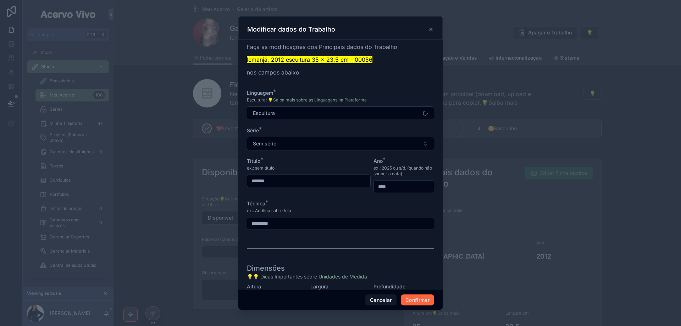
click at [431, 303] on button "Confirmar" at bounding box center [417, 299] width 33 height 11
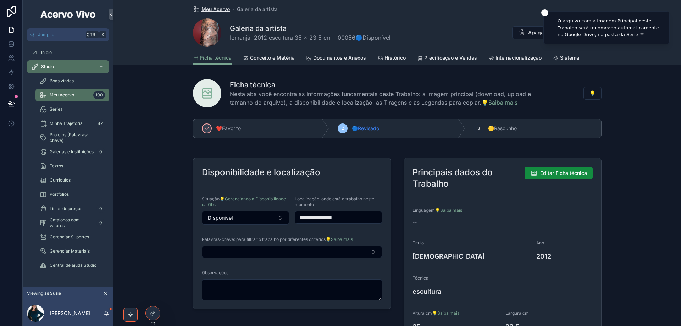
click at [219, 10] on span "Meu Acervo" at bounding box center [215, 9] width 28 height 7
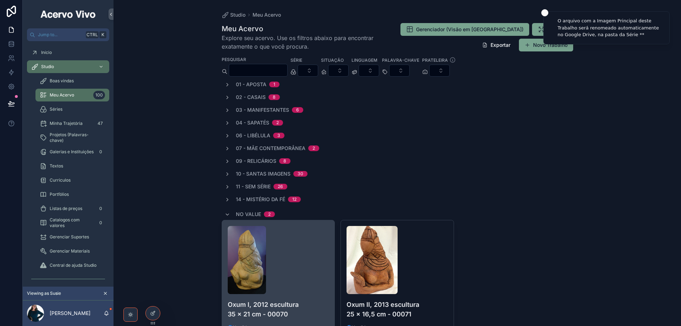
click at [321, 286] on div "scrollable content" at bounding box center [278, 260] width 101 height 68
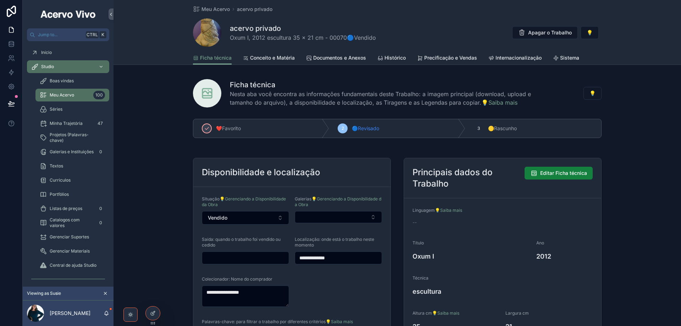
click at [547, 174] on span "Editar Ficha técnica" at bounding box center [563, 173] width 47 height 7
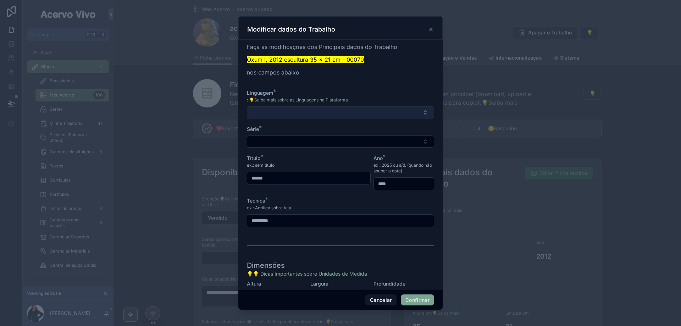
click at [285, 113] on button "Select Button" at bounding box center [340, 112] width 187 height 12
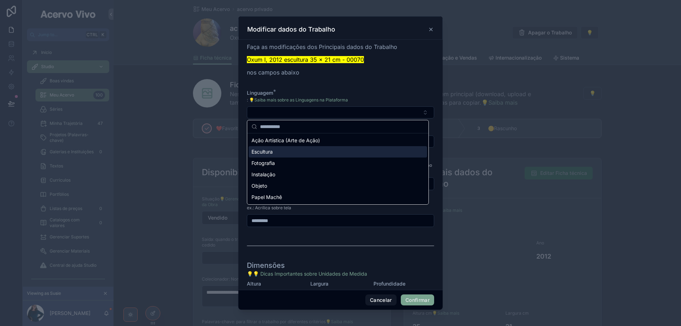
click at [290, 153] on div "Escultura" at bounding box center [338, 151] width 178 height 11
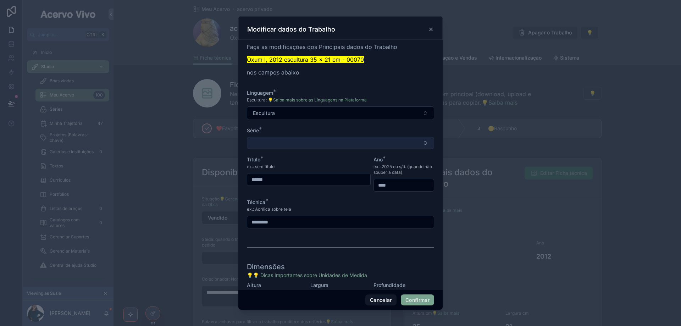
click at [289, 144] on button "Select Button" at bounding box center [340, 143] width 187 height 12
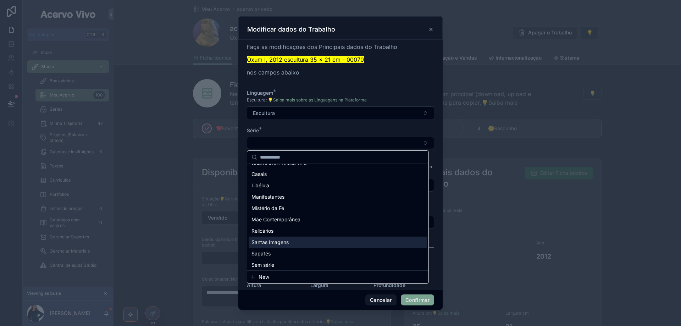
scroll to position [10, 0]
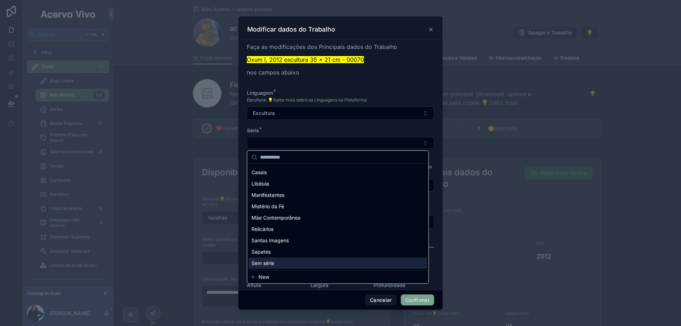
click at [283, 264] on div "Sem série" at bounding box center [338, 262] width 178 height 11
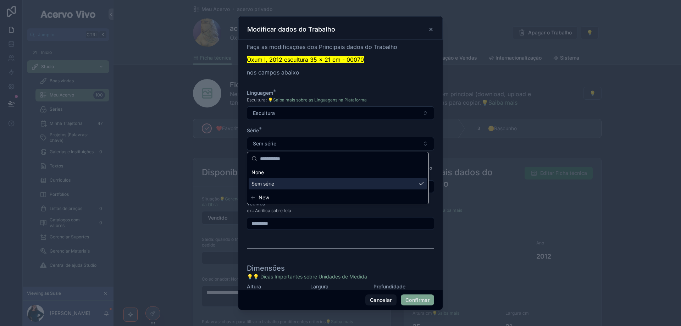
scroll to position [0, 0]
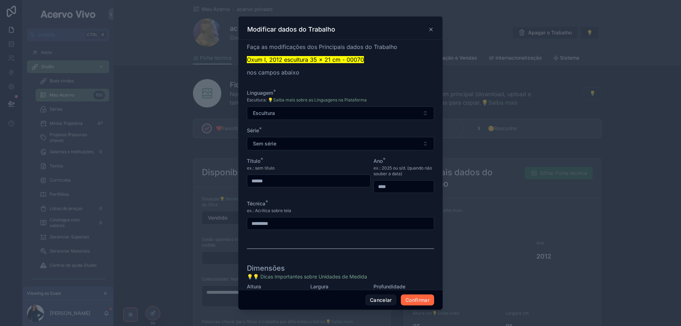
click at [415, 301] on button "Confirmar" at bounding box center [417, 299] width 33 height 11
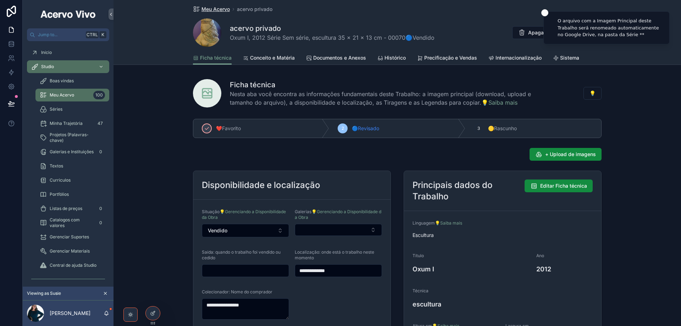
click at [207, 10] on span "Meu Acervo" at bounding box center [215, 9] width 28 height 7
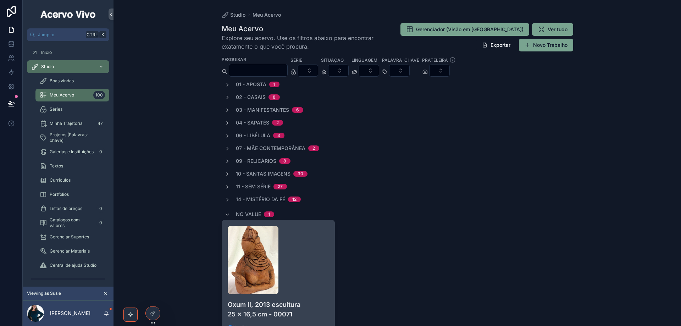
click at [310, 275] on div "scrollable content" at bounding box center [278, 260] width 101 height 68
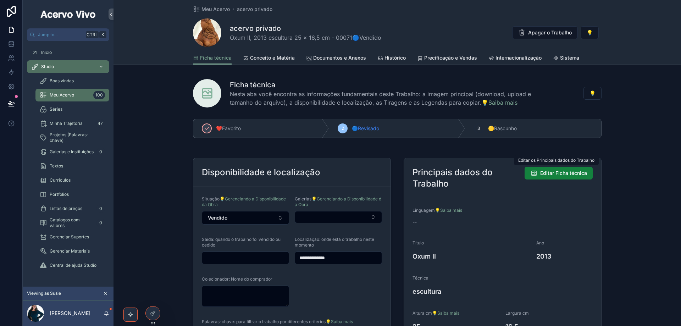
click at [548, 176] on span "Editar Ficha técnica" at bounding box center [563, 173] width 47 height 7
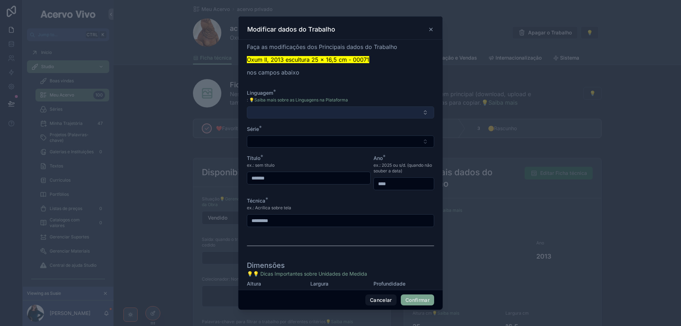
click at [279, 111] on button "Select Button" at bounding box center [340, 112] width 187 height 12
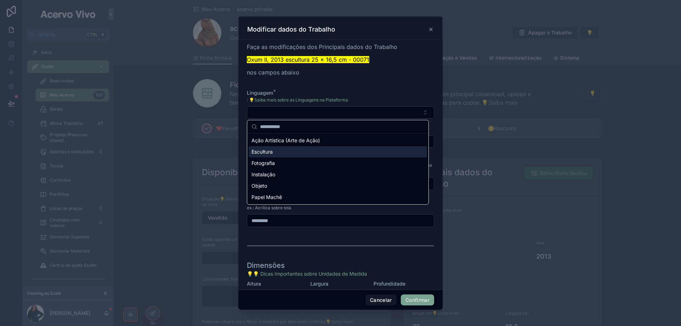
click at [277, 153] on div "Escultura" at bounding box center [338, 151] width 178 height 11
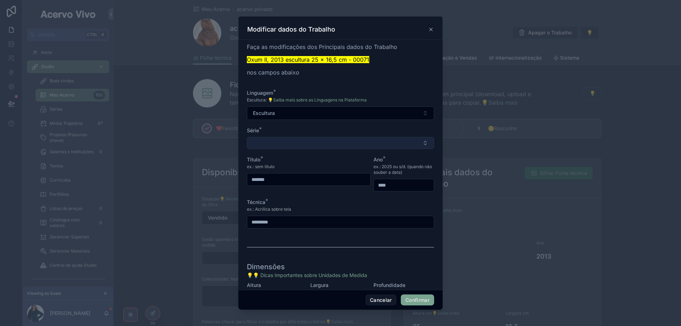
click at [278, 143] on button "Select Button" at bounding box center [340, 143] width 187 height 12
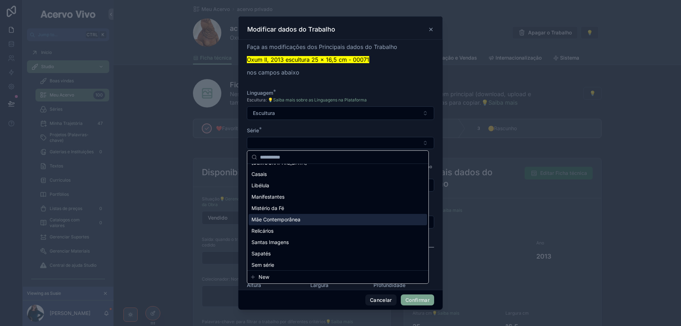
scroll to position [10, 0]
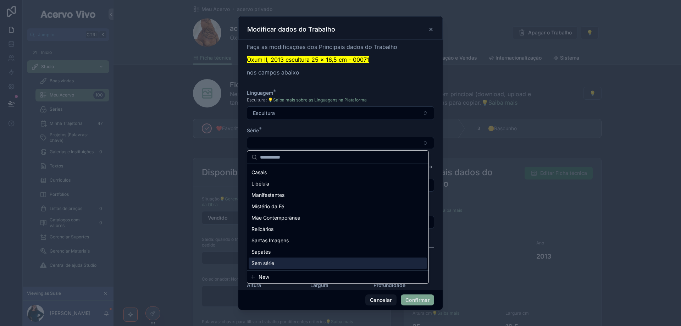
click at [285, 265] on div "Sem série" at bounding box center [338, 262] width 178 height 11
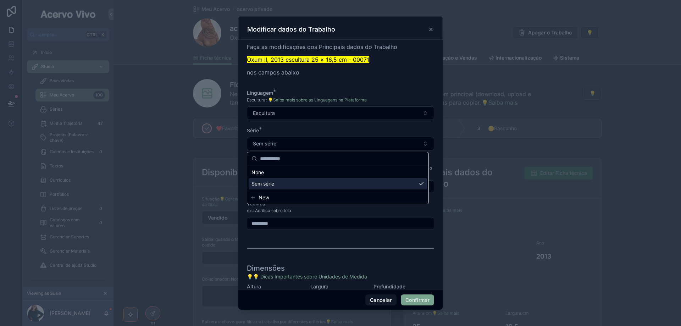
scroll to position [0, 0]
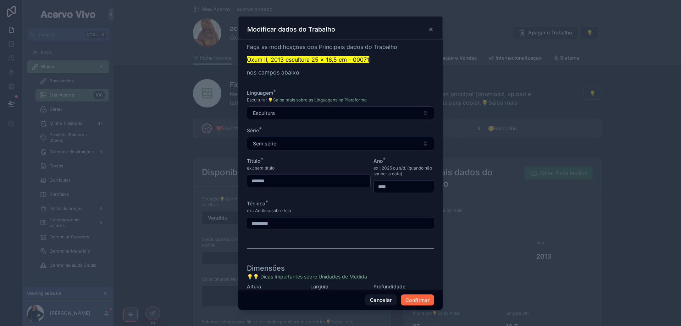
click at [416, 300] on button "Confirmar" at bounding box center [417, 299] width 33 height 11
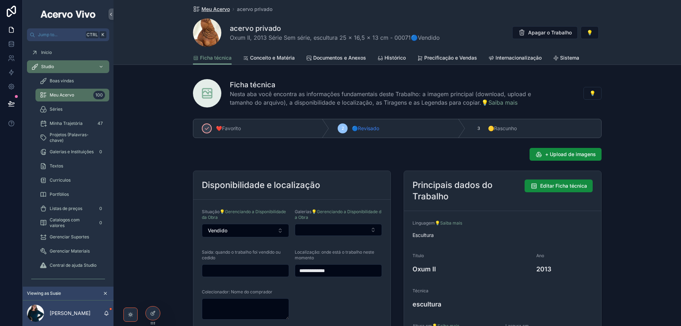
click at [210, 11] on span "Meu Acervo" at bounding box center [215, 9] width 28 height 7
